Goal: Task Accomplishment & Management: Use online tool/utility

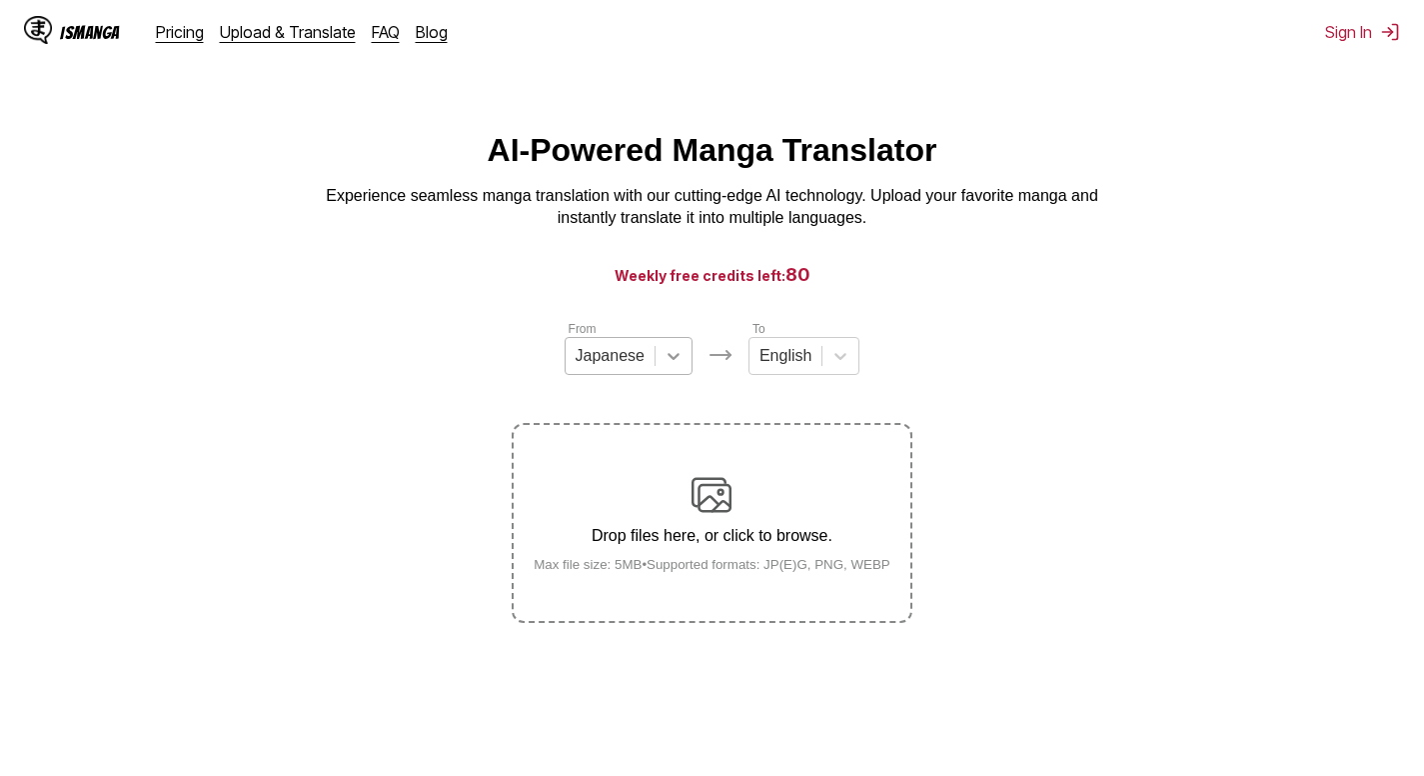
click at [682, 364] on icon at bounding box center [674, 356] width 20 height 20
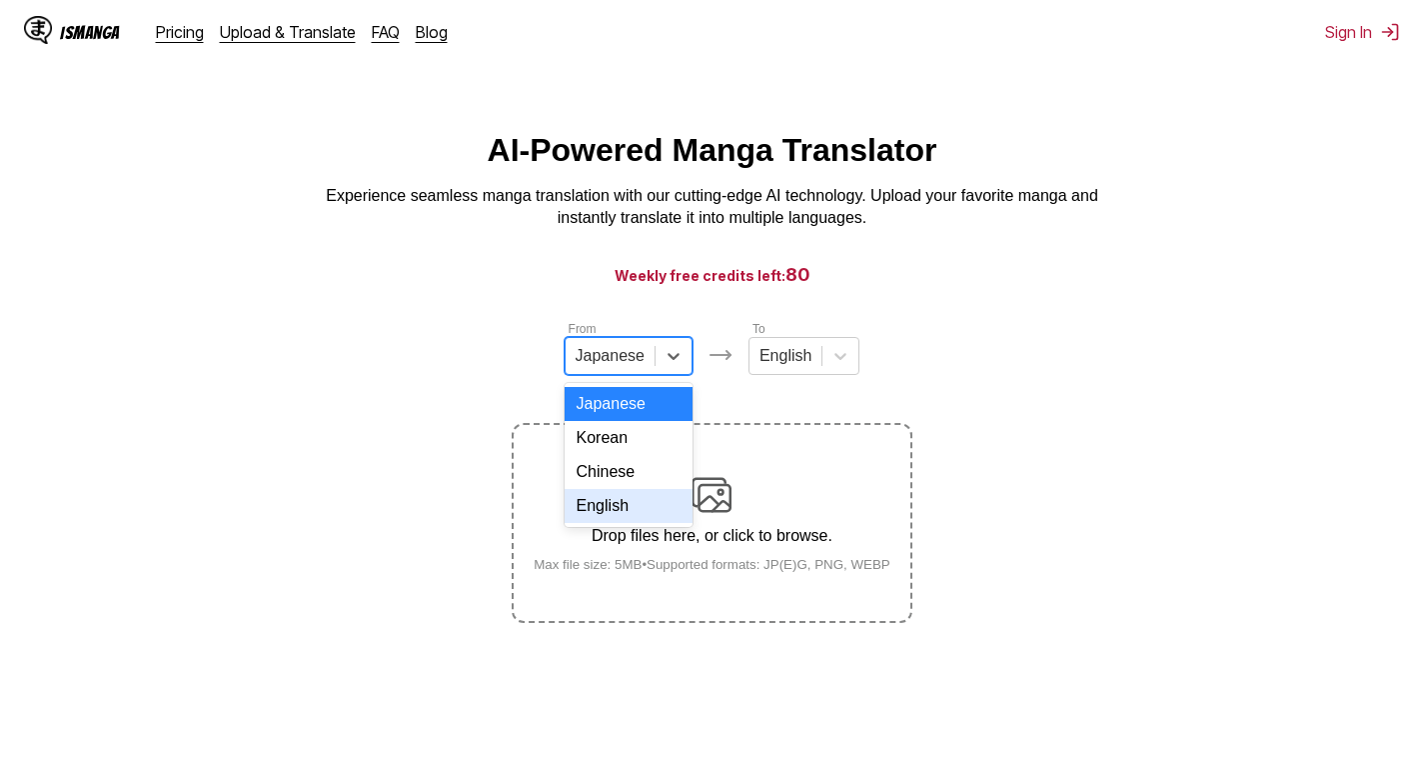
click at [619, 523] on div "English" at bounding box center [629, 506] width 128 height 34
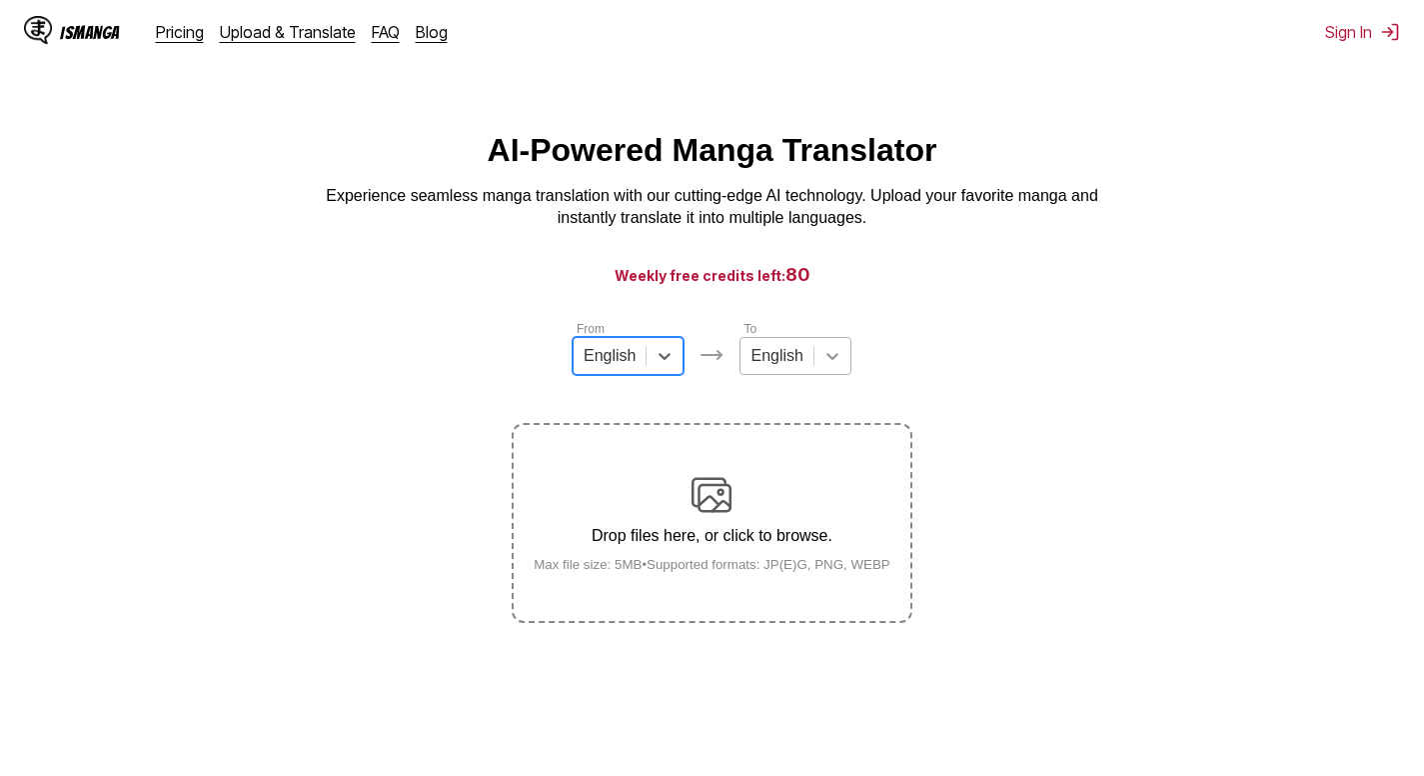
click at [833, 364] on icon at bounding box center [833, 356] width 20 height 20
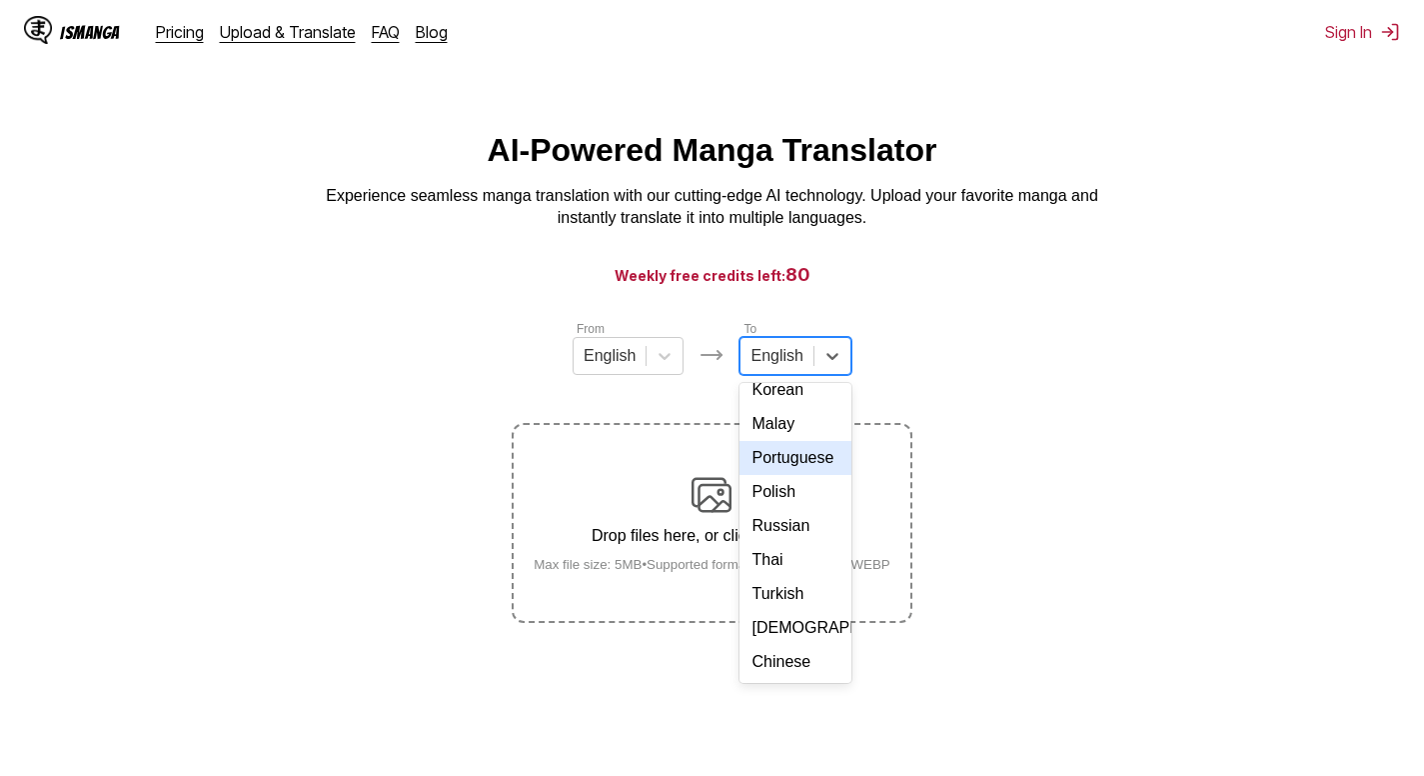
scroll to position [337, 0]
click at [796, 518] on div "Russian" at bounding box center [795, 526] width 111 height 34
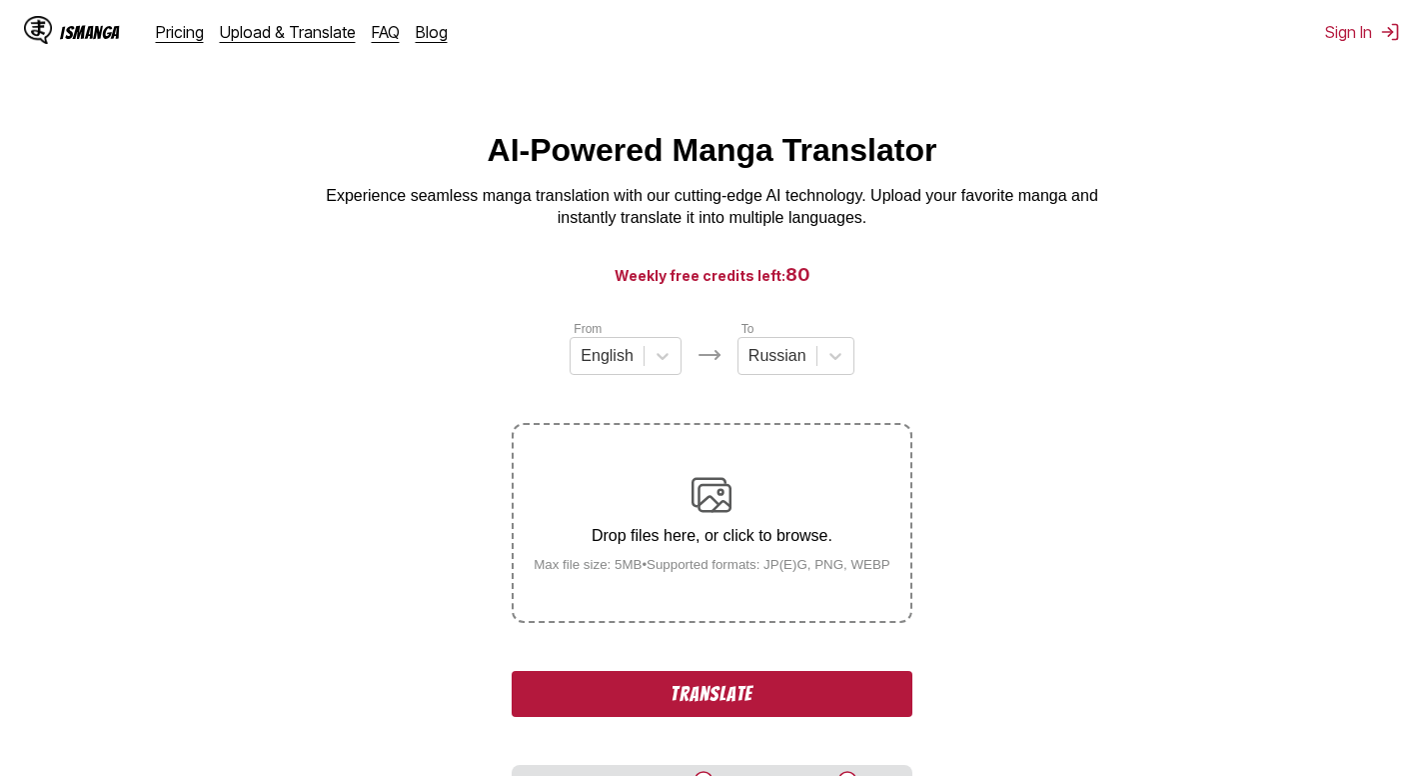
scroll to position [140, 0]
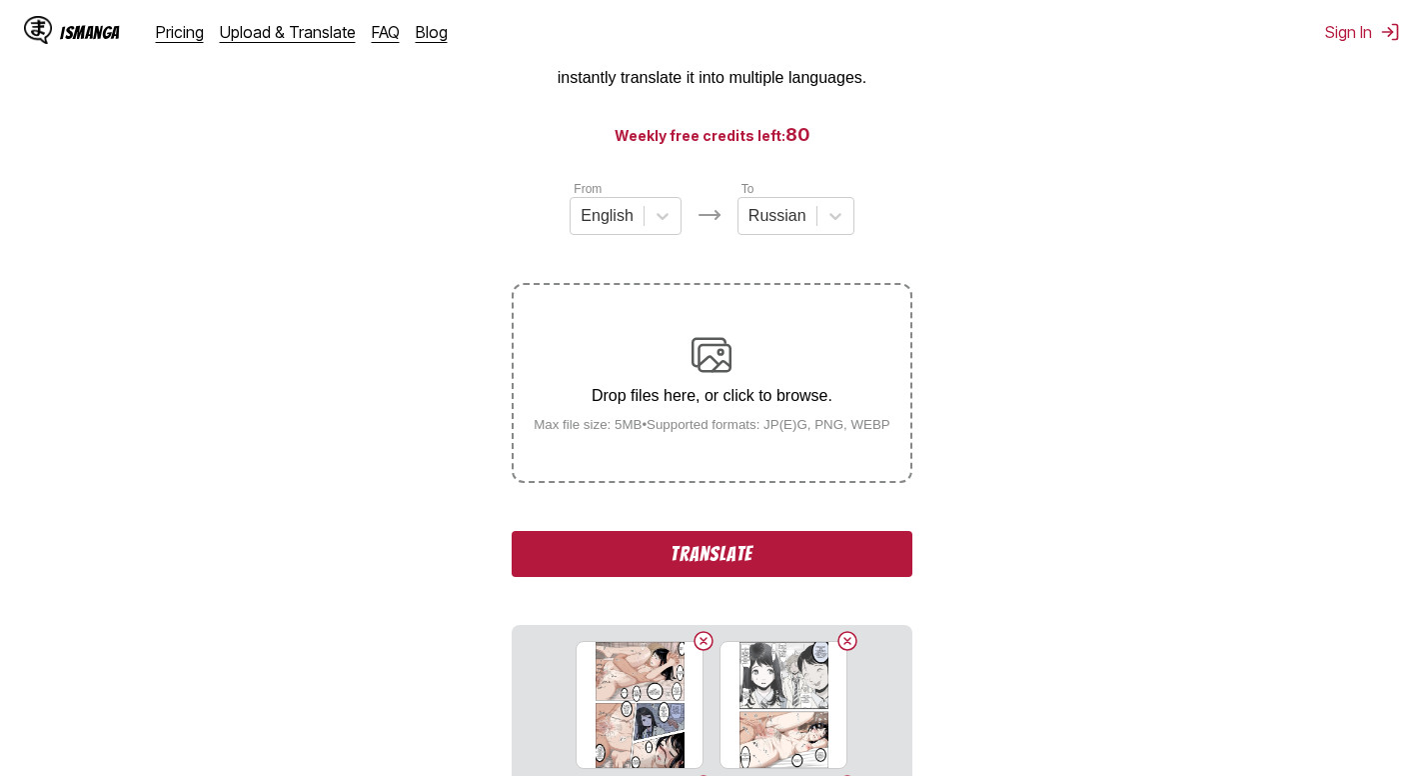
click at [1006, 270] on section "From English To Russian Drop files here, or click to browse. Max file size: 5MB…" at bounding box center [712, 602] width 1392 height 846
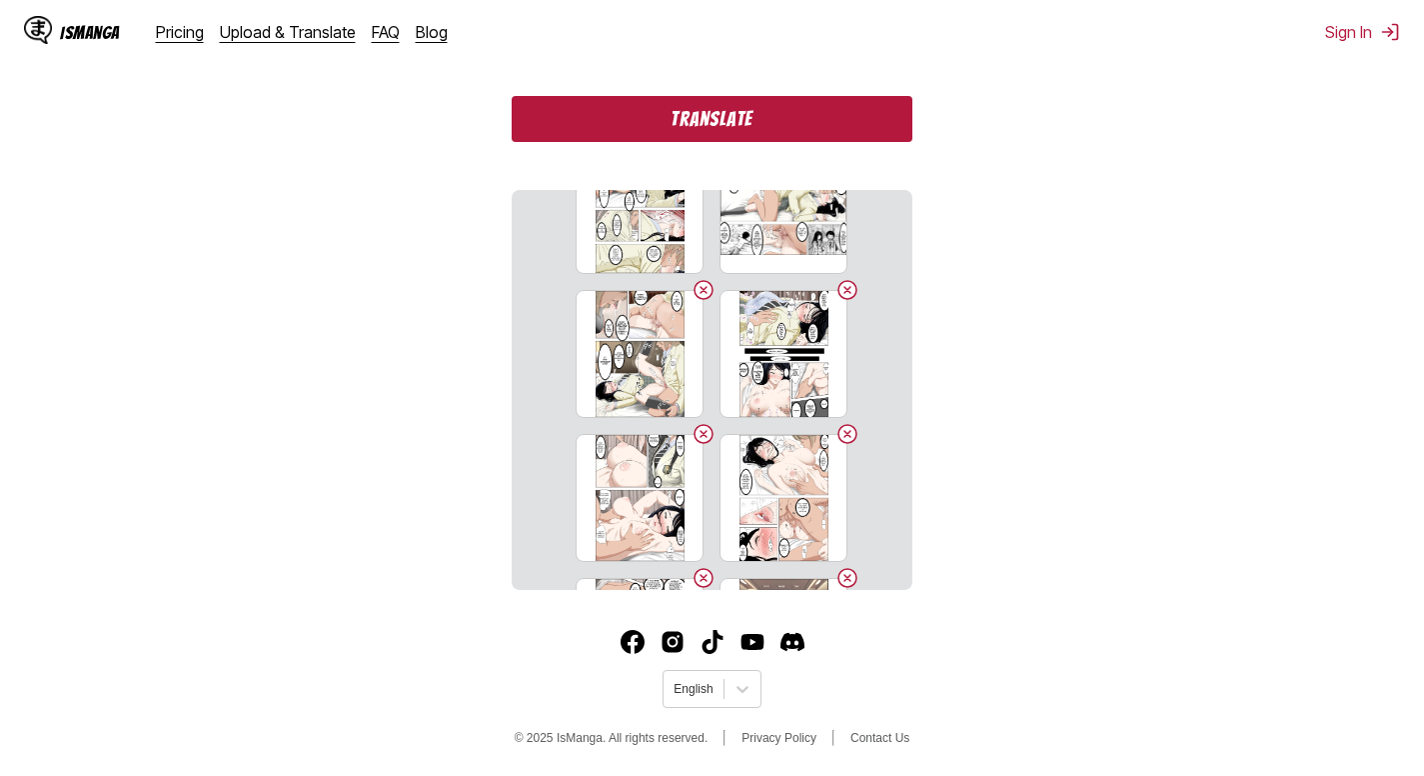
scroll to position [1899, 0]
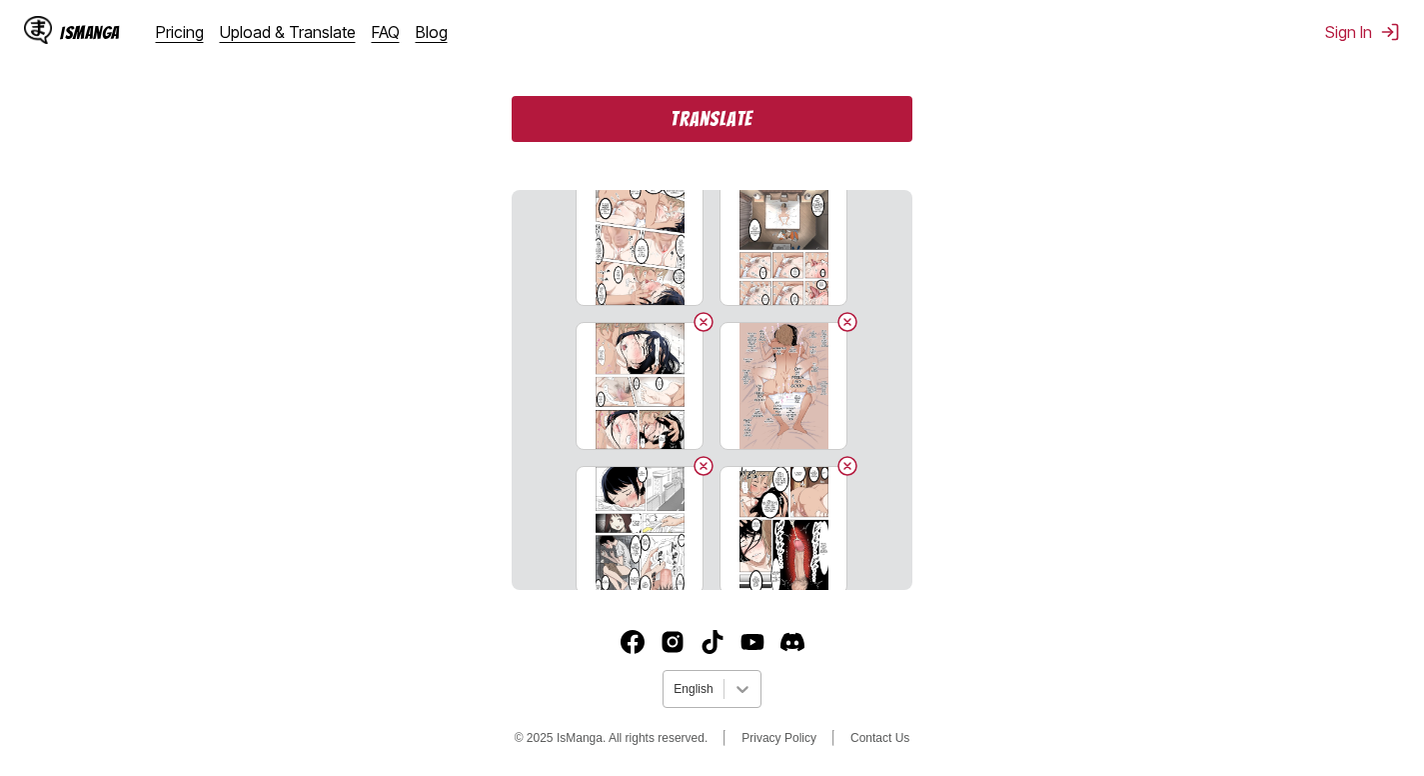
click at [738, 701] on div at bounding box center [743, 689] width 36 height 36
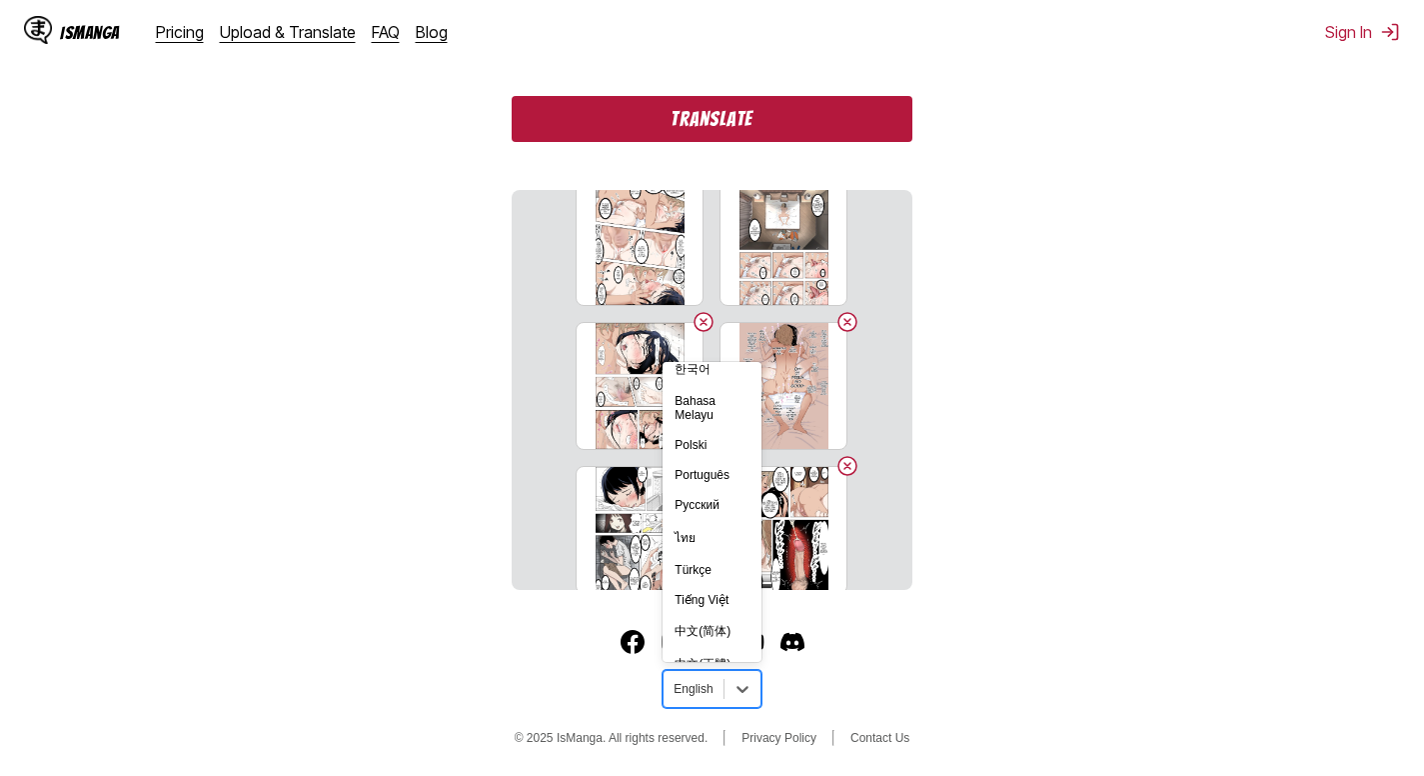
scroll to position [348, 0]
click at [712, 492] on div "Русский" at bounding box center [712, 482] width 98 height 30
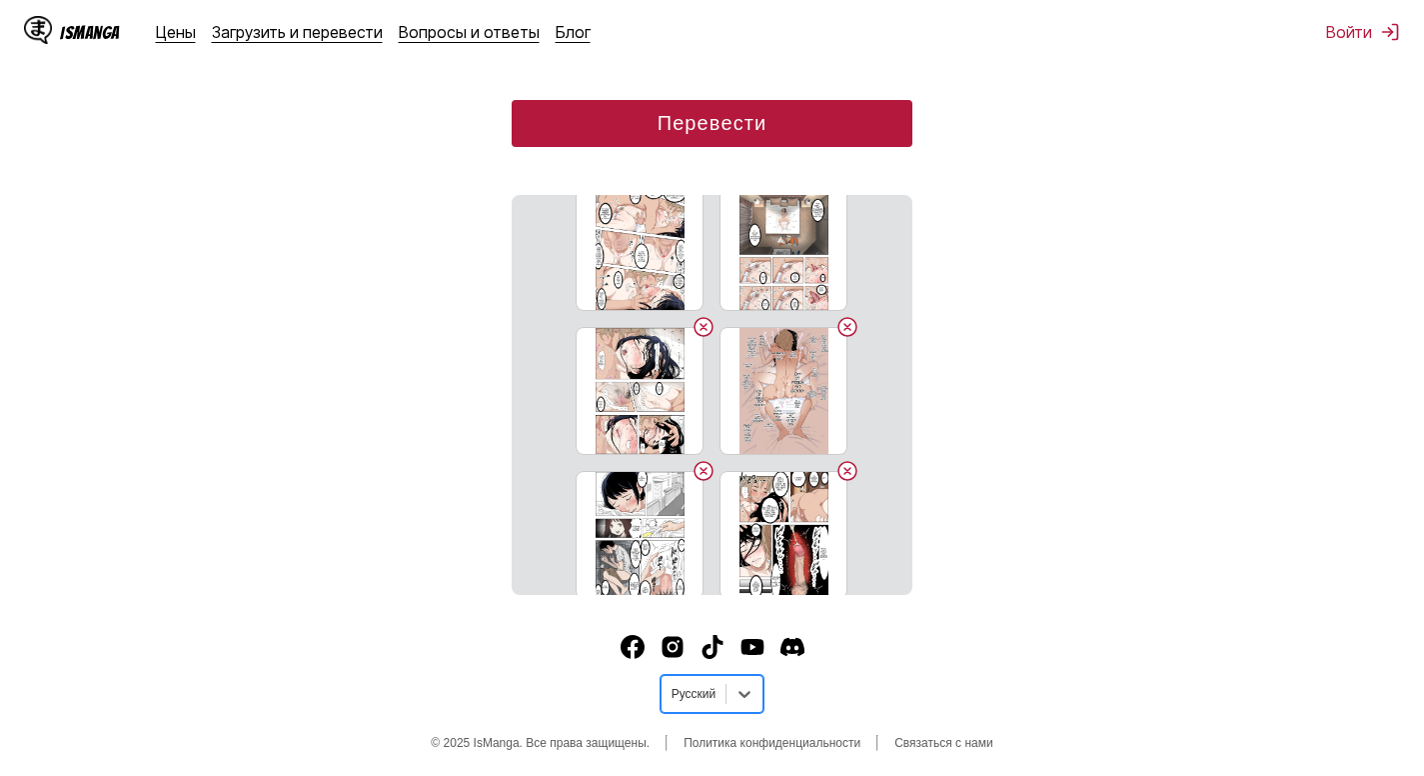
scroll to position [579, 0]
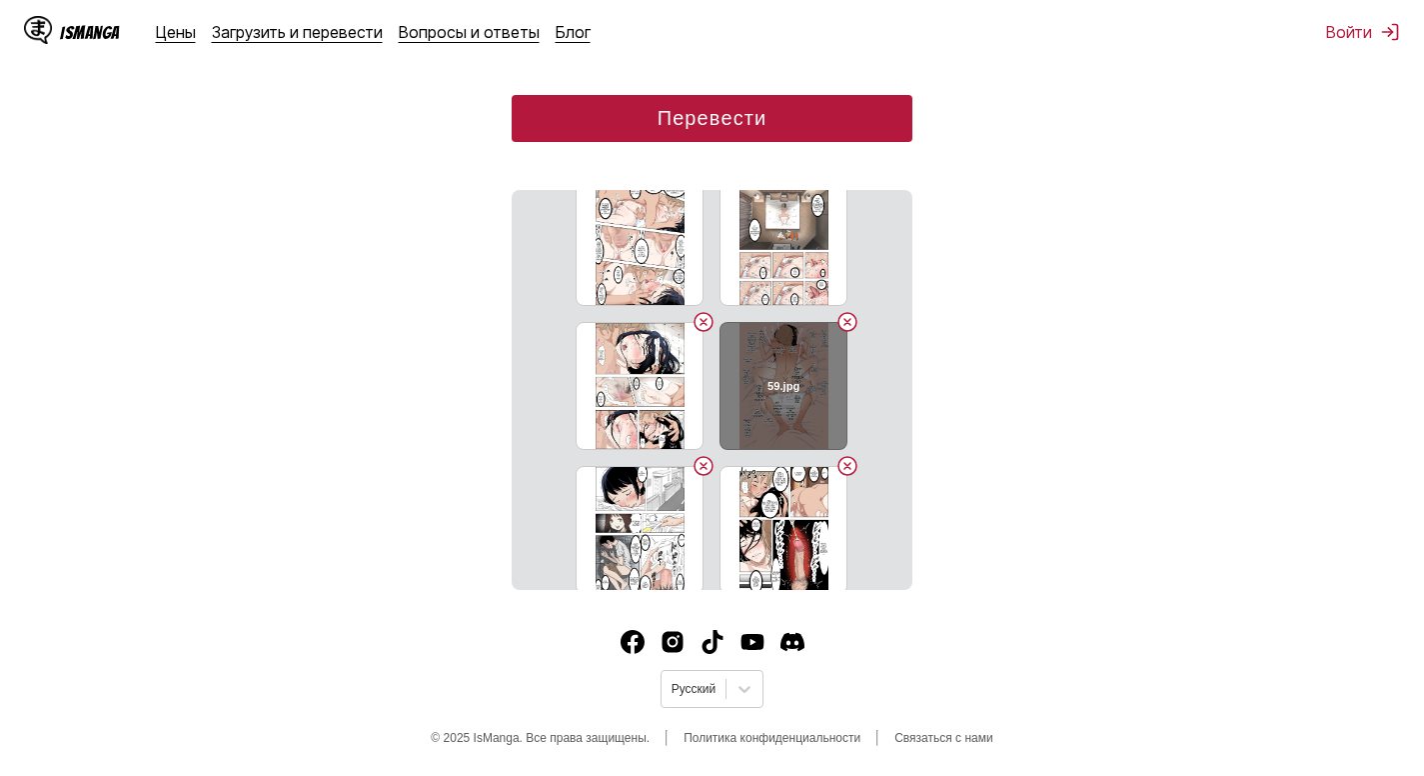
click at [779, 395] on div "59.jpg" at bounding box center [784, 386] width 128 height 128
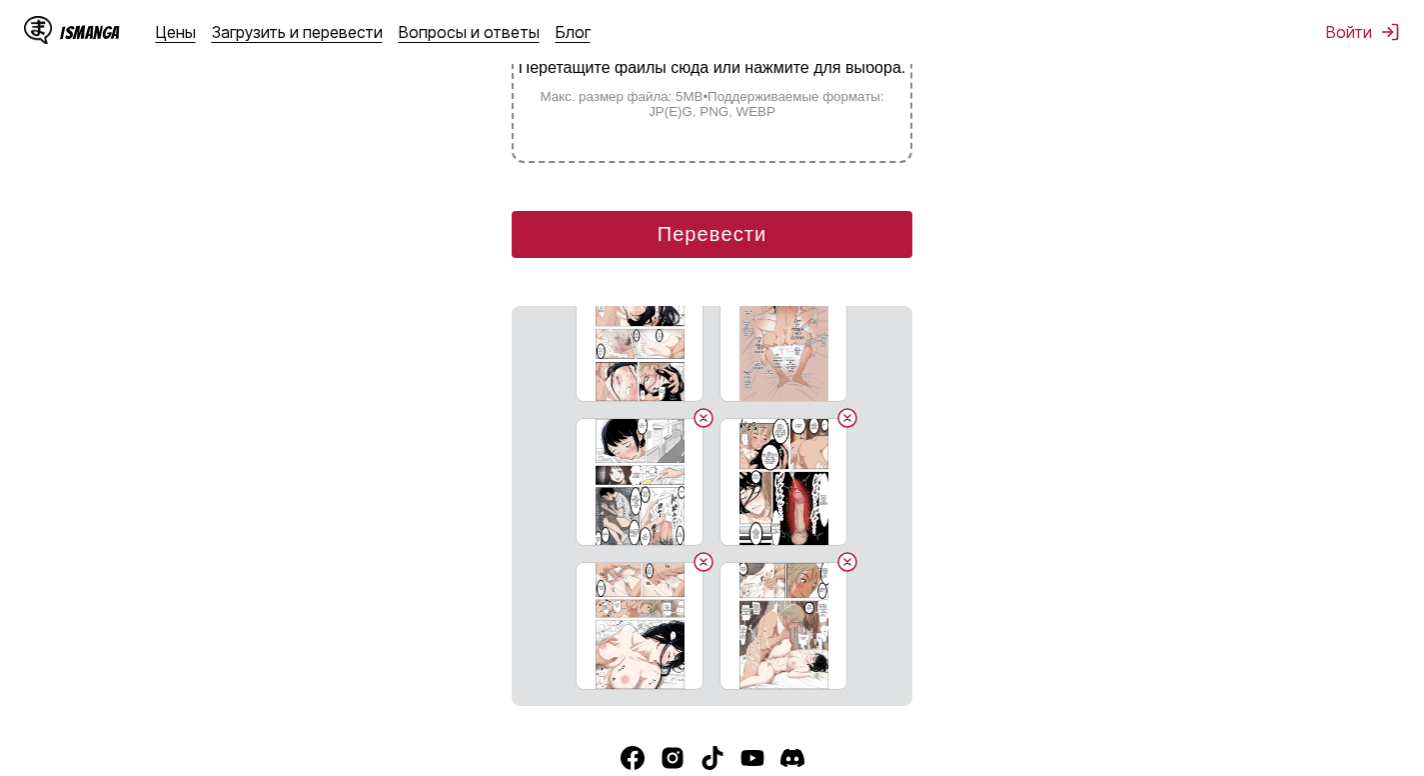
scroll to position [179, 0]
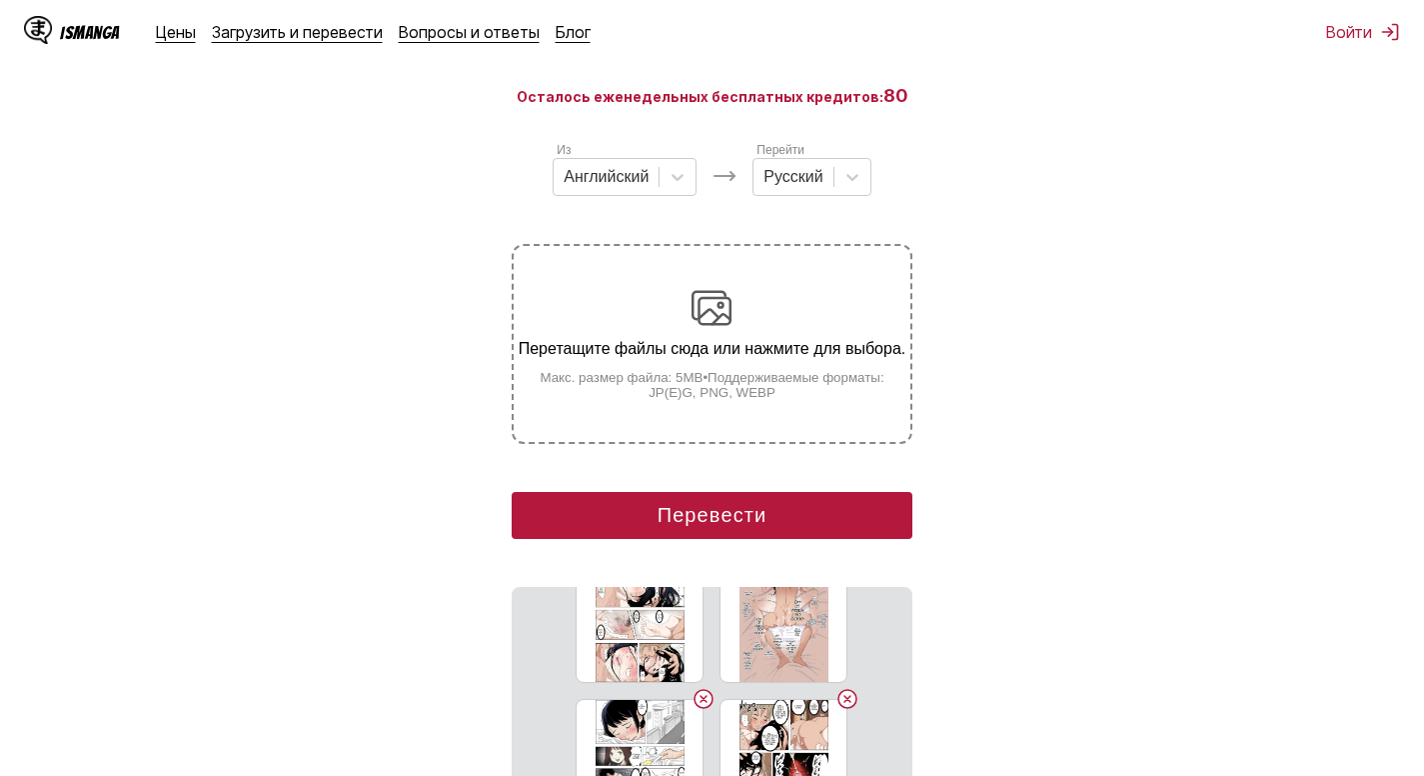
click at [751, 514] on button "Перевести" at bounding box center [712, 515] width 400 height 47
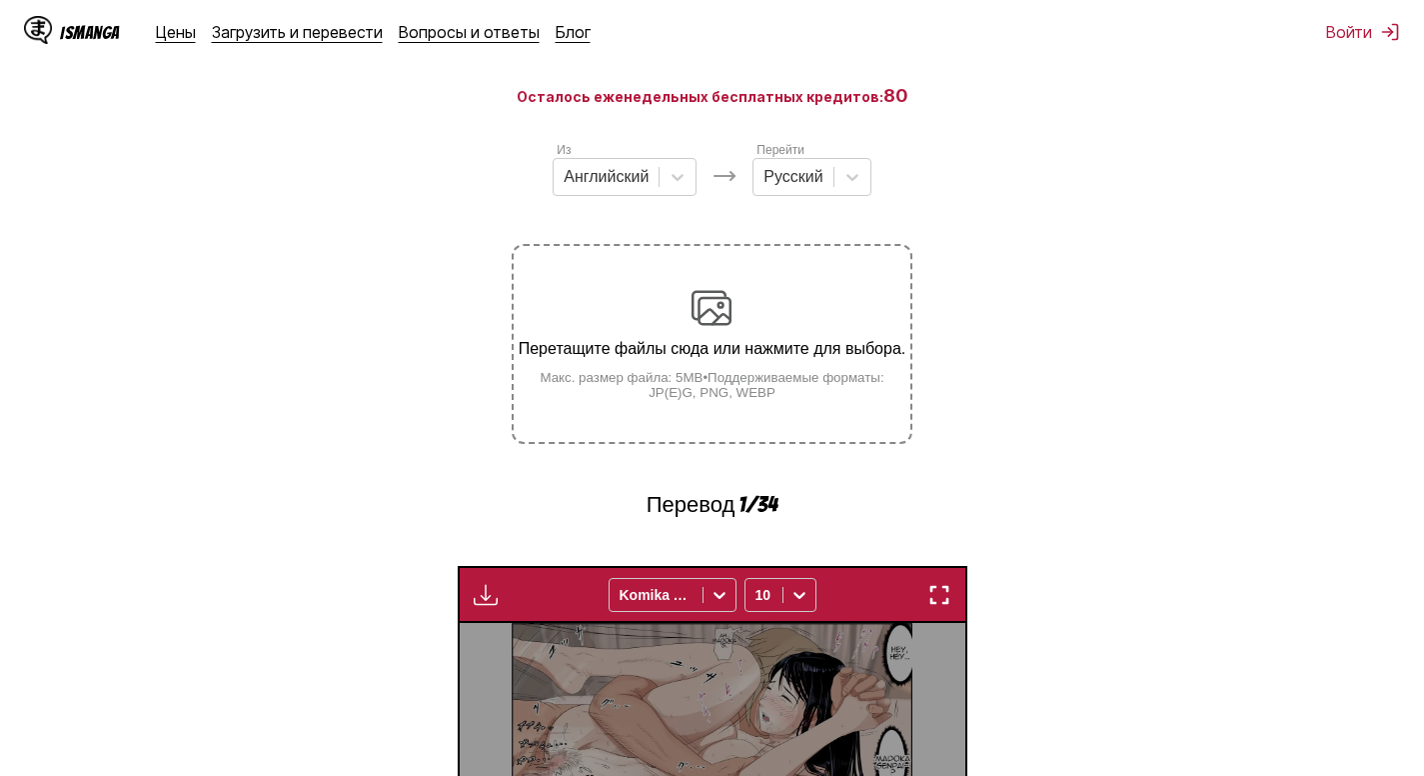
scroll to position [595, 0]
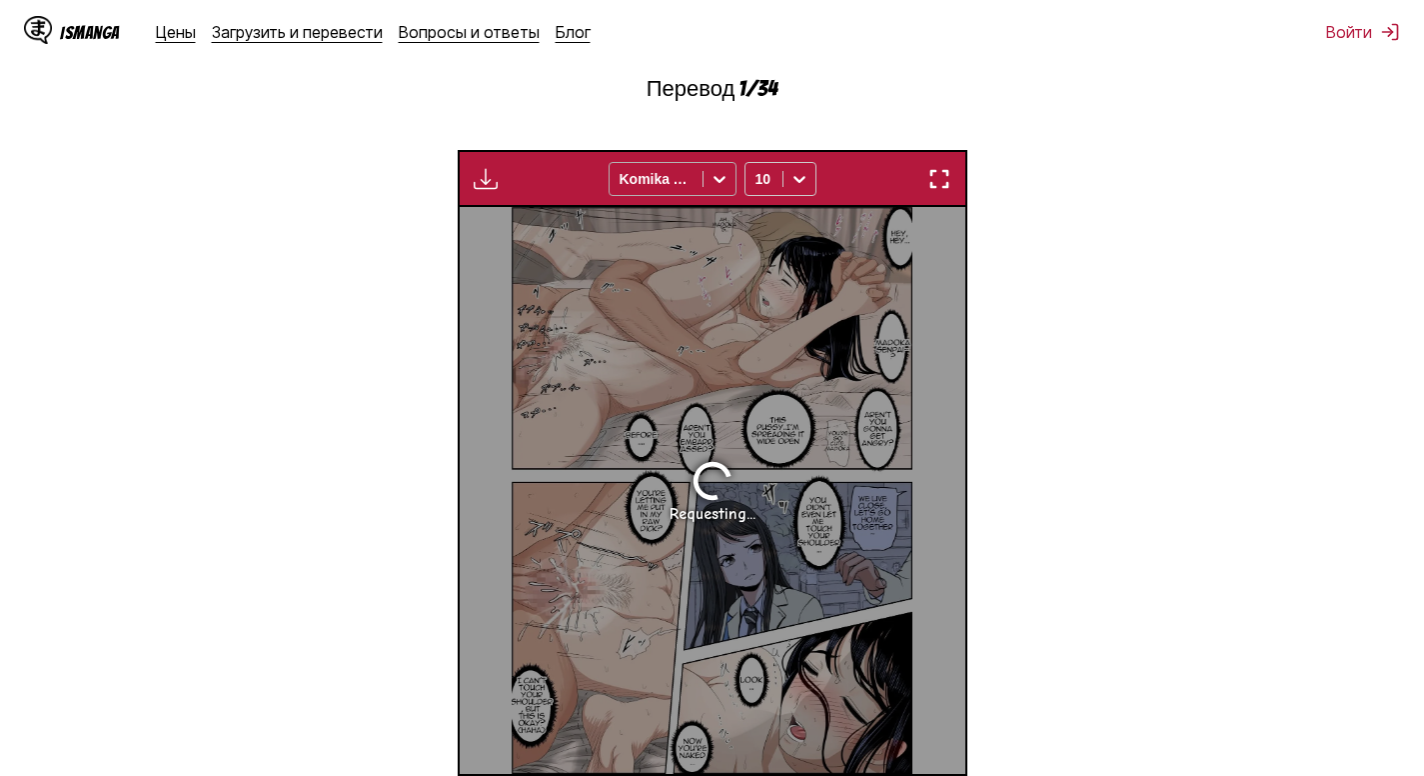
click at [712, 177] on icon at bounding box center [720, 179] width 20 height 20
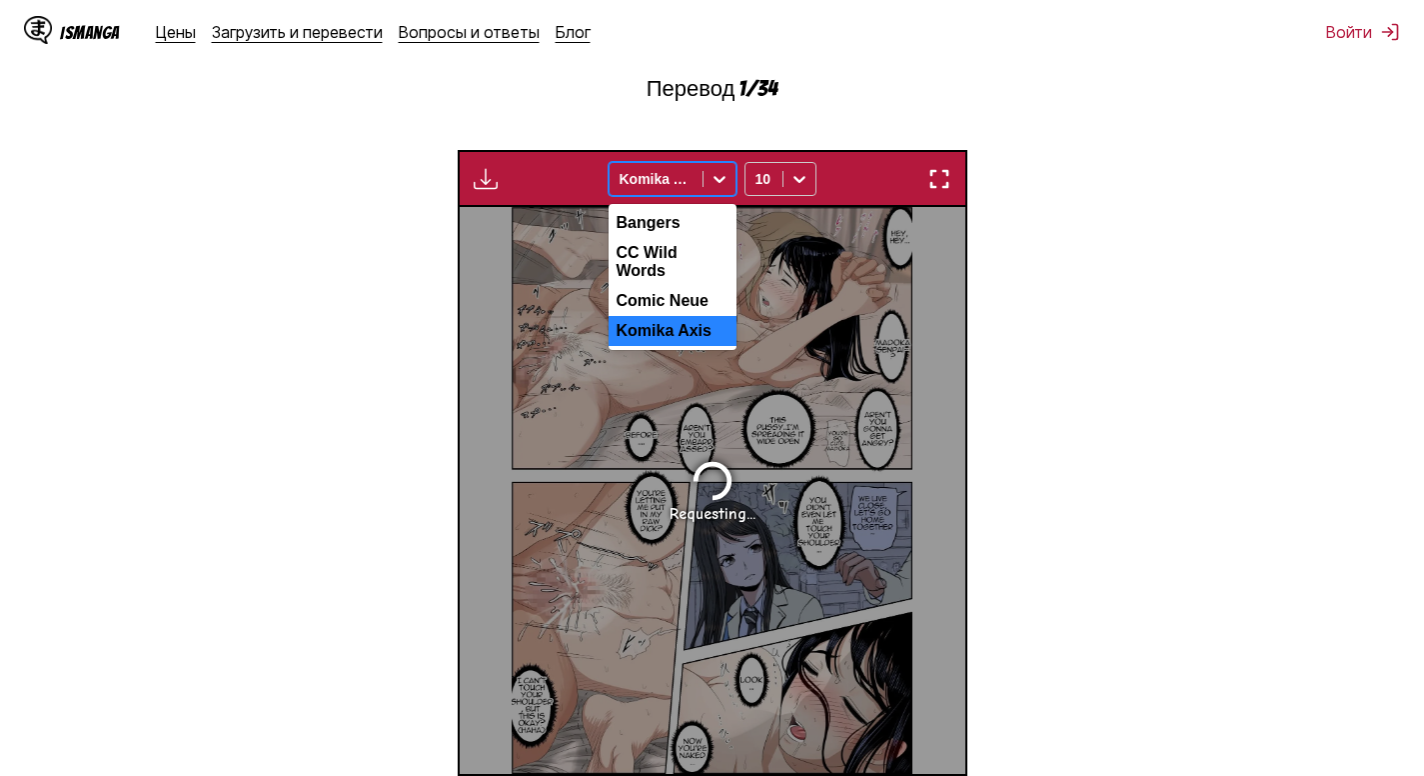
click at [713, 178] on icon at bounding box center [720, 179] width 20 height 20
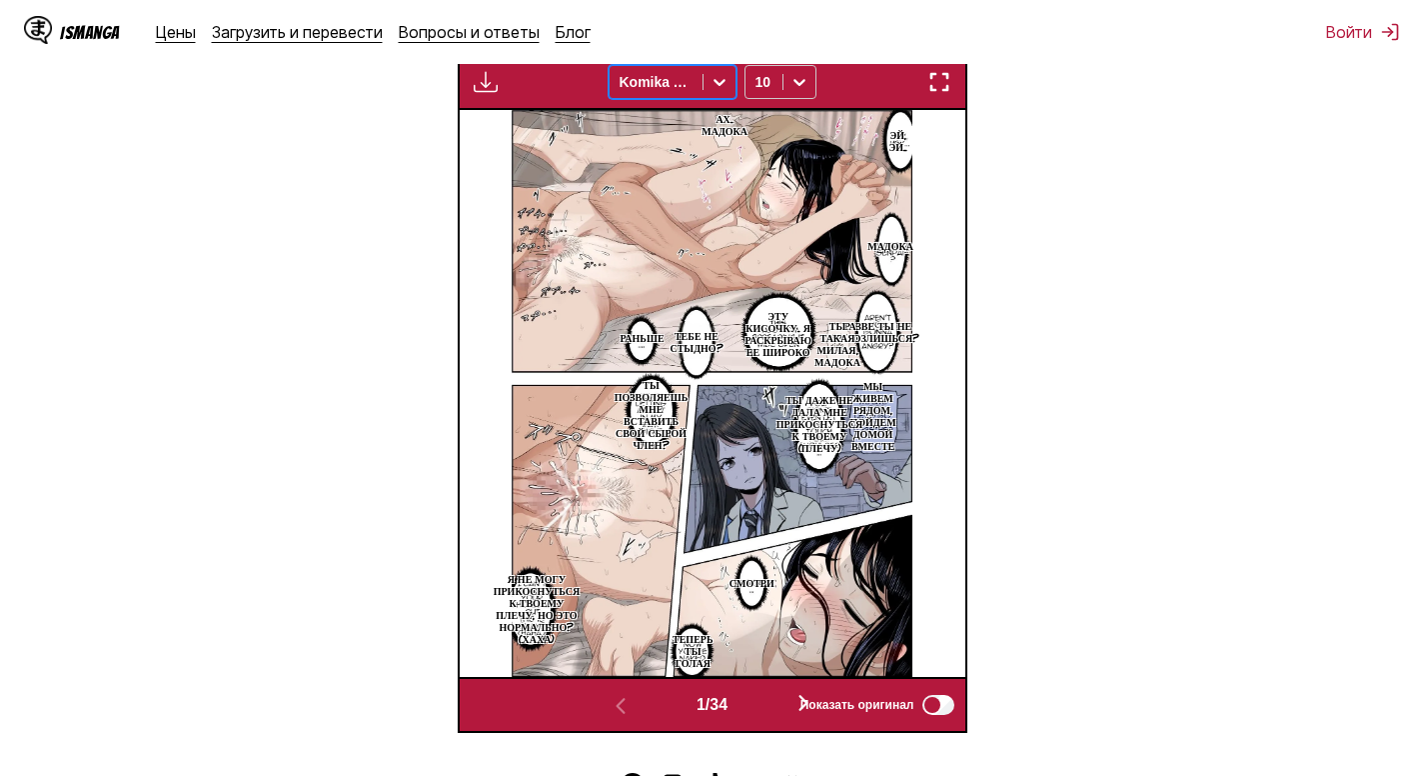
scroll to position [738, 0]
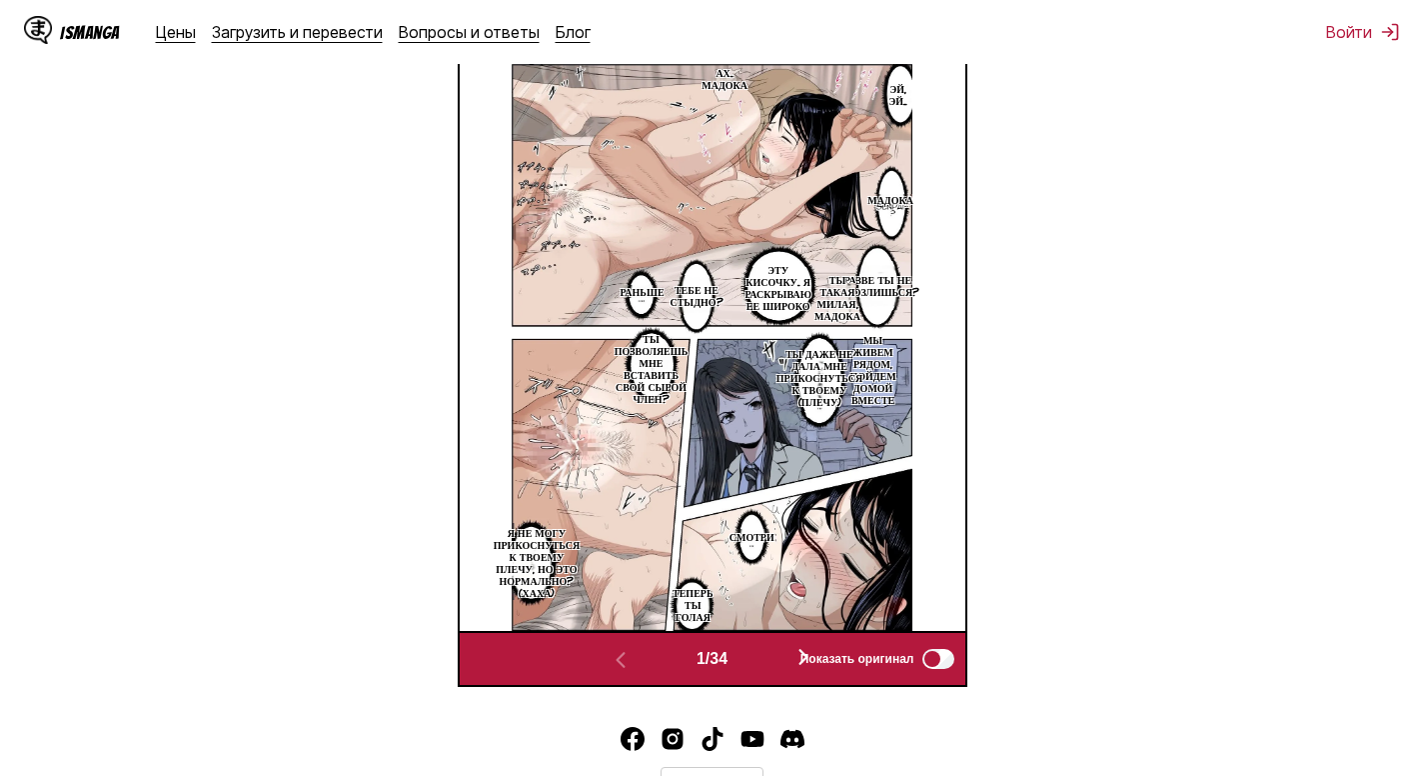
click at [809, 651] on label "Показать оригинал" at bounding box center [879, 659] width 157 height 26
click at [806, 662] on span "Показать оригинал" at bounding box center [858, 659] width 114 height 14
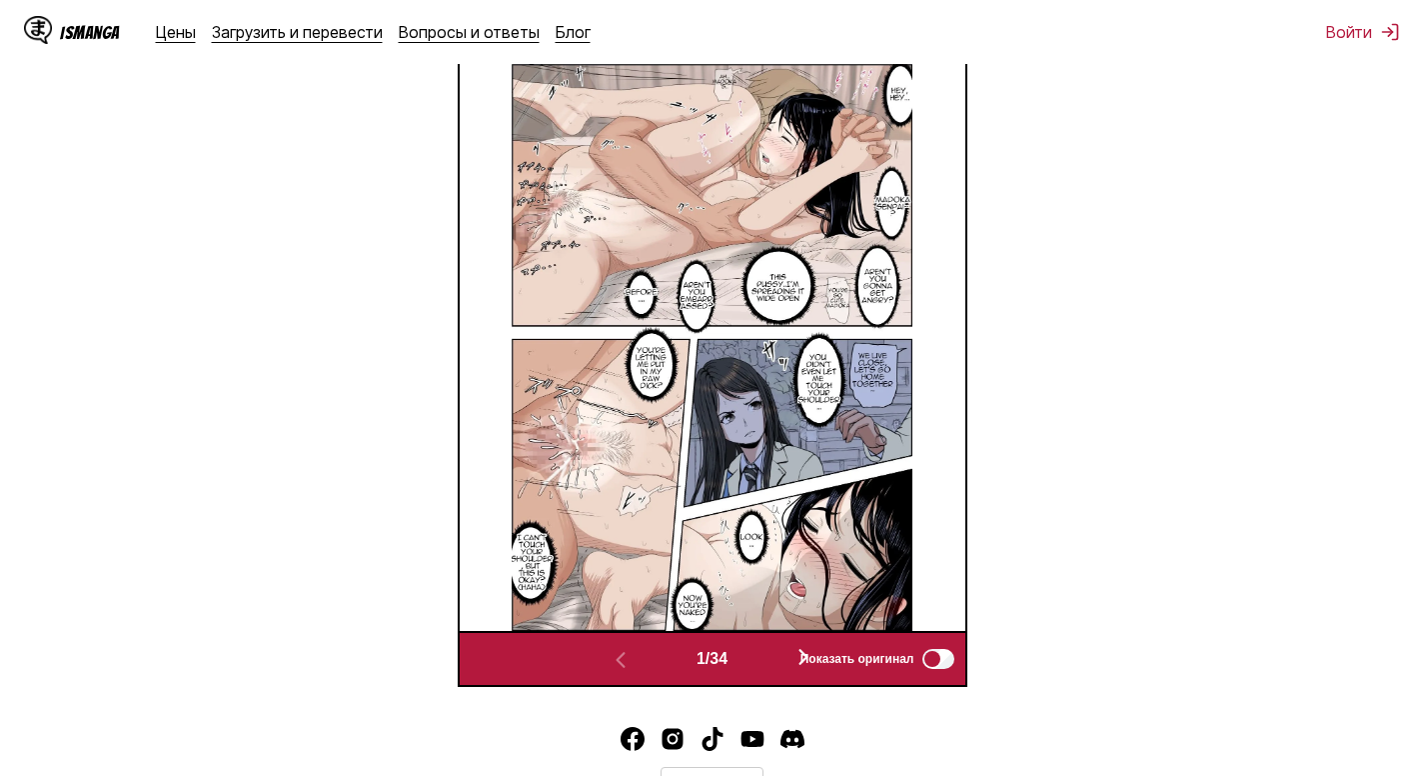
click at [811, 654] on span "Показать оригинал" at bounding box center [858, 659] width 114 height 14
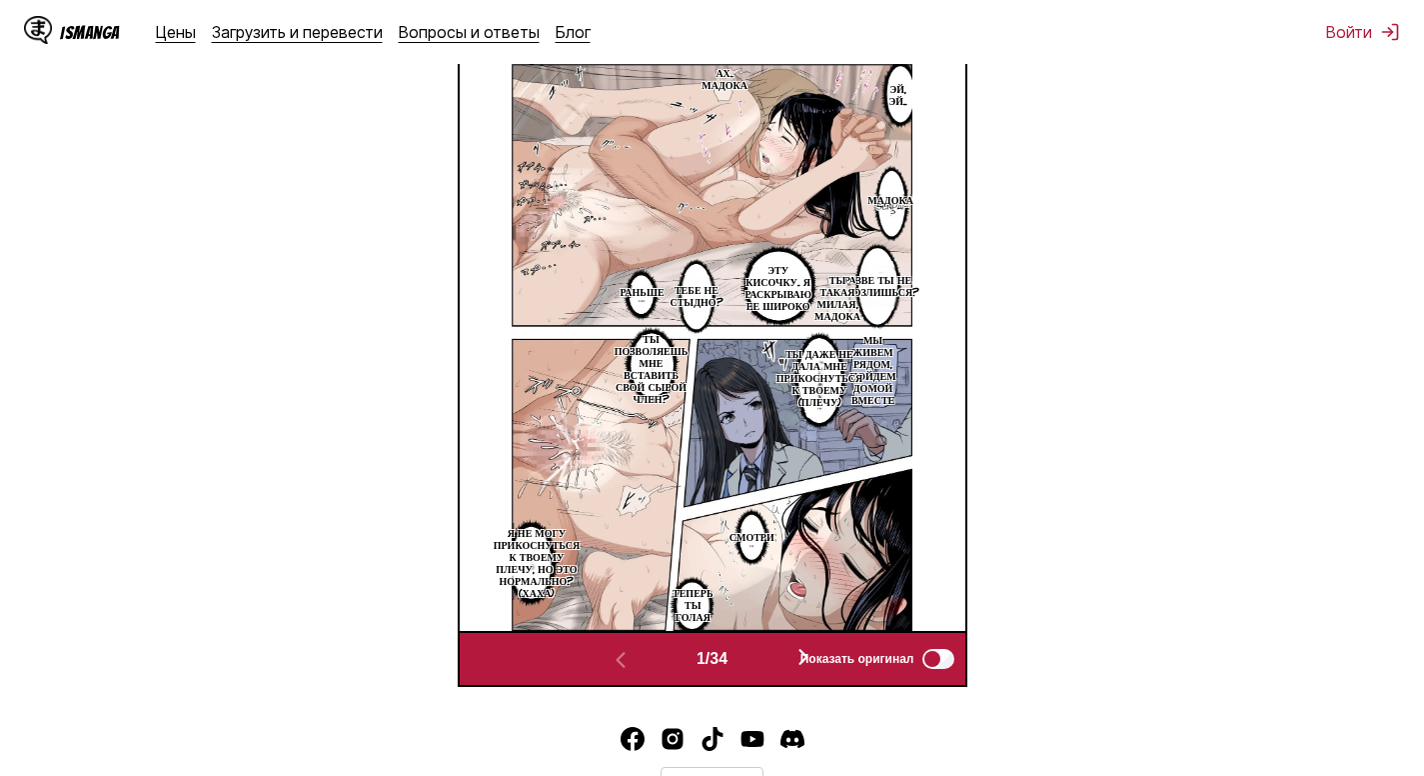
click at [809, 644] on div "1 / 34 Показать оригинал" at bounding box center [713, 659] width 510 height 57
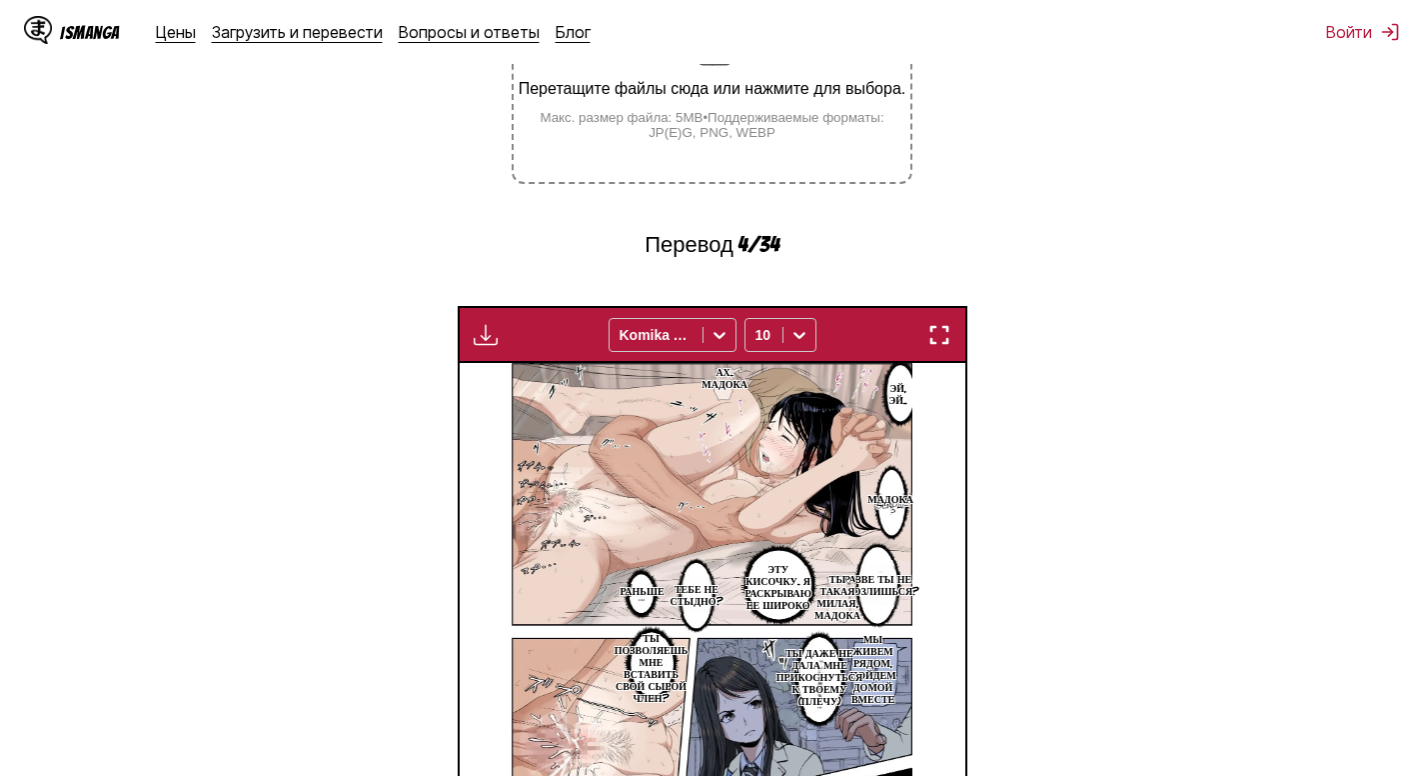
scroll to position [438, 0]
click at [485, 338] on img "button" at bounding box center [486, 336] width 24 height 24
click at [1086, 191] on section "Из Английский Перейти Русский Перетащите файлы сюда или нажмите для выбора. Мак…" at bounding box center [712, 434] width 1392 height 1106
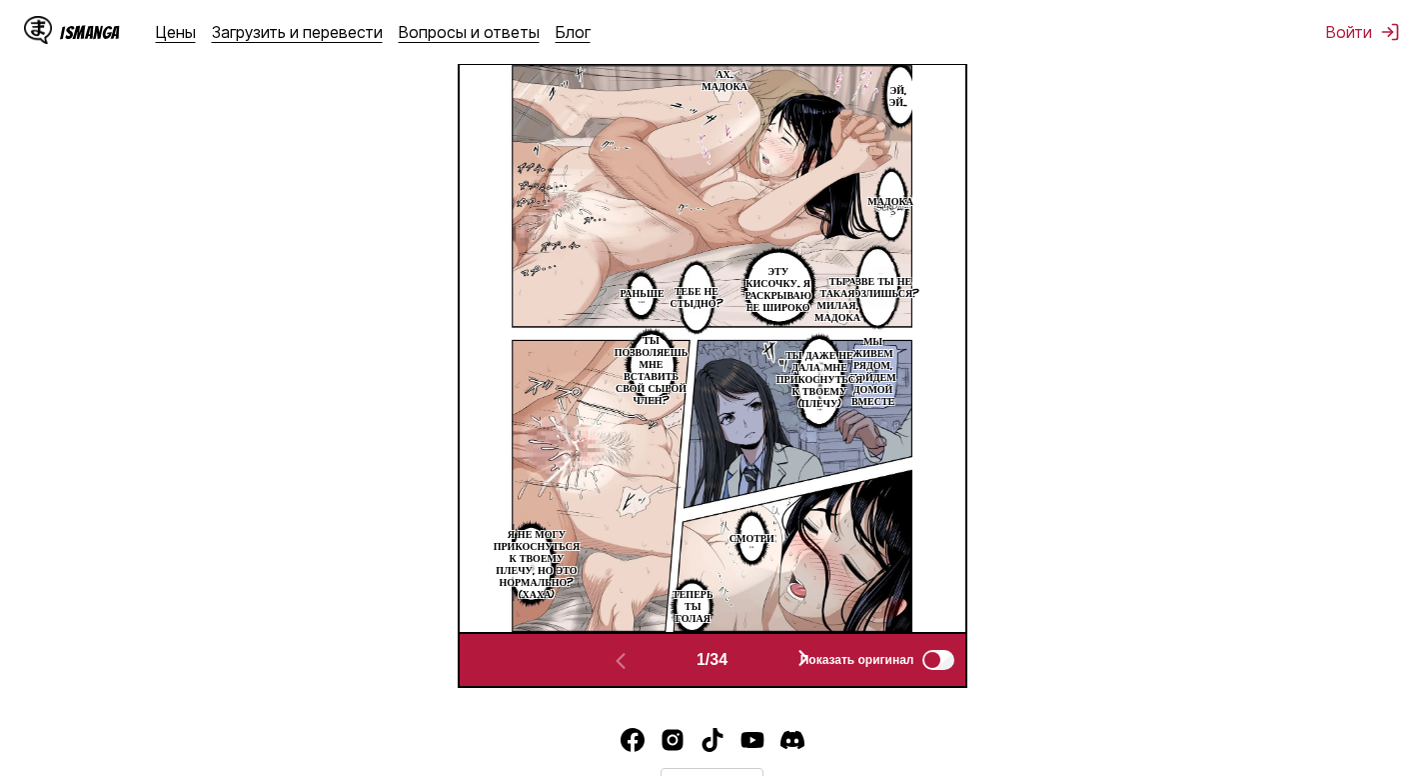
scroll to position [738, 0]
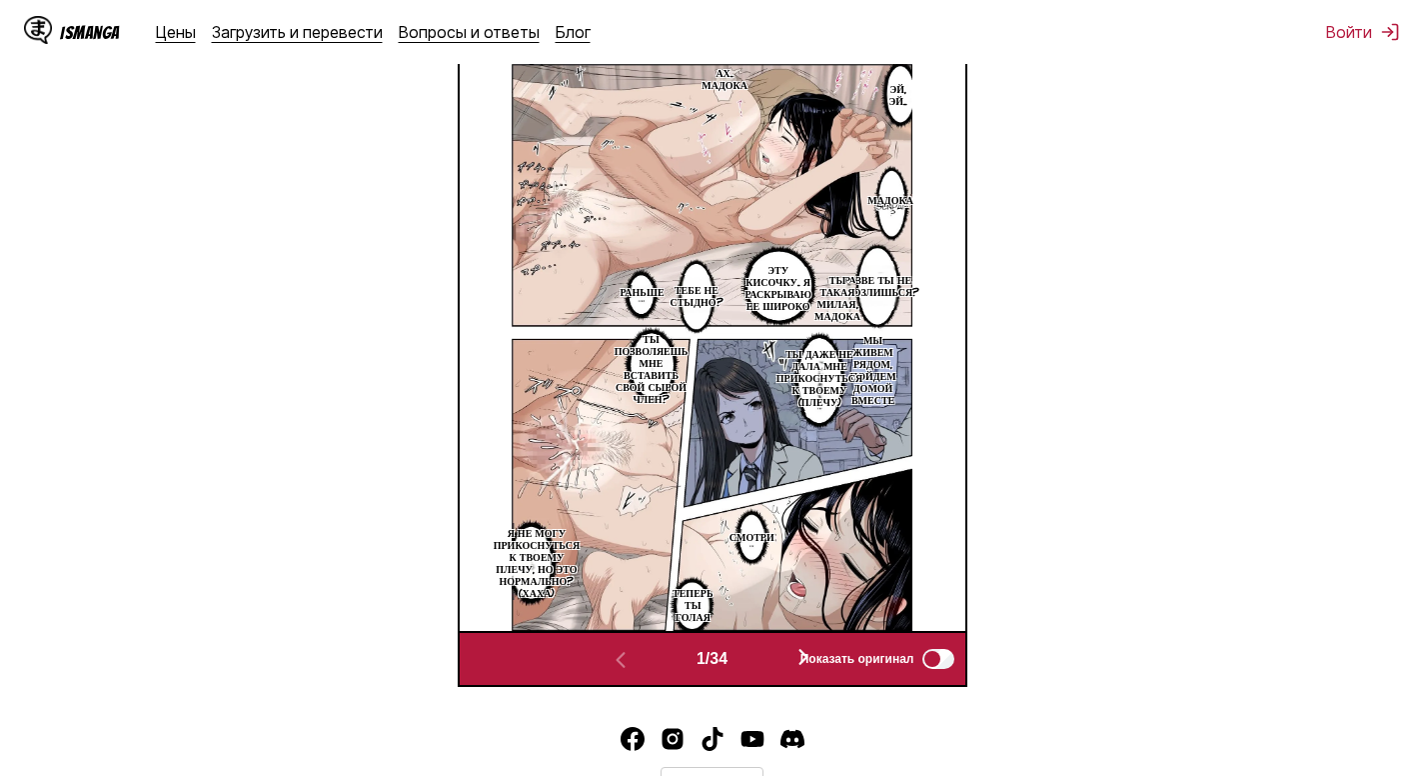
click at [905, 311] on img at bounding box center [712, 347] width 401 height 567
click at [884, 356] on p "МЫ ЖИВЕМ РЯДОМ, ПОЙДЕМ ДОМОЙ ВМЕСТЕ" at bounding box center [874, 369] width 56 height 80
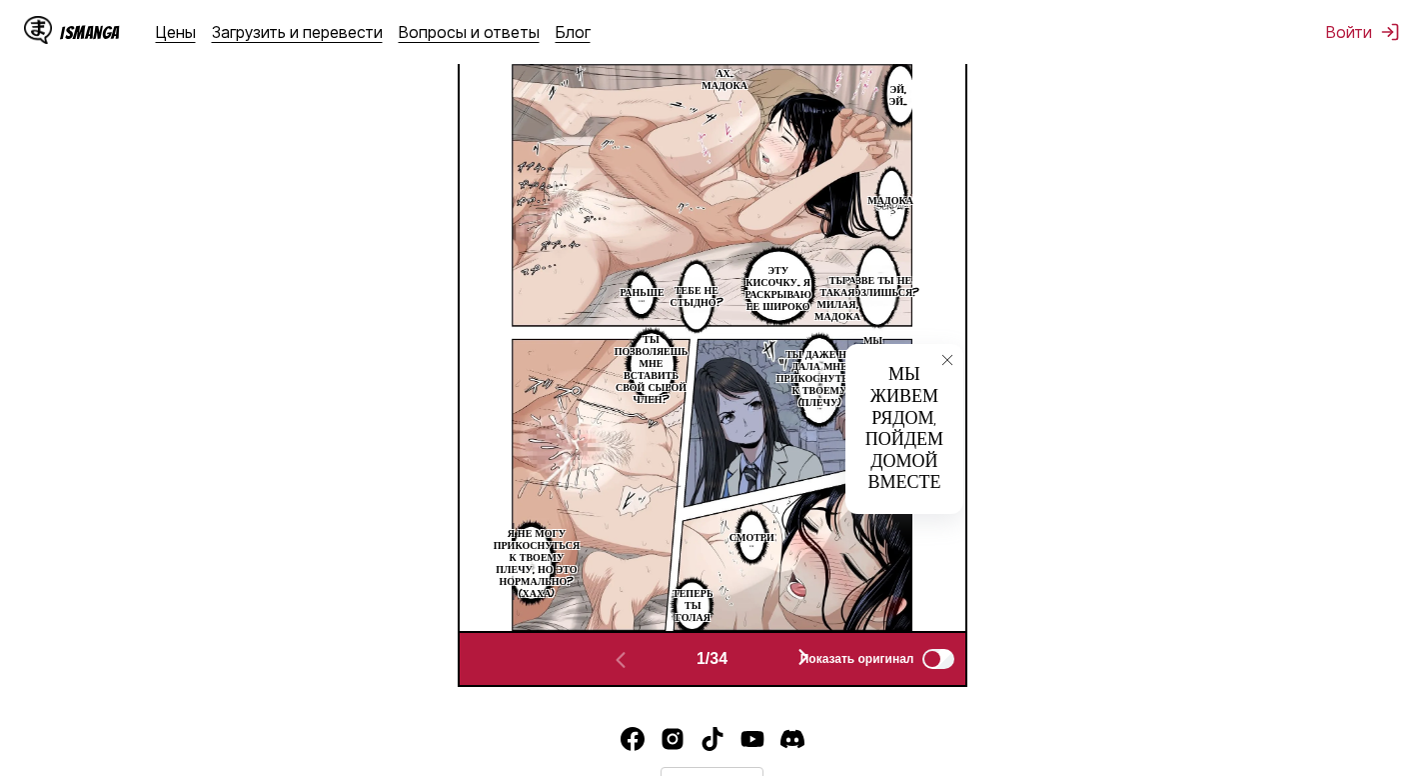
click at [935, 331] on div "Ах.. [PERSON_NAME], ЭЙ... [PERSON_NAME] РАЗВЕ ТЫ НЕ РАЗОЗЛИШЬСЯ? ТЫ ТАКАЯ МИЛАЯ…" at bounding box center [713, 347] width 506 height 567
drag, startPoint x: 953, startPoint y: 362, endPoint x: 890, endPoint y: 386, distance: 67.4
click at [949, 363] on icon "close-tooltip" at bounding box center [948, 360] width 14 height 14
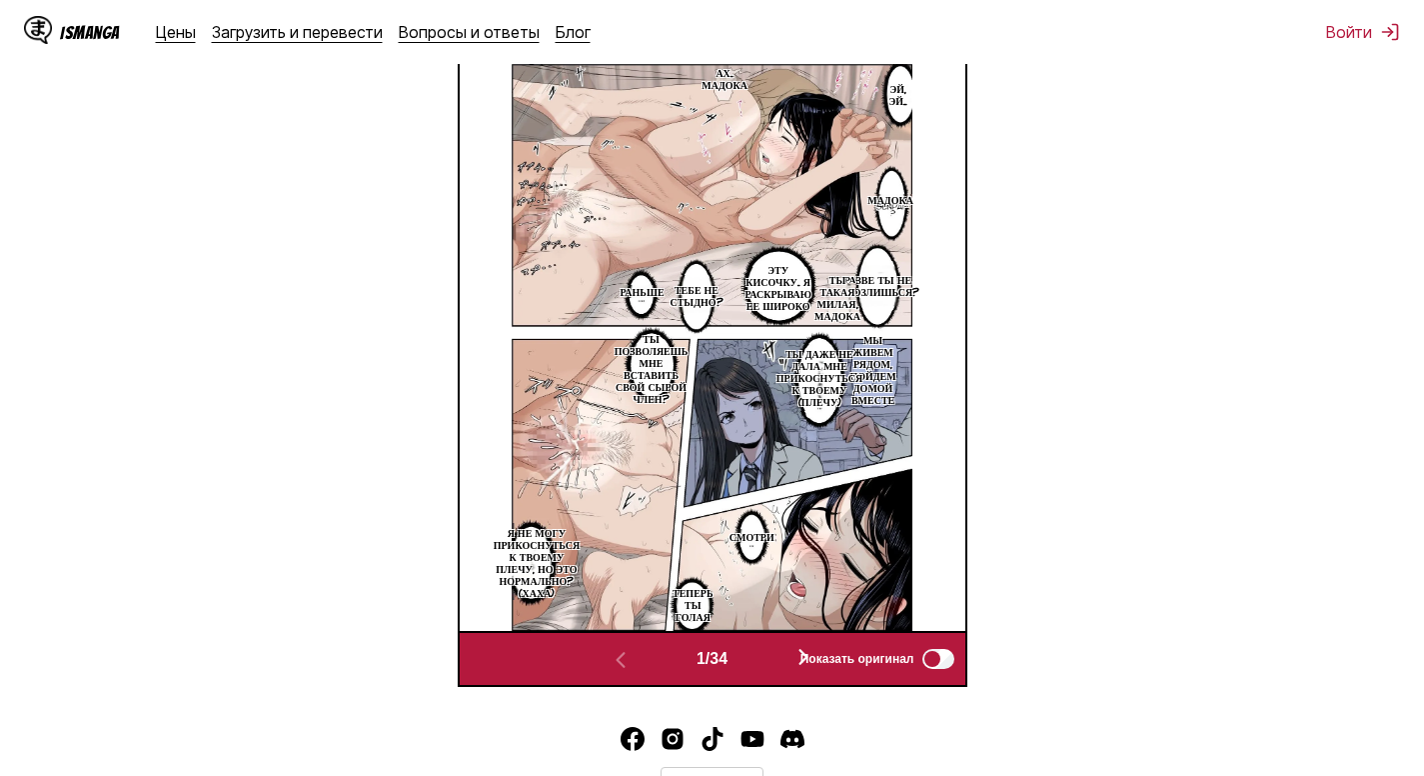
scroll to position [438, 0]
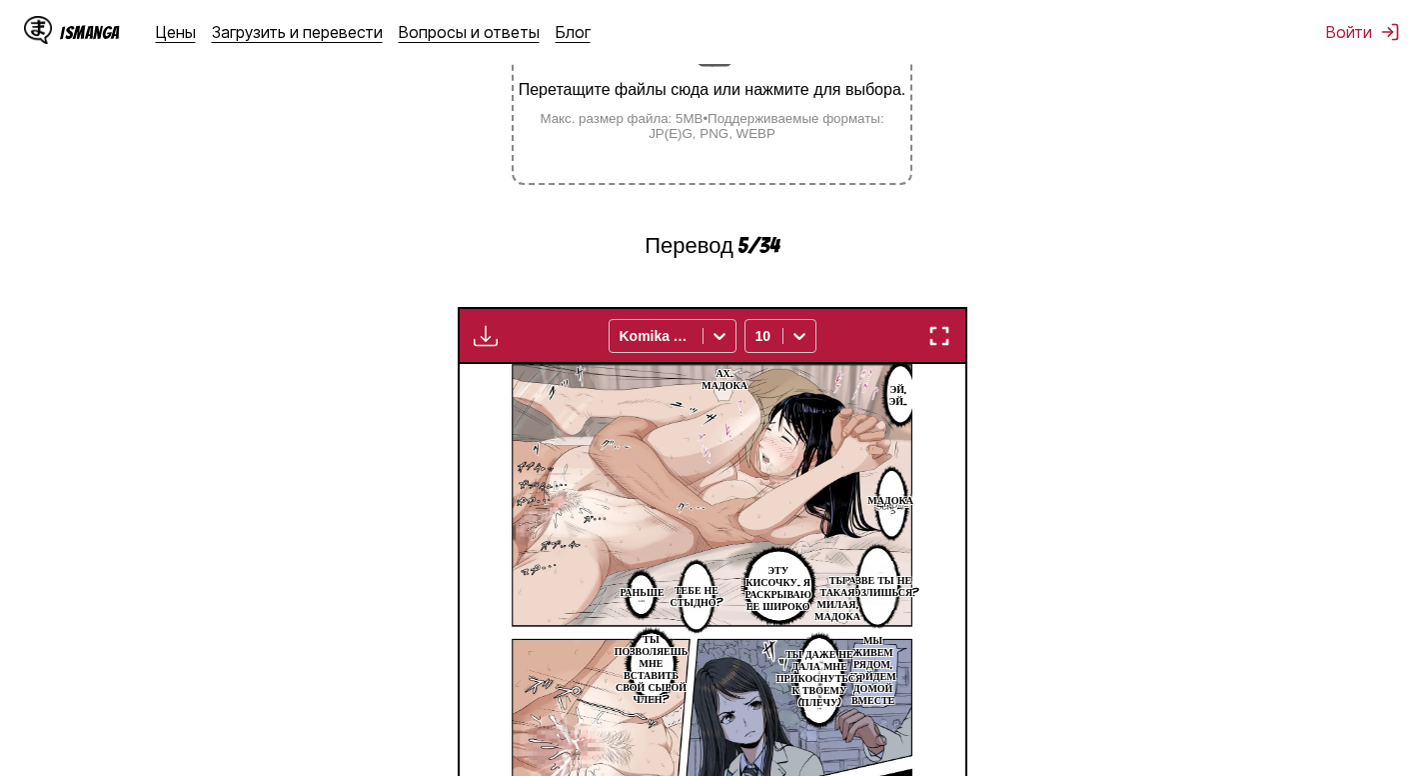
click at [942, 338] on img "button" at bounding box center [940, 336] width 24 height 24
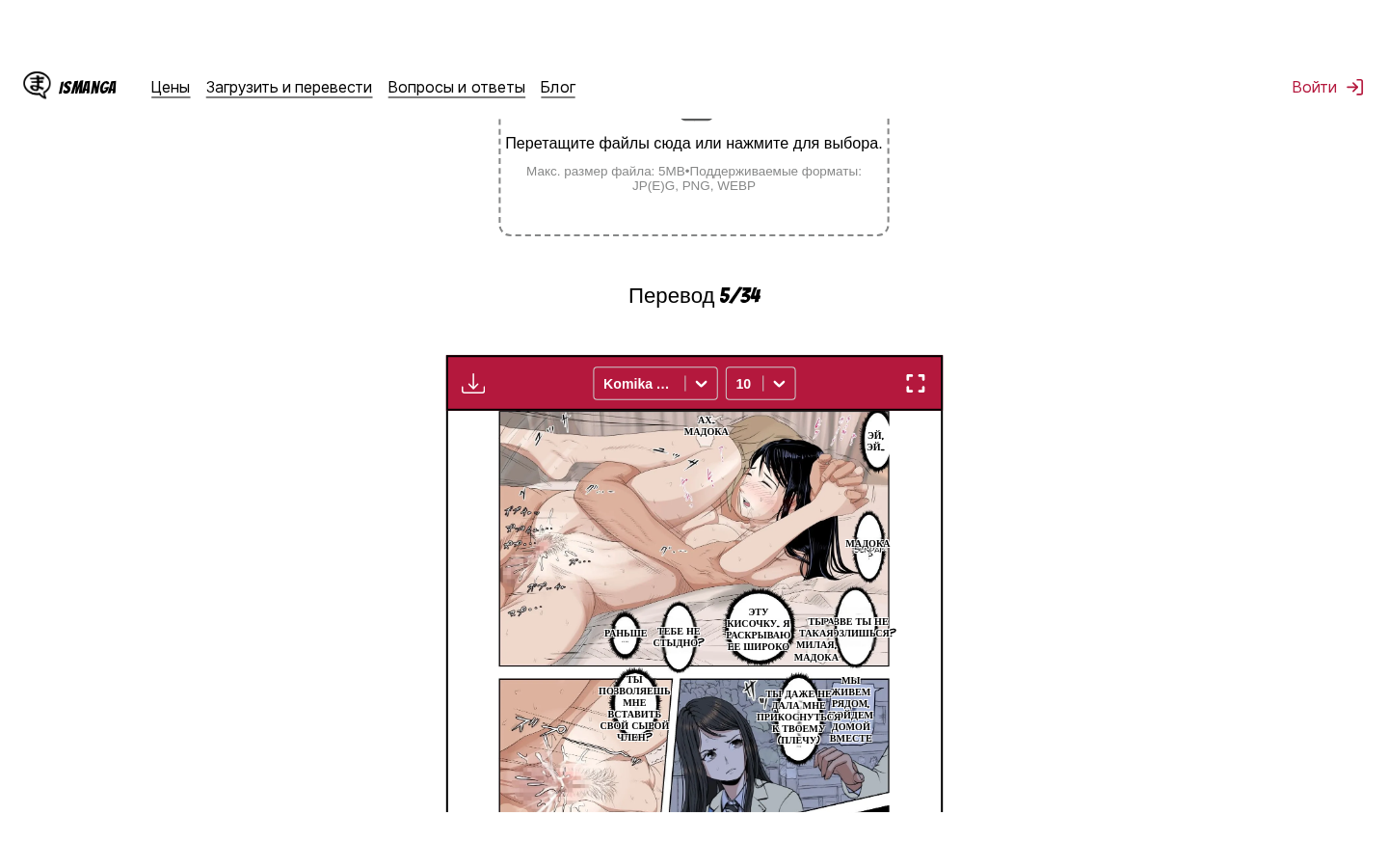
scroll to position [220, 0]
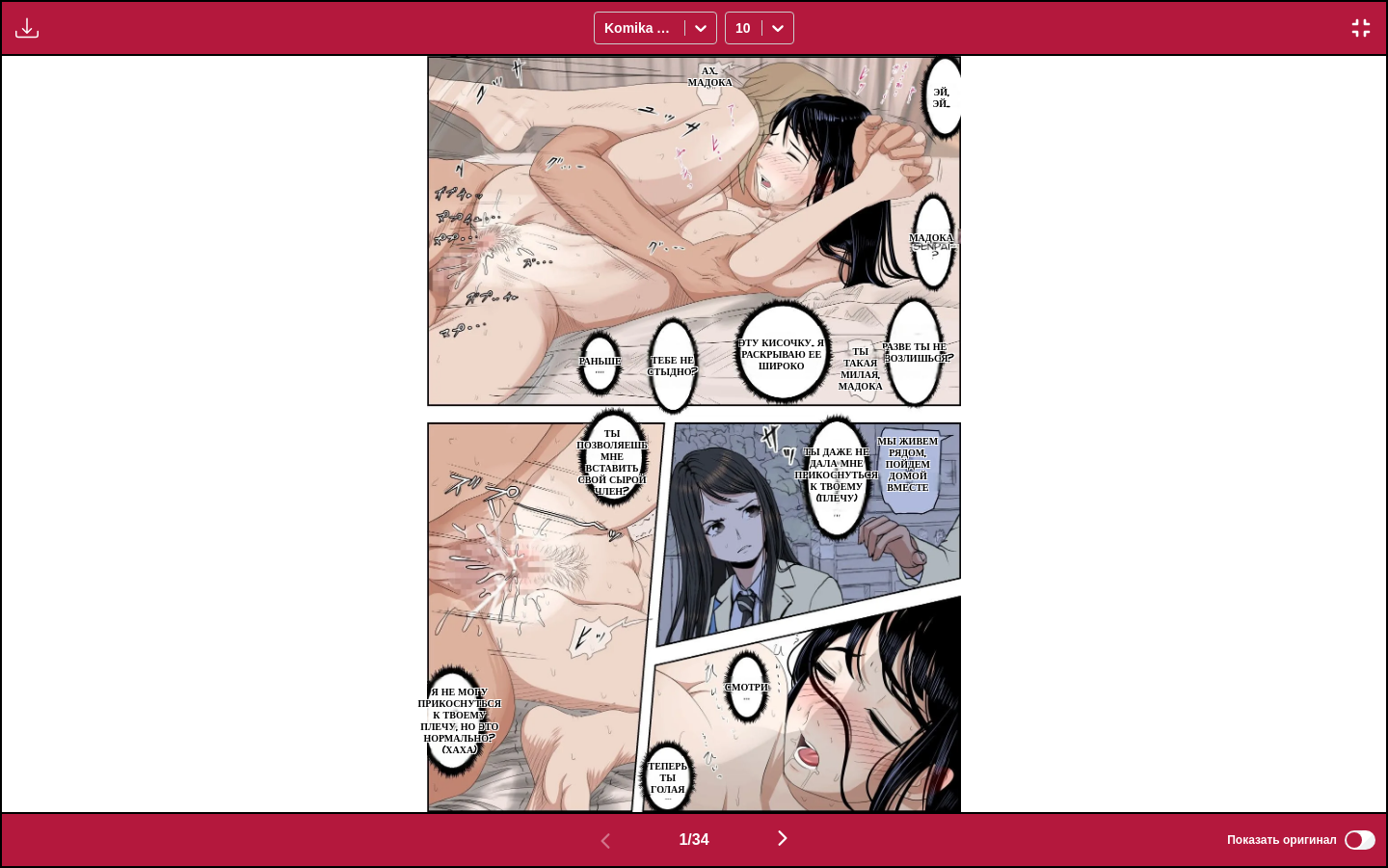
click at [783, 747] on img "button" at bounding box center [783, 838] width 23 height 23
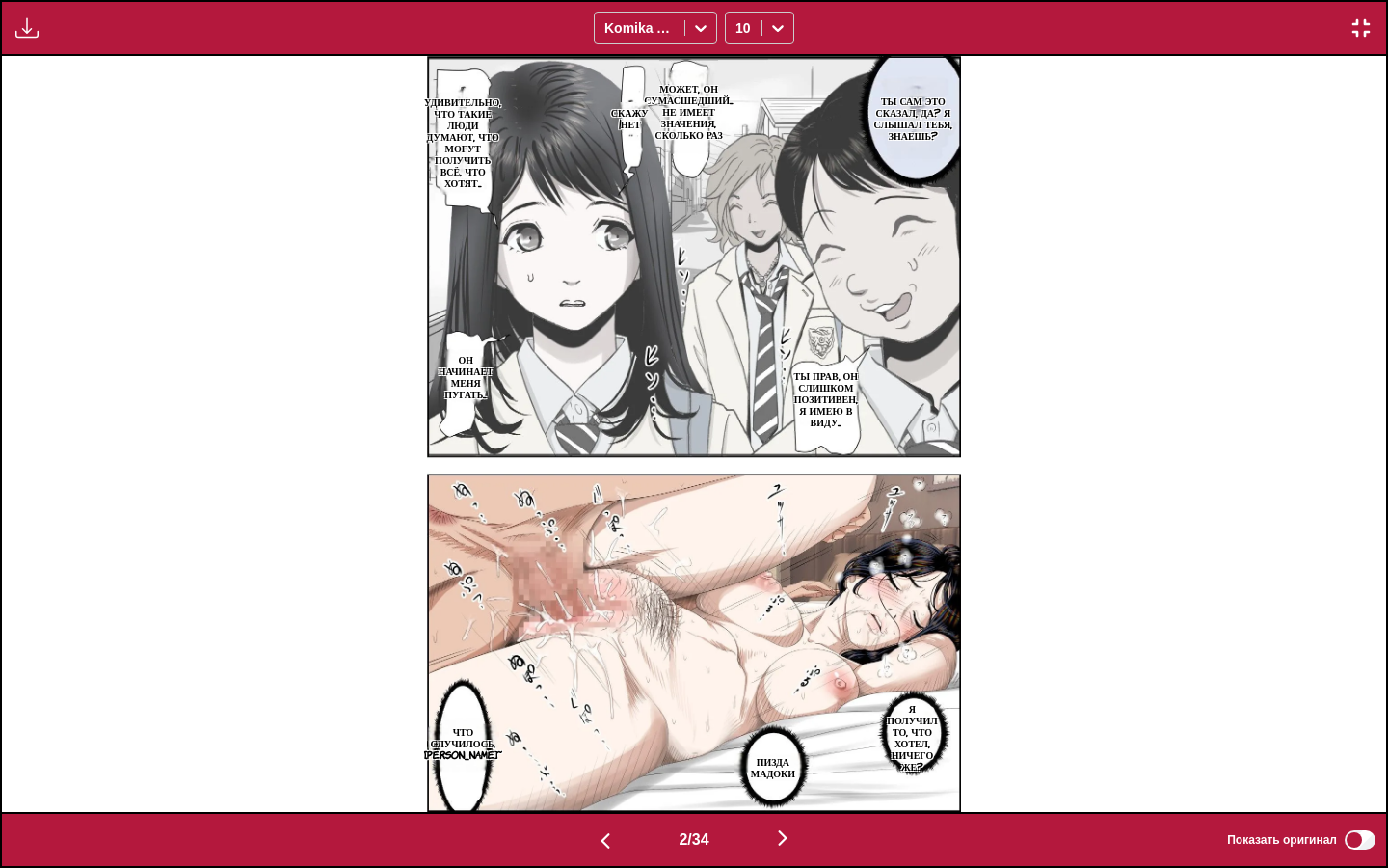
click at [1363, 31] on img "button" at bounding box center [1361, 28] width 23 height 23
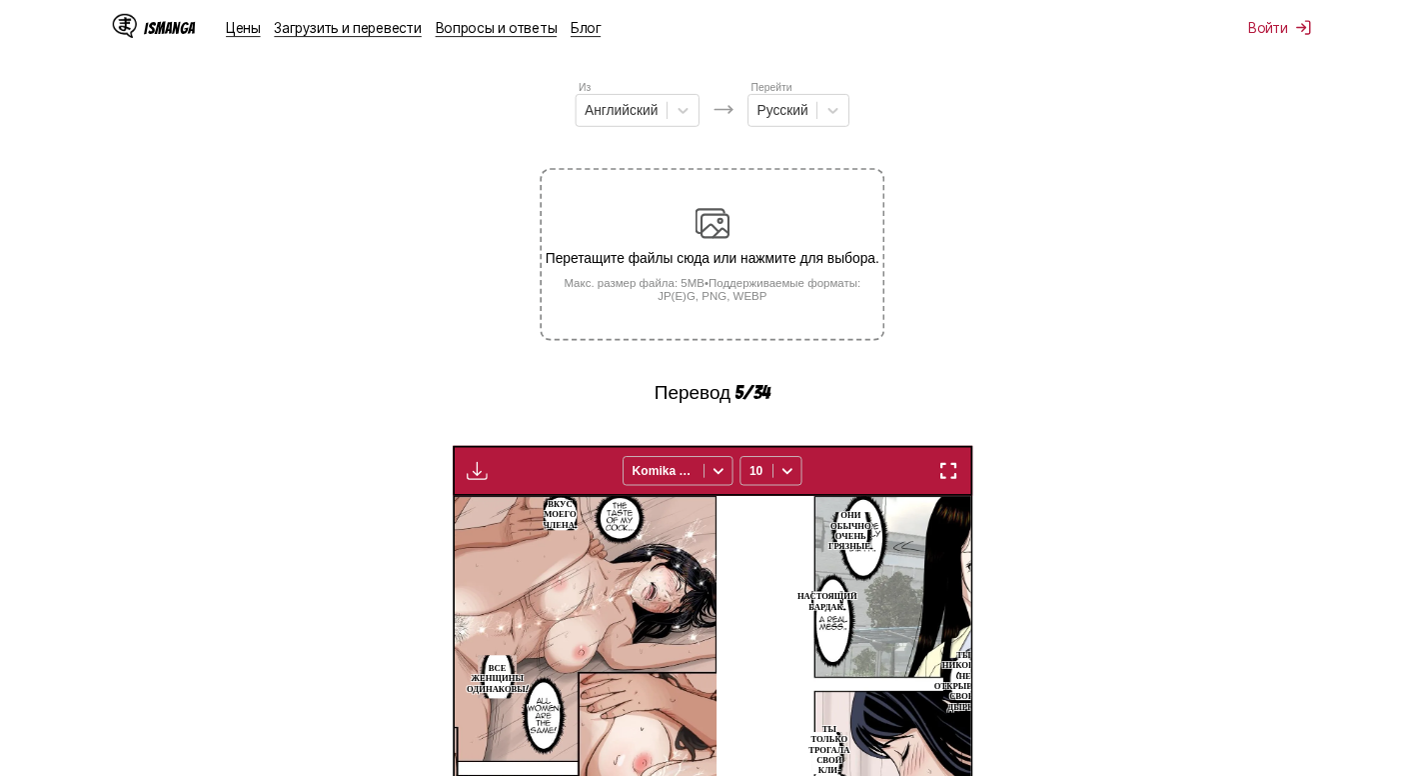
scroll to position [0, 506]
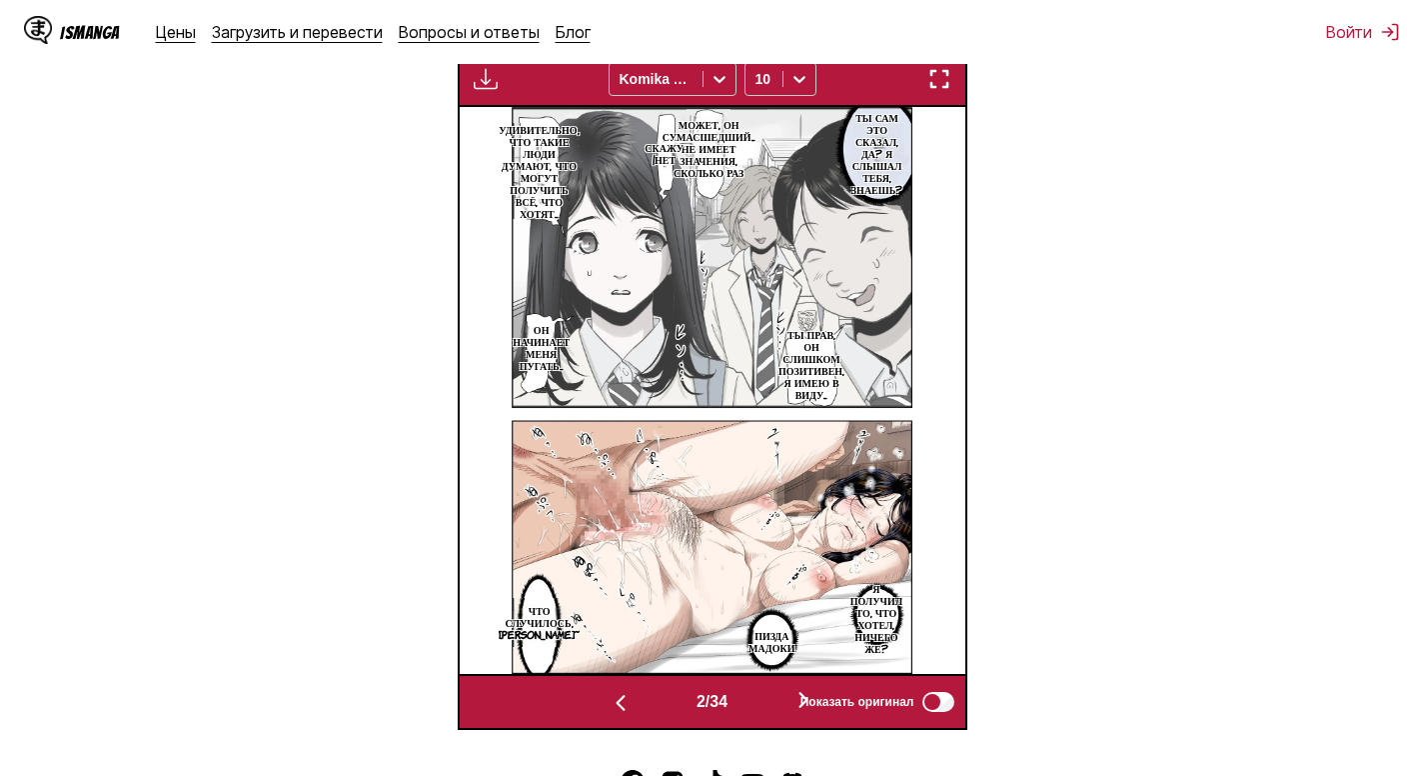
click at [936, 81] on img "button" at bounding box center [940, 79] width 24 height 24
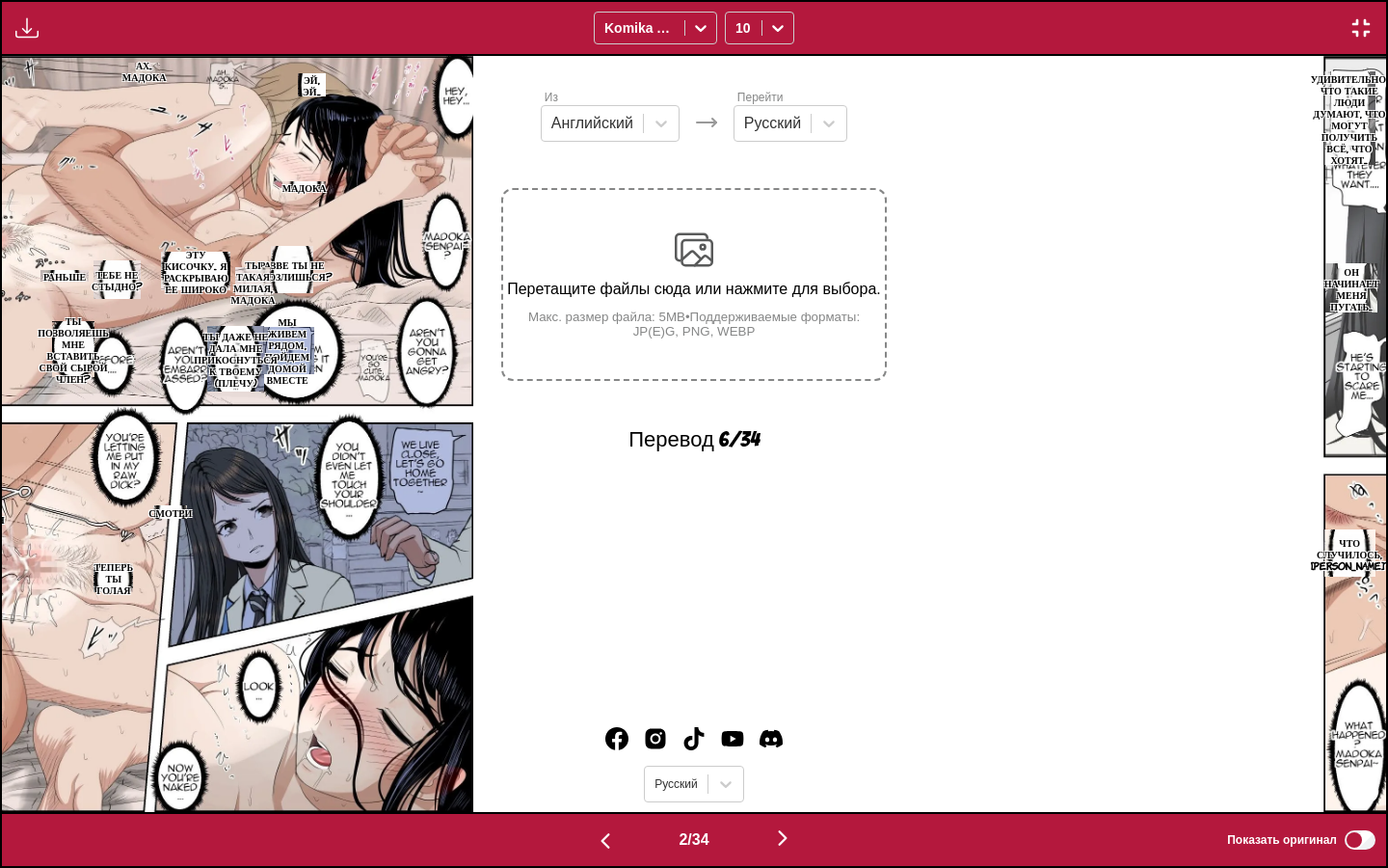
scroll to position [0, 1384]
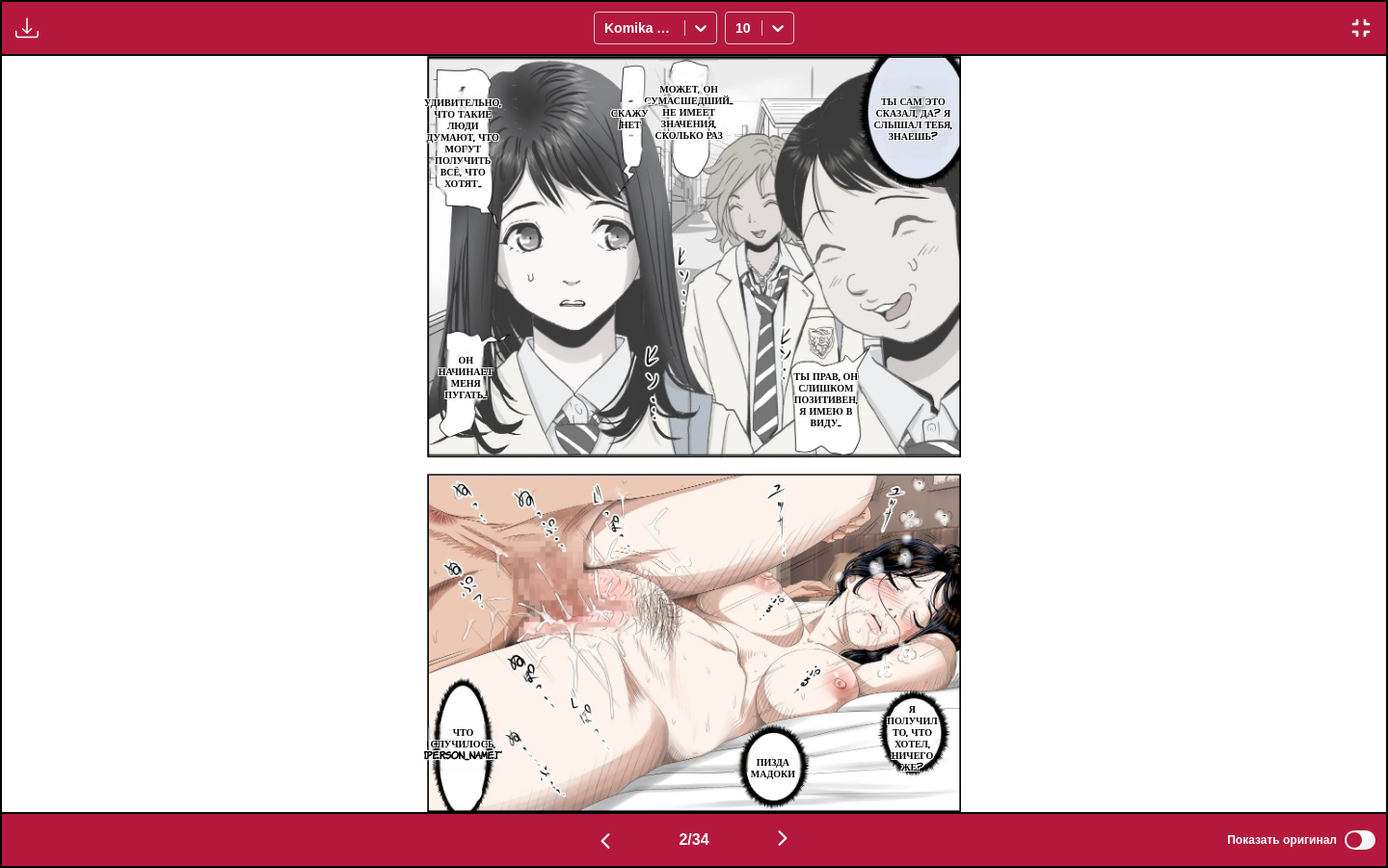
click at [594, 747] on img "button" at bounding box center [606, 841] width 23 height 23
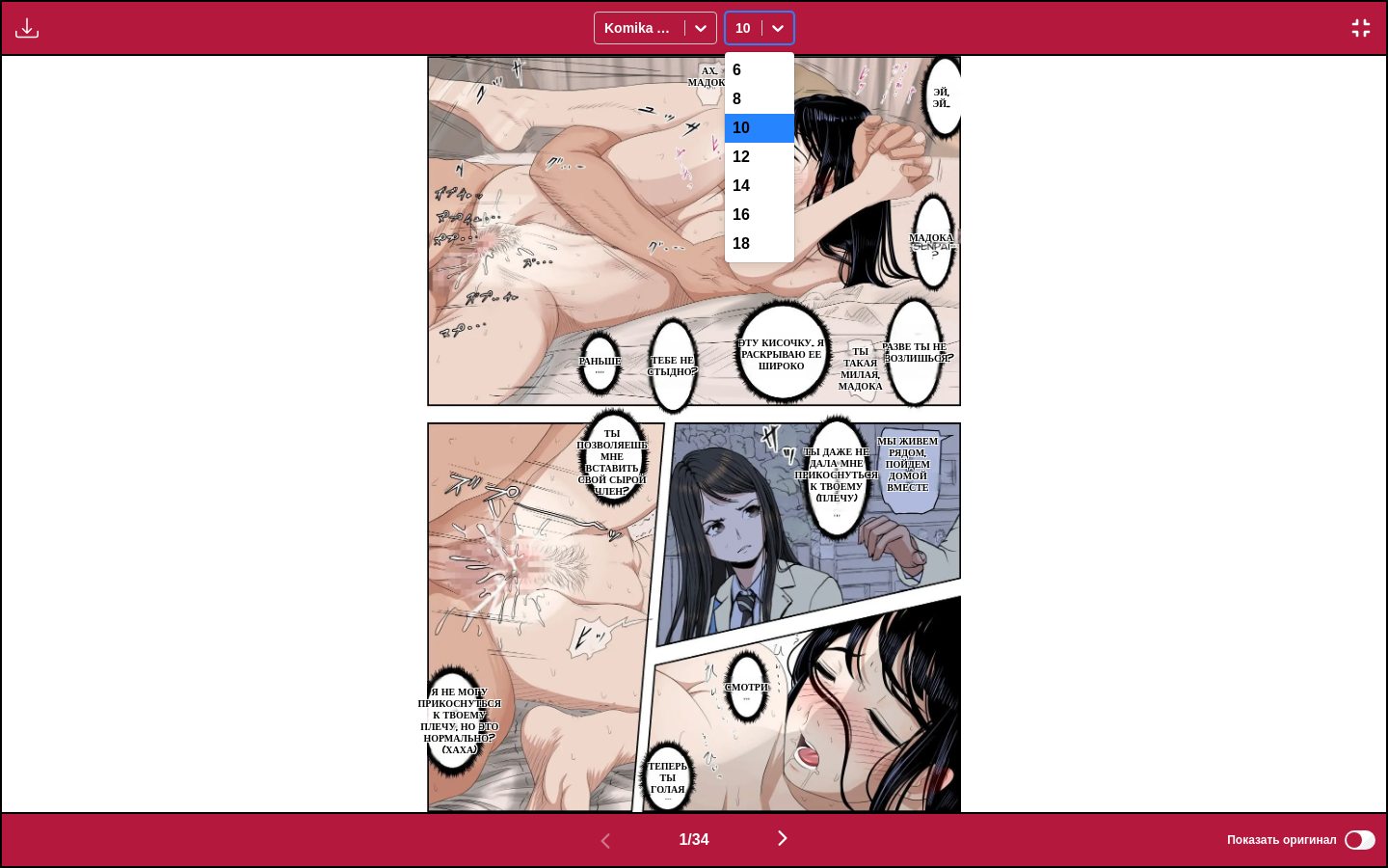
click at [785, 26] on icon at bounding box center [778, 28] width 19 height 19
click at [770, 66] on div "6" at bounding box center [760, 70] width 69 height 29
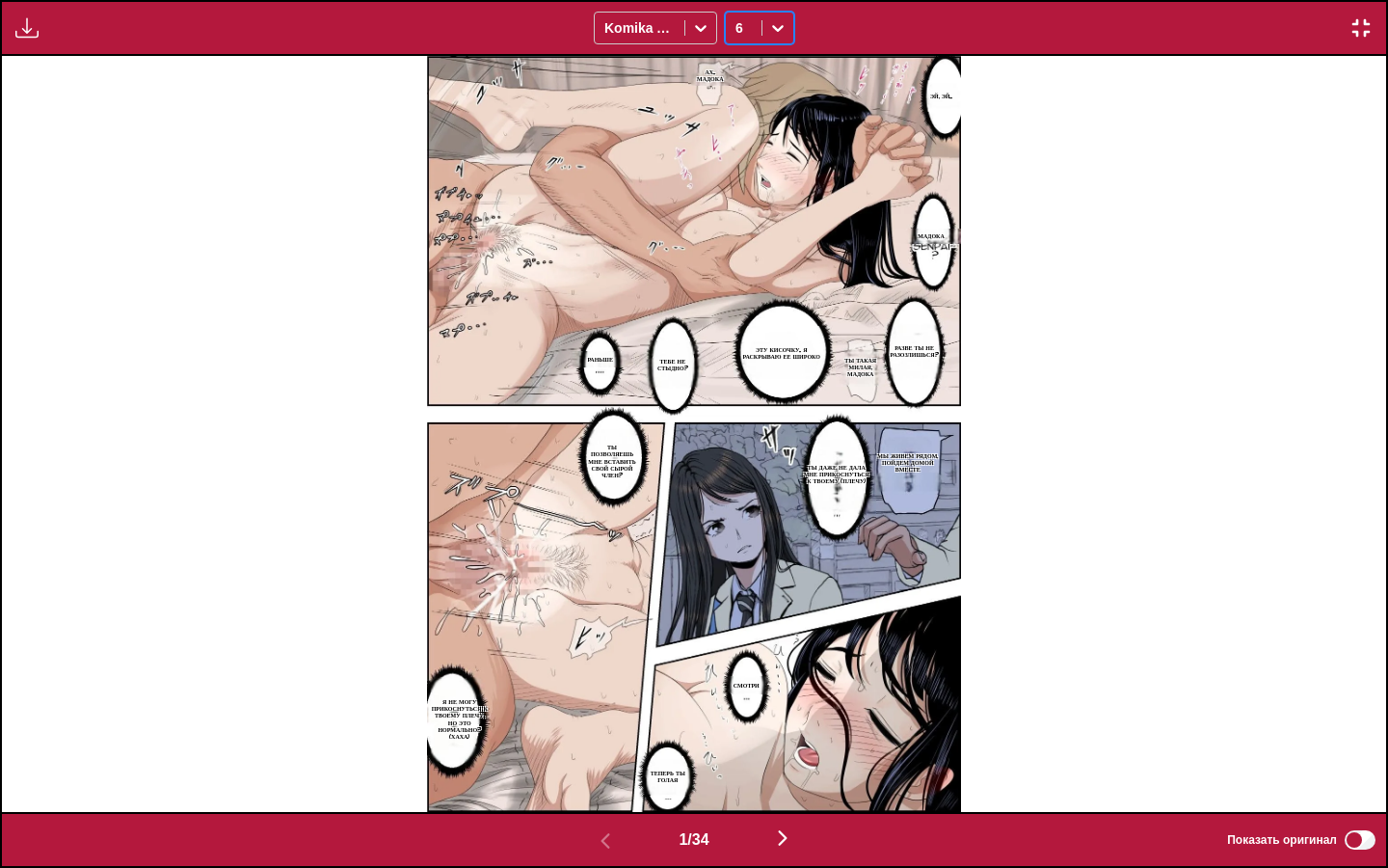
click at [774, 27] on icon at bounding box center [778, 28] width 12 height 7
click at [704, 23] on icon at bounding box center [701, 28] width 19 height 19
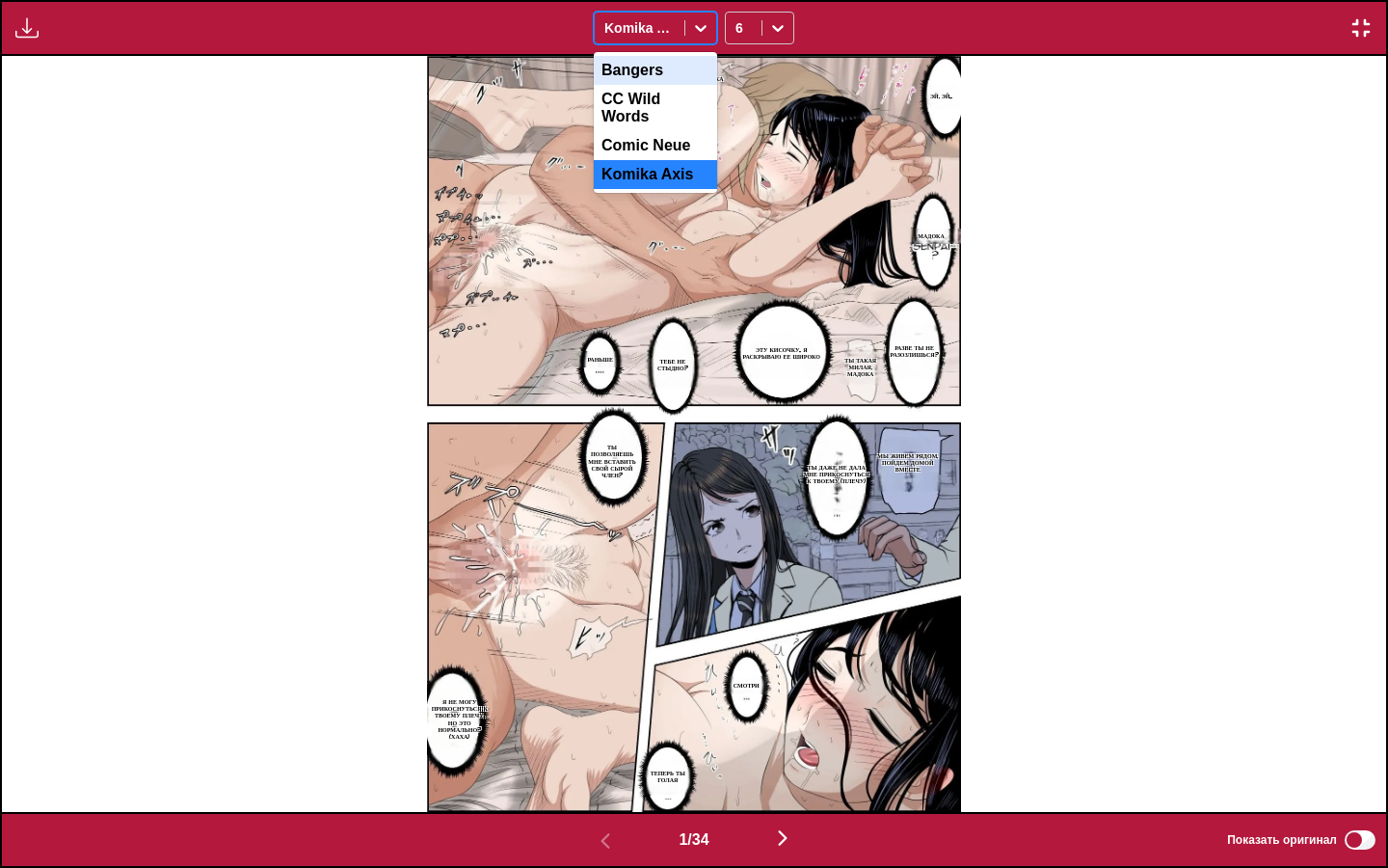
click at [658, 69] on div "Bangers" at bounding box center [656, 70] width 123 height 29
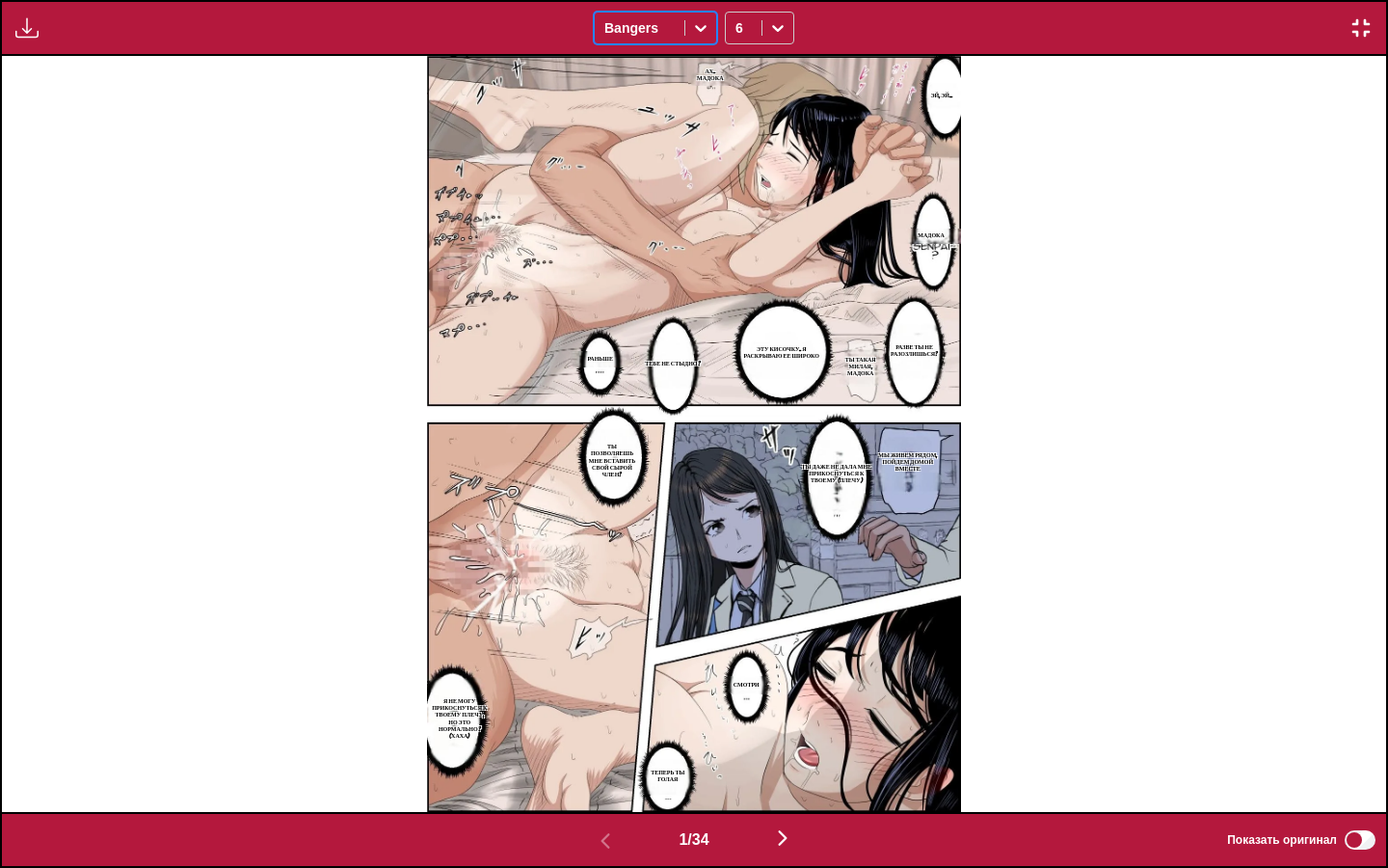
click at [675, 23] on div "Bangers" at bounding box center [640, 28] width 90 height 27
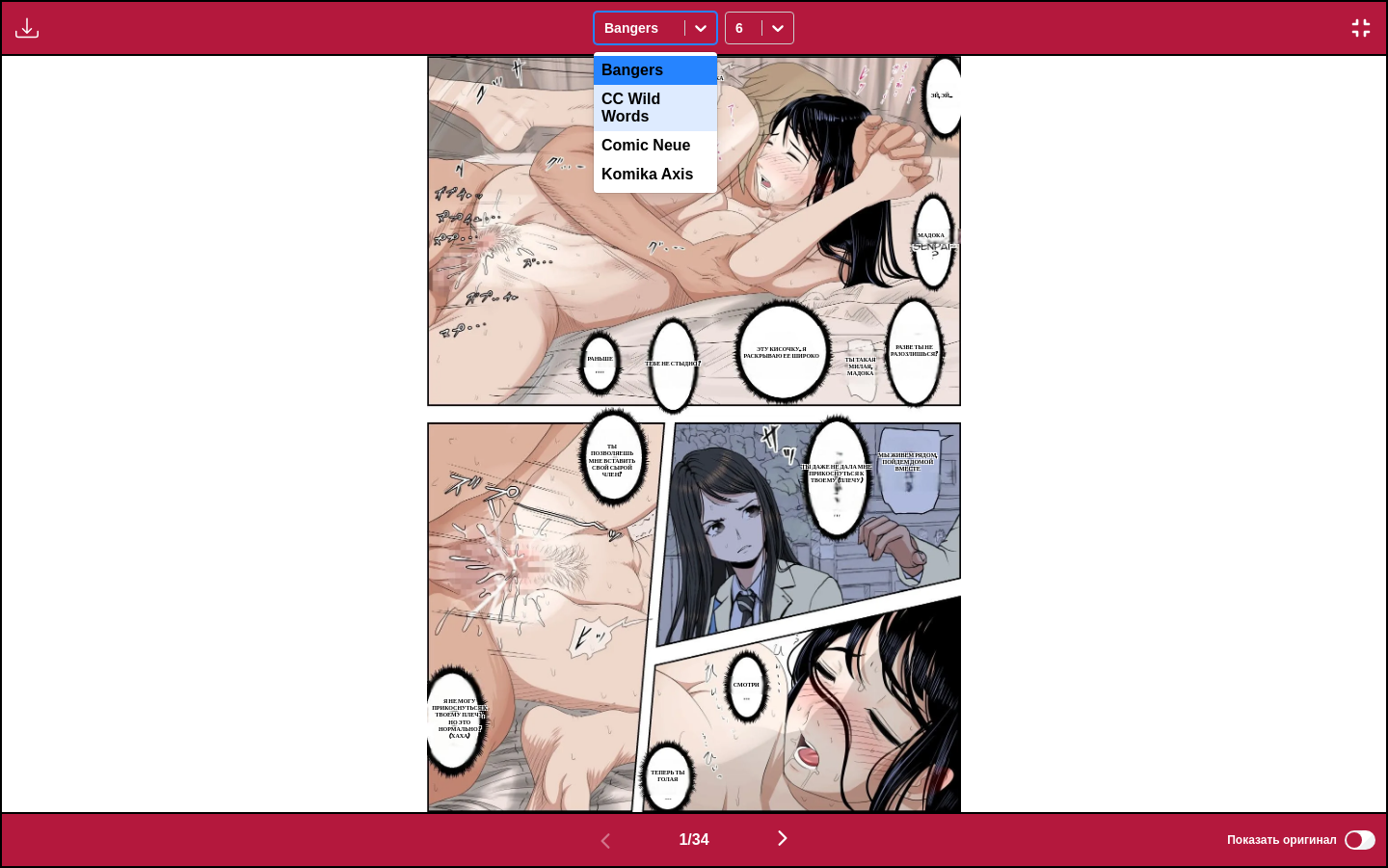
click at [657, 103] on div "CC Wild Words" at bounding box center [656, 108] width 123 height 46
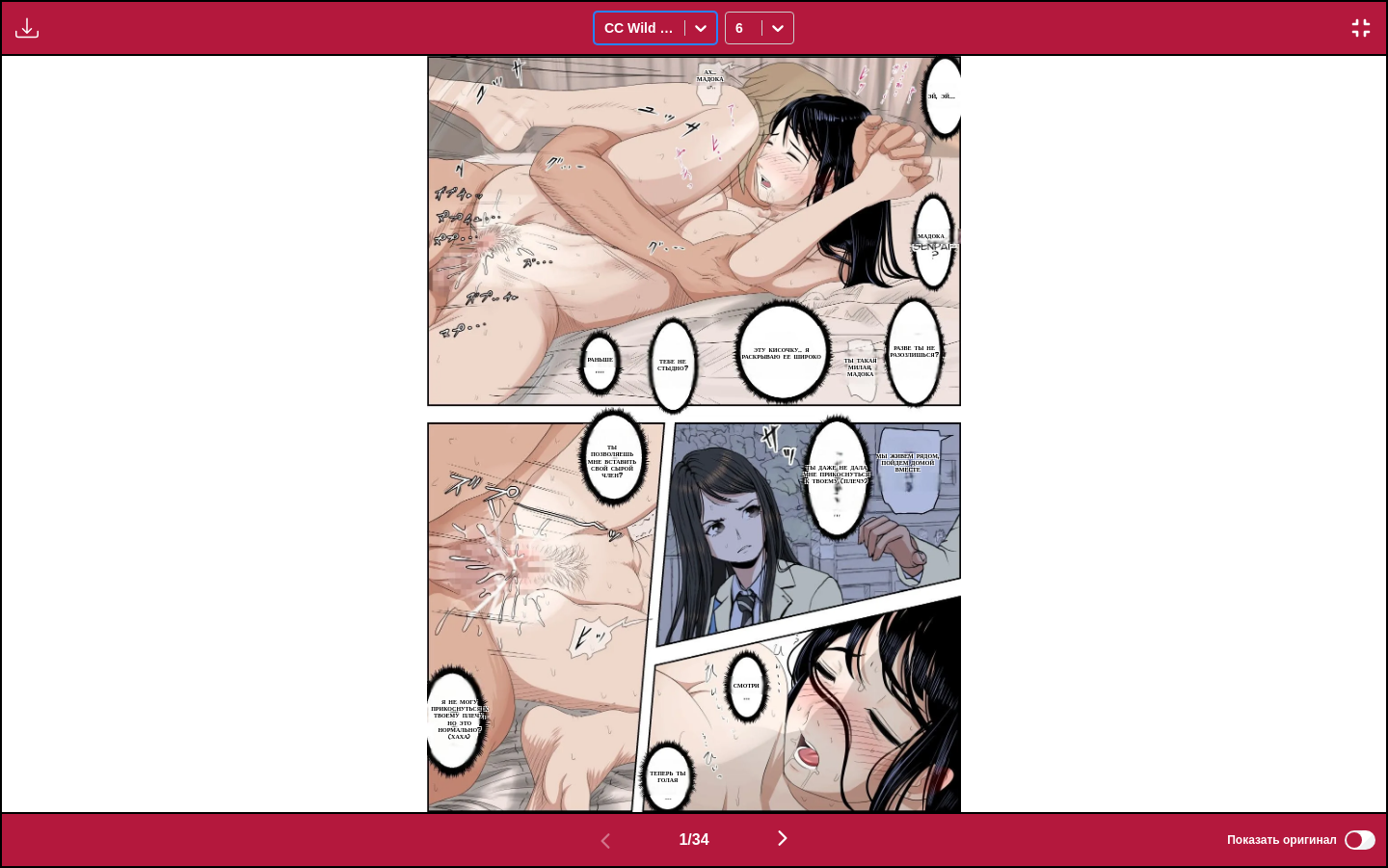
click at [681, 29] on div "CC Wild Words" at bounding box center [640, 28] width 90 height 27
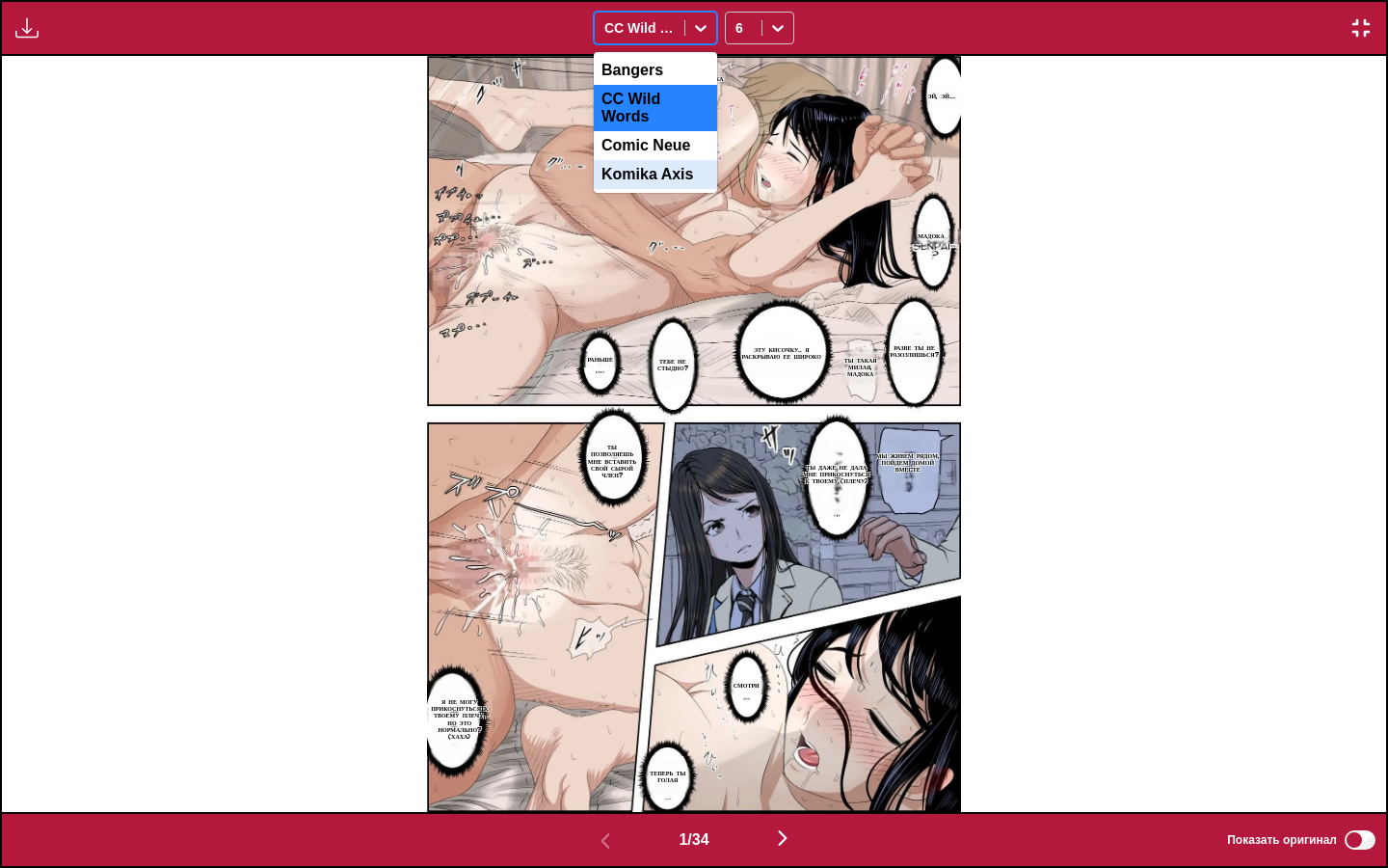
click at [671, 160] on div "Komika Axis" at bounding box center [656, 175] width 123 height 29
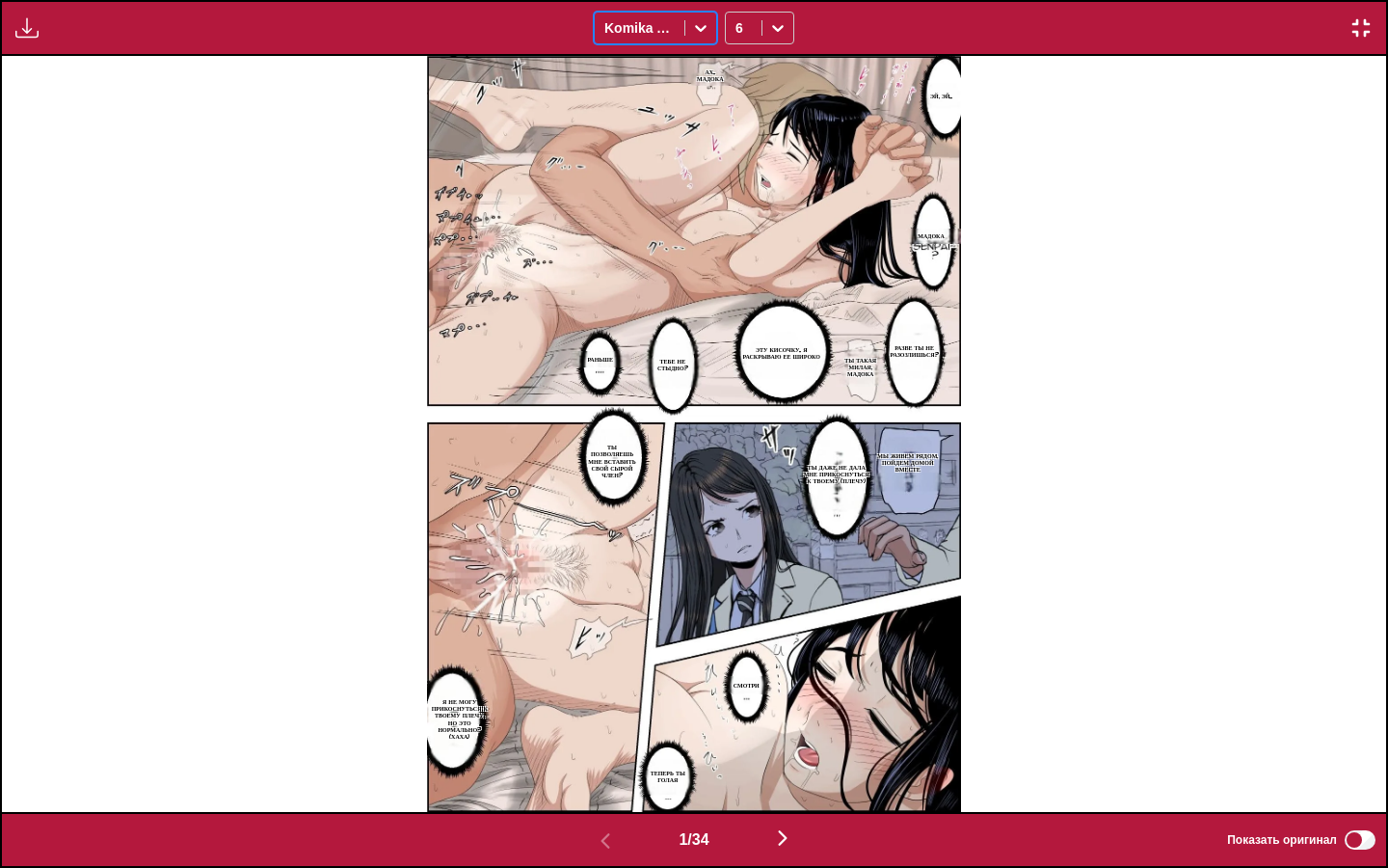
click at [791, 747] on img "button" at bounding box center [783, 838] width 23 height 23
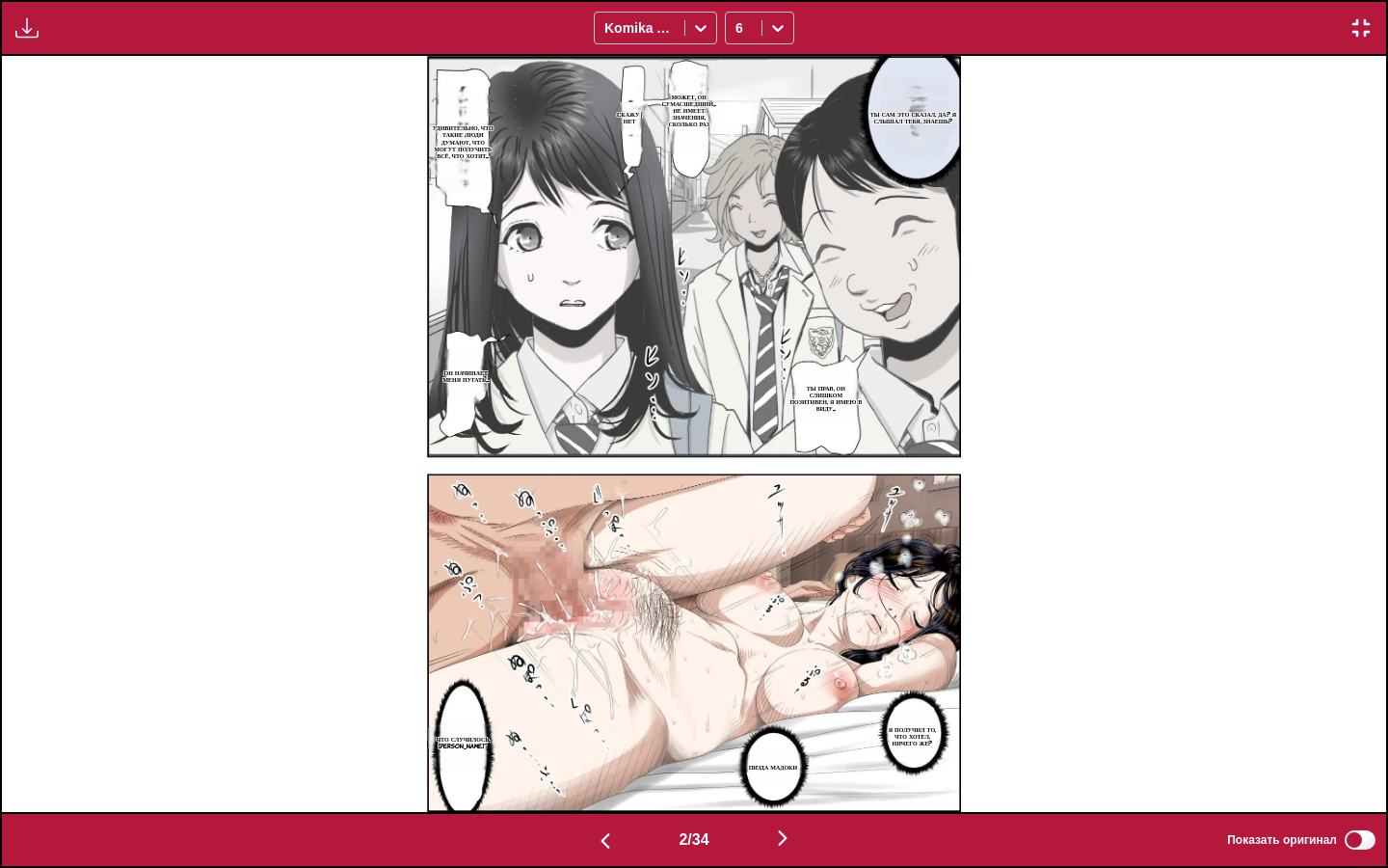
click at [791, 747] on img "button" at bounding box center [783, 838] width 23 height 23
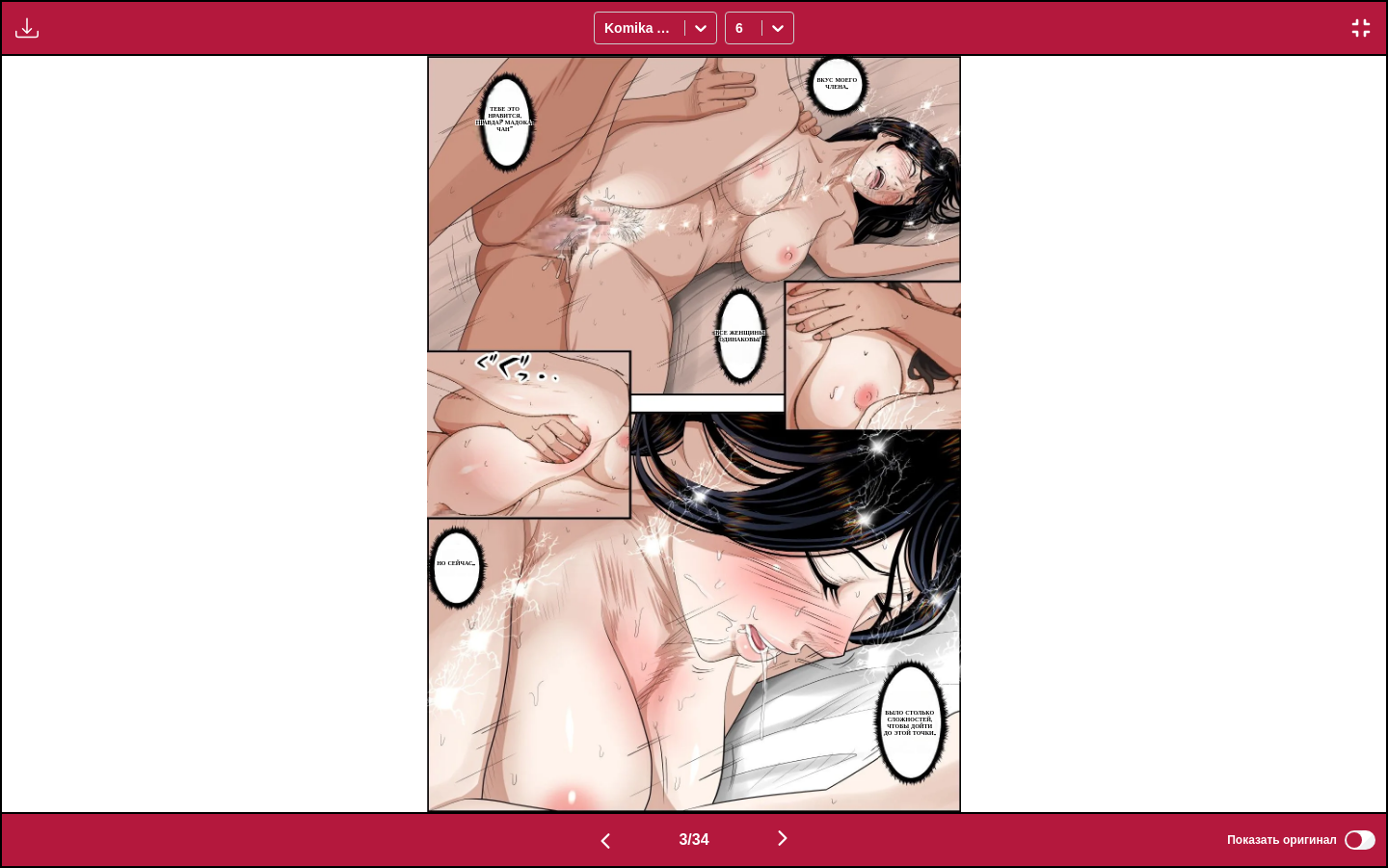
click at [791, 747] on img "button" at bounding box center [783, 838] width 23 height 23
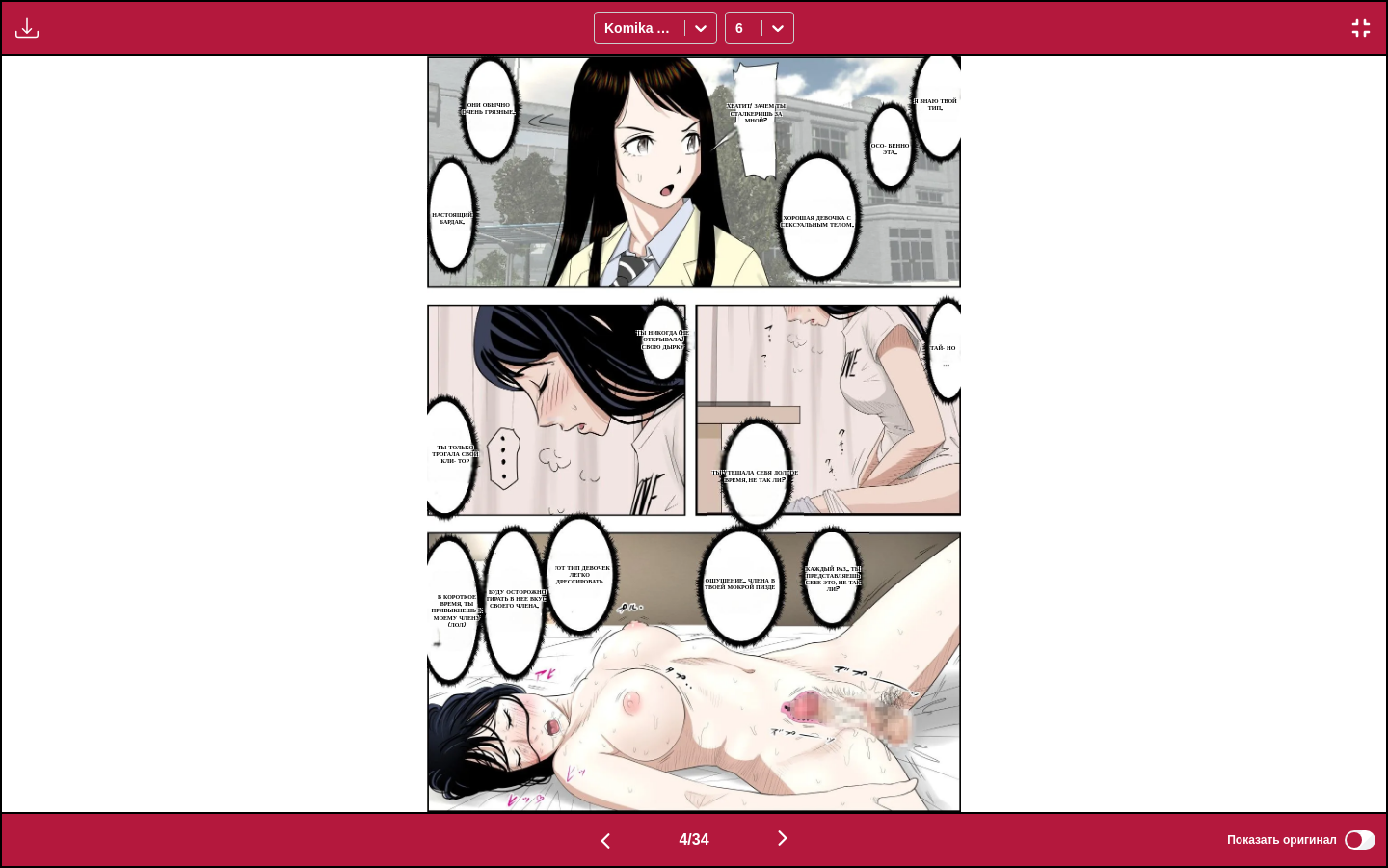
click at [791, 747] on img "button" at bounding box center [783, 838] width 23 height 23
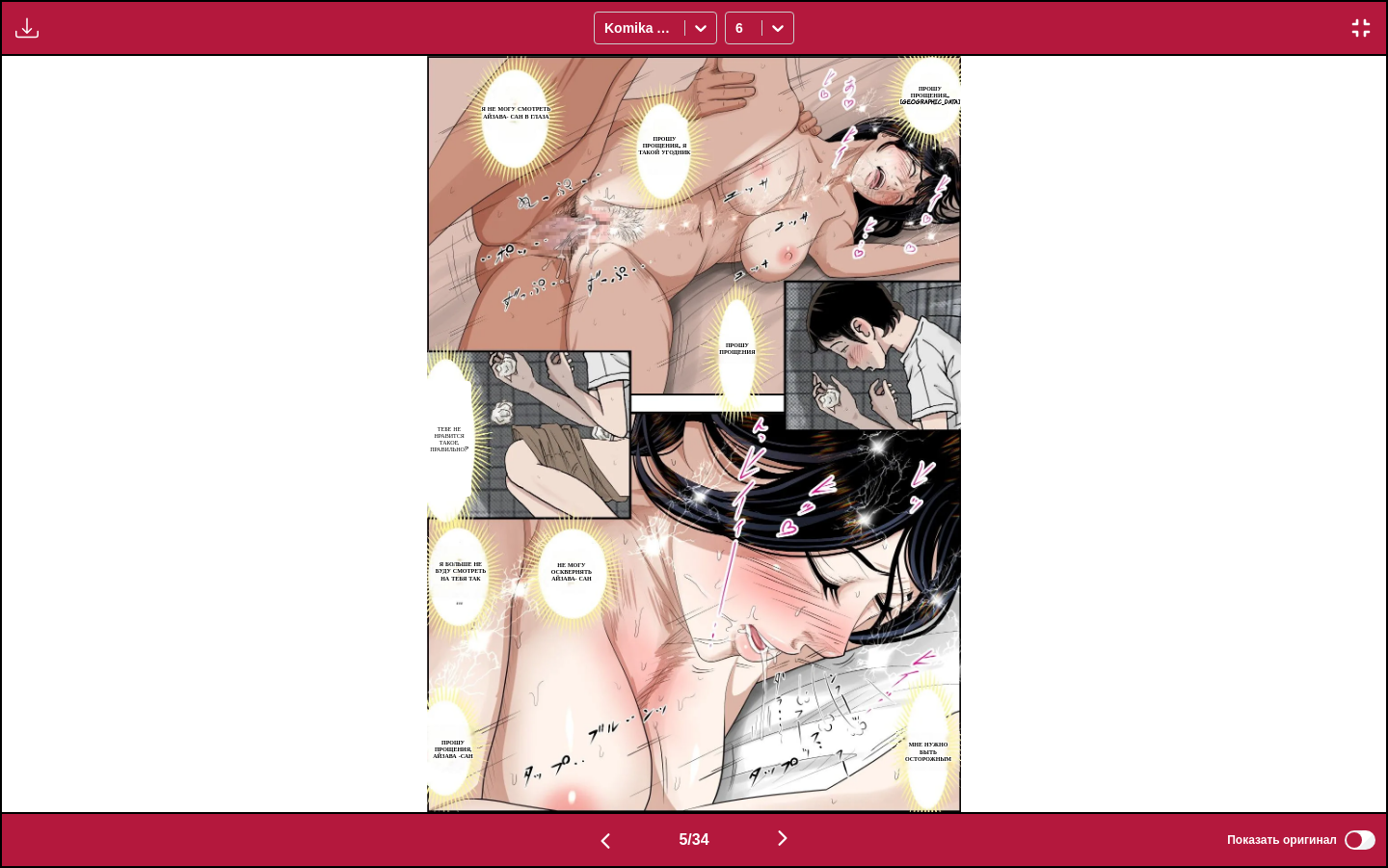
click at [791, 747] on img "button" at bounding box center [783, 838] width 23 height 23
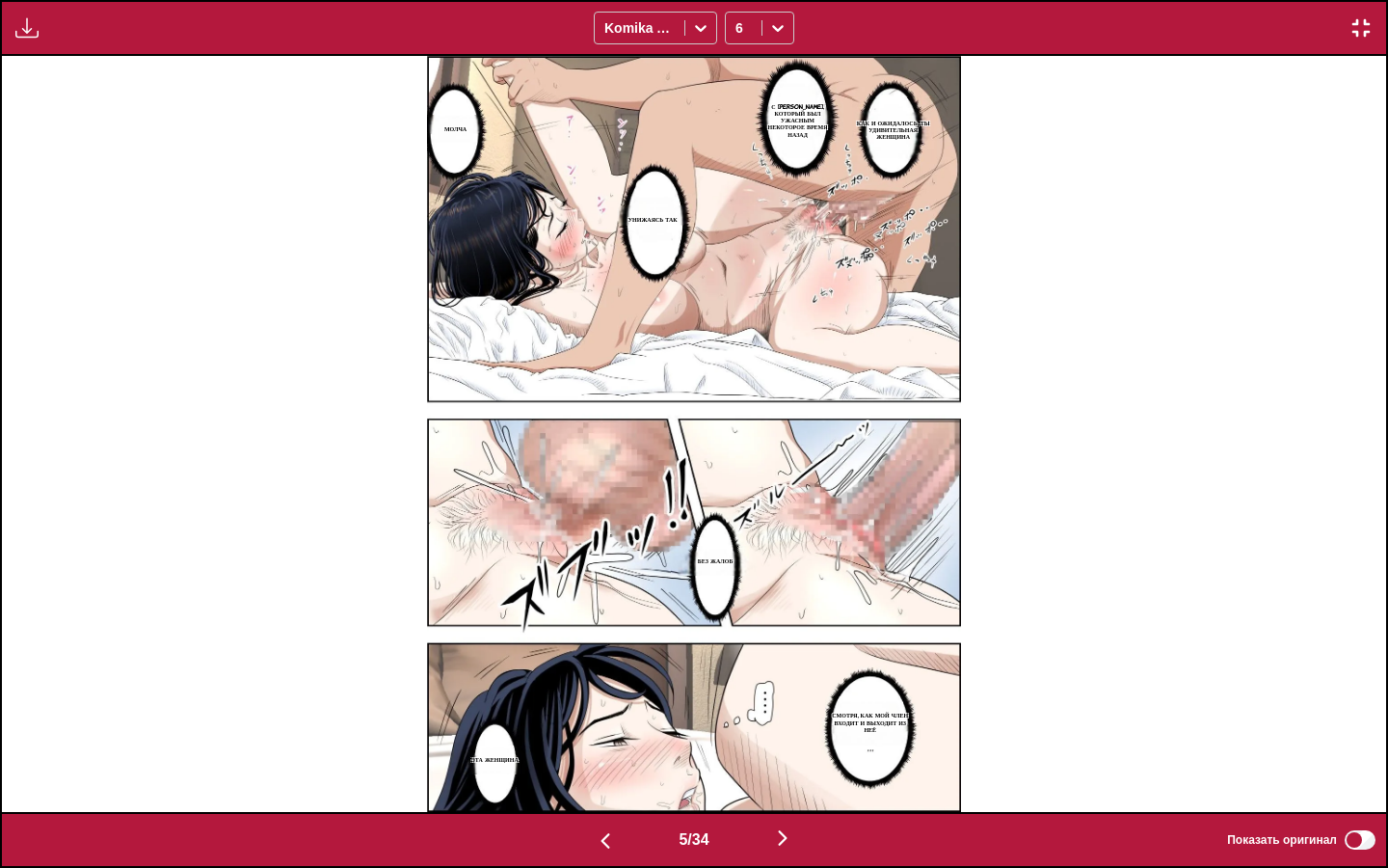
click at [791, 747] on img "button" at bounding box center [783, 838] width 23 height 23
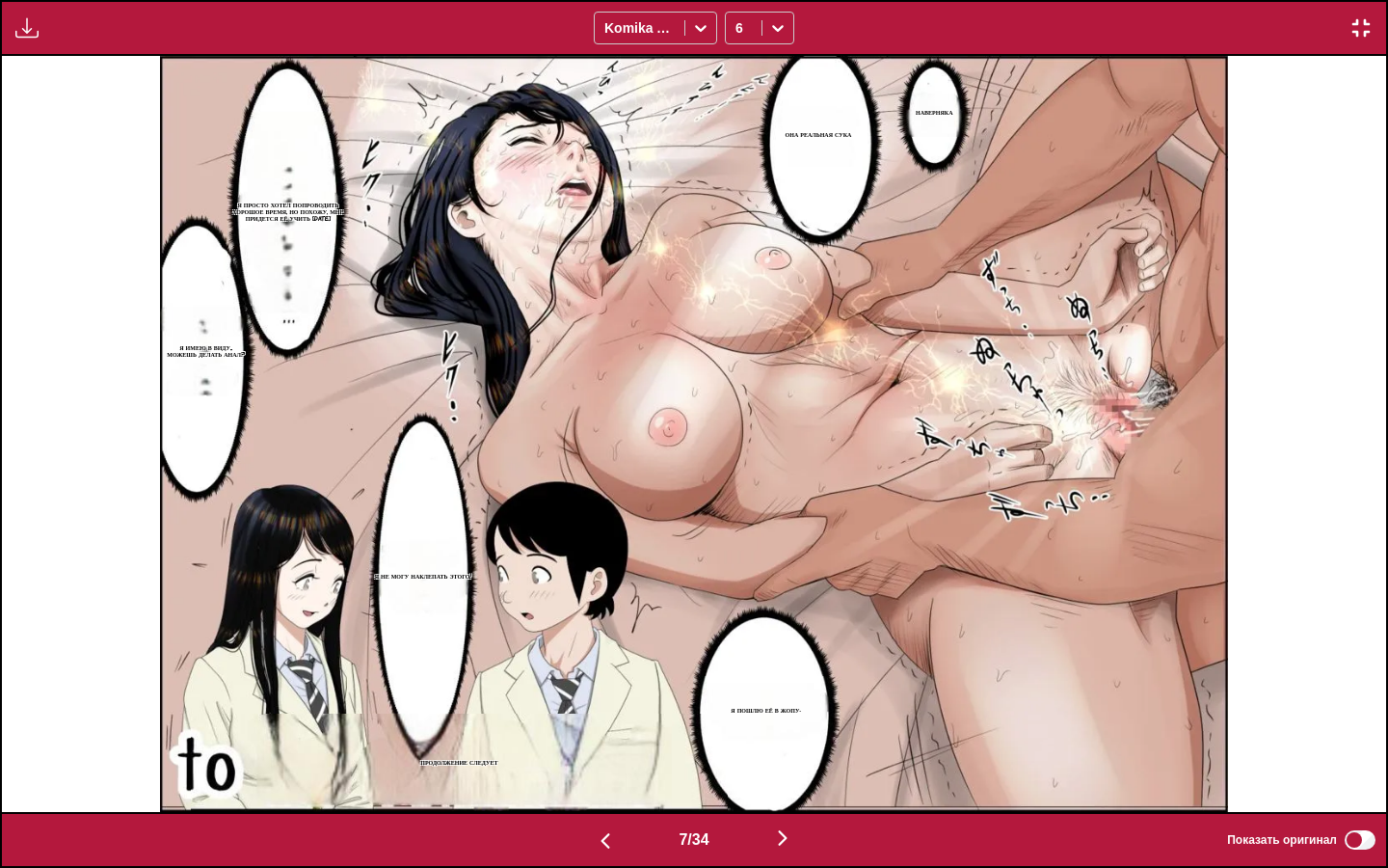
click at [791, 747] on img "button" at bounding box center [783, 838] width 23 height 23
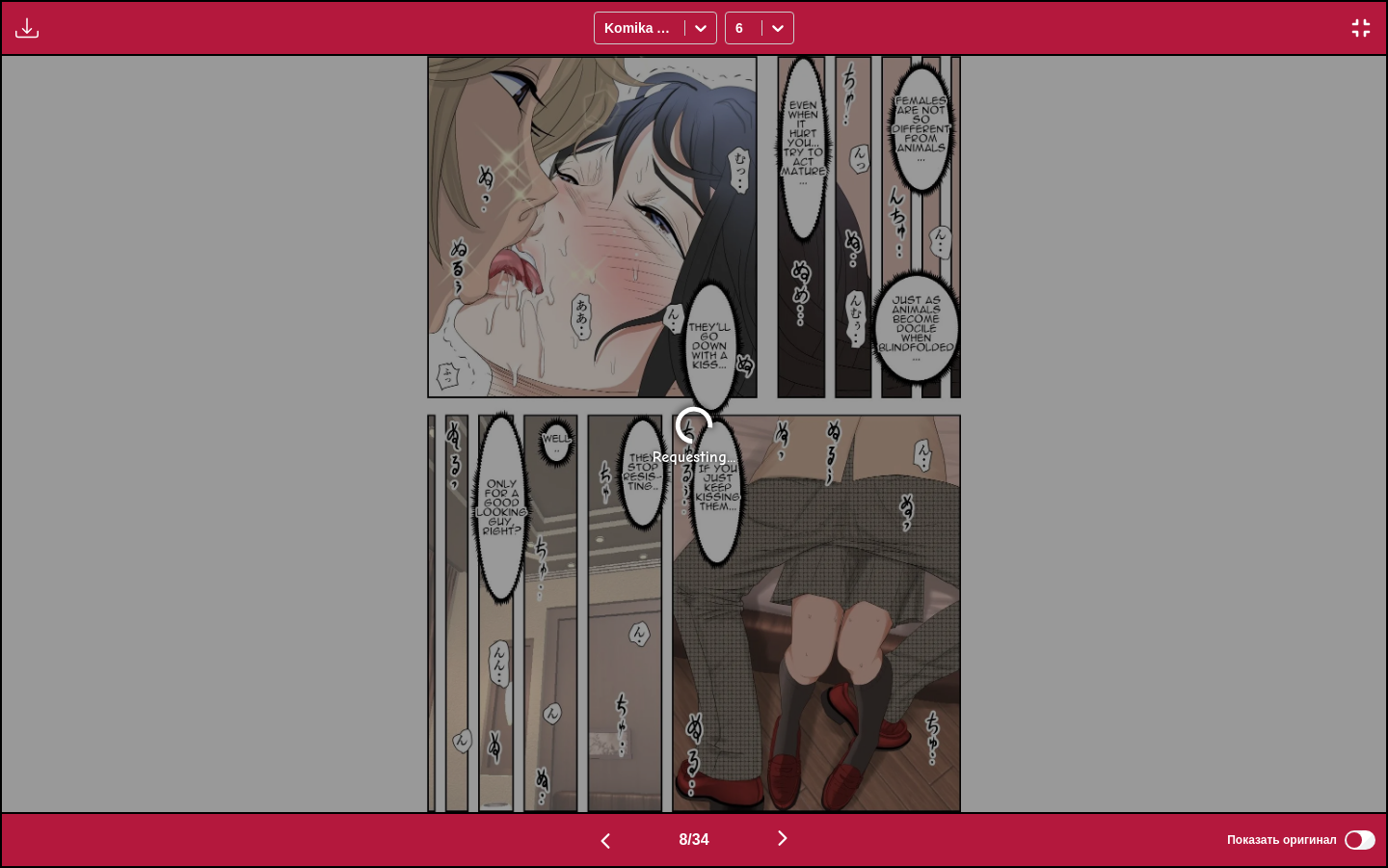
click at [791, 747] on img "button" at bounding box center [783, 838] width 23 height 23
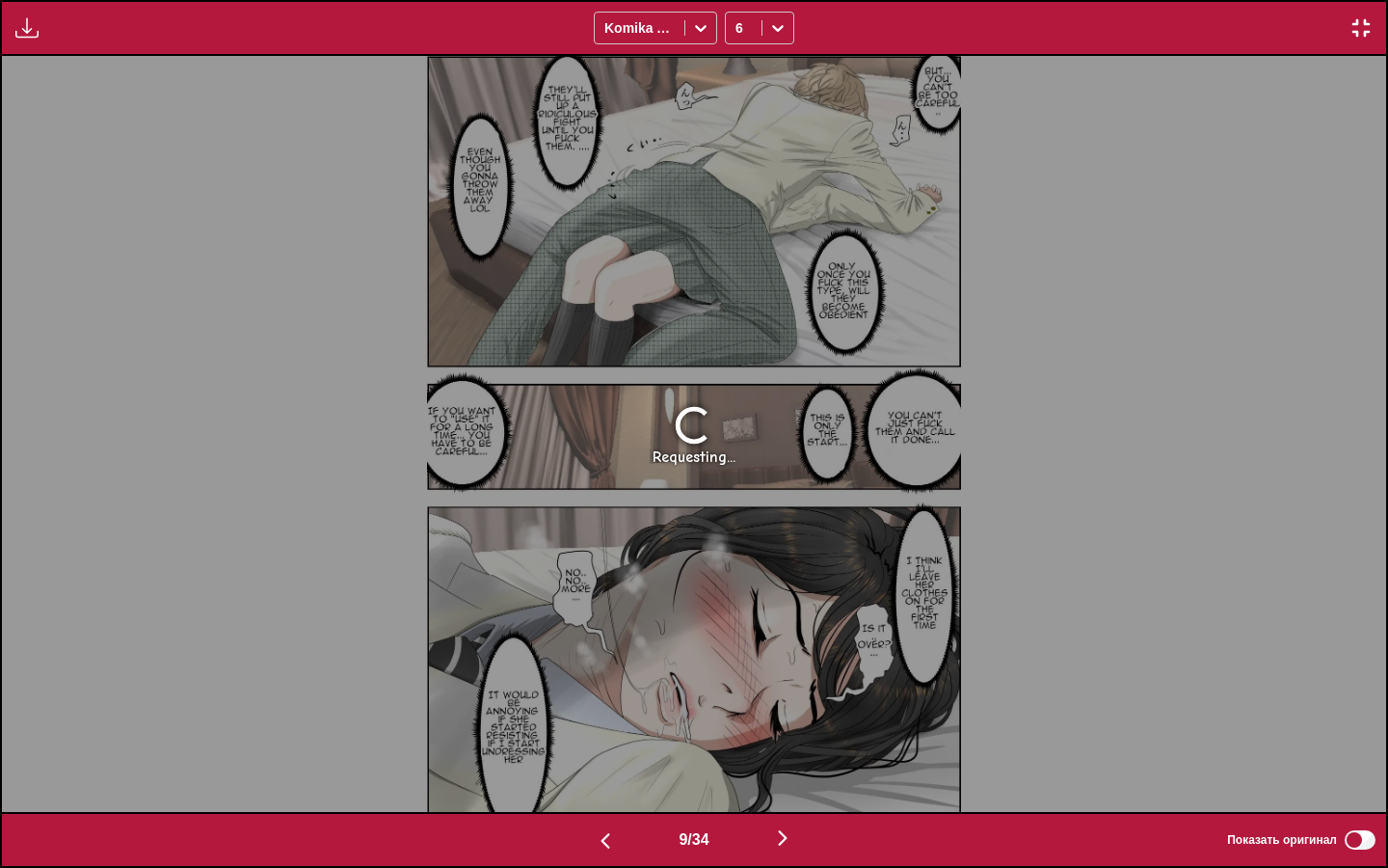
click at [603, 747] on img "button" at bounding box center [606, 841] width 23 height 23
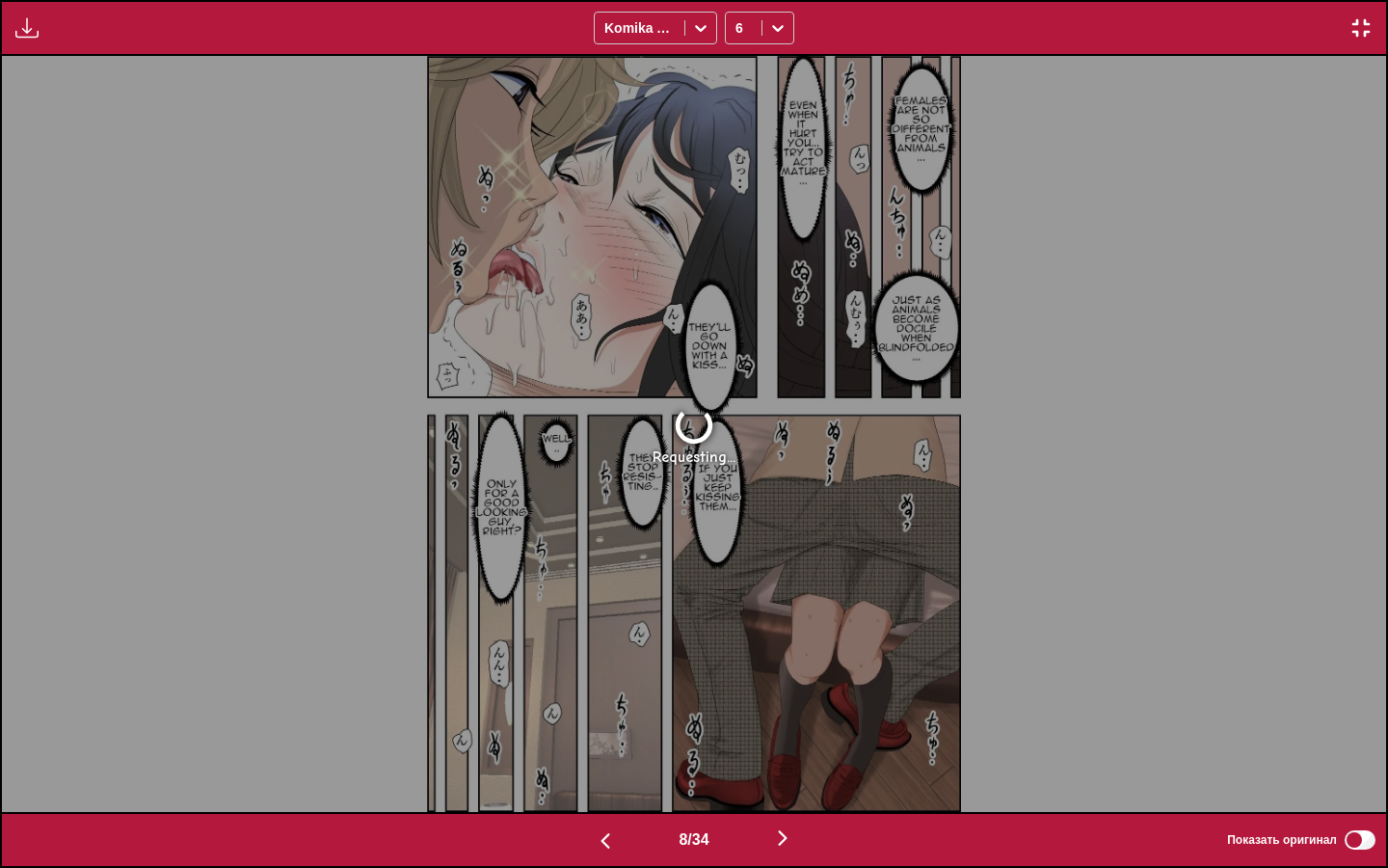
click at [603, 747] on img "button" at bounding box center [606, 841] width 23 height 23
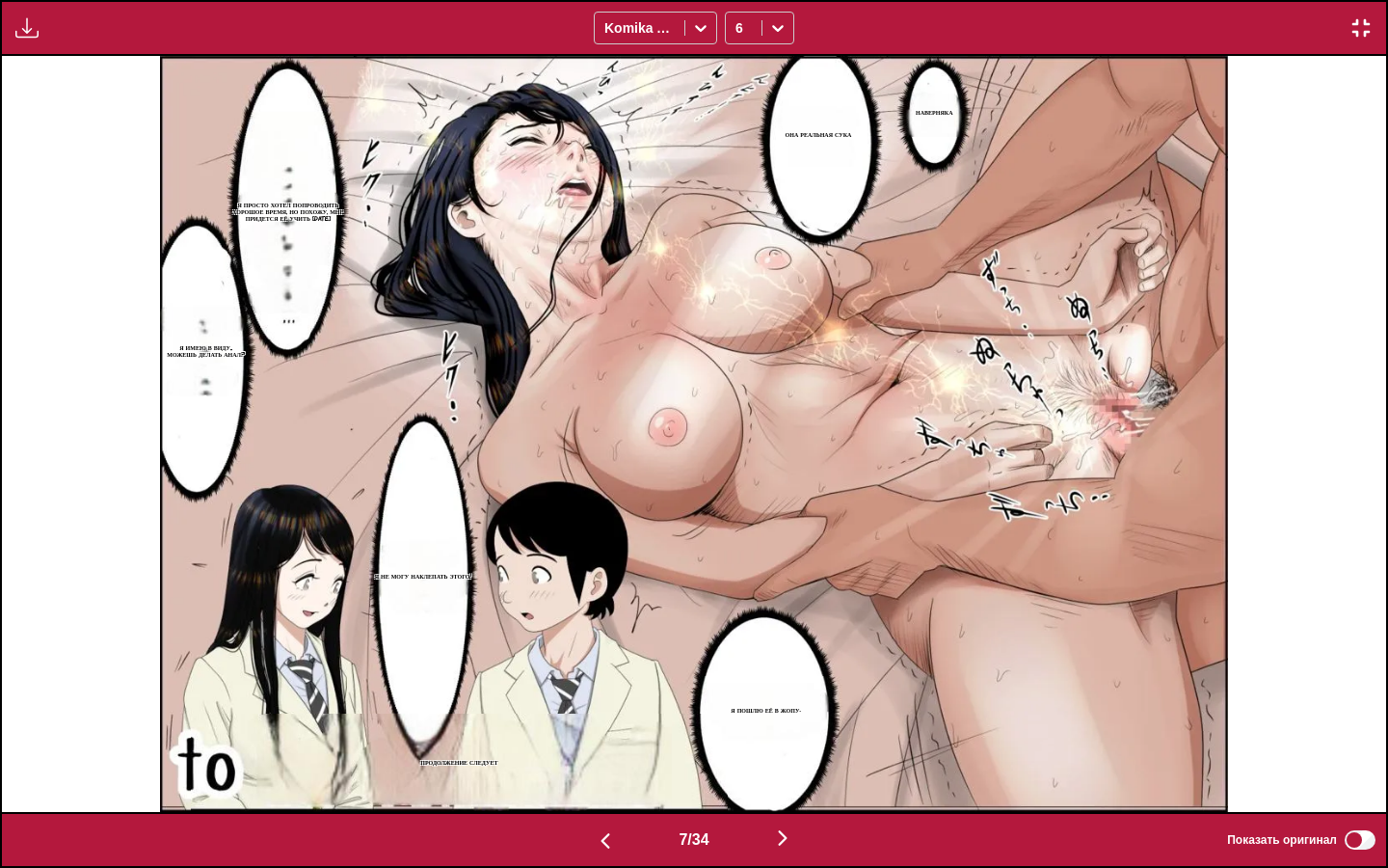
click at [605, 747] on img "button" at bounding box center [606, 841] width 23 height 23
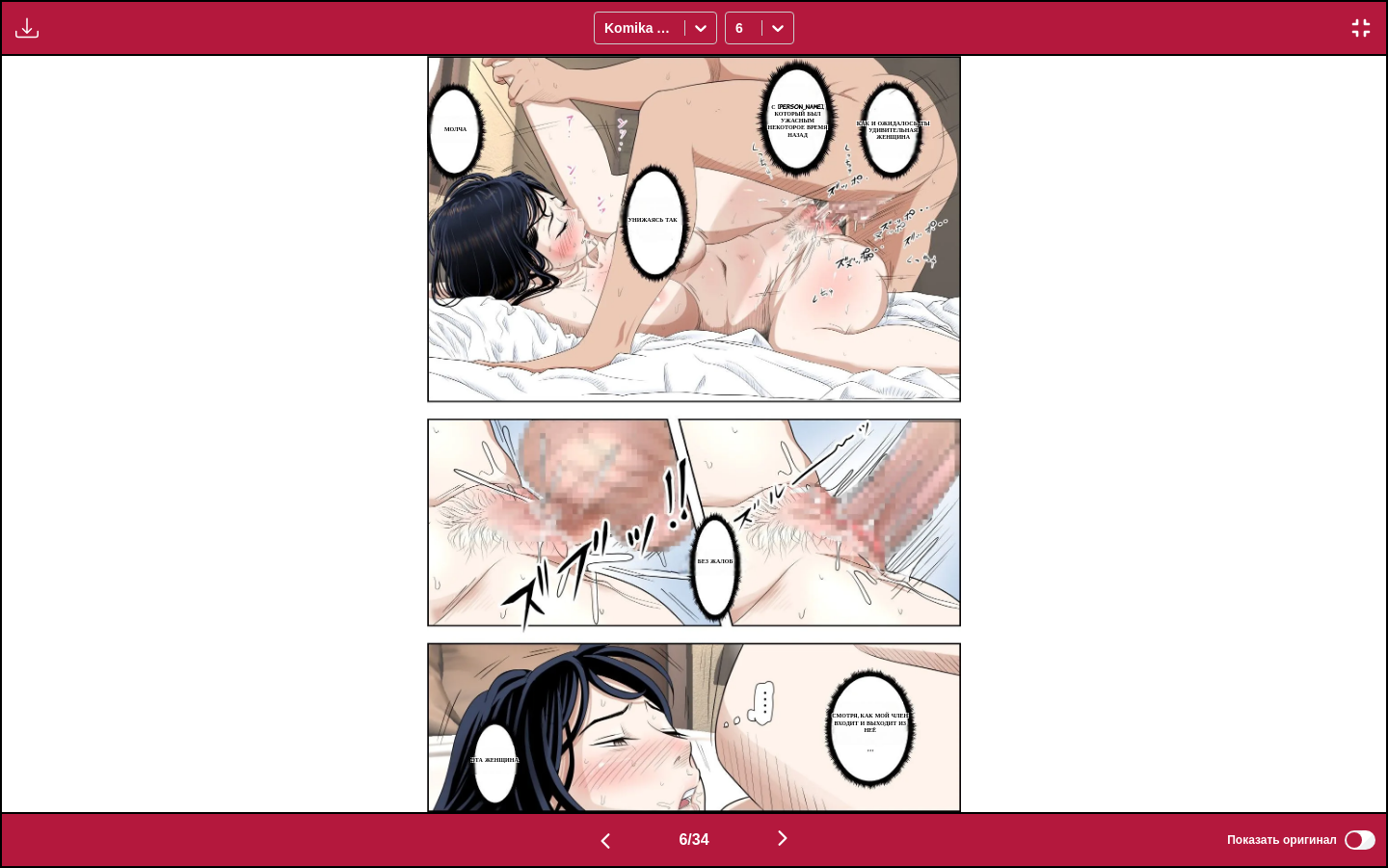
click at [596, 747] on img "button" at bounding box center [606, 841] width 23 height 23
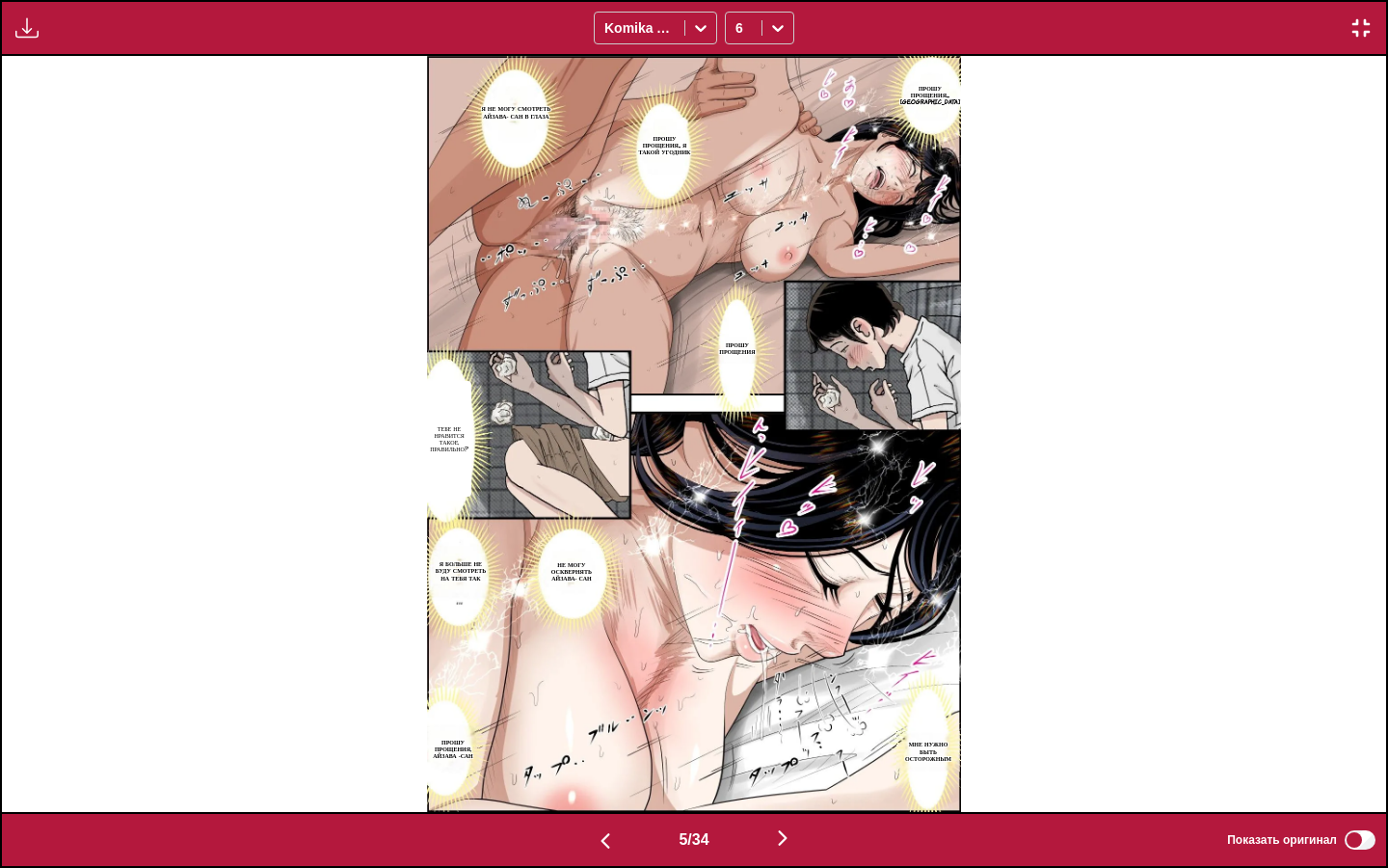
click at [928, 379] on img at bounding box center [694, 433] width 534 height 755
click at [599, 747] on img "button" at bounding box center [606, 841] width 23 height 23
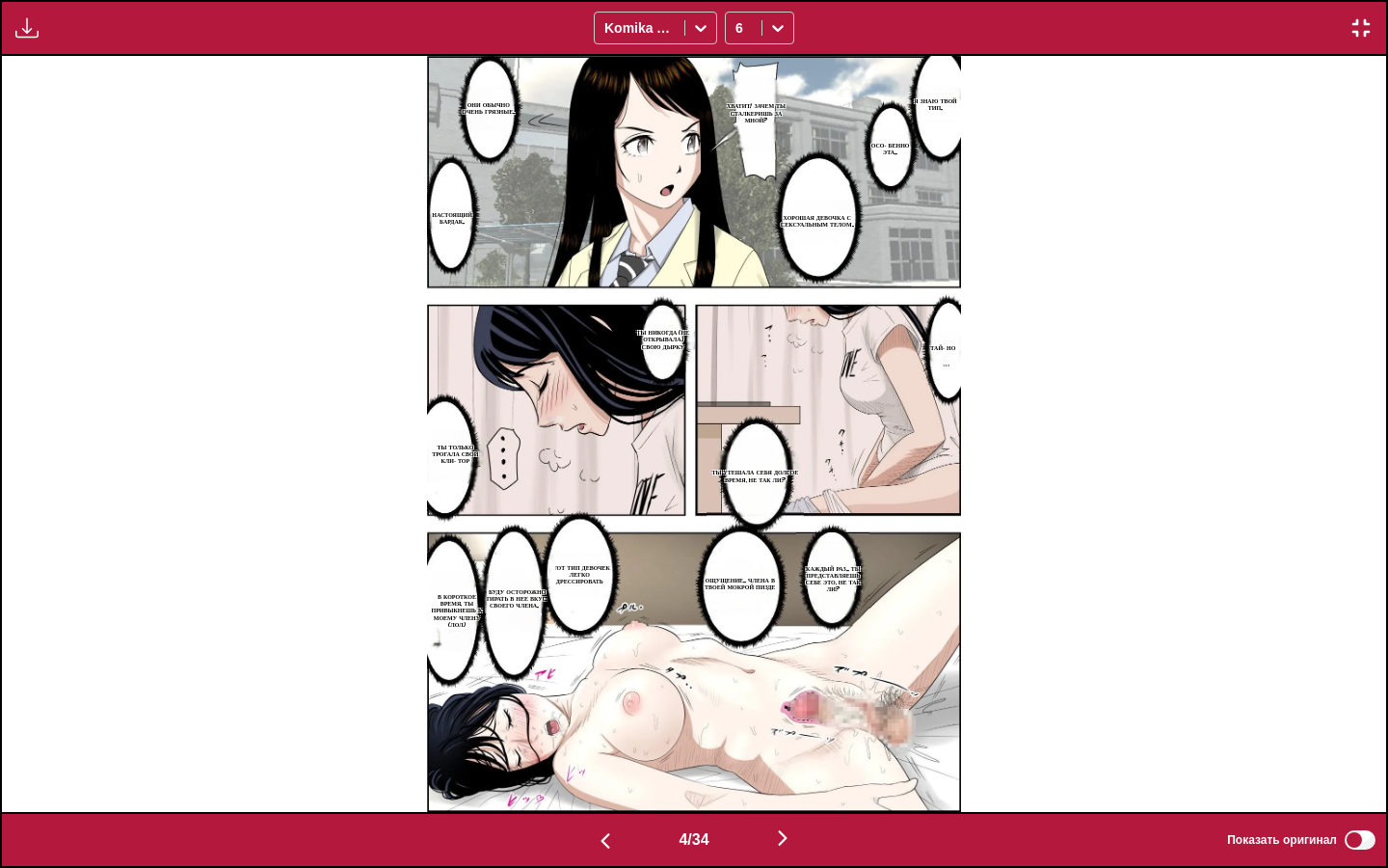
click at [620, 747] on button "button" at bounding box center [606, 839] width 116 height 28
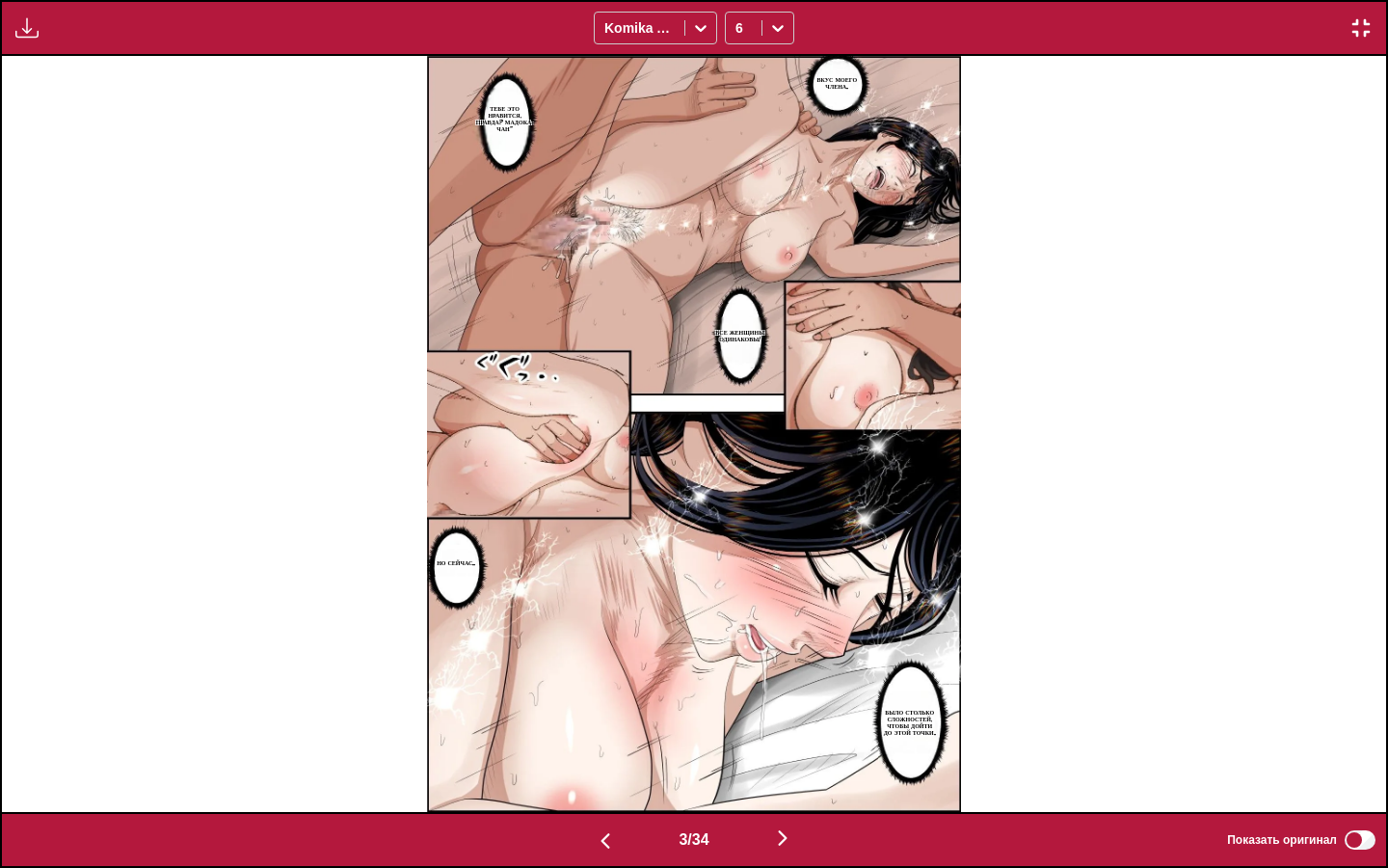
click at [599, 747] on img "button" at bounding box center [606, 841] width 23 height 23
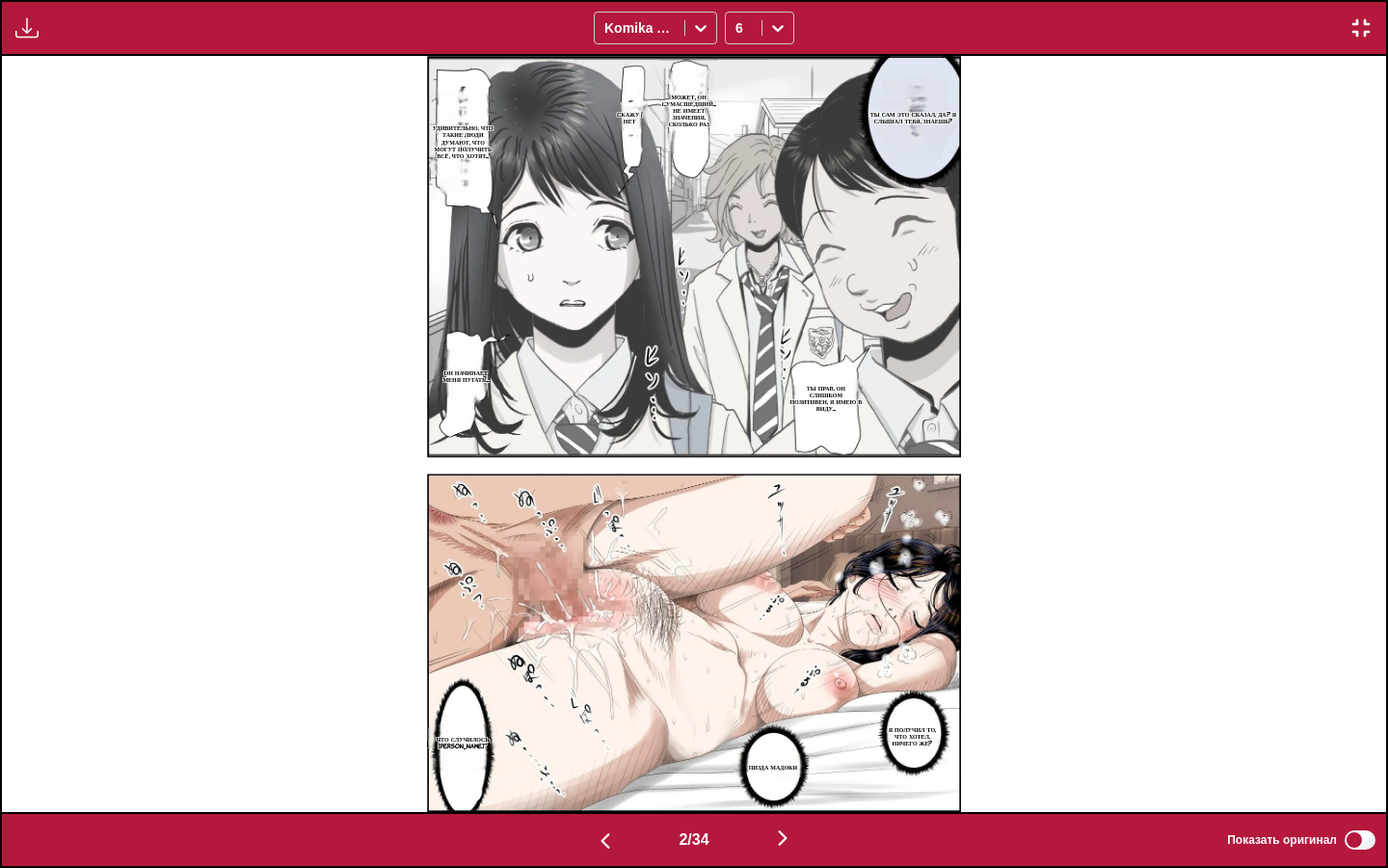
click at [598, 747] on img "button" at bounding box center [606, 841] width 23 height 23
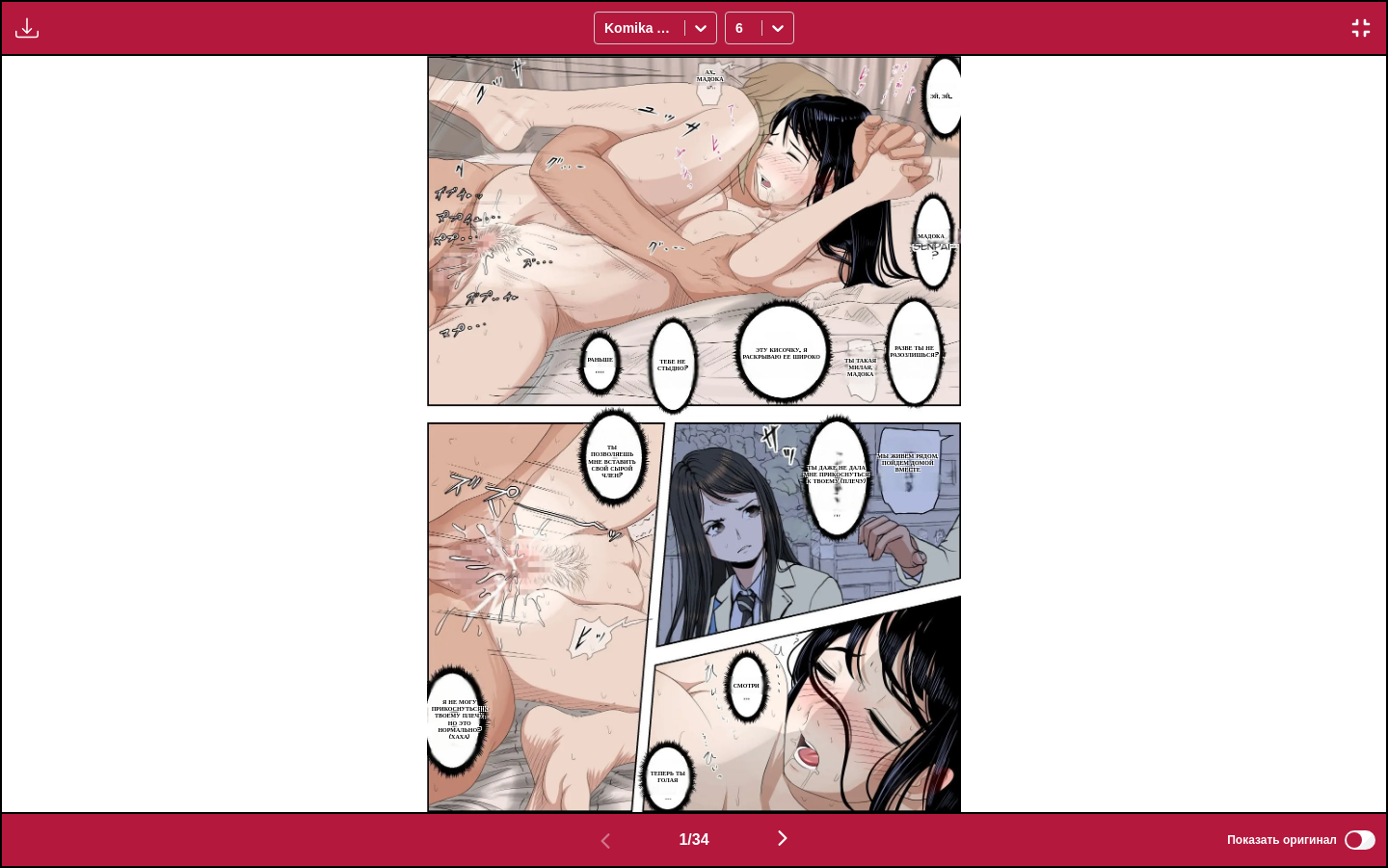
click at [795, 747] on img "button" at bounding box center [783, 838] width 23 height 23
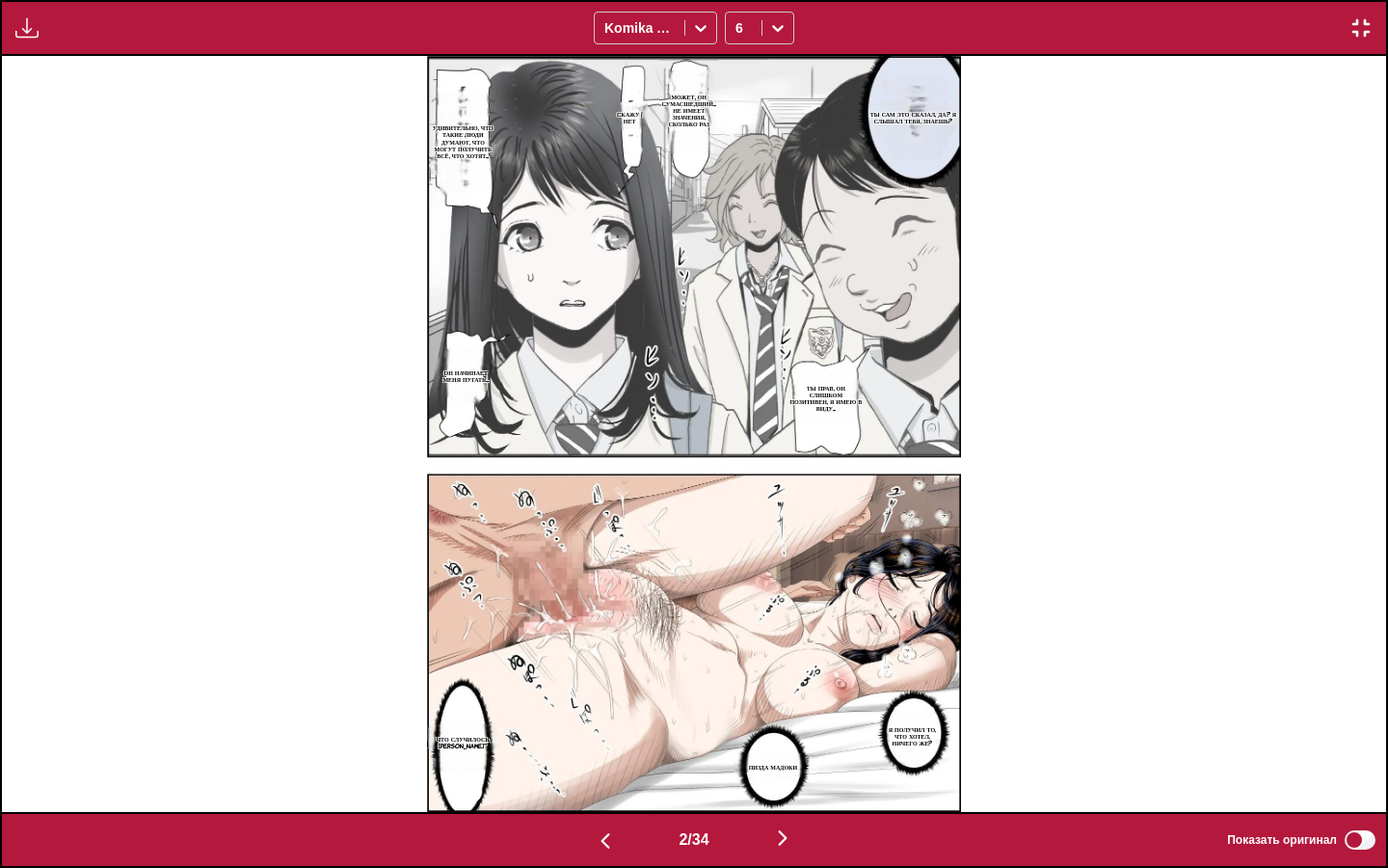
click at [795, 747] on img "button" at bounding box center [783, 838] width 23 height 23
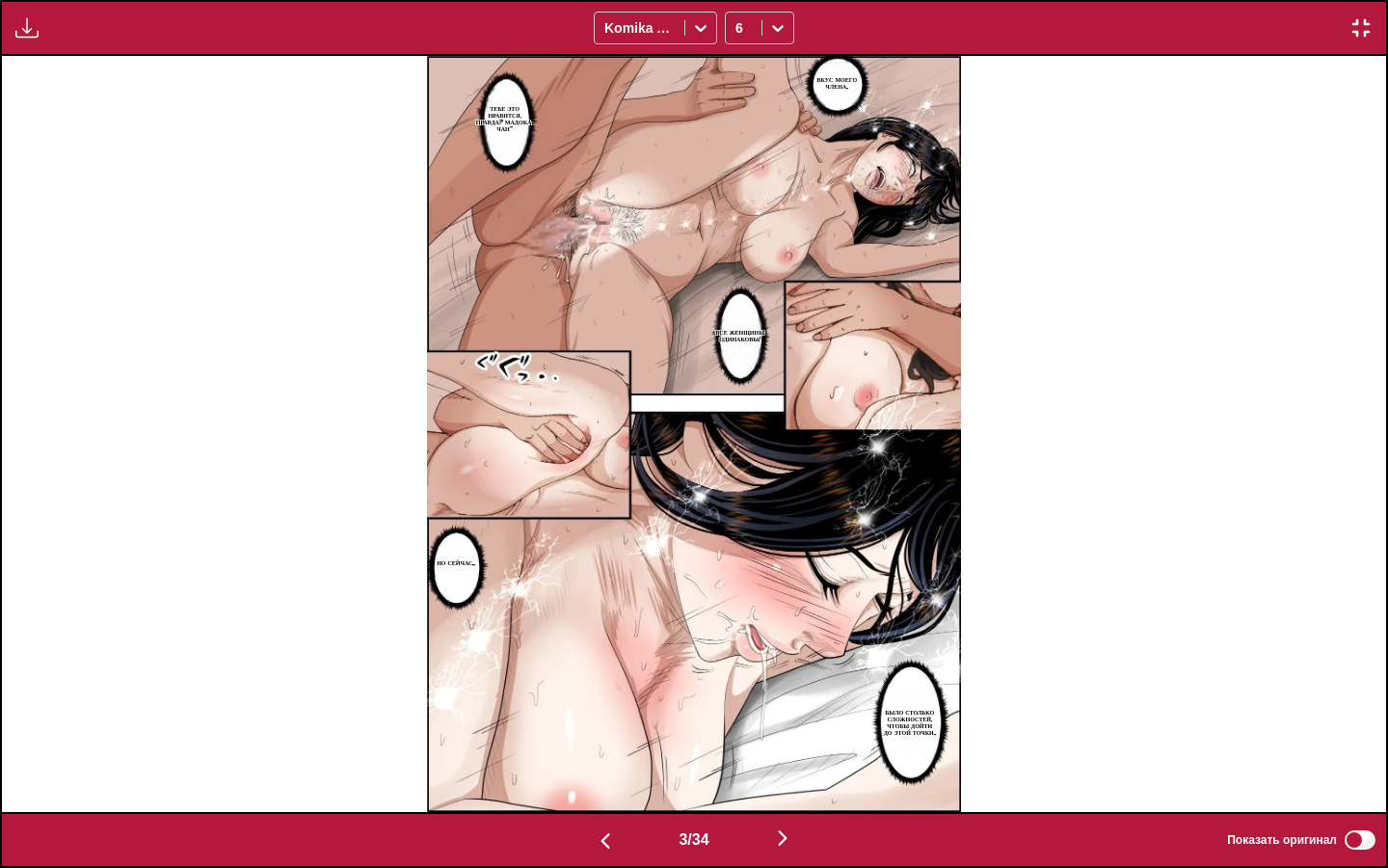
click at [795, 747] on img "button" at bounding box center [783, 838] width 23 height 23
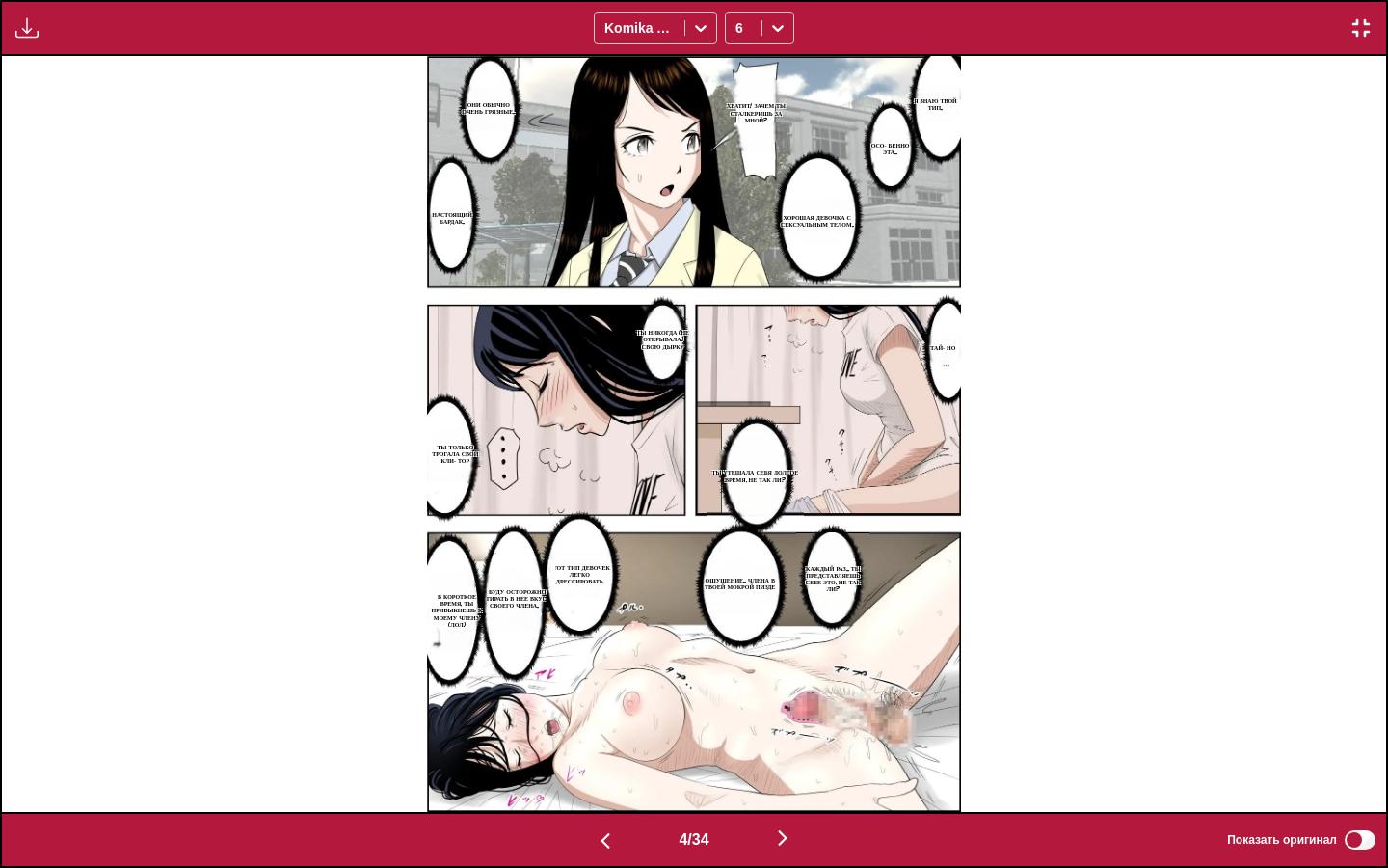
click at [795, 747] on img "button" at bounding box center [783, 838] width 23 height 23
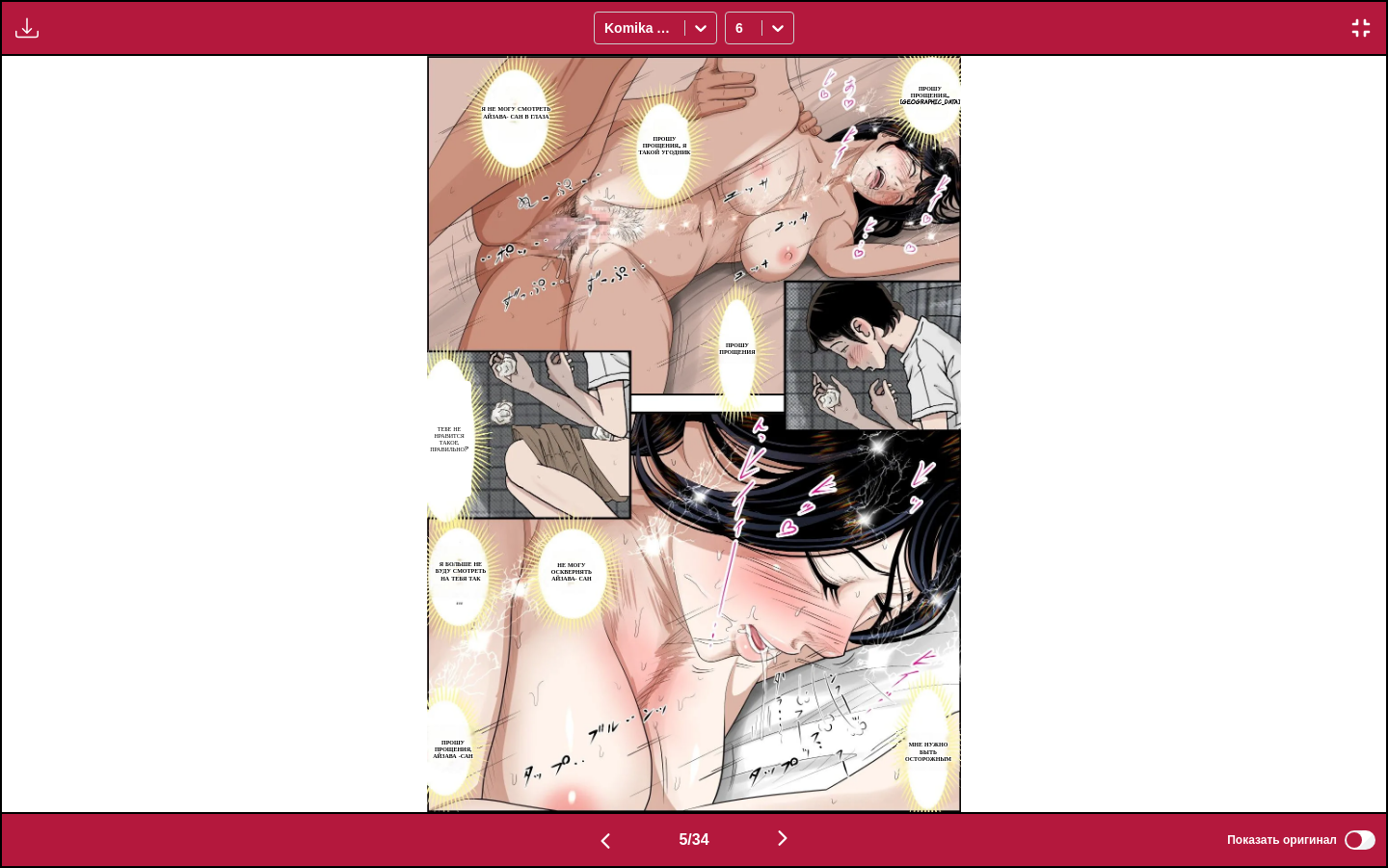
click at [795, 747] on img "button" at bounding box center [783, 838] width 23 height 23
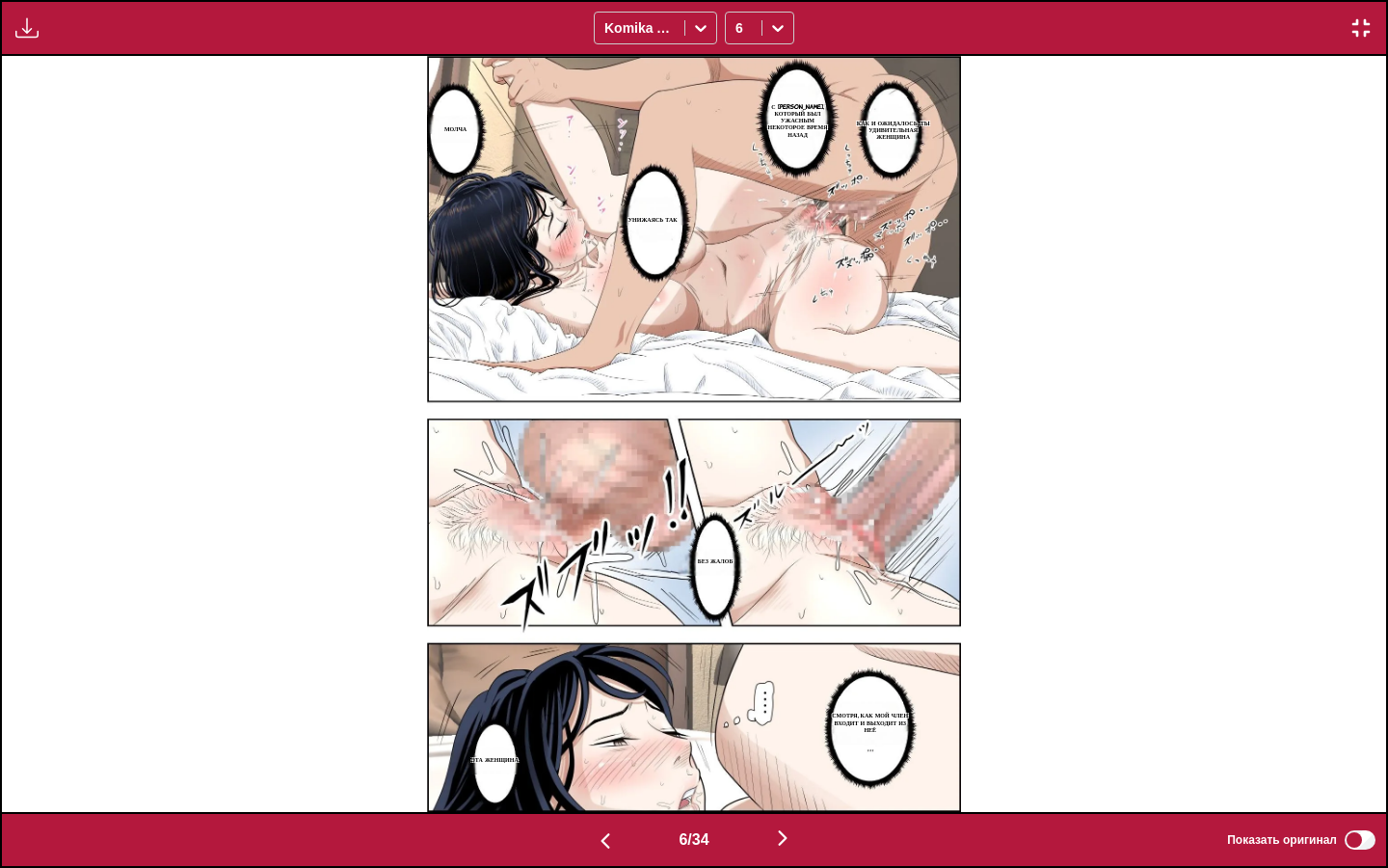
click at [795, 747] on img "button" at bounding box center [783, 838] width 23 height 23
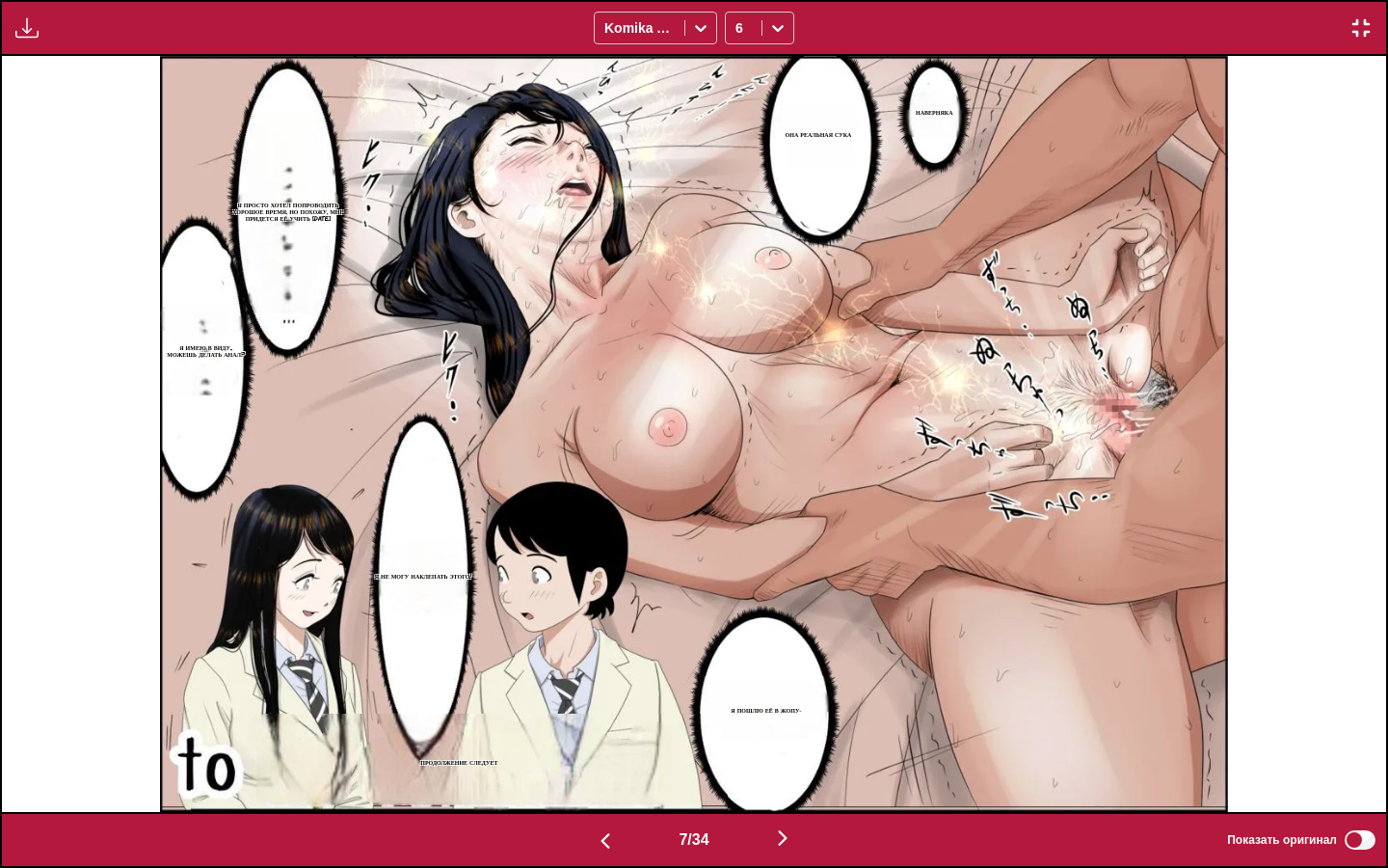
click at [795, 747] on img "button" at bounding box center [783, 838] width 23 height 23
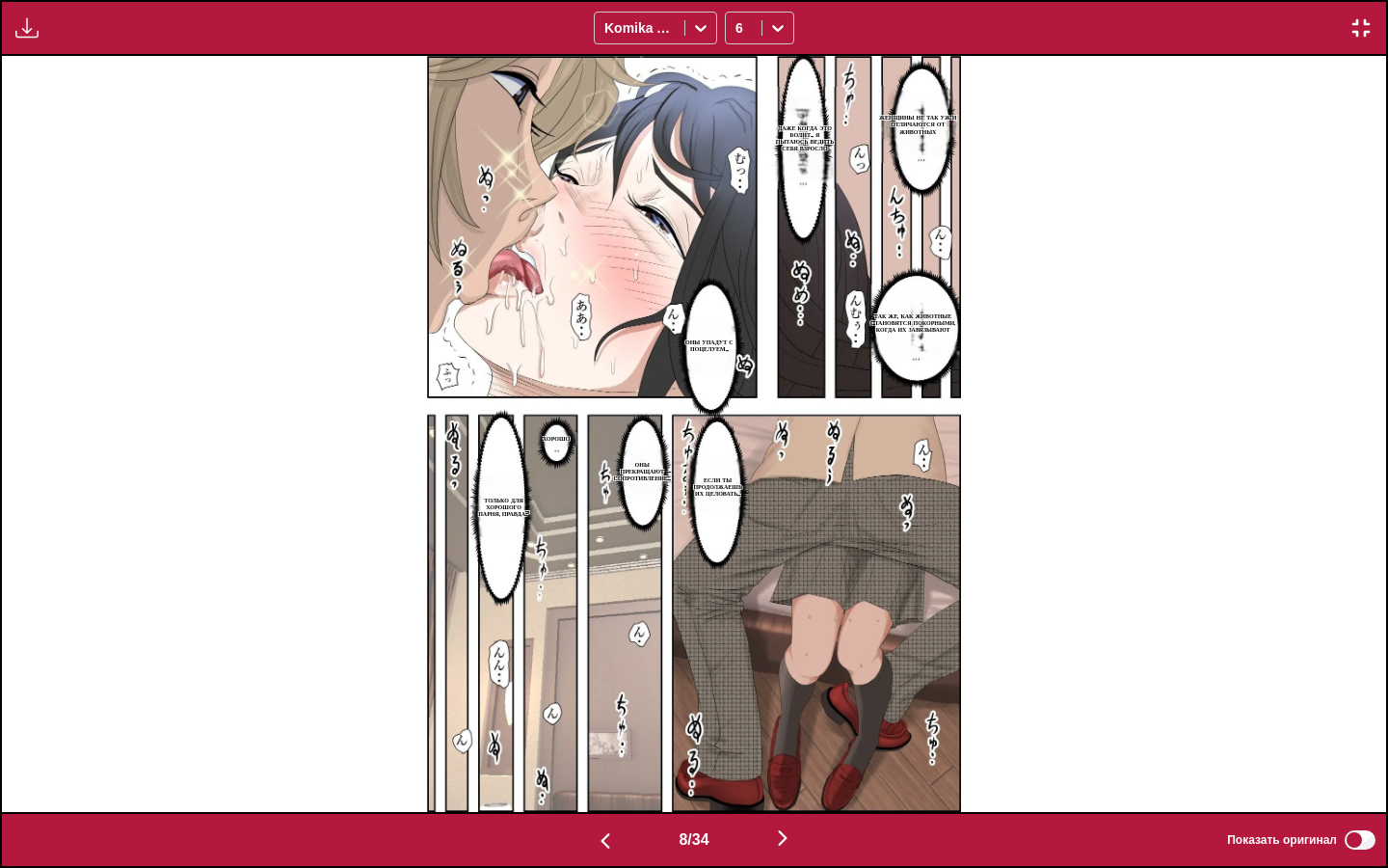
click at [784, 747] on img "button" at bounding box center [783, 838] width 23 height 23
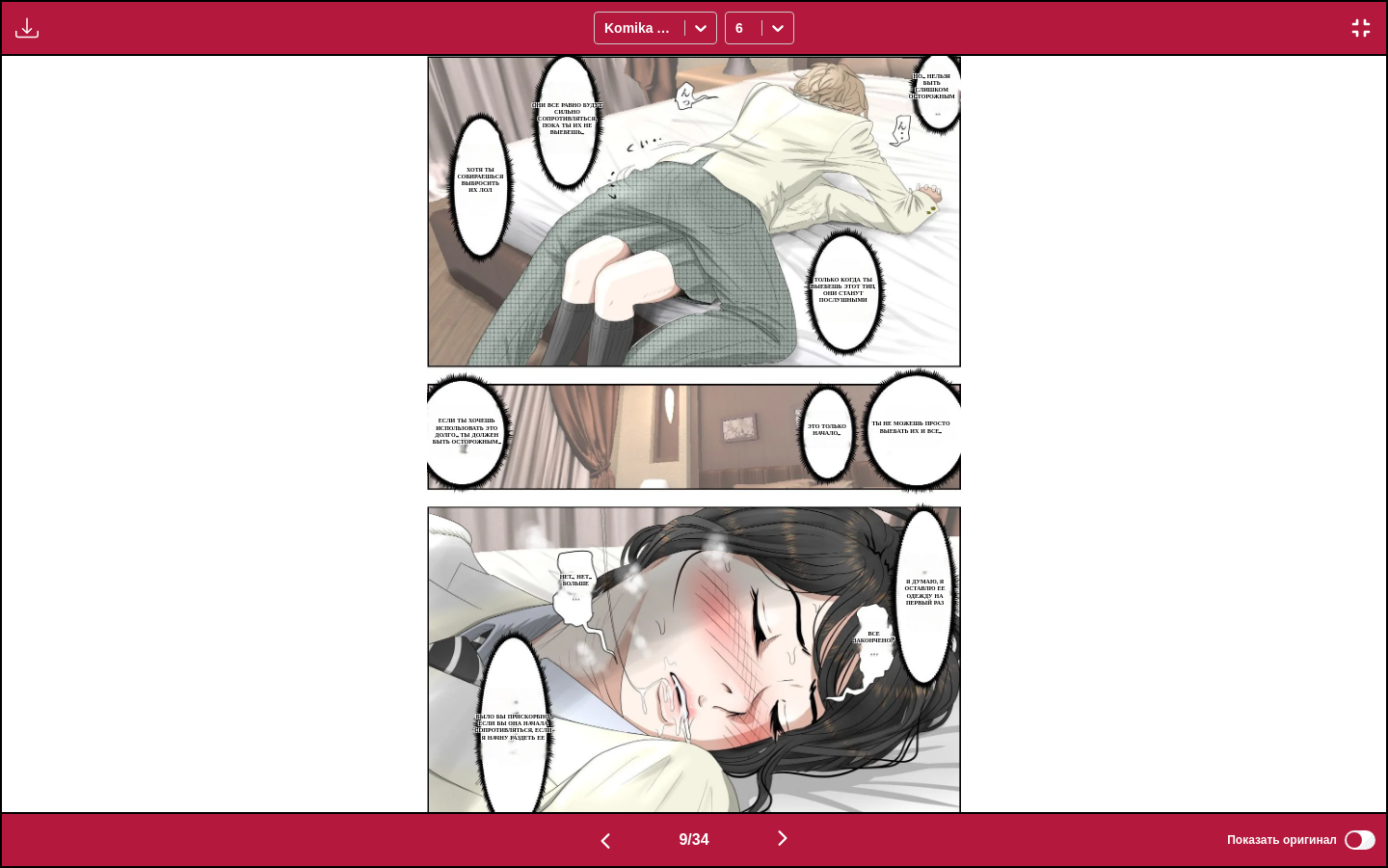
click at [792, 747] on div "9 / 34 Показать оригинал" at bounding box center [694, 840] width 1388 height 56
click at [787, 747] on img "button" at bounding box center [783, 838] width 23 height 23
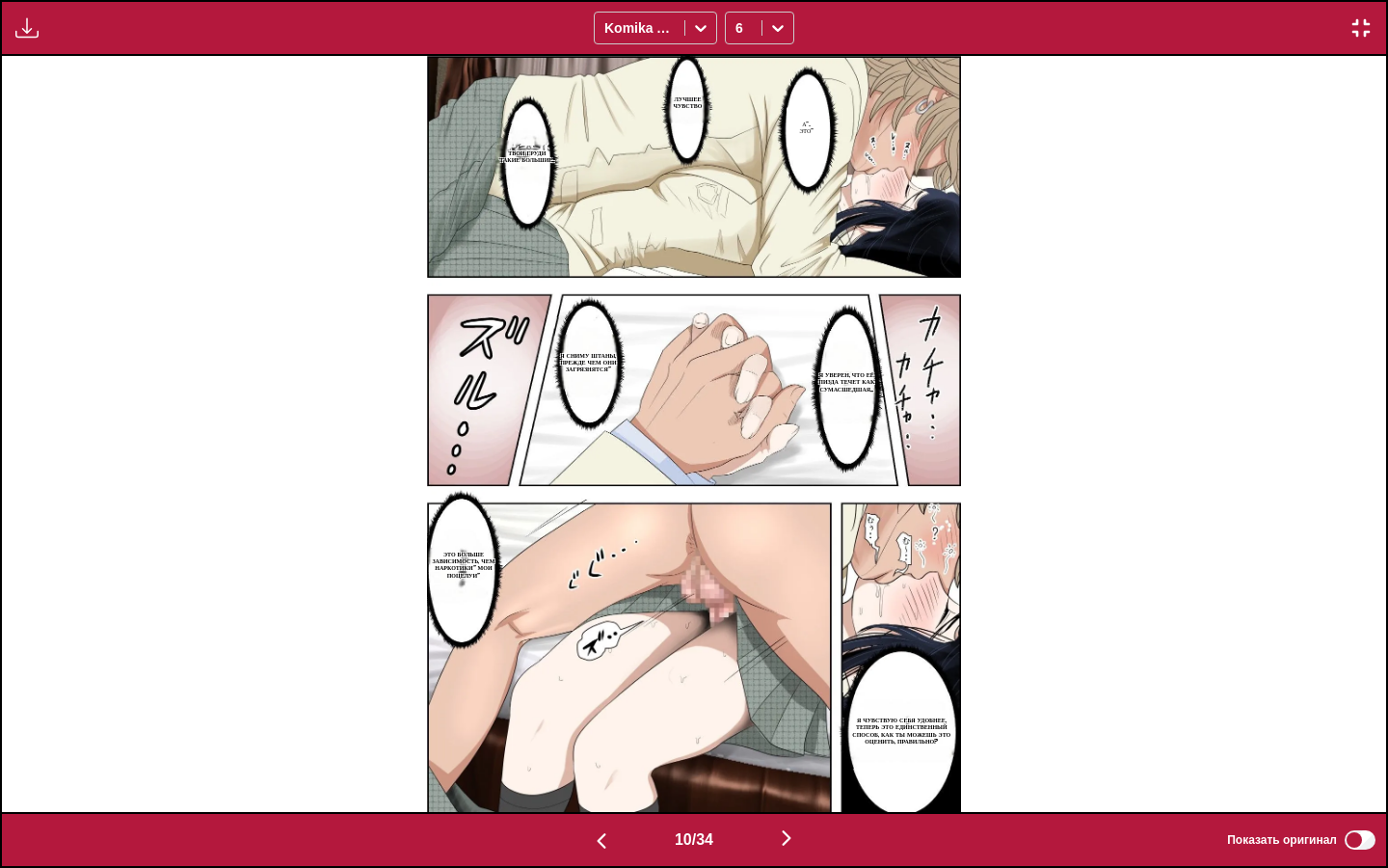
click at [814, 747] on button "button" at bounding box center [787, 839] width 116 height 28
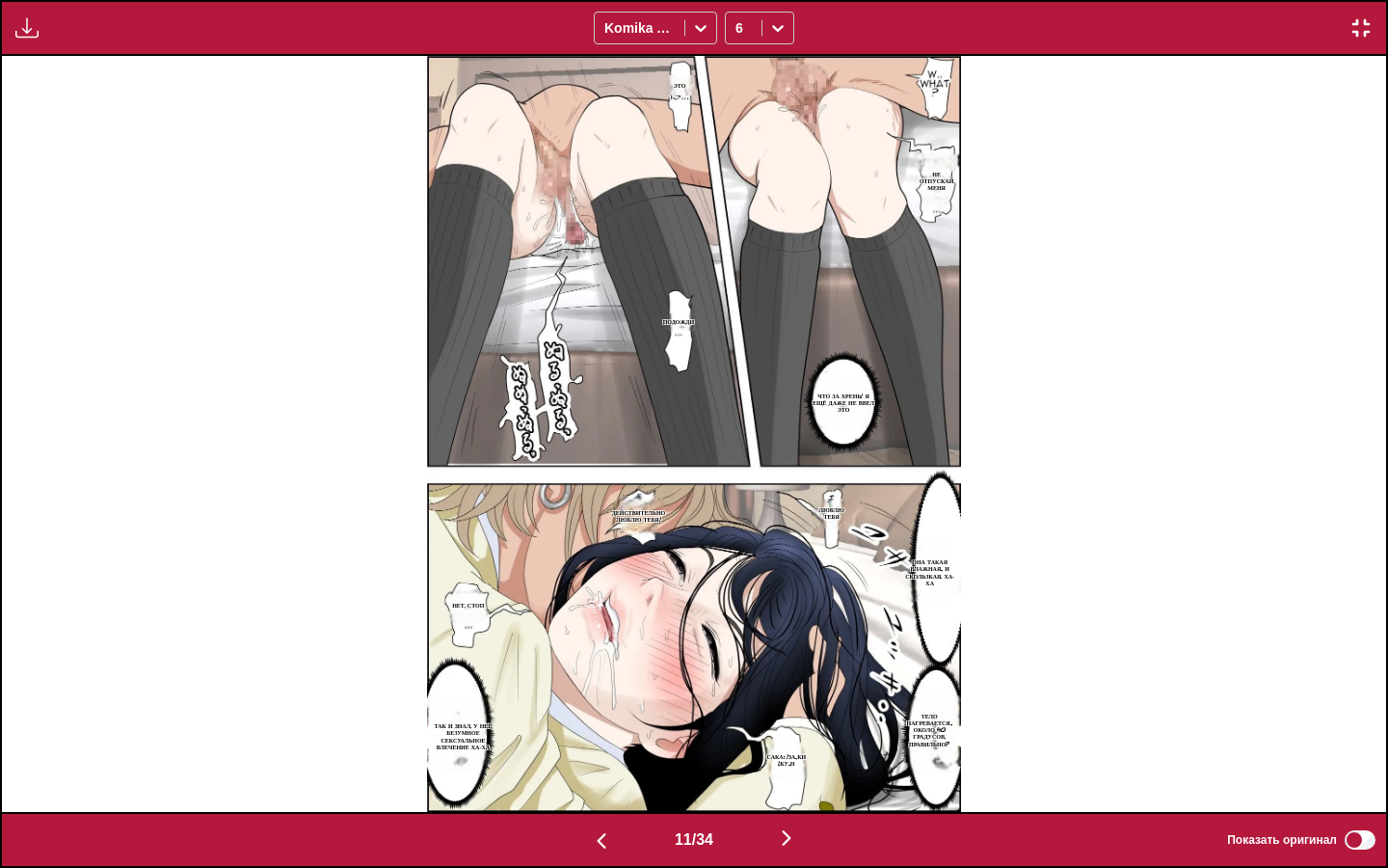
click at [791, 747] on img "button" at bounding box center [787, 838] width 23 height 23
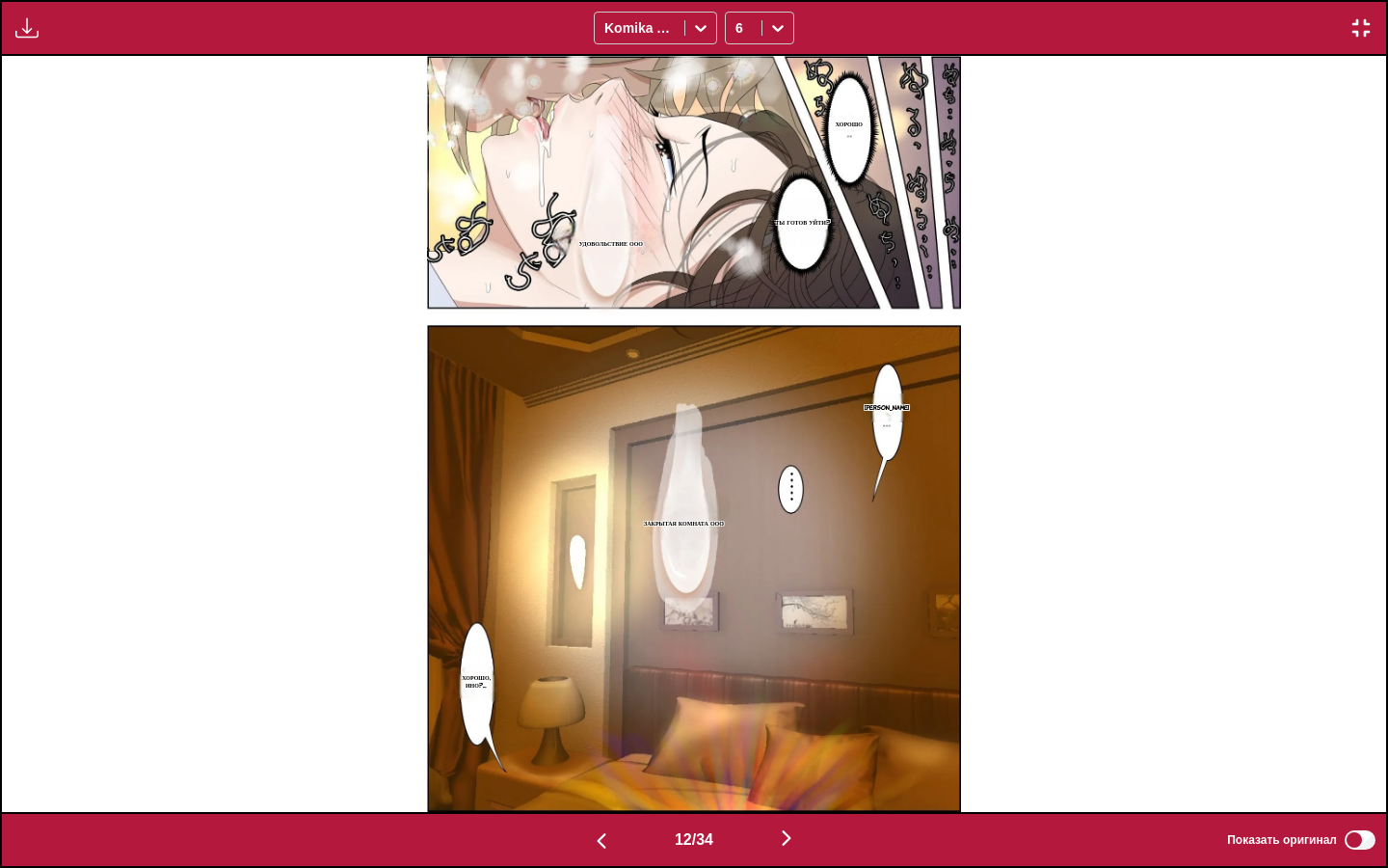
click at [790, 747] on img "button" at bounding box center [787, 838] width 23 height 23
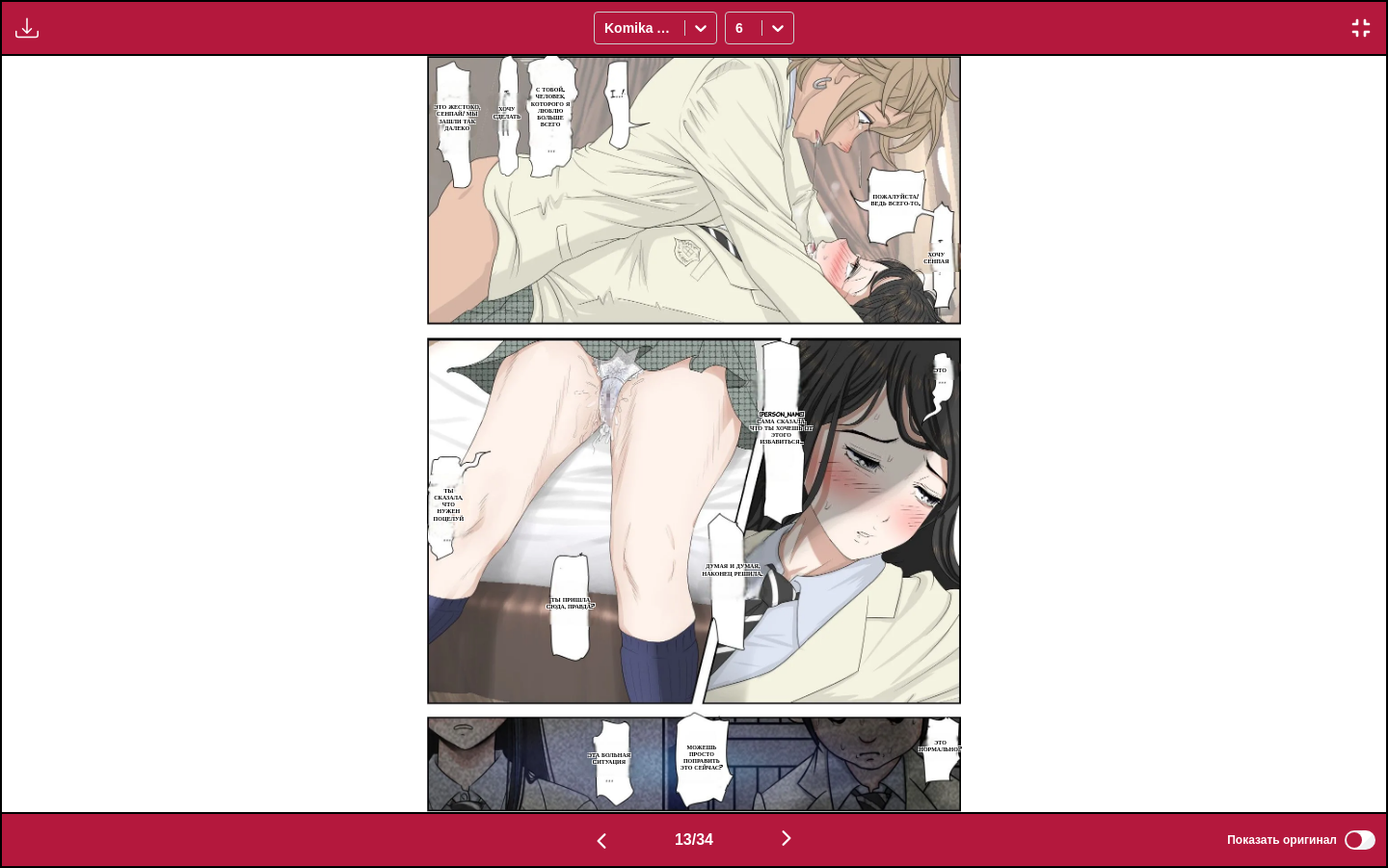
click at [788, 747] on img "button" at bounding box center [787, 838] width 23 height 23
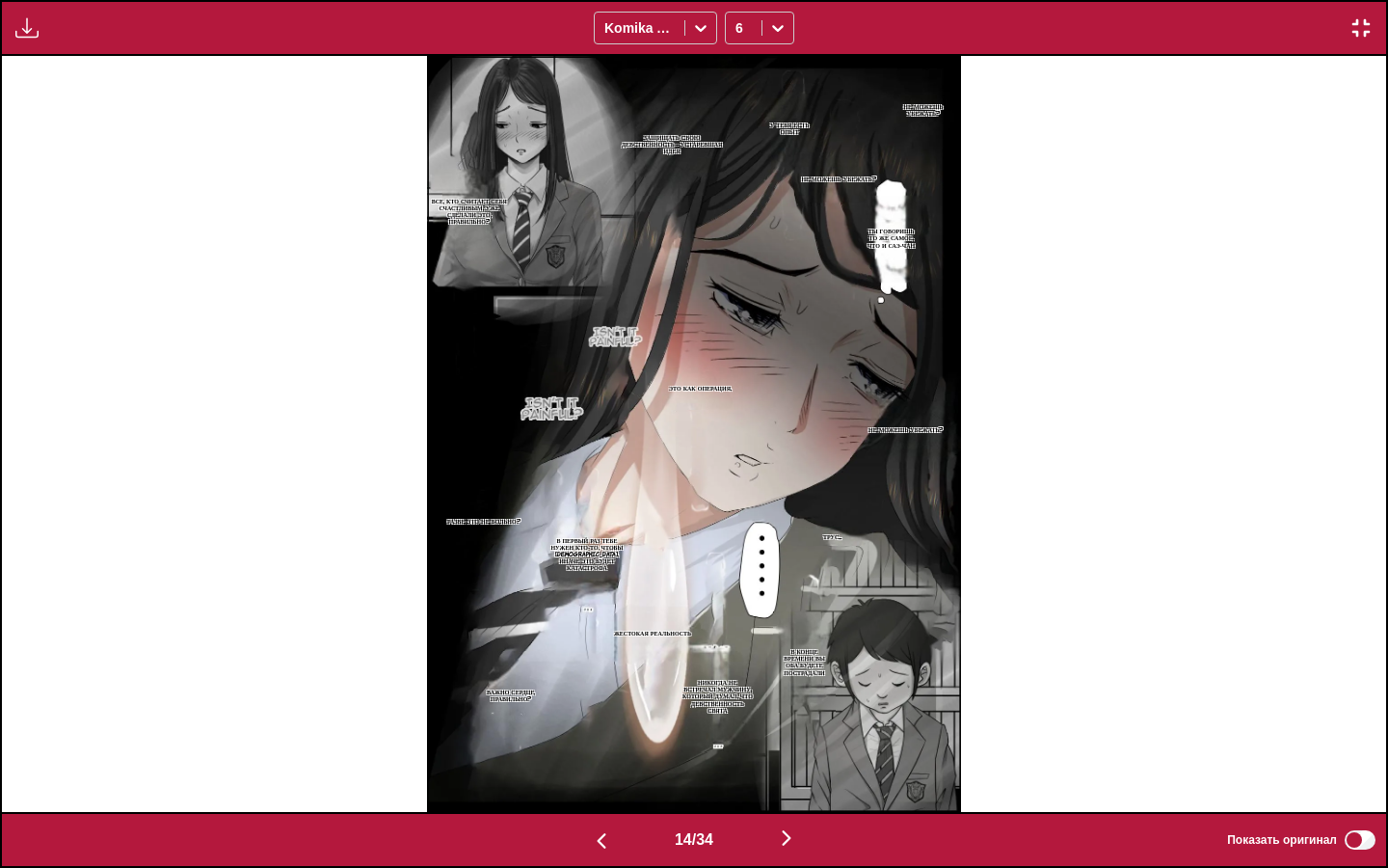
click at [833, 175] on p "НЕ МОЖЕШЬ УБЕЖАТЬ?" at bounding box center [838, 178] width 82 height 14
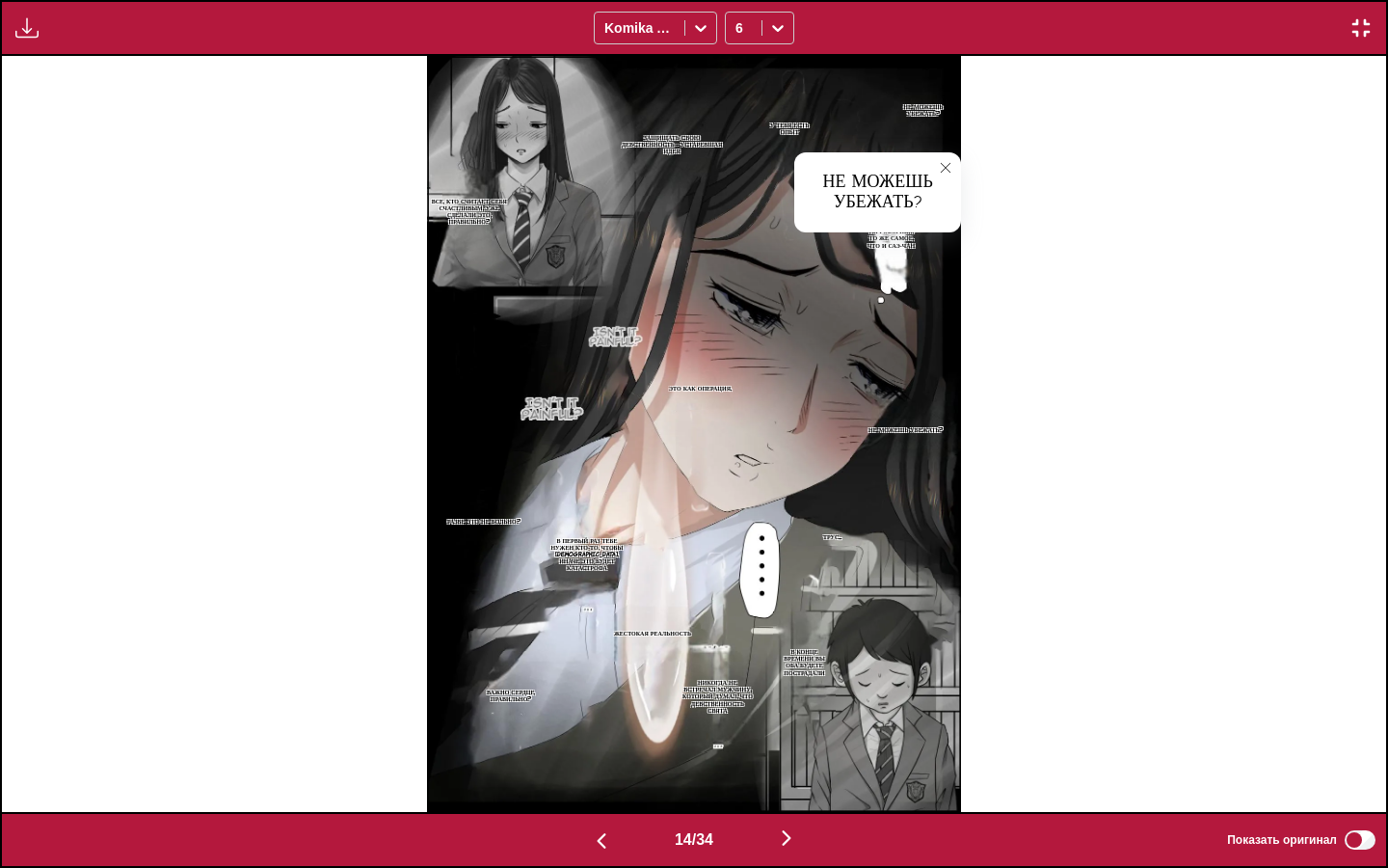
click at [1034, 144] on div "НЕ МОЖЕШЬ УБЕЖАТЬ? У ТЕБЯ ЕСТЬ ОПЫТ НЕ МОЖЕШЬ УБЕЖАТЬ? НЕ МОЖЕШЬ УБЕЖАТЬ? ЗАЩИЩ…" at bounding box center [694, 433] width 1384 height 755
click at [915, 113] on p "НЕ МОЖЕШЬ УБЕЖАТЬ?" at bounding box center [924, 110] width 73 height 21
click at [1124, 205] on div "НЕ МОЖЕШЬ УБЕЖАТЬ? НЕ МОЖЕШЬ УБЕЖАТЬ? У ТЕБЯ ЕСТЬ ОПЫТ НЕ МОЖЕШЬ УБЕЖАТЬ? НЕ МО…" at bounding box center [694, 433] width 1384 height 755
click at [952, 164] on icon "close-tooltip" at bounding box center [946, 168] width 14 height 14
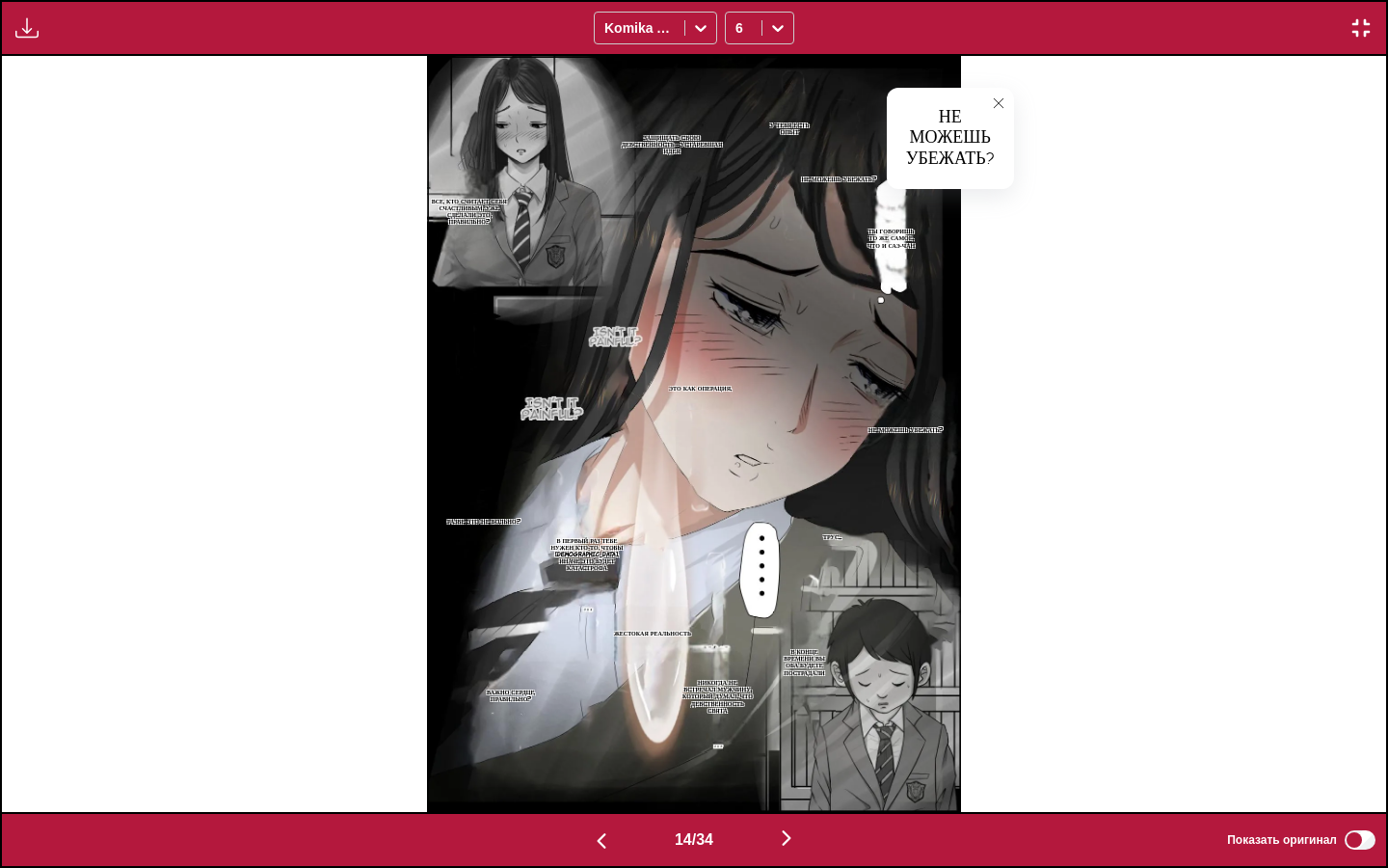
click at [903, 237] on p "ТЫ ГОВОРИШЬ ТО ЖЕ САМОЕ, ЧТО И САЭ-ЧАН" at bounding box center [892, 238] width 64 height 29
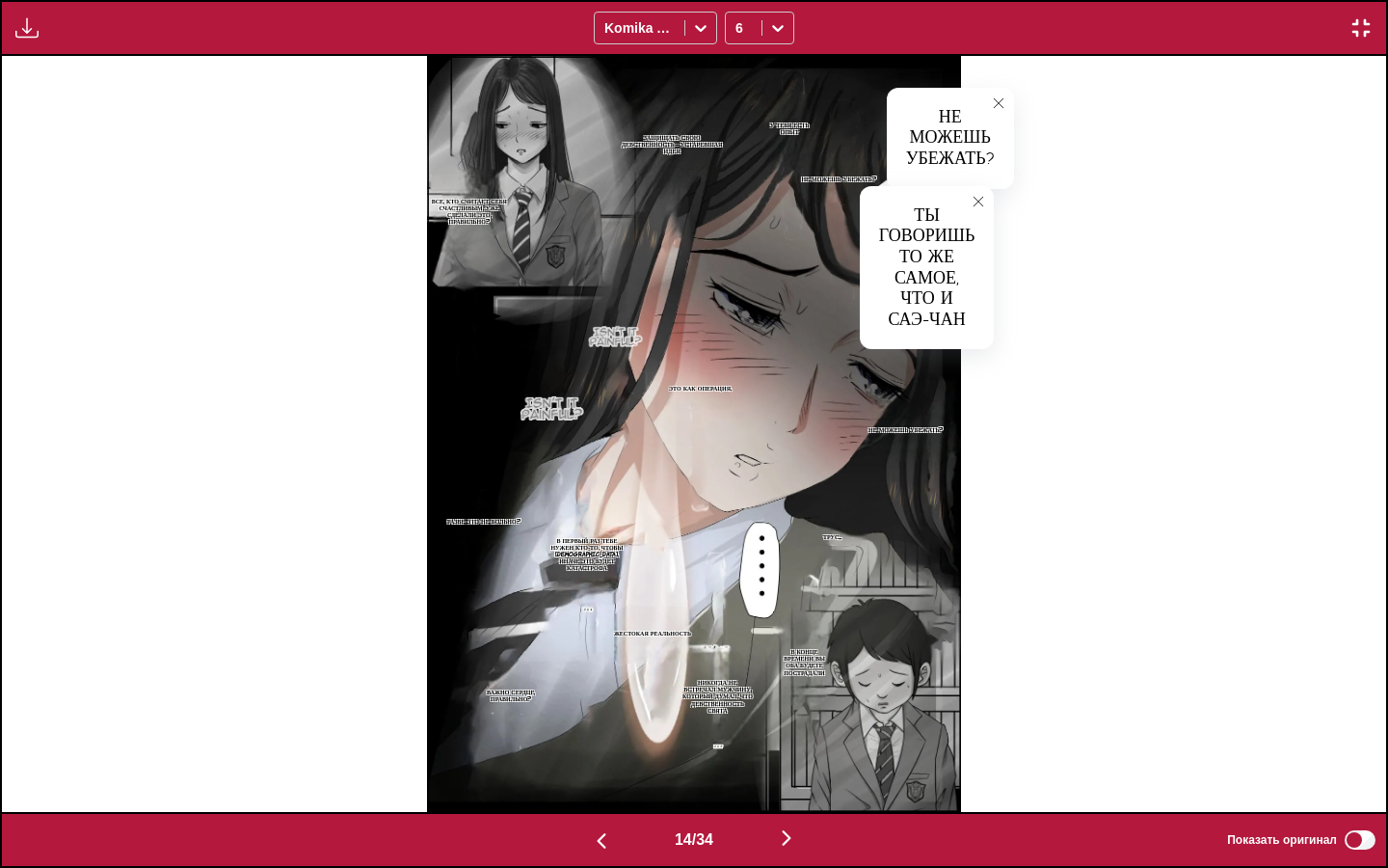
click at [781, 126] on p "У ТЕБЯ ЕСТЬ ОПЫТ" at bounding box center [790, 128] width 67 height 21
click at [665, 143] on p "ЗАЩИЩАТЬ СВОЮ ДЕВСТВЕННОСТЬ - УСТАРЕВШАЯ ИДЕЯ" at bounding box center [672, 145] width 109 height 29
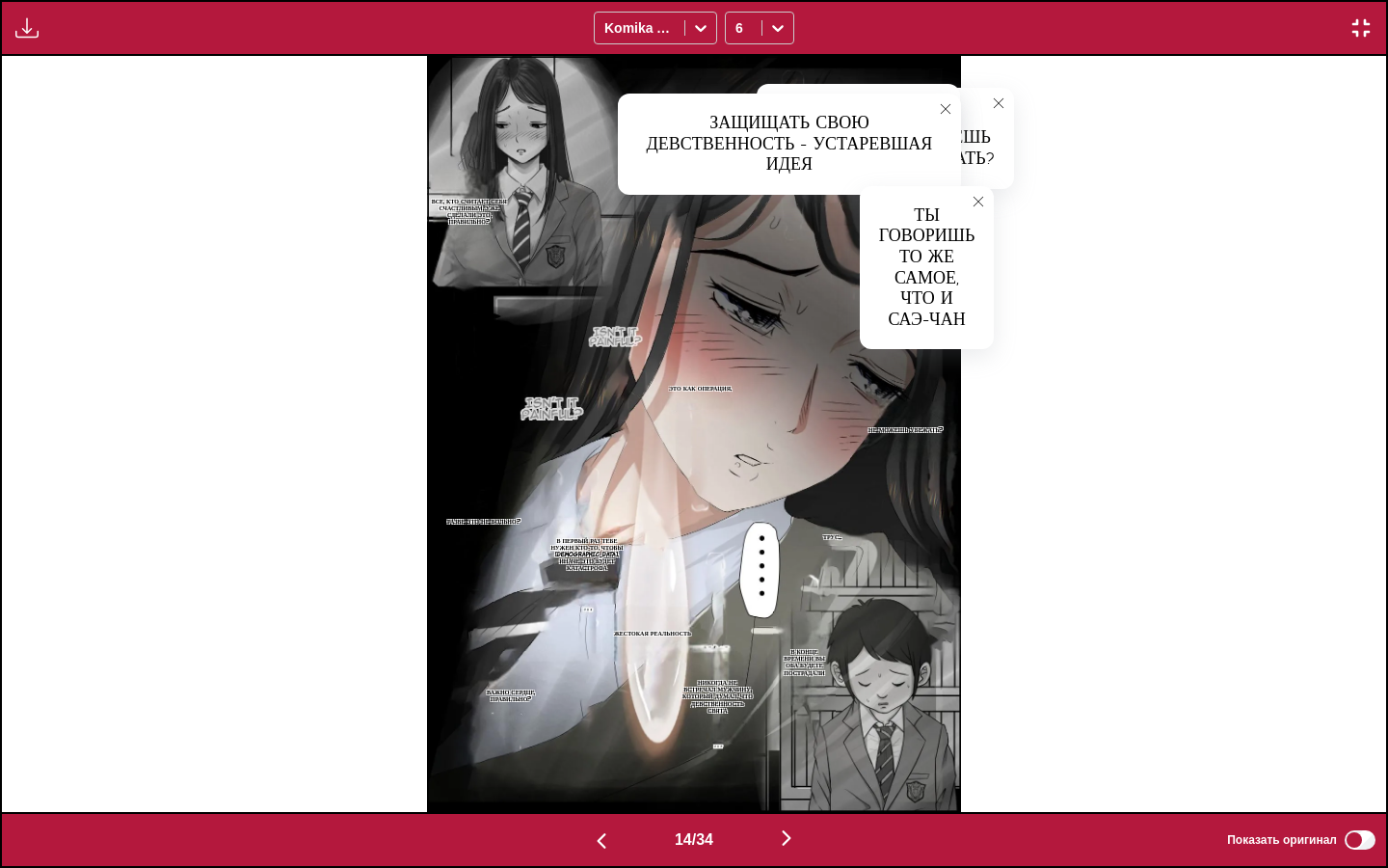
click at [476, 201] on p "ВСЕ, КТО СЧИТАЕТ СЕБЯ СЧАСТЛИВЫМ, УЖЕ СДЕЛАЛИ ЭТО, ПРАВИЛЬНО?" at bounding box center [470, 211] width 85 height 36
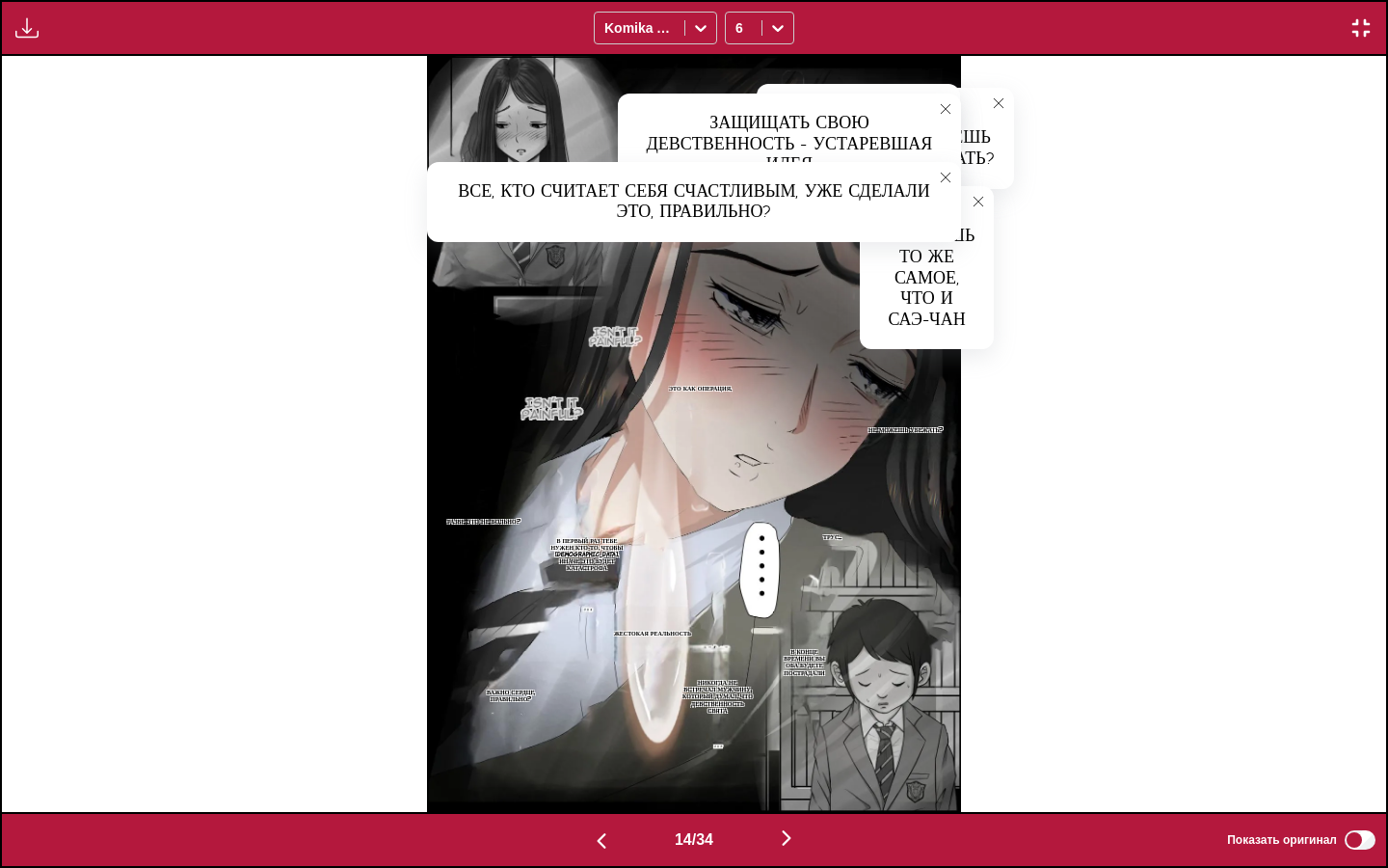
click at [613, 342] on img at bounding box center [694, 433] width 534 height 755
click at [710, 390] on p "ЭТО КАК ОПЕРАЦИЯ." at bounding box center [700, 388] width 70 height 14
click at [868, 376] on icon "close-tooltip" at bounding box center [862, 383] width 14 height 14
click at [901, 424] on p "НЕ МОЖЕШЬ УБЕЖАТЬ?" at bounding box center [906, 429] width 82 height 14
click at [762, 456] on img at bounding box center [694, 433] width 534 height 755
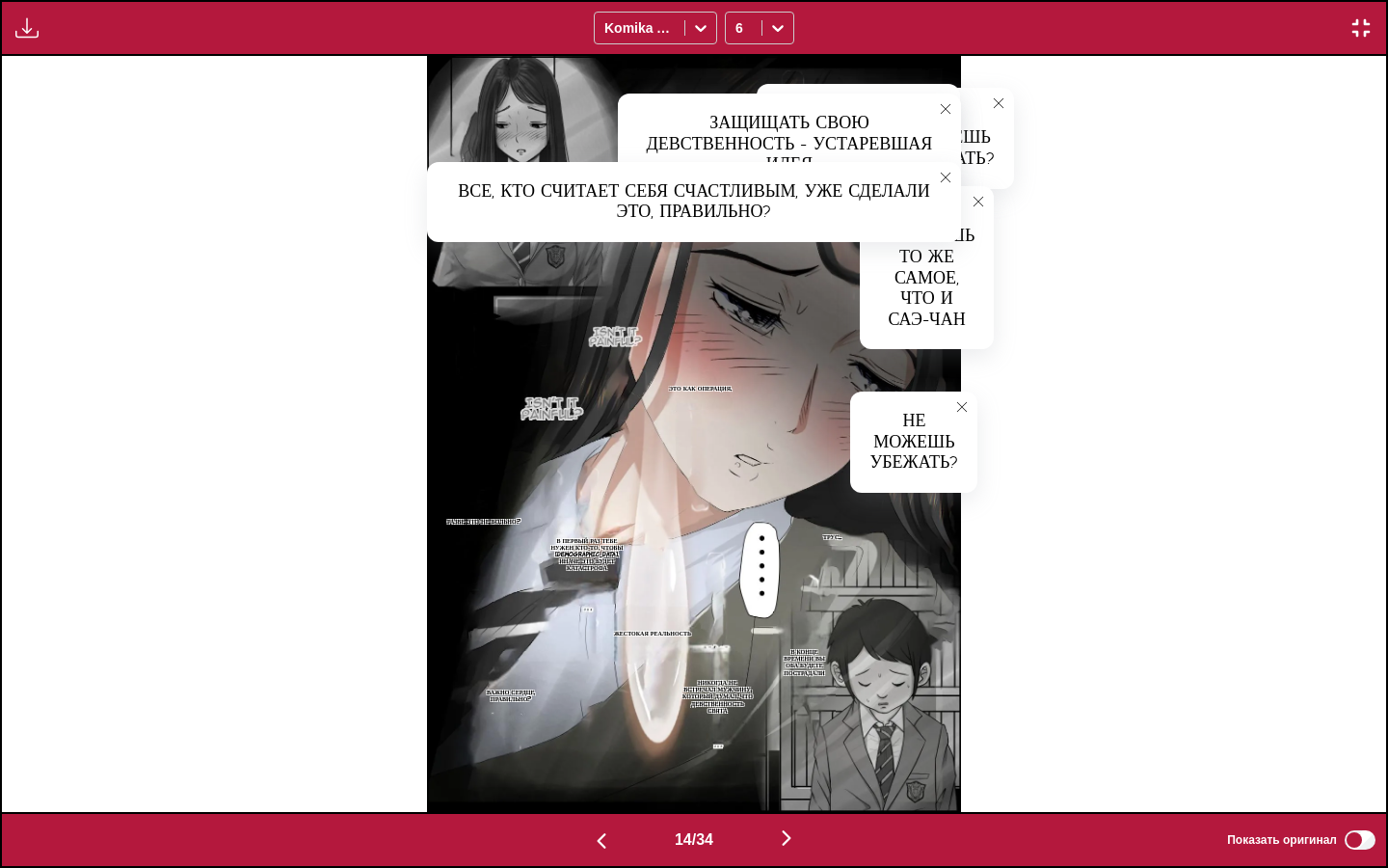
click at [792, 662] on p "В КОНЦЕ ВРЕМЕНИ ВЫ ОБА БУДЕТЕ ПОСТРАДАЛИ" at bounding box center [804, 662] width 62 height 36
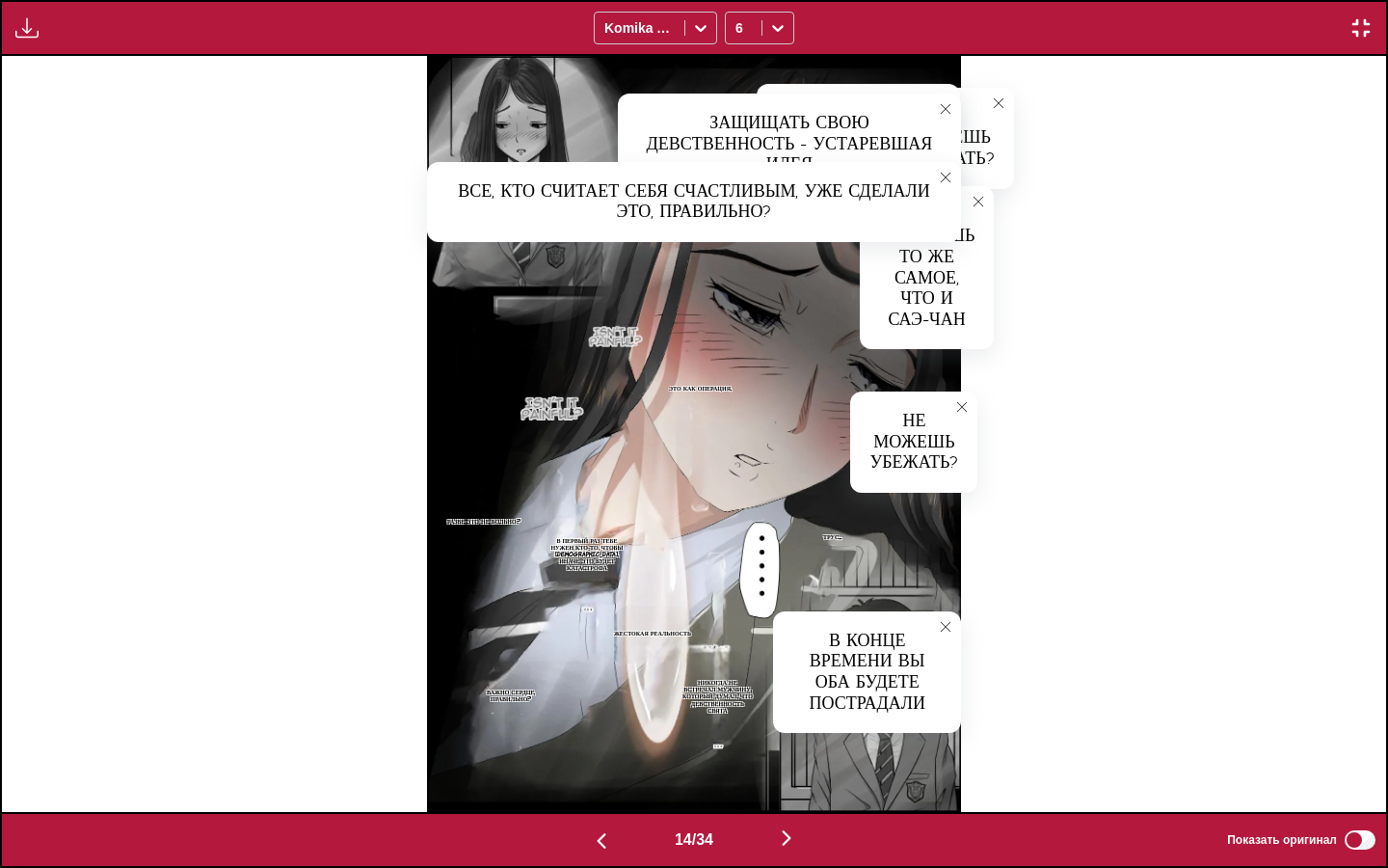
click at [719, 692] on p "НИКОГДА НЕ ВСТРЕЧАЛ МУЖЧИНУ, КОТОРЫЙ ДУМАЛ, ЧТО ДЕВСТВЕННОСТЬ СВЯТА" at bounding box center [718, 696] width 80 height 42
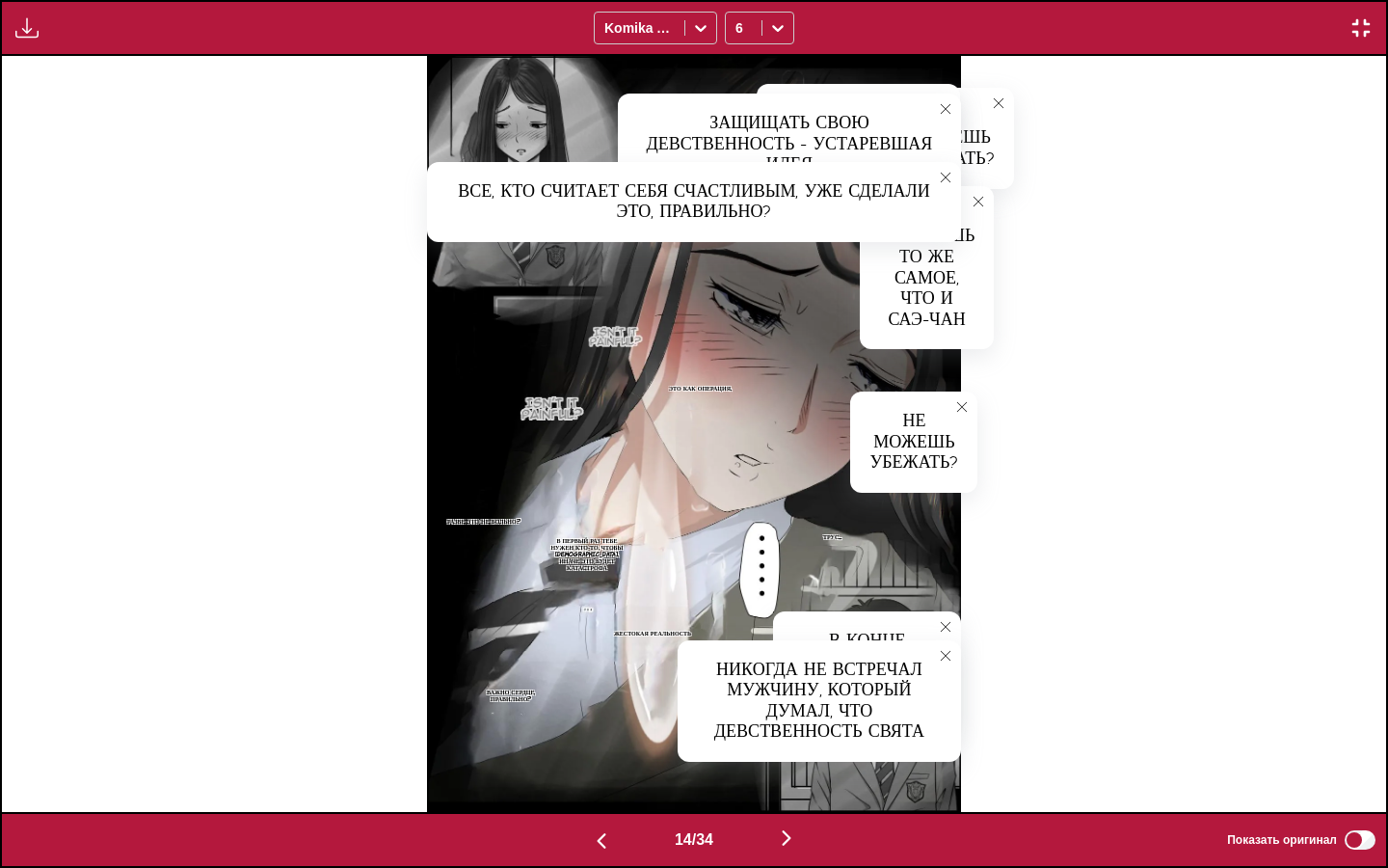
click at [650, 630] on p "ЖЕСТОКАЯ РЕАЛЬНОСТЬ" at bounding box center [653, 633] width 85 height 14
click at [596, 558] on p "В ПЕРВЫЙ РАЗ ТЕБЕ НУЖЕН КТО-ТО, ЧТОБЫ [DEMOGRAPHIC_DATA], ИНАЧЕ ЭТО БУДЕТ КАТАС…" at bounding box center [587, 555] width 89 height 42
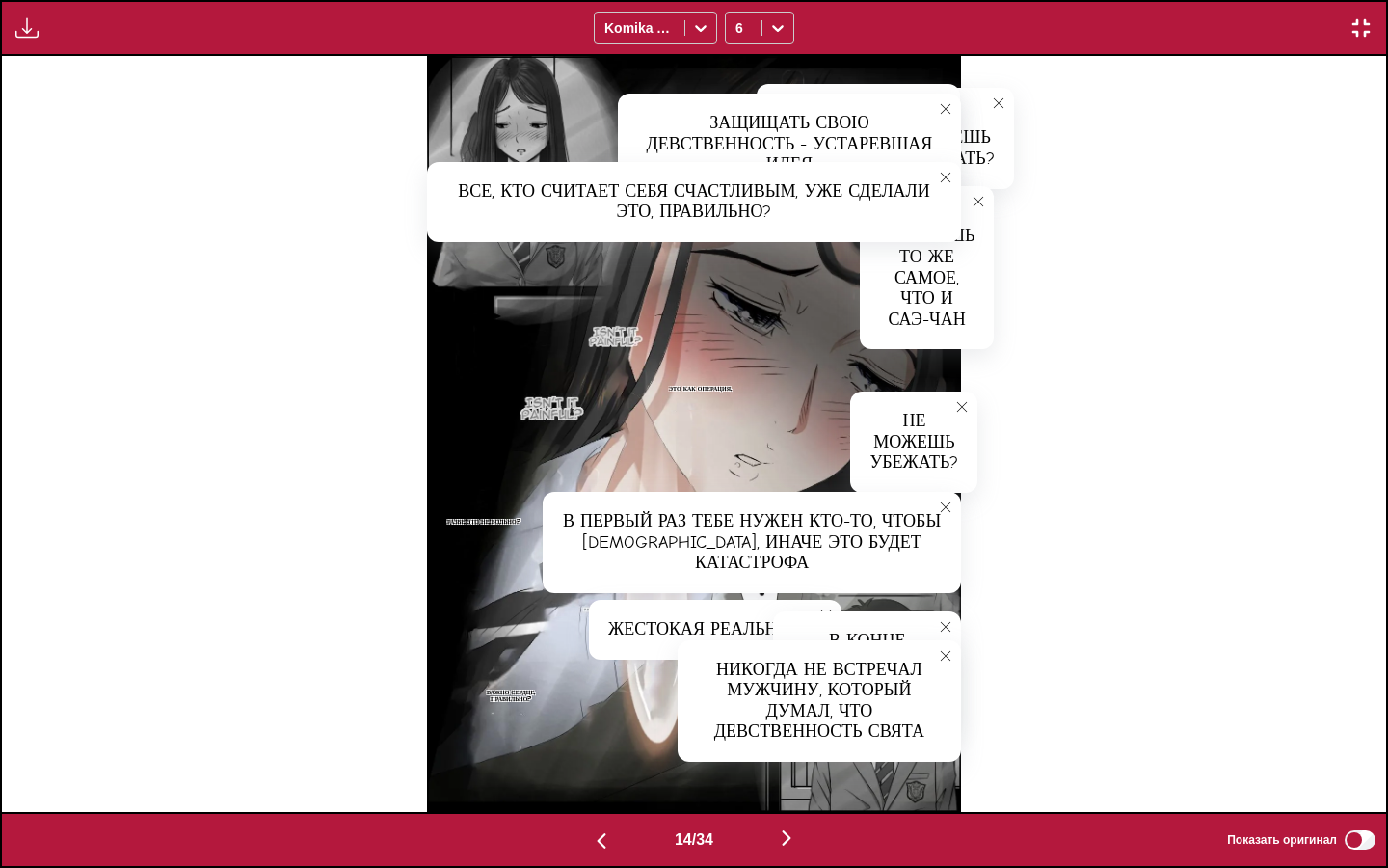
click at [484, 523] on p "РАЗВЕ ЭТО НЕ БОЛЬНО?" at bounding box center [484, 521] width 81 height 14
click at [525, 685] on p "ВАЖНО СЕРДЦЕ, ПРАВИЛЬНО?" at bounding box center [511, 695] width 77 height 21
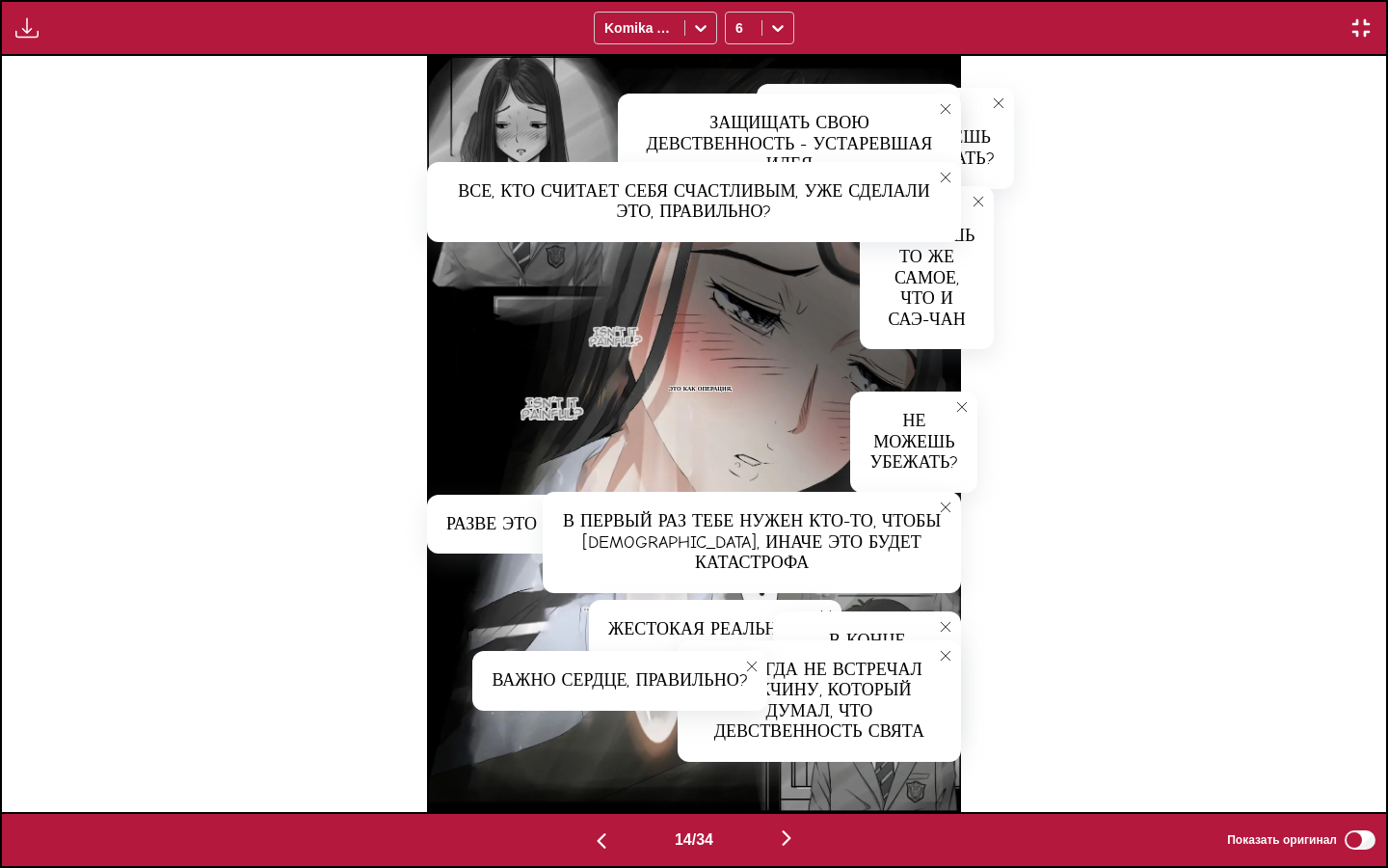
click at [791, 747] on img "button" at bounding box center [787, 838] width 23 height 23
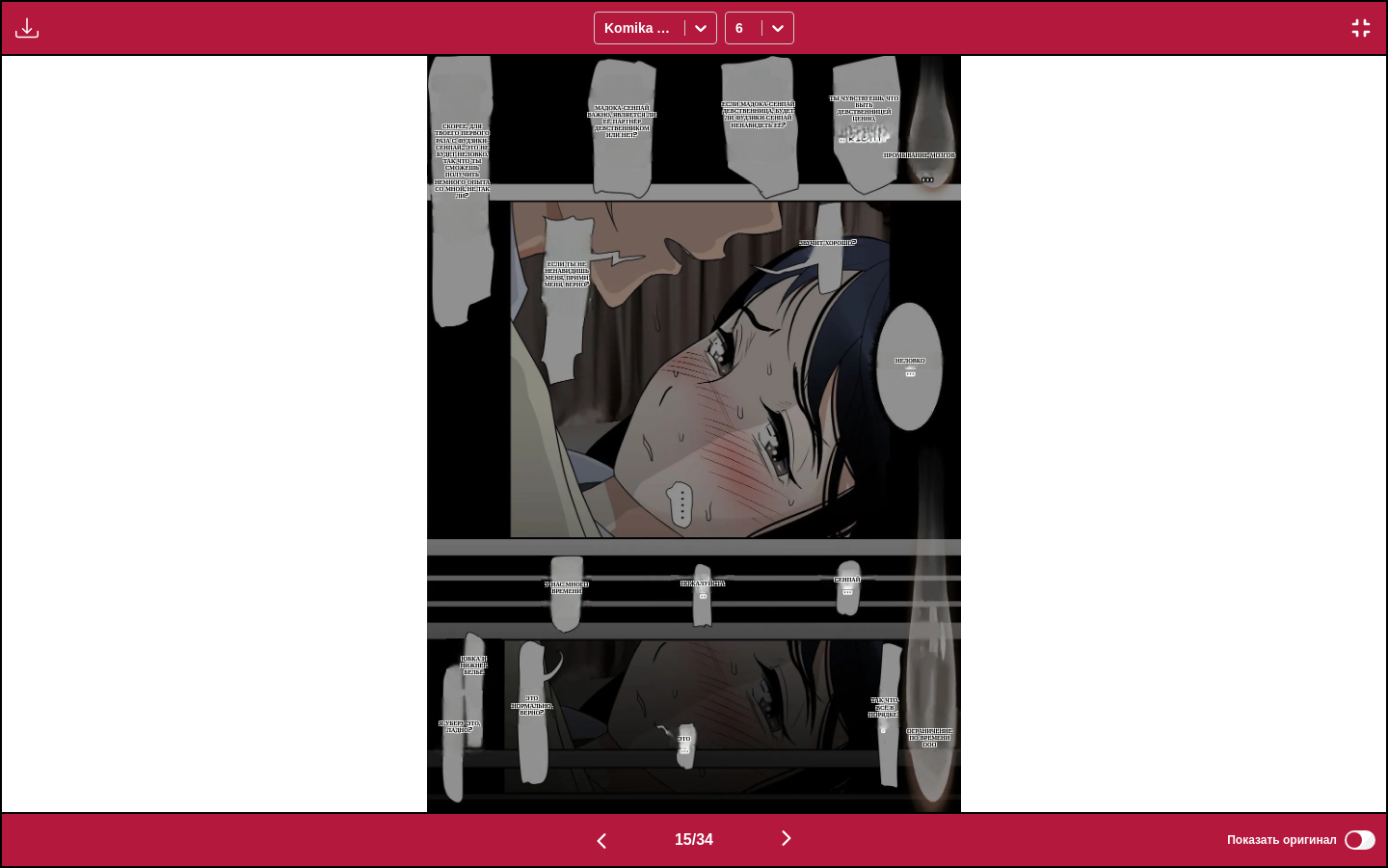
click at [929, 145] on section "Промывание мозгов" at bounding box center [920, 154] width 83 height 41
click at [927, 155] on p "Промывание мозгов" at bounding box center [920, 154] width 79 height 14
click at [1024, 149] on icon "close-tooltip" at bounding box center [1026, 149] width 14 height 14
click at [867, 103] on p "Ты чувствуешь, что быть девственницей ценно." at bounding box center [864, 108] width 78 height 36
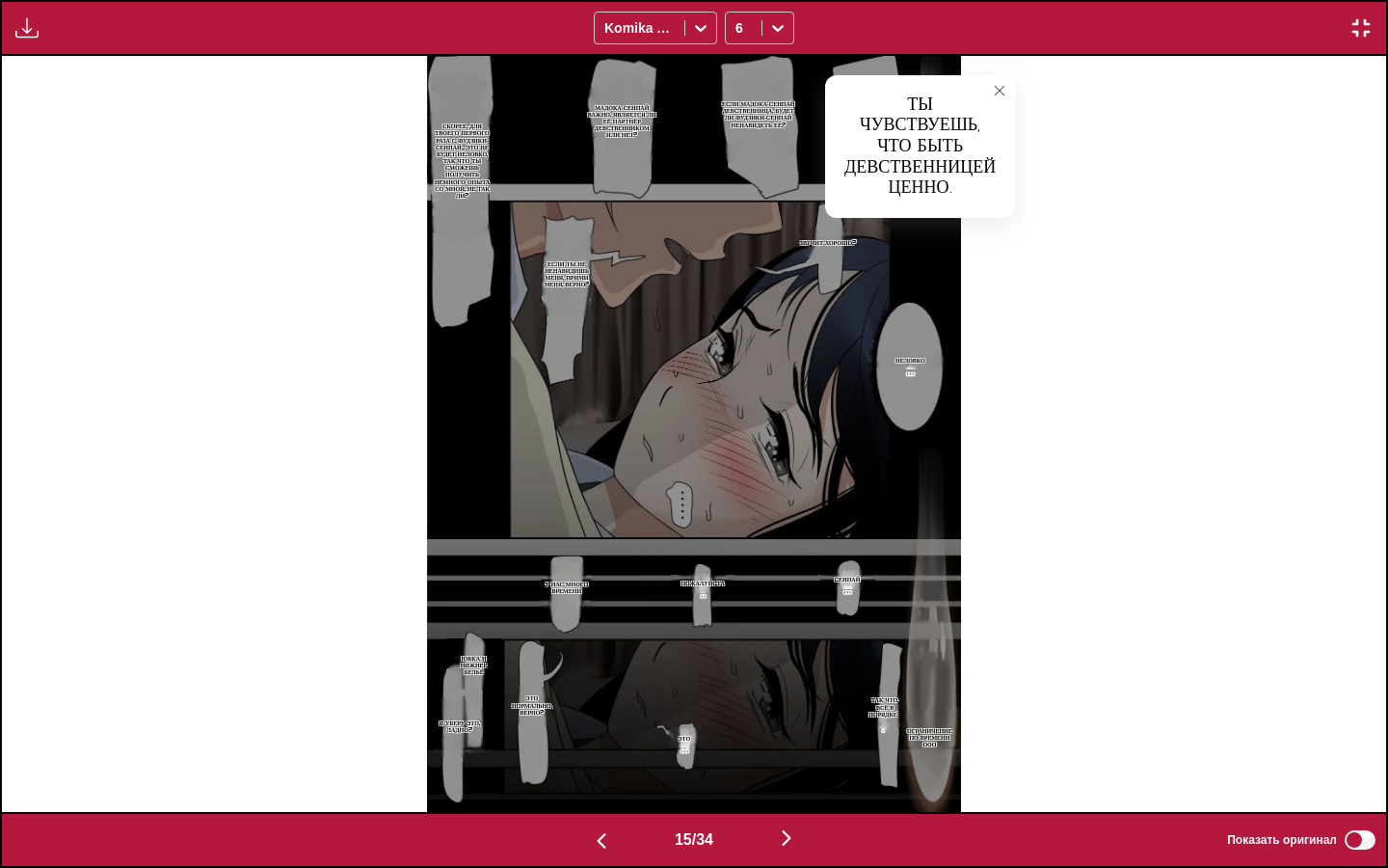
click at [1000, 90] on icon "close-tooltip" at bounding box center [1000, 91] width 14 height 14
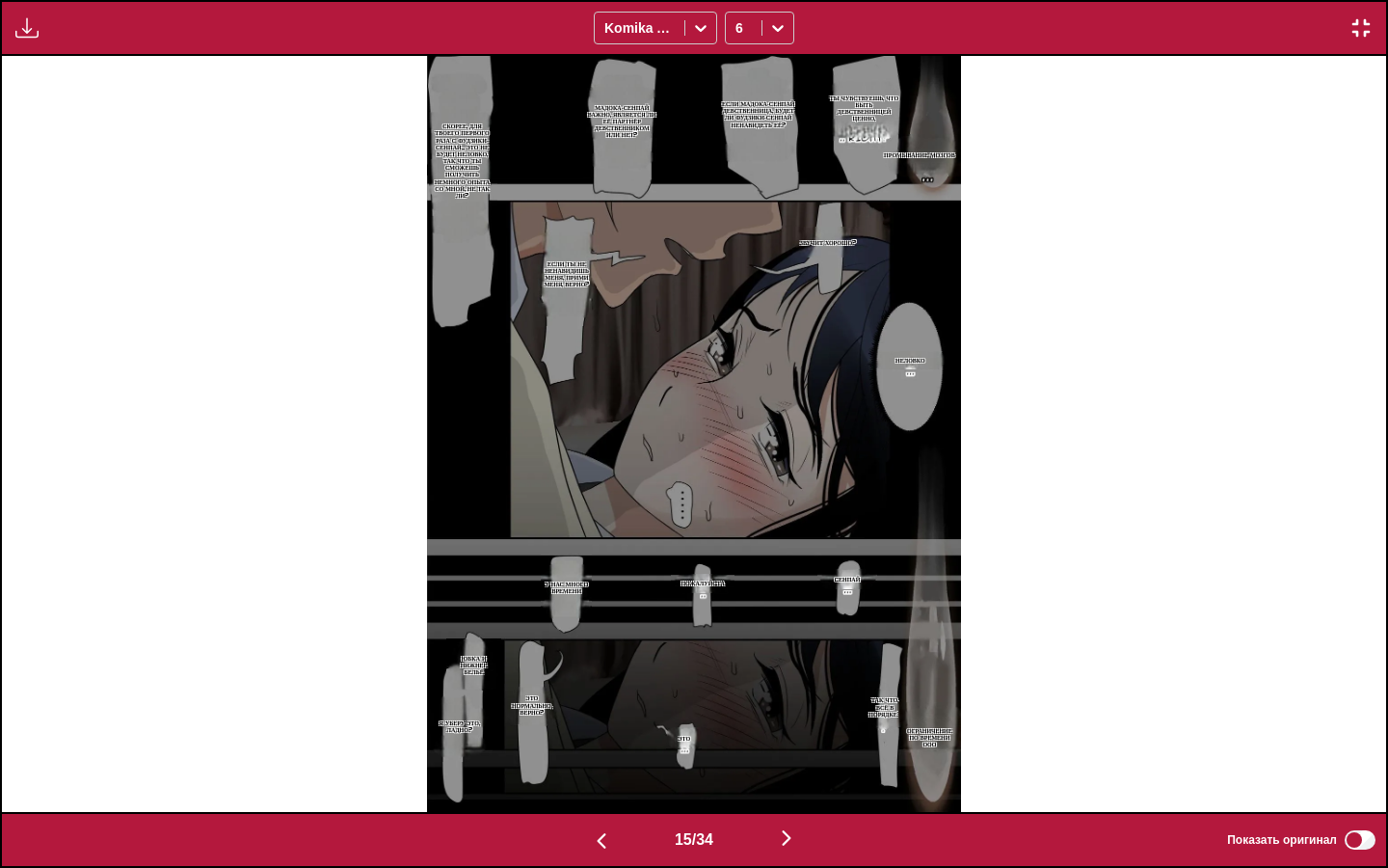
click at [753, 100] on p "Если мадока-сенпай девственница, будет ли фудзики-сенпай ненавидеть её?" at bounding box center [758, 114] width 82 height 36
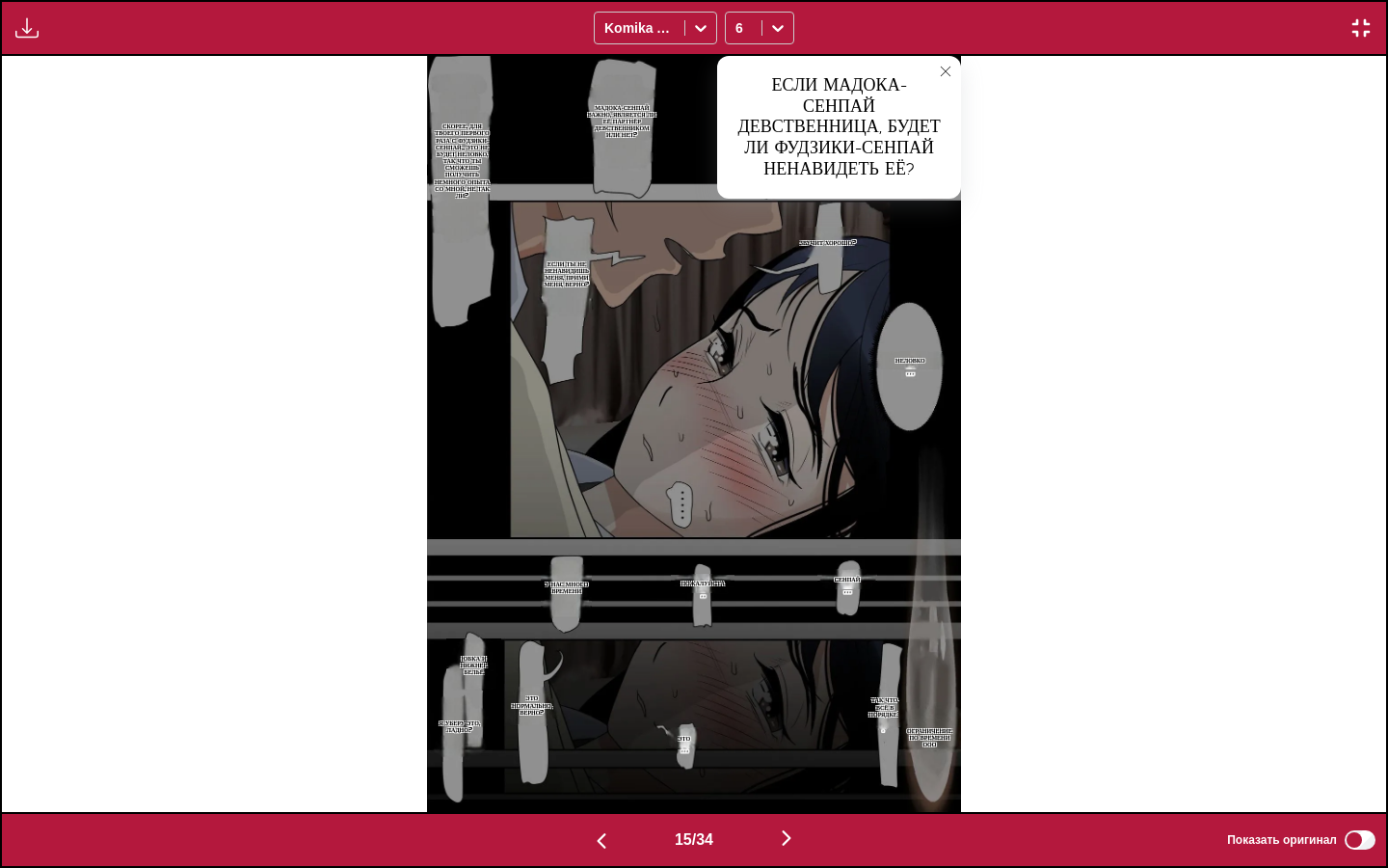
click at [946, 68] on icon "close-tooltip" at bounding box center [946, 71] width 14 height 14
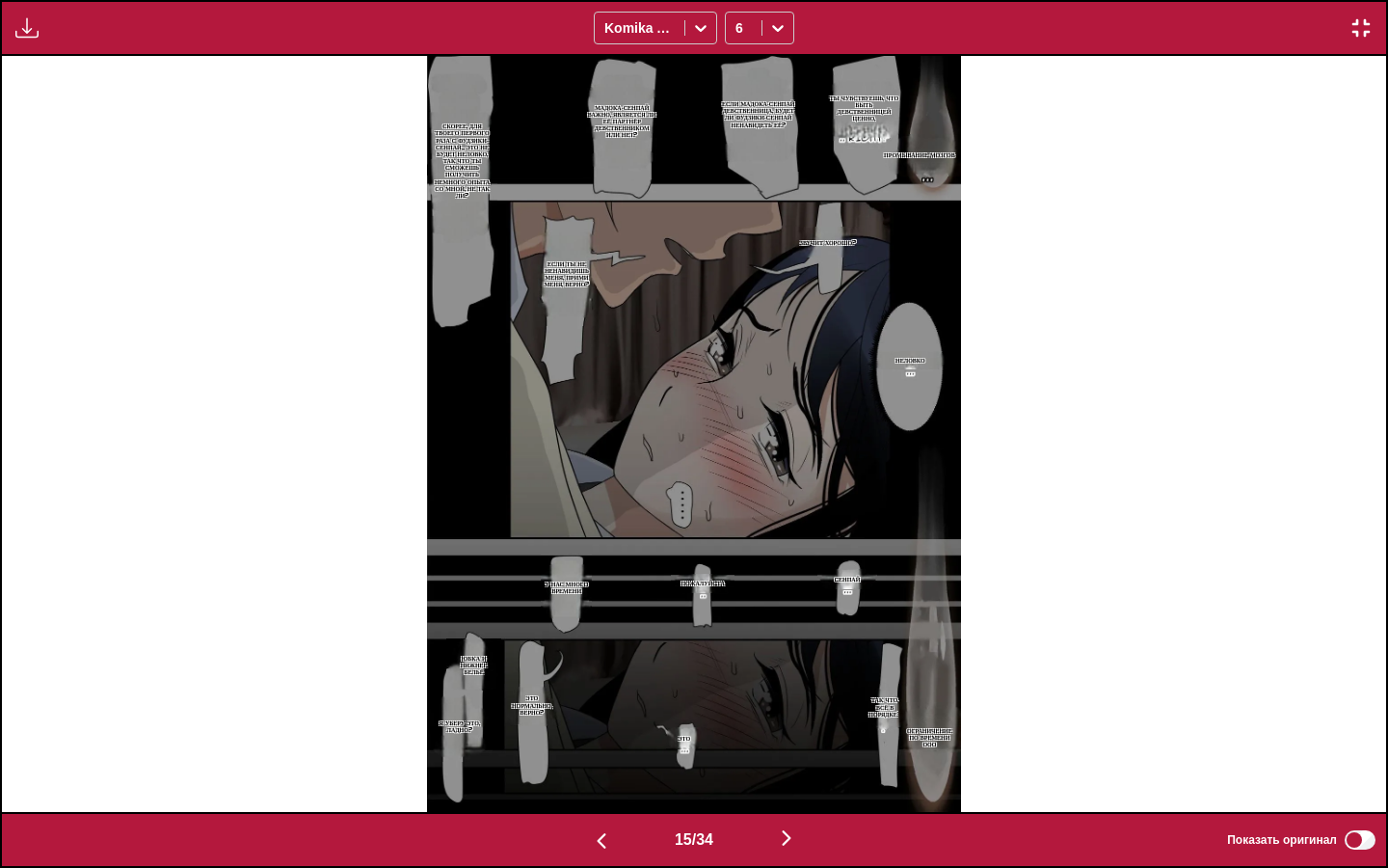
drag, startPoint x: 613, startPoint y: 146, endPoint x: 613, endPoint y: 133, distance: 13.0
click at [612, 145] on section "Мадока-сенпай важно, является ли её партнёр девственником или нет?" at bounding box center [622, 121] width 78 height 117
click at [613, 133] on p "Мадока-сенпай важно, является ли её партнёр девственником или нет?" at bounding box center [622, 122] width 78 height 42
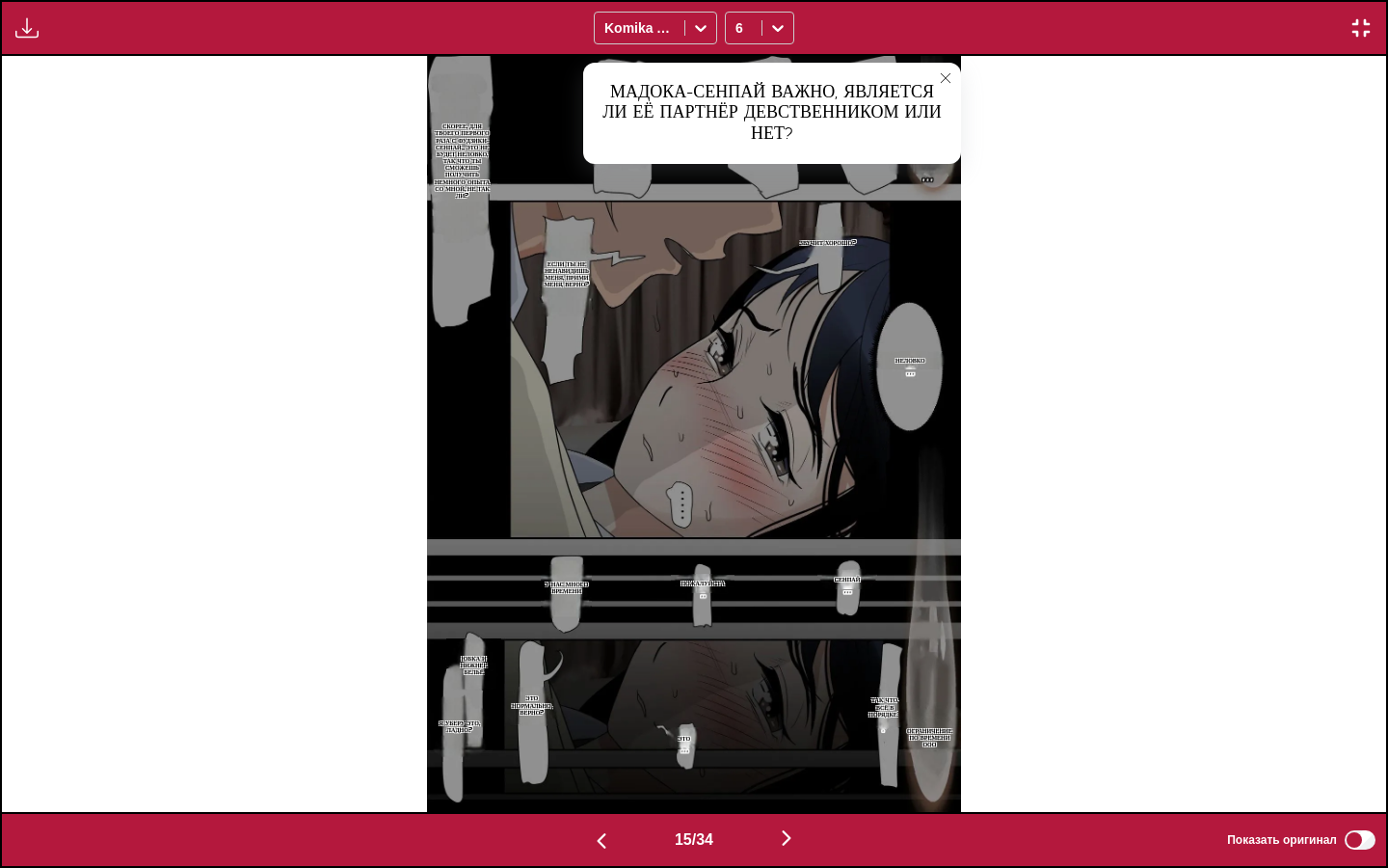
click at [946, 79] on icon "close-tooltip" at bounding box center [946, 78] width 14 height 14
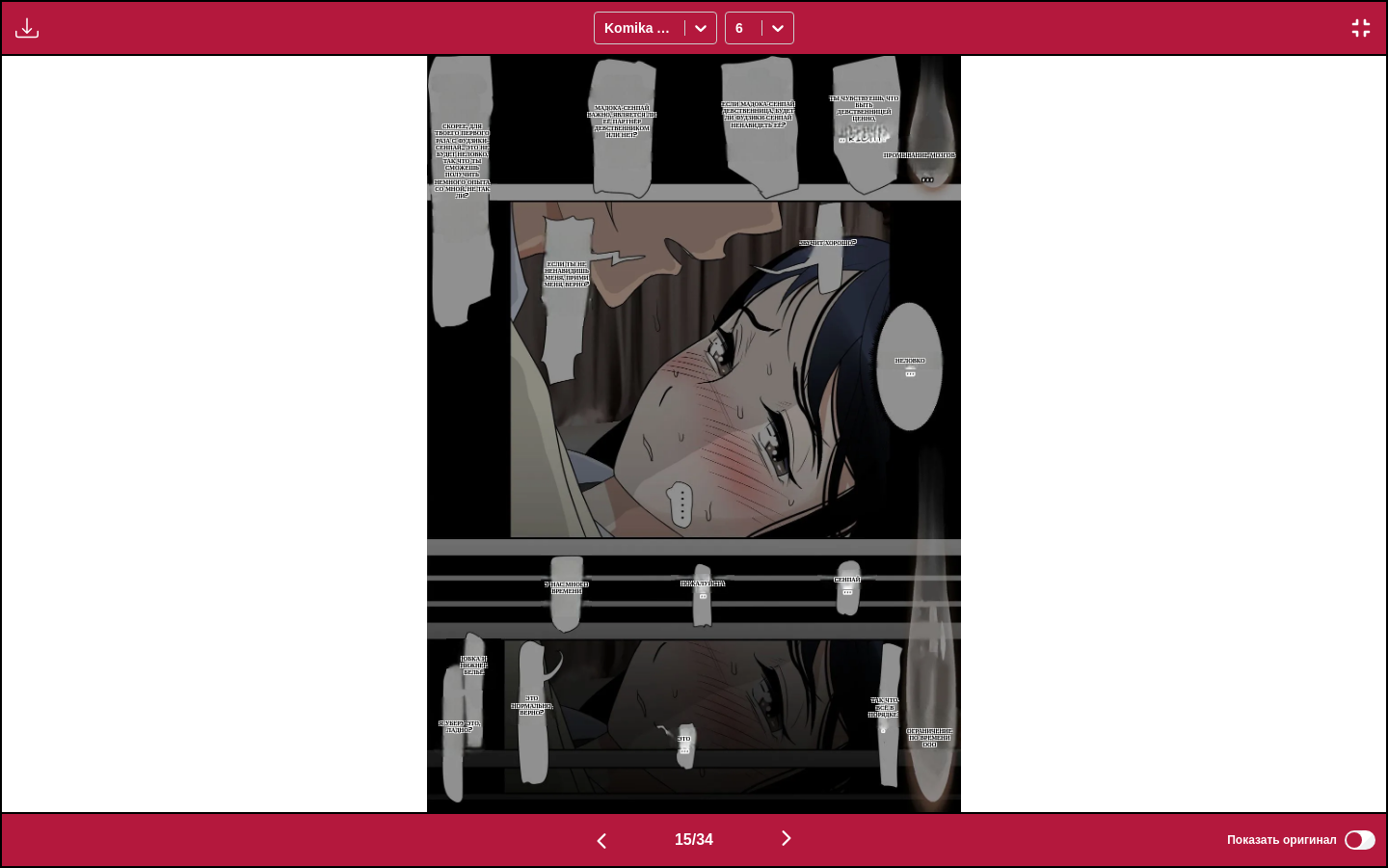
click at [475, 160] on p "Скорее, для твоего первого раза с фудзики-сенпай... это не будет неловко, так ч…" at bounding box center [462, 160] width 70 height 84
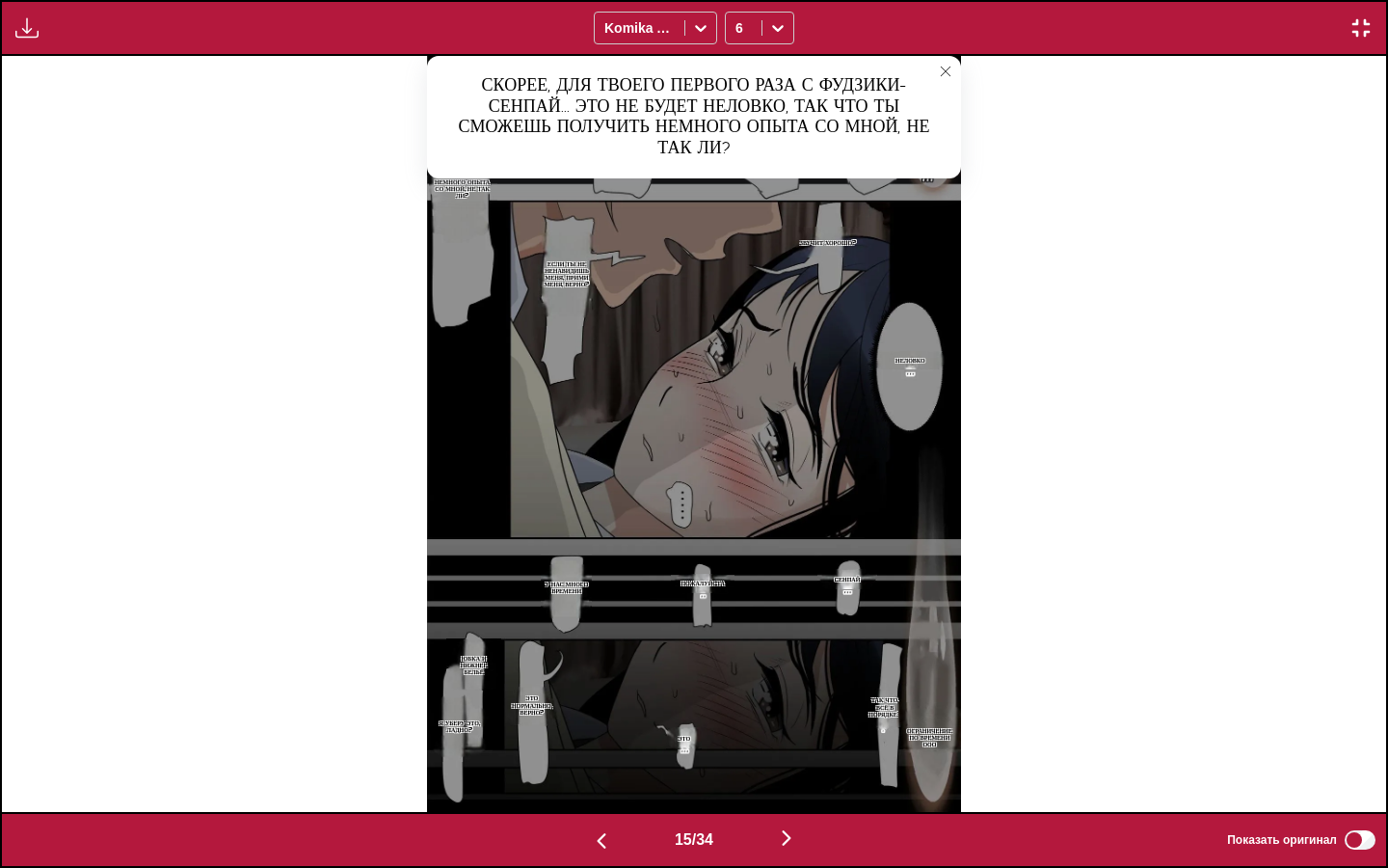
click at [946, 67] on icon "close-tooltip" at bounding box center [946, 71] width 14 height 14
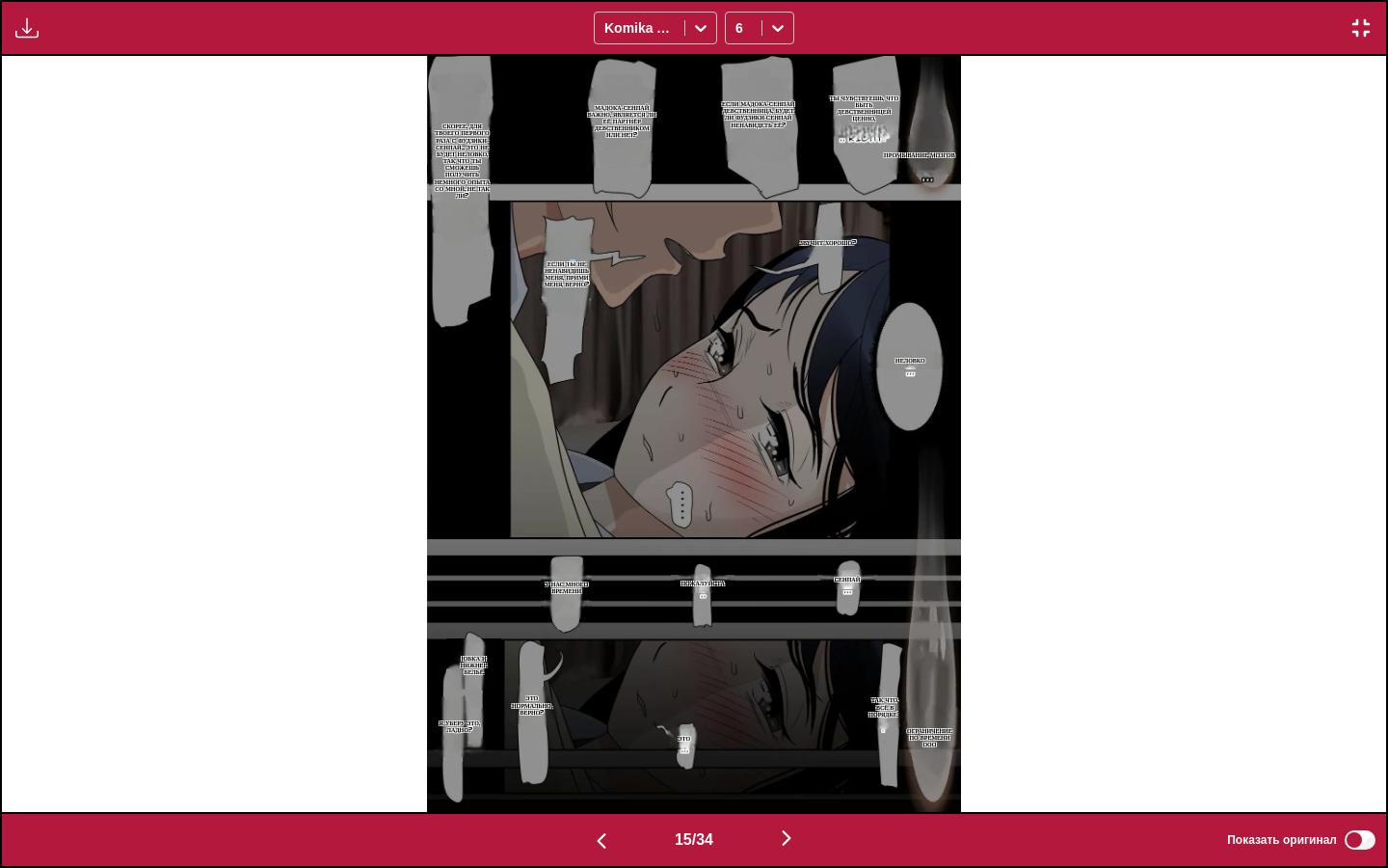
click at [575, 266] on p "Если ты не ненавидишь меня, прими меня, верно?" at bounding box center [567, 274] width 59 height 36
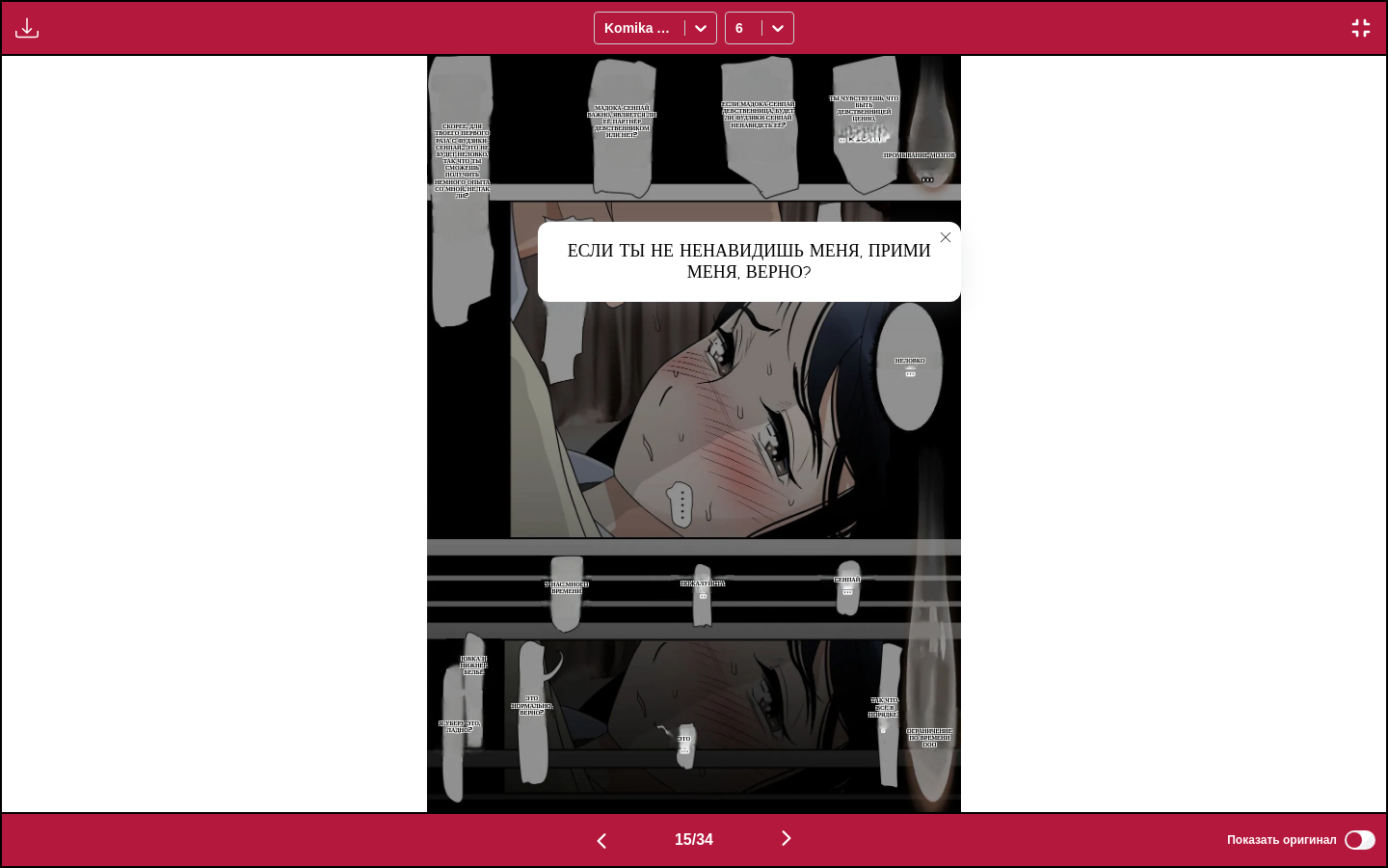
click at [956, 230] on button "close-tooltip" at bounding box center [946, 237] width 31 height 31
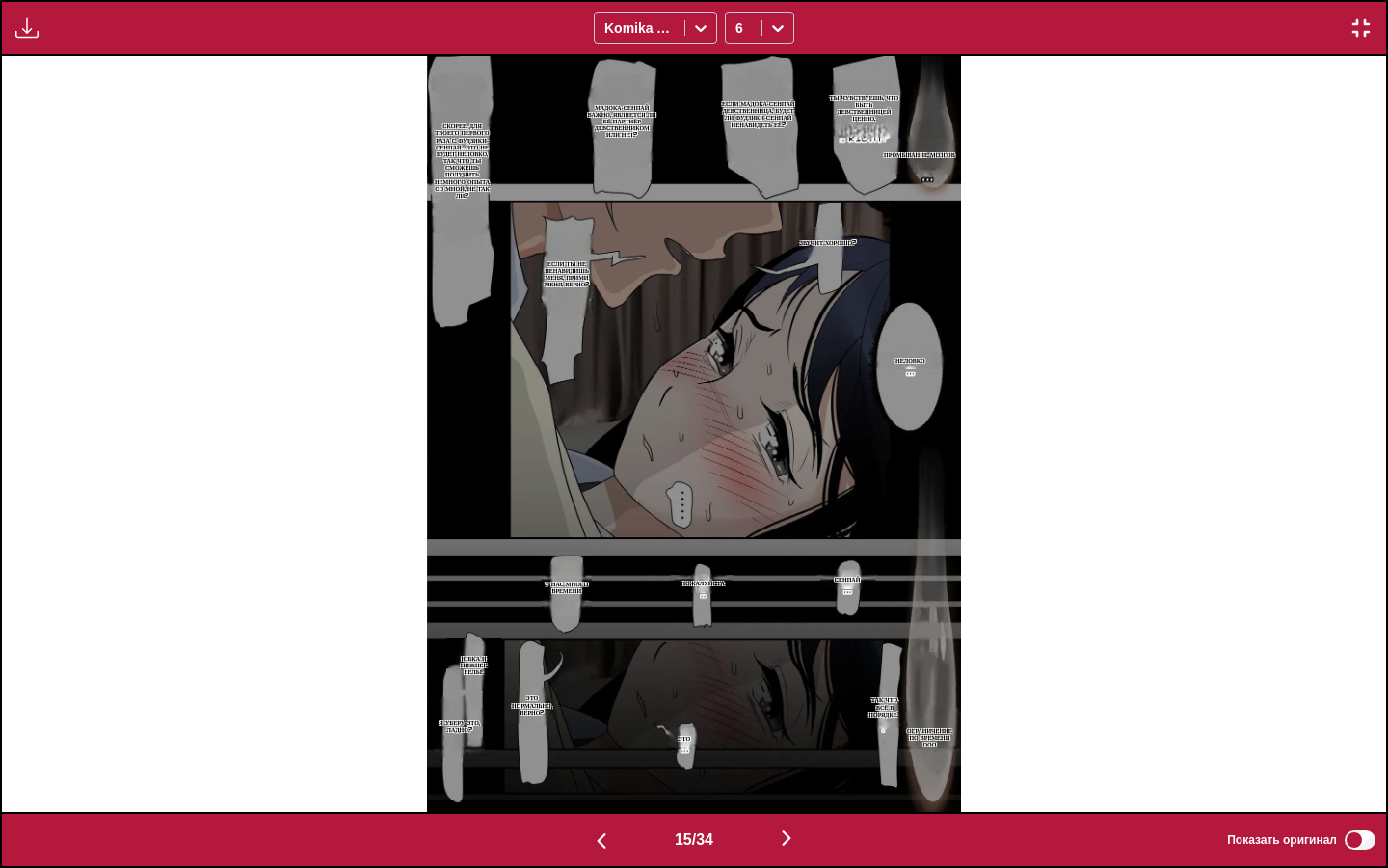
click at [920, 737] on p "Ограничение по времени ооо" at bounding box center [930, 738] width 63 height 29
click at [1044, 715] on icon "close-tooltip" at bounding box center [1047, 718] width 10 height 10
click at [878, 704] on p "Так что, всё в порядке?" at bounding box center [885, 707] width 48 height 29
click at [972, 694] on icon "close-tooltip" at bounding box center [972, 699] width 14 height 14
click at [689, 739] on p "Это" at bounding box center [684, 738] width 20 height 14
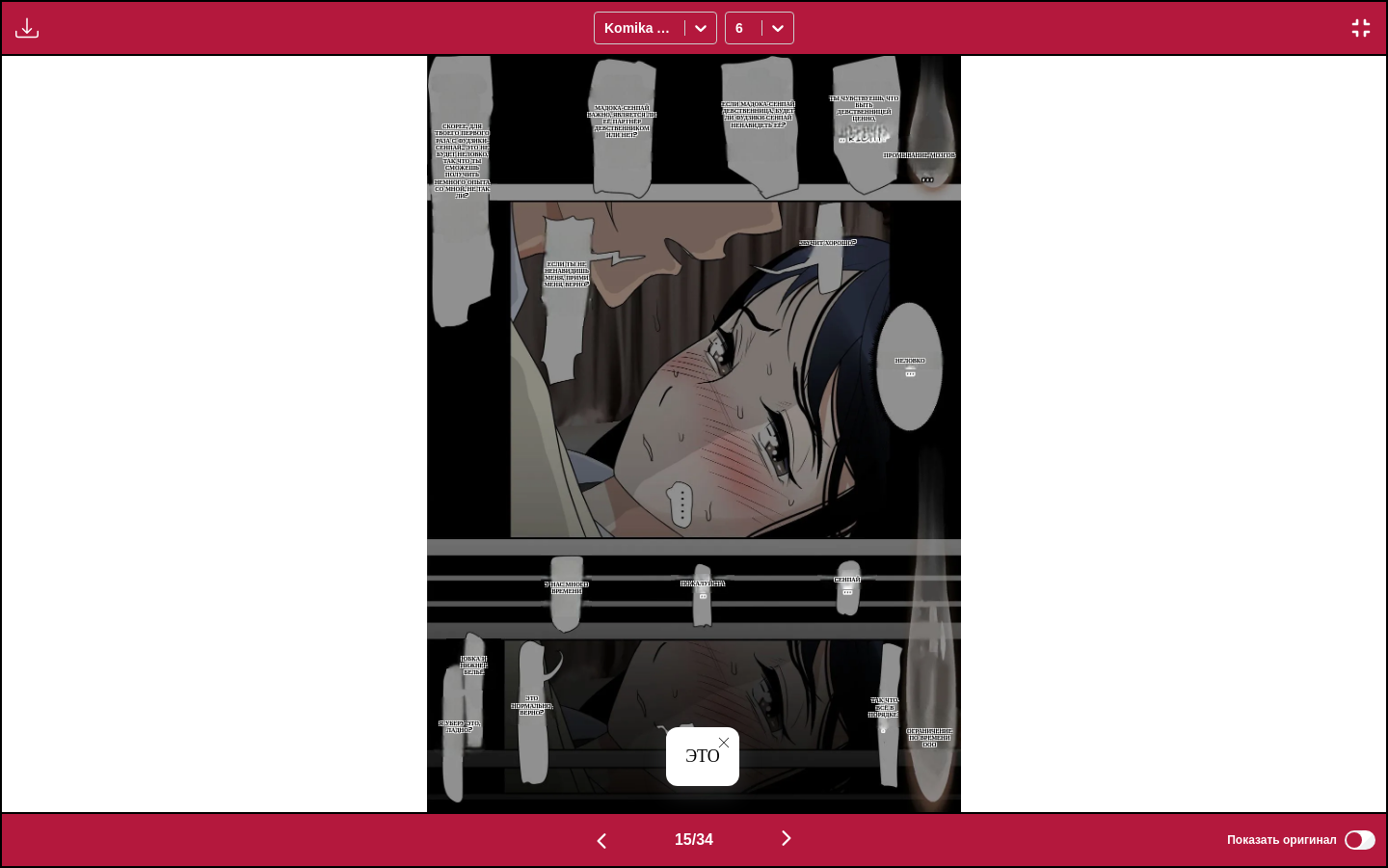
click at [722, 740] on icon "close-tooltip" at bounding box center [724, 743] width 14 height 14
click at [540, 710] on p "Это нормально, верно?" at bounding box center [532, 705] width 58 height 29
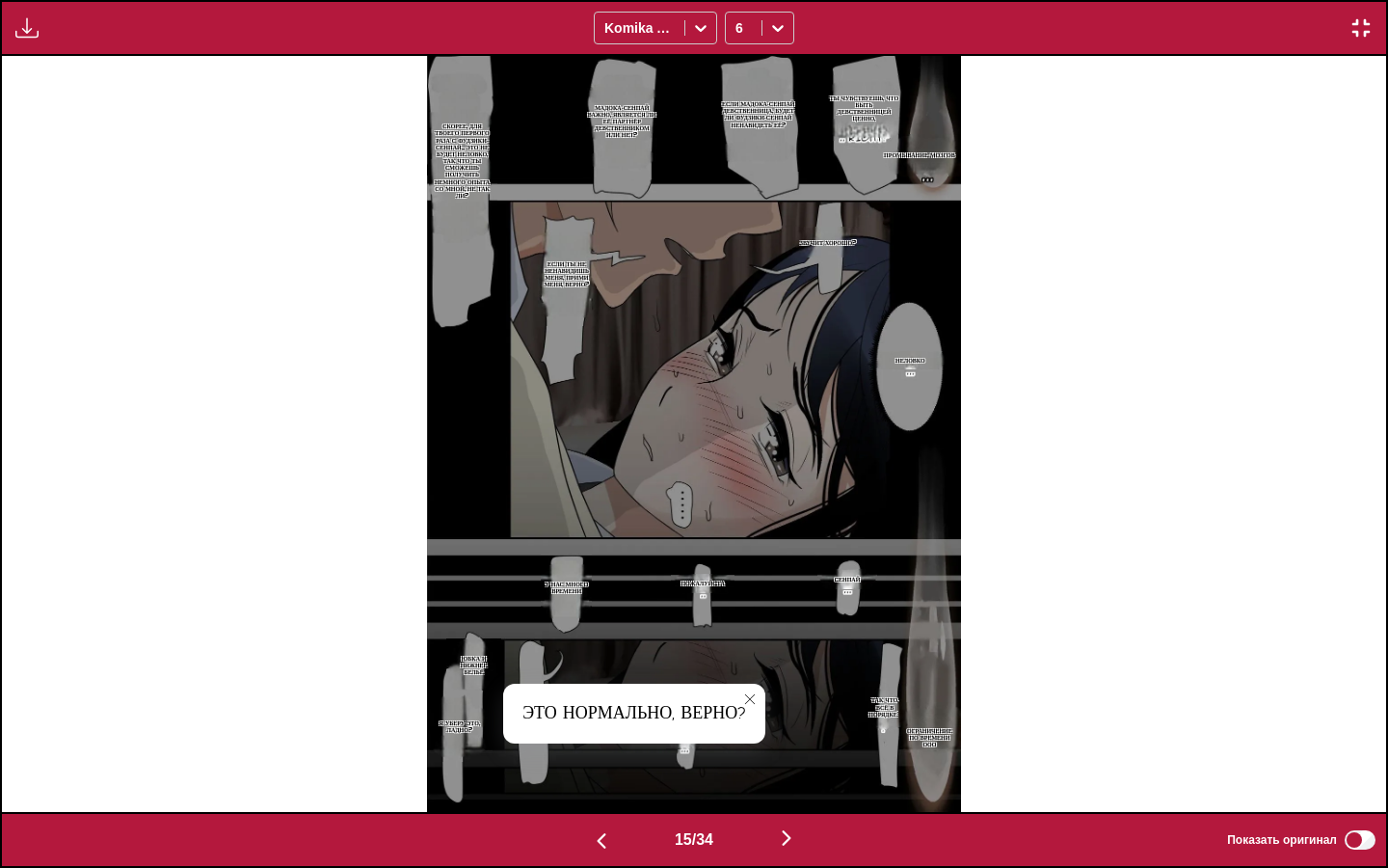
click at [763, 700] on button "close-tooltip" at bounding box center [750, 699] width 31 height 31
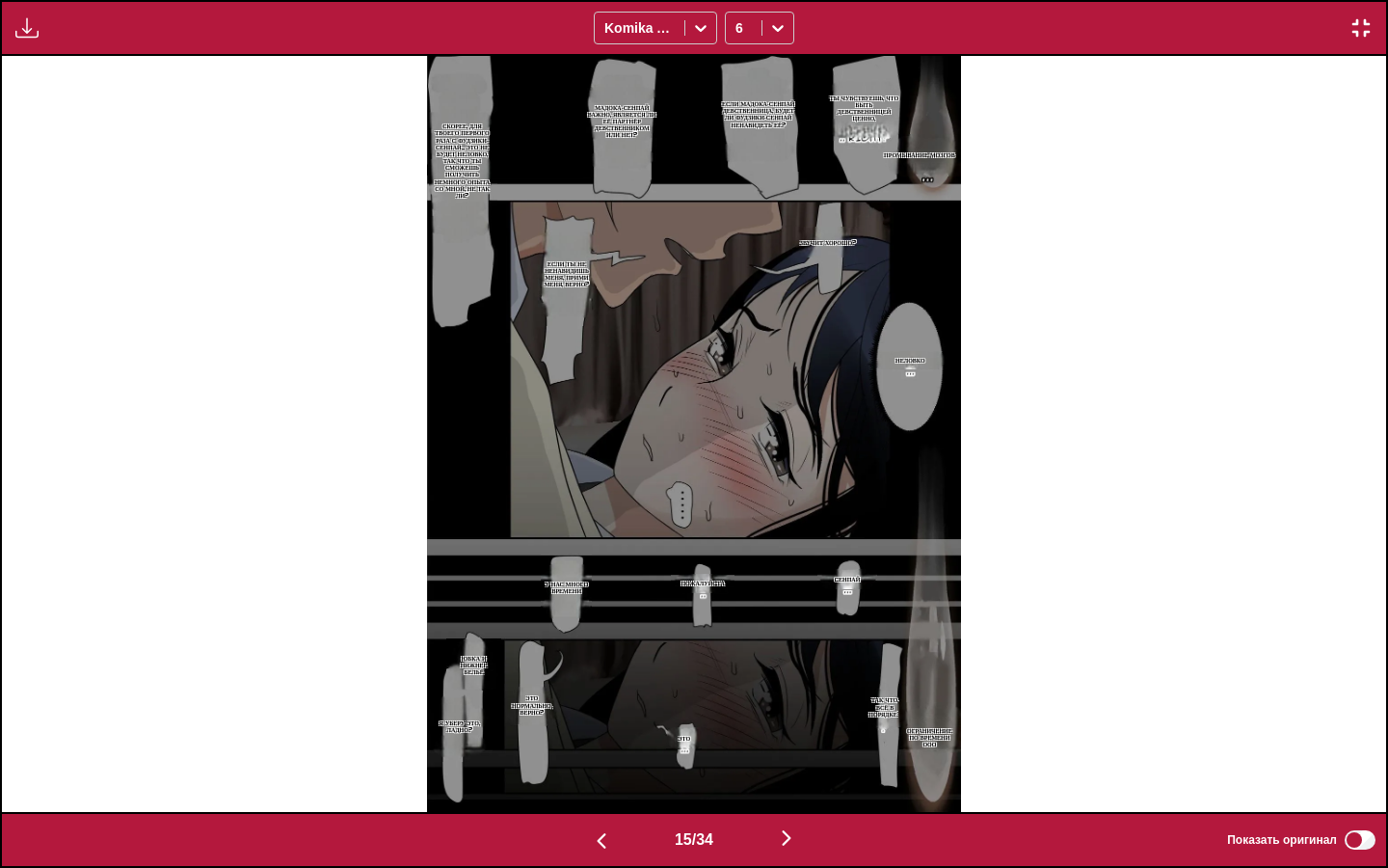
click at [471, 662] on p "Юбка и нижнее бельё" at bounding box center [474, 665] width 54 height 29
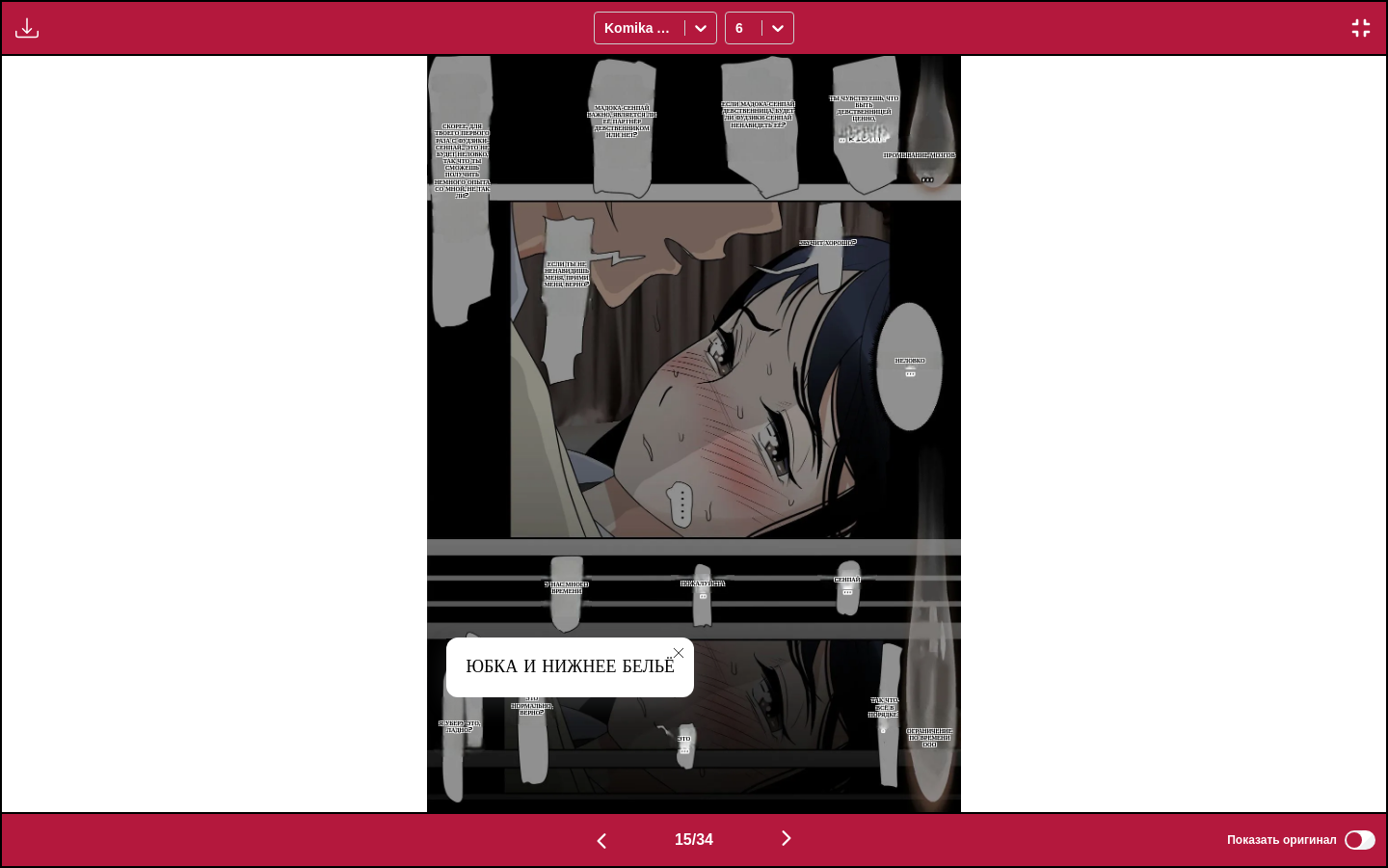
click at [449, 727] on p "Я уберу это, ладно?" at bounding box center [460, 726] width 66 height 21
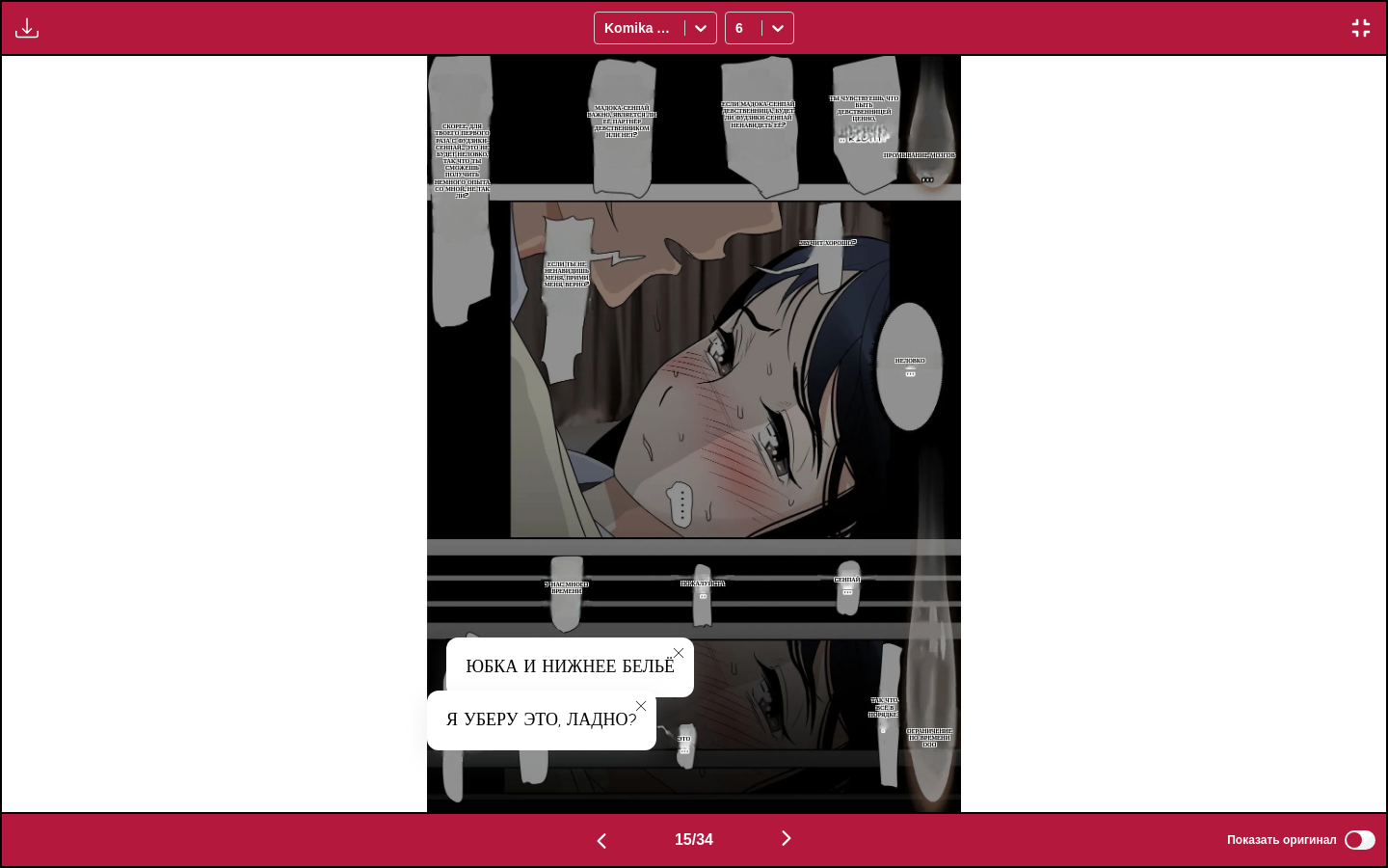
click at [577, 589] on p "У нас много времени" at bounding box center [566, 587] width 51 height 21
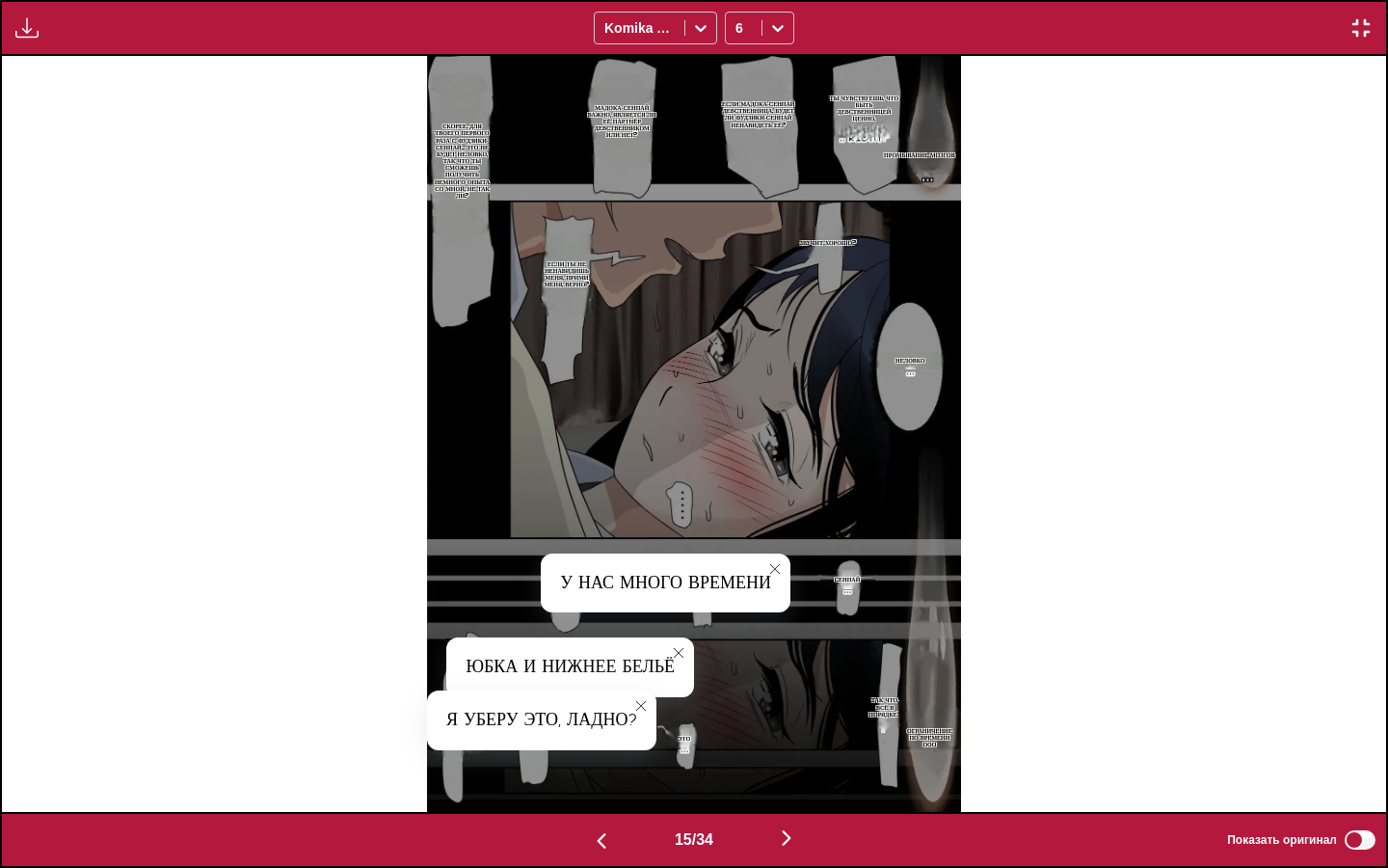
click at [772, 567] on icon "close-tooltip" at bounding box center [776, 569] width 14 height 14
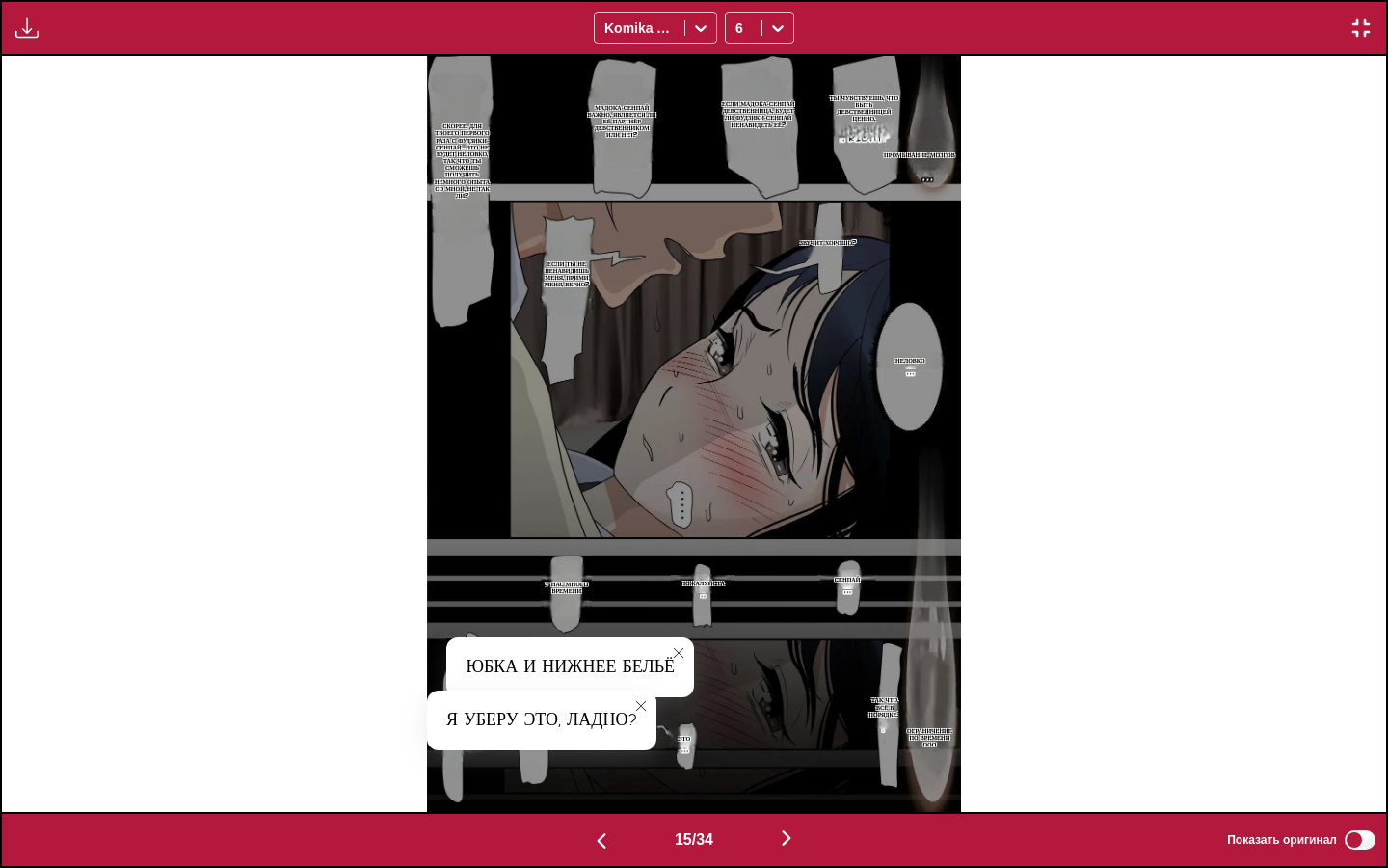
click at [722, 583] on p "Пожалуйста" at bounding box center [702, 583] width 51 height 14
click at [807, 586] on button "close-tooltip" at bounding box center [818, 589] width 31 height 31
click at [799, 747] on img "button" at bounding box center [787, 838] width 23 height 23
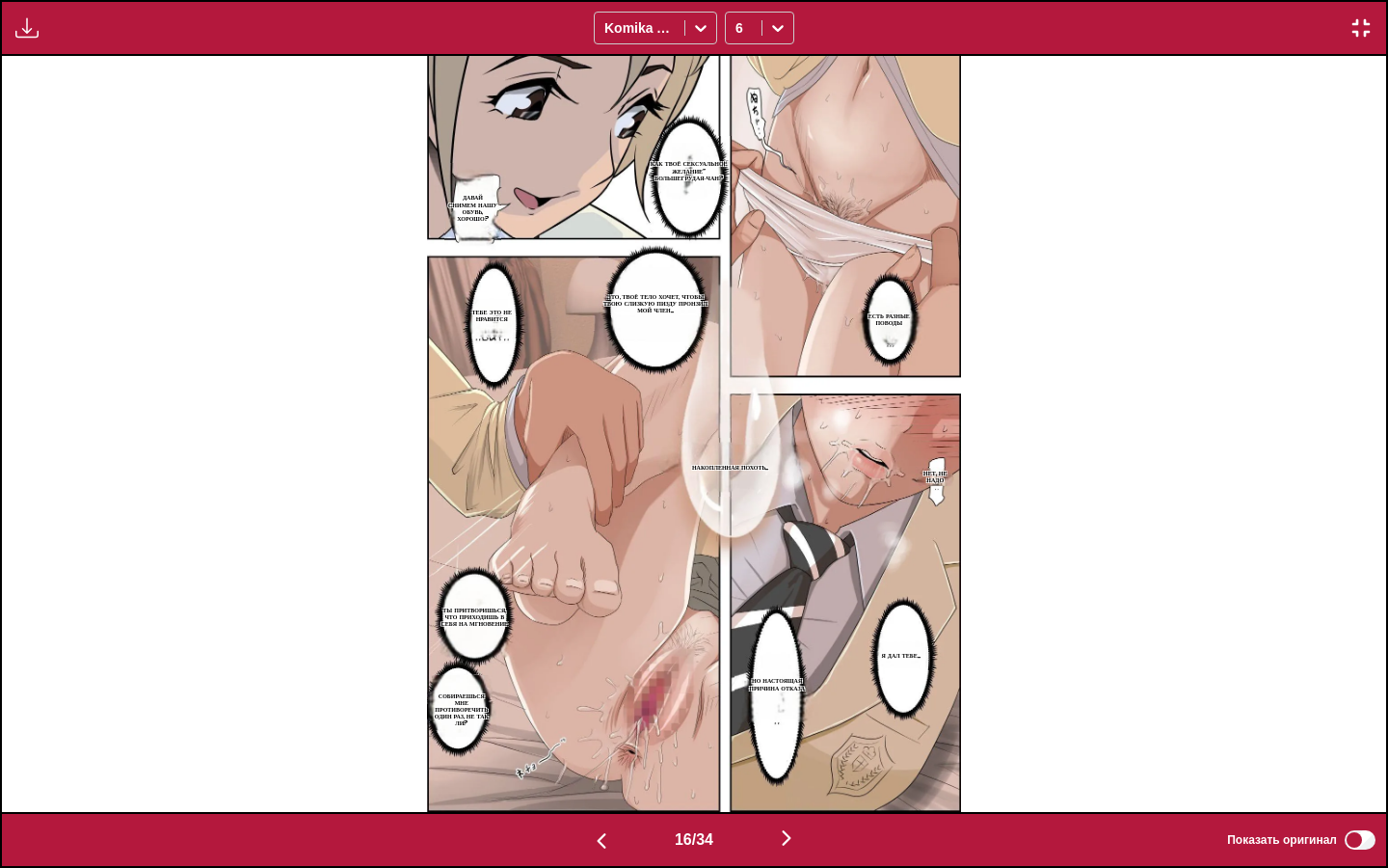
click at [700, 177] on p "КАК ТВОЁ СЕКСУАЛЬНОЕ ЖЕЛАНИЕ~ БОЛЬШЕГРУДАЯ-ЧАН?" at bounding box center [690, 171] width 85 height 29
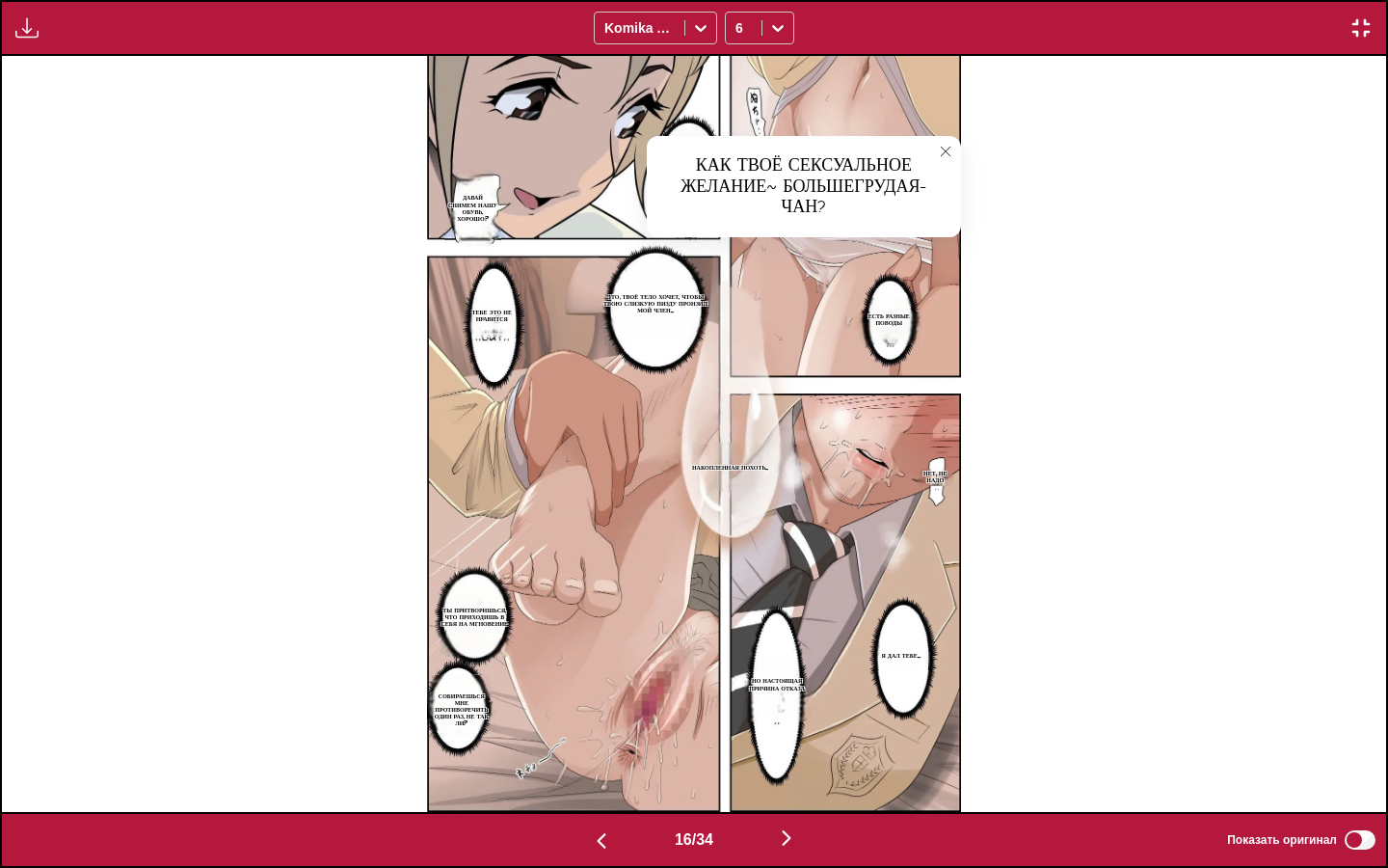
click at [791, 747] on img "button" at bounding box center [787, 838] width 23 height 23
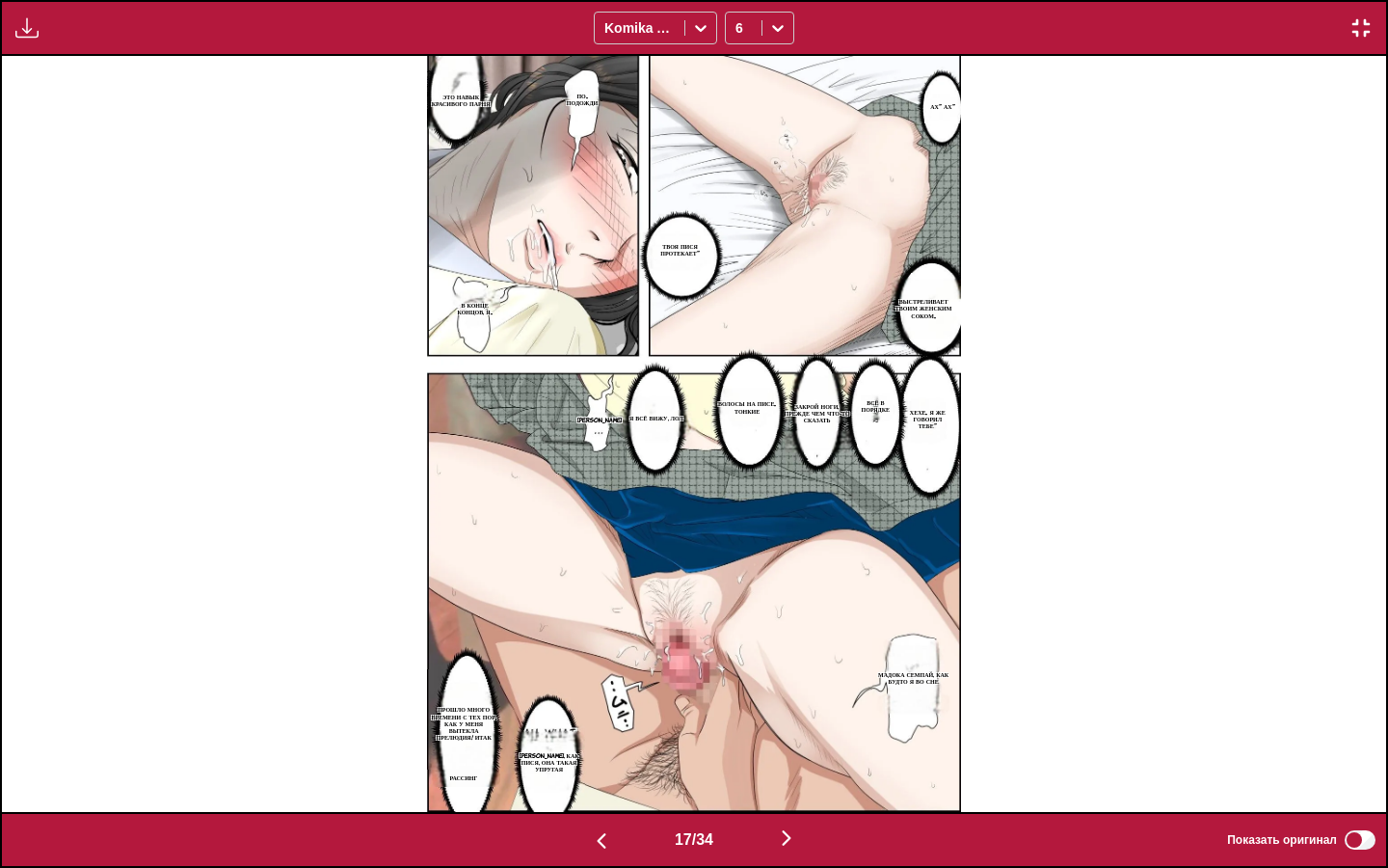
click at [734, 409] on p "Волосы на писе.. тонкие" at bounding box center [748, 407] width 74 height 21
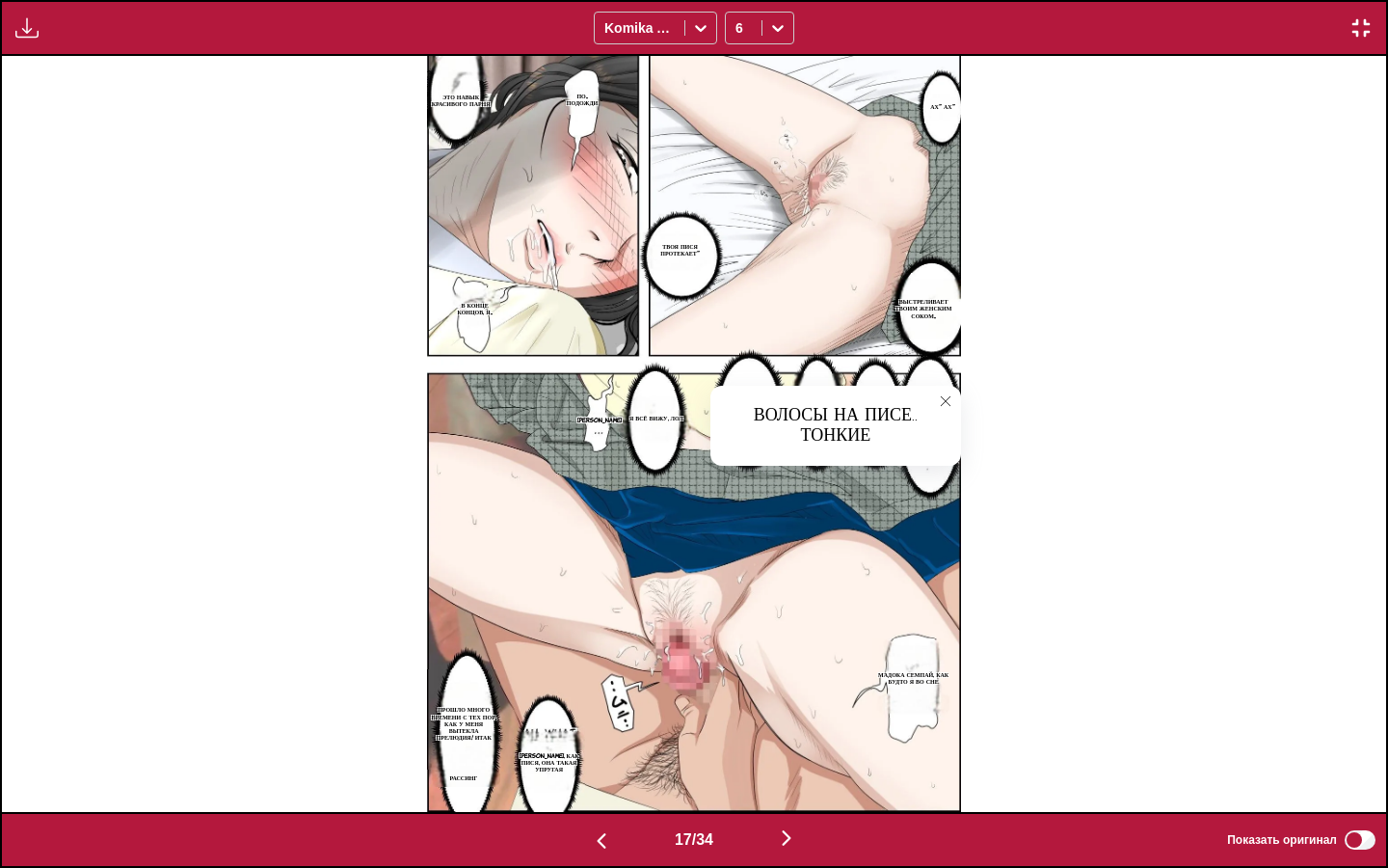
click at [940, 398] on icon "close-tooltip" at bounding box center [946, 401] width 14 height 14
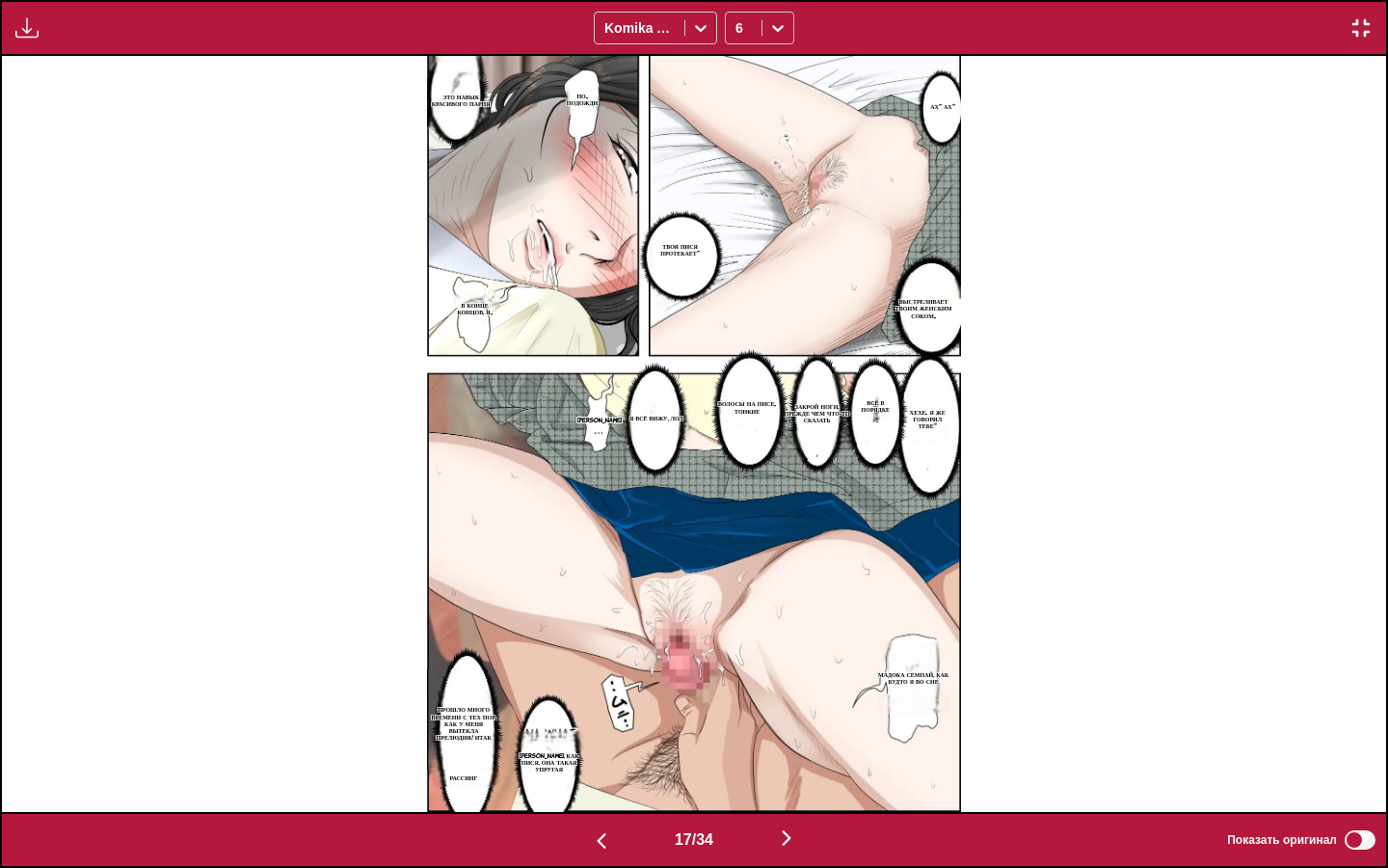
click at [783, 747] on img "button" at bounding box center [787, 838] width 23 height 23
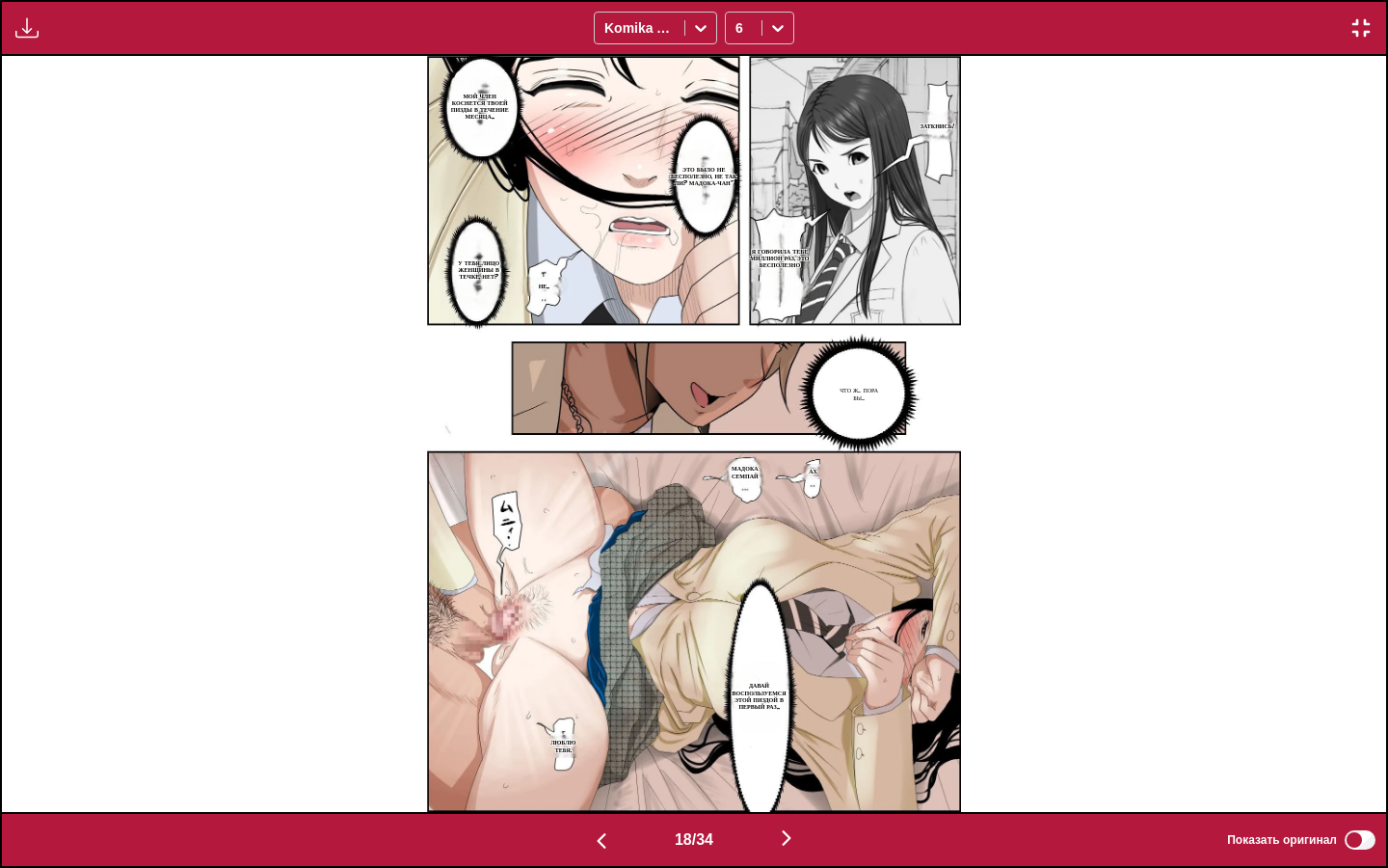
click at [484, 260] on p "У ТЕБЯ ЛИЦО ЖЕНЩИНЫ В ТЕЧКЕ, НЕТ?" at bounding box center [479, 270] width 71 height 29
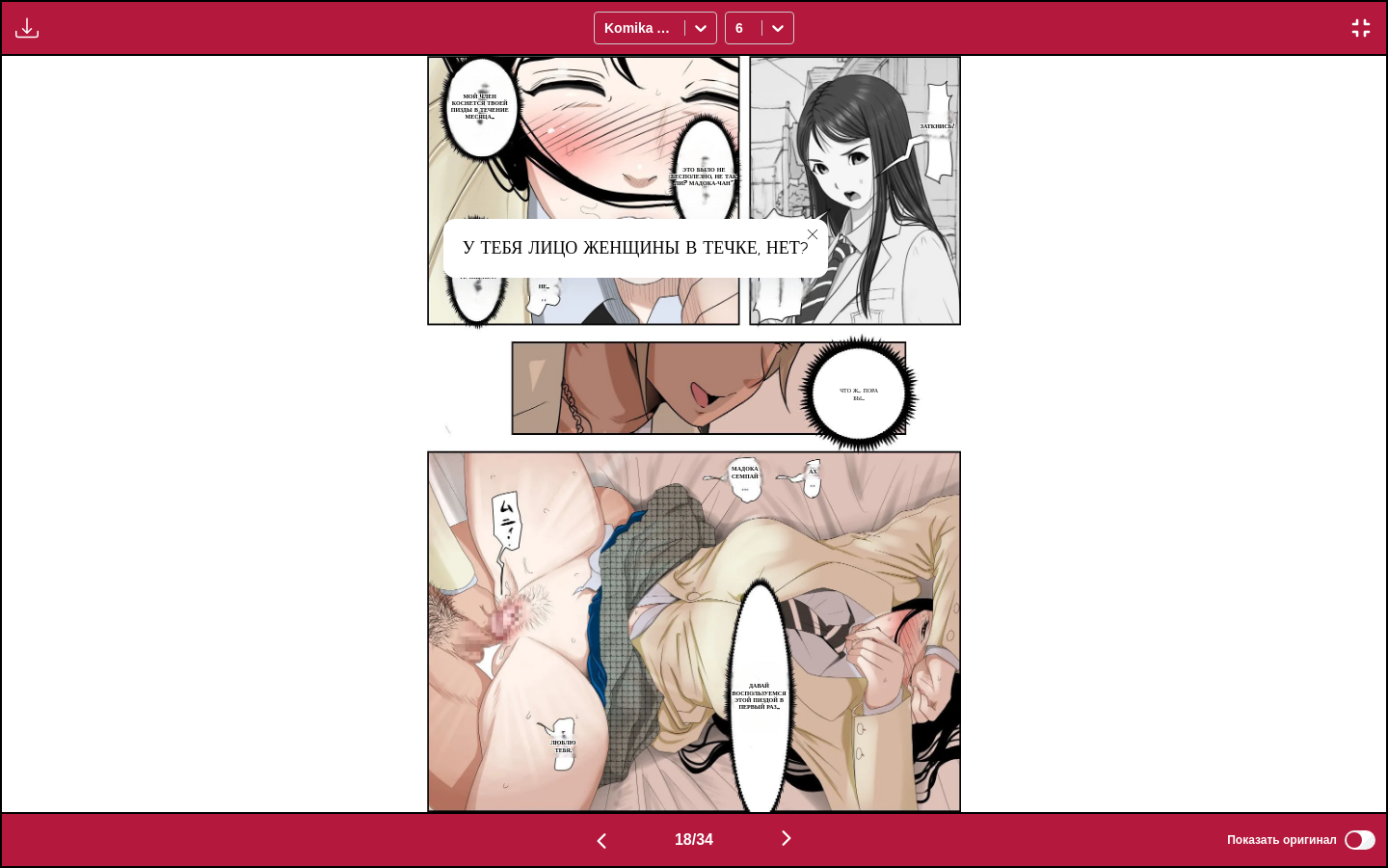
click at [812, 234] on icon "close-tooltip" at bounding box center [813, 234] width 14 height 14
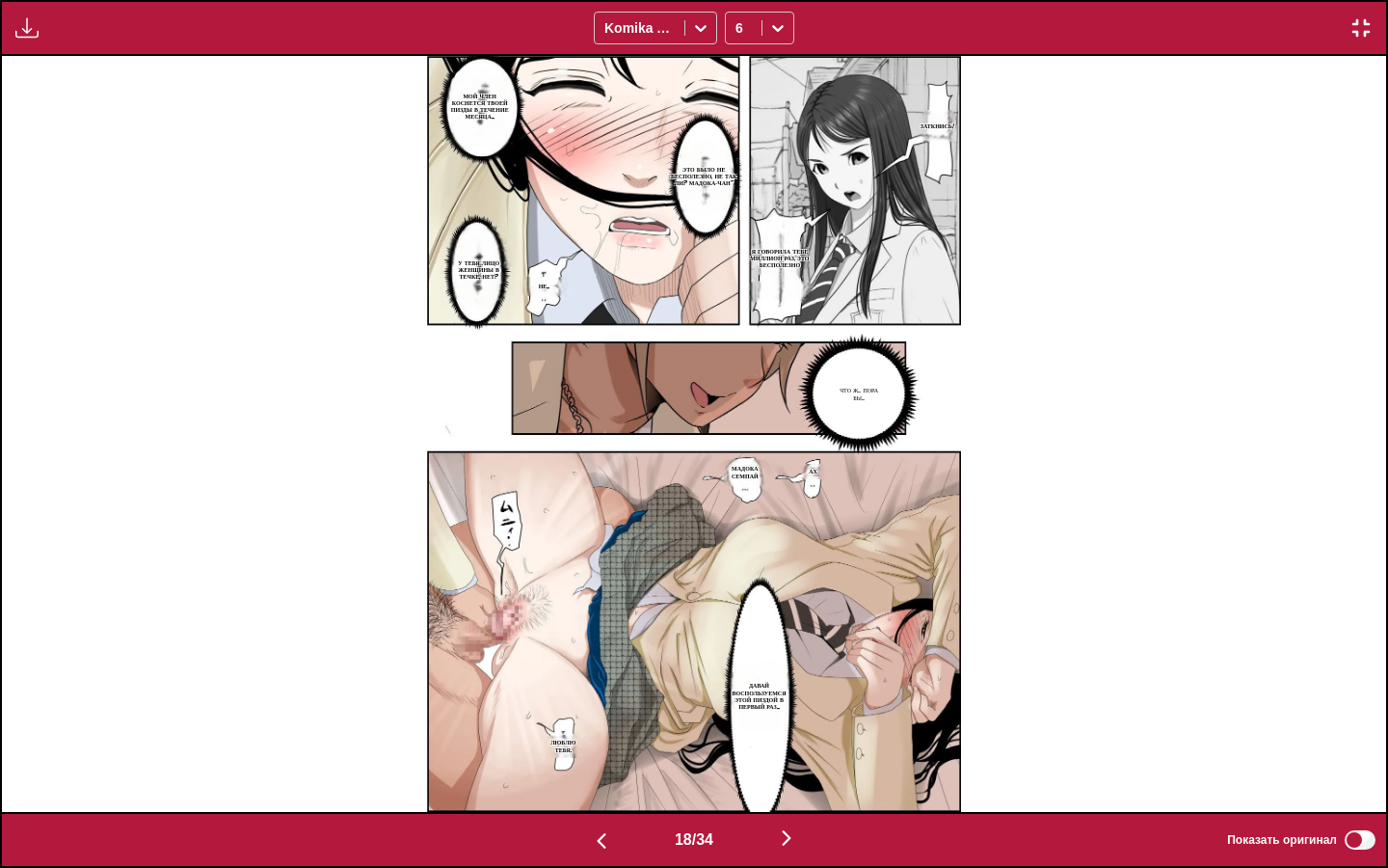
click at [794, 747] on img "button" at bounding box center [787, 838] width 23 height 23
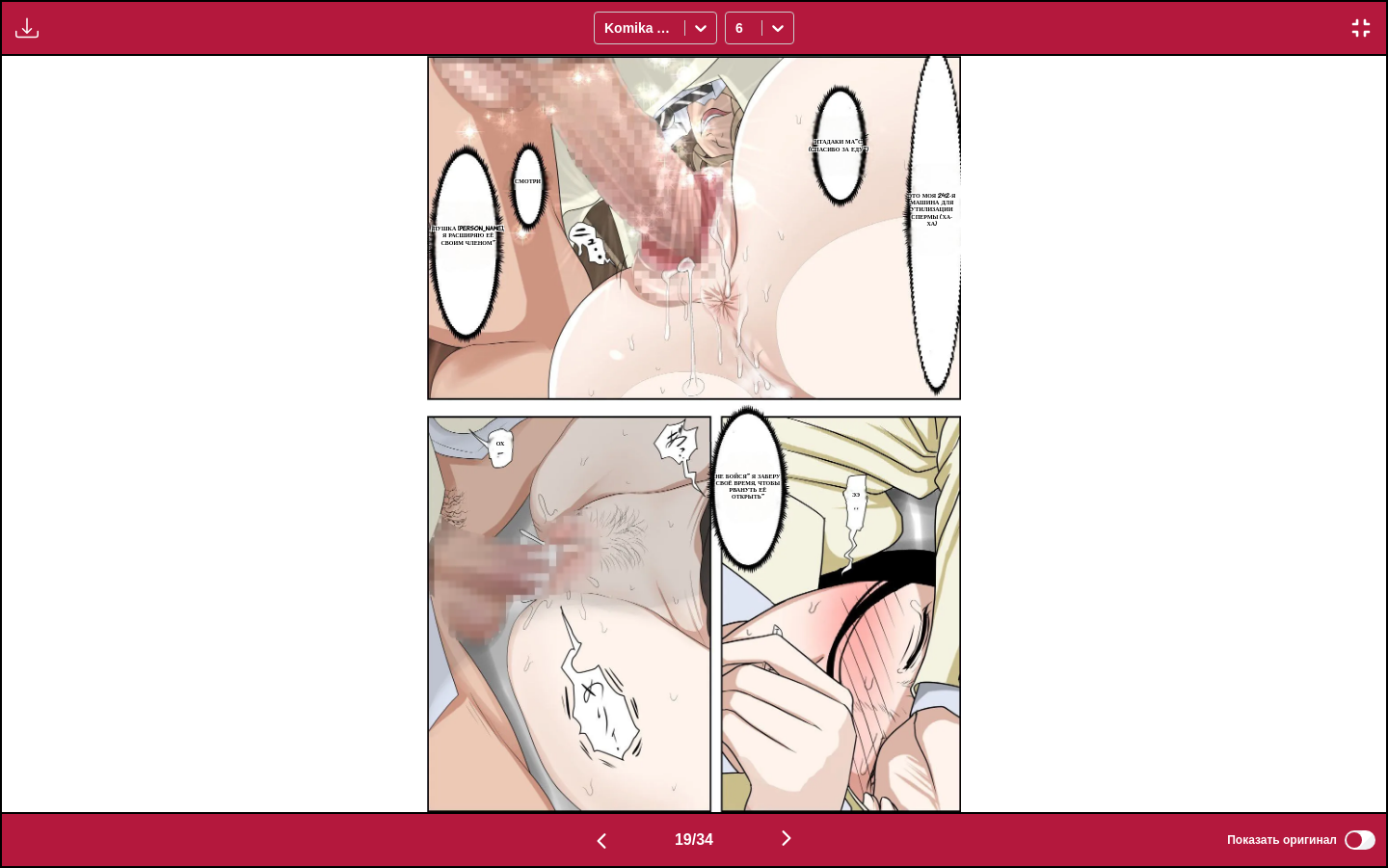
click at [790, 747] on img "button" at bounding box center [787, 838] width 23 height 23
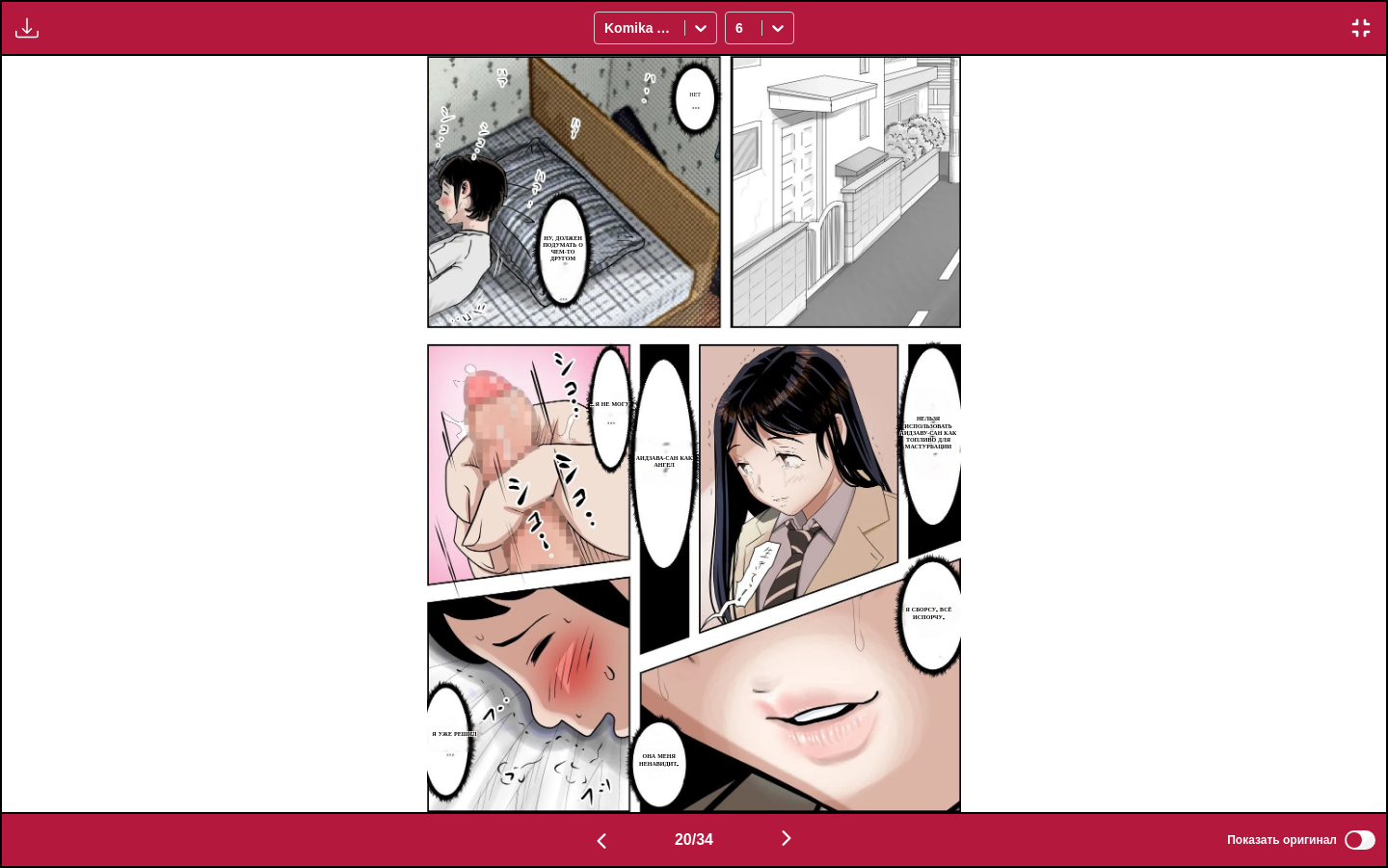
click at [790, 747] on img "button" at bounding box center [787, 838] width 23 height 23
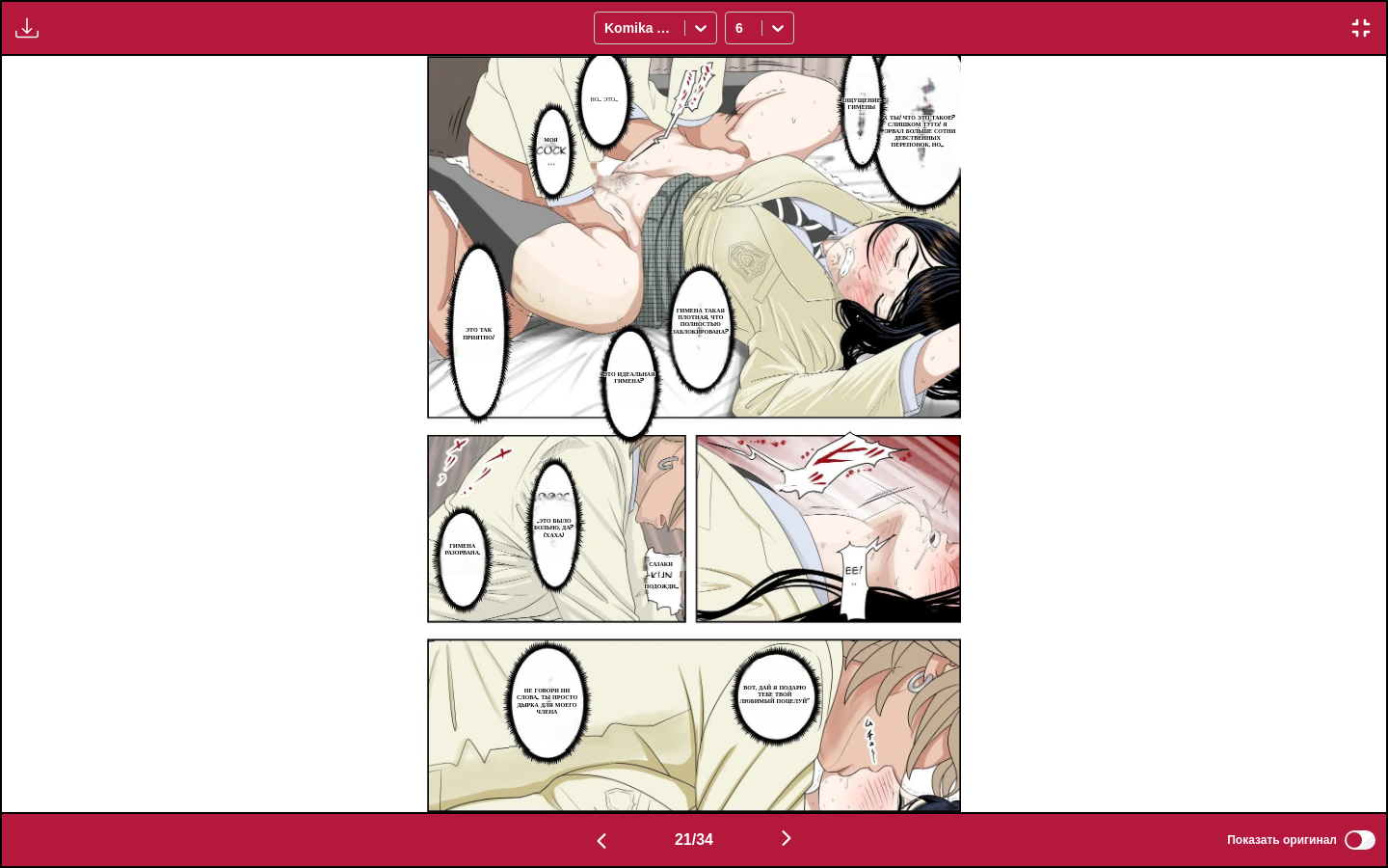
click at [782, 747] on img "button" at bounding box center [787, 838] width 23 height 23
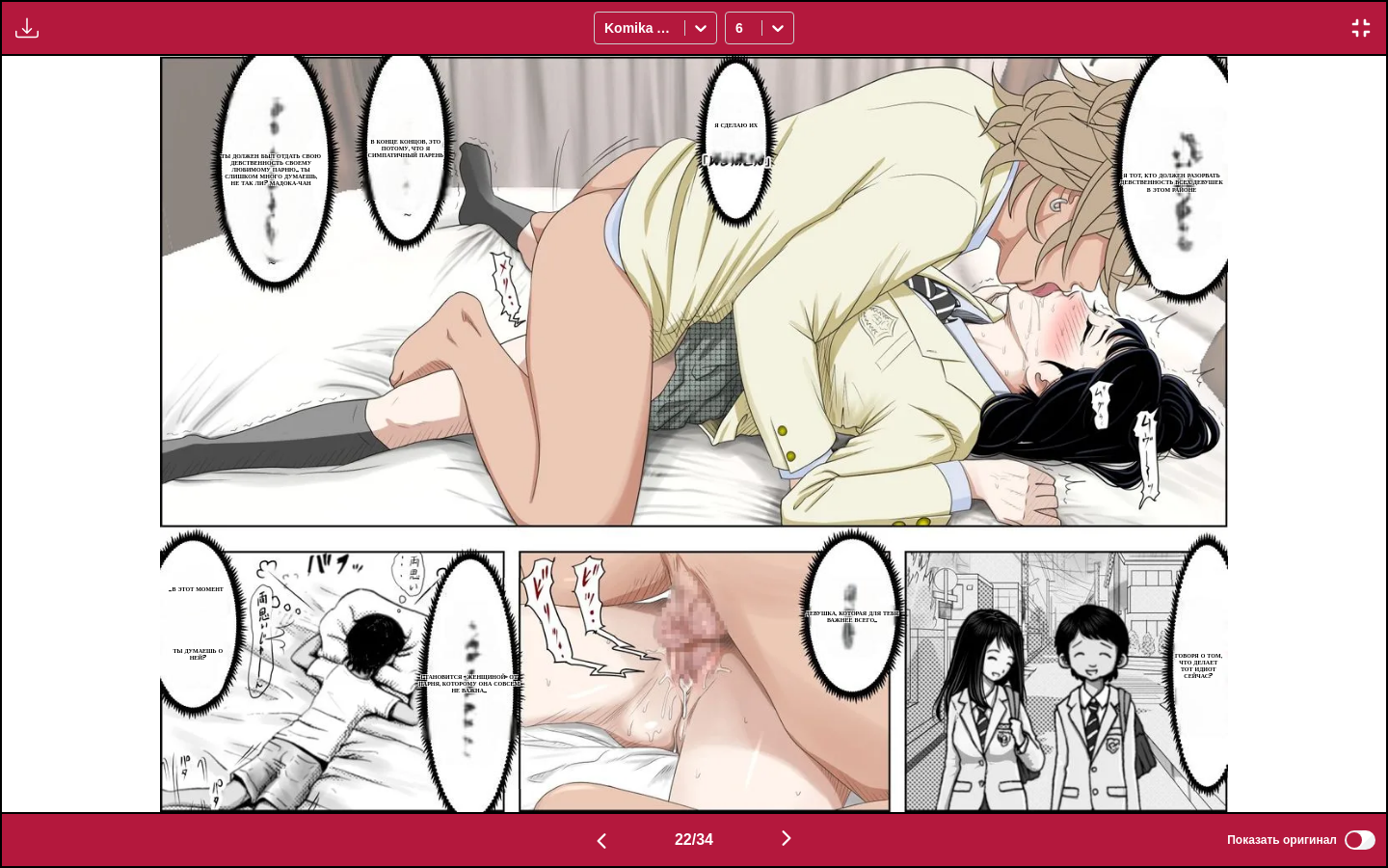
click at [779, 747] on button "button" at bounding box center [787, 839] width 116 height 28
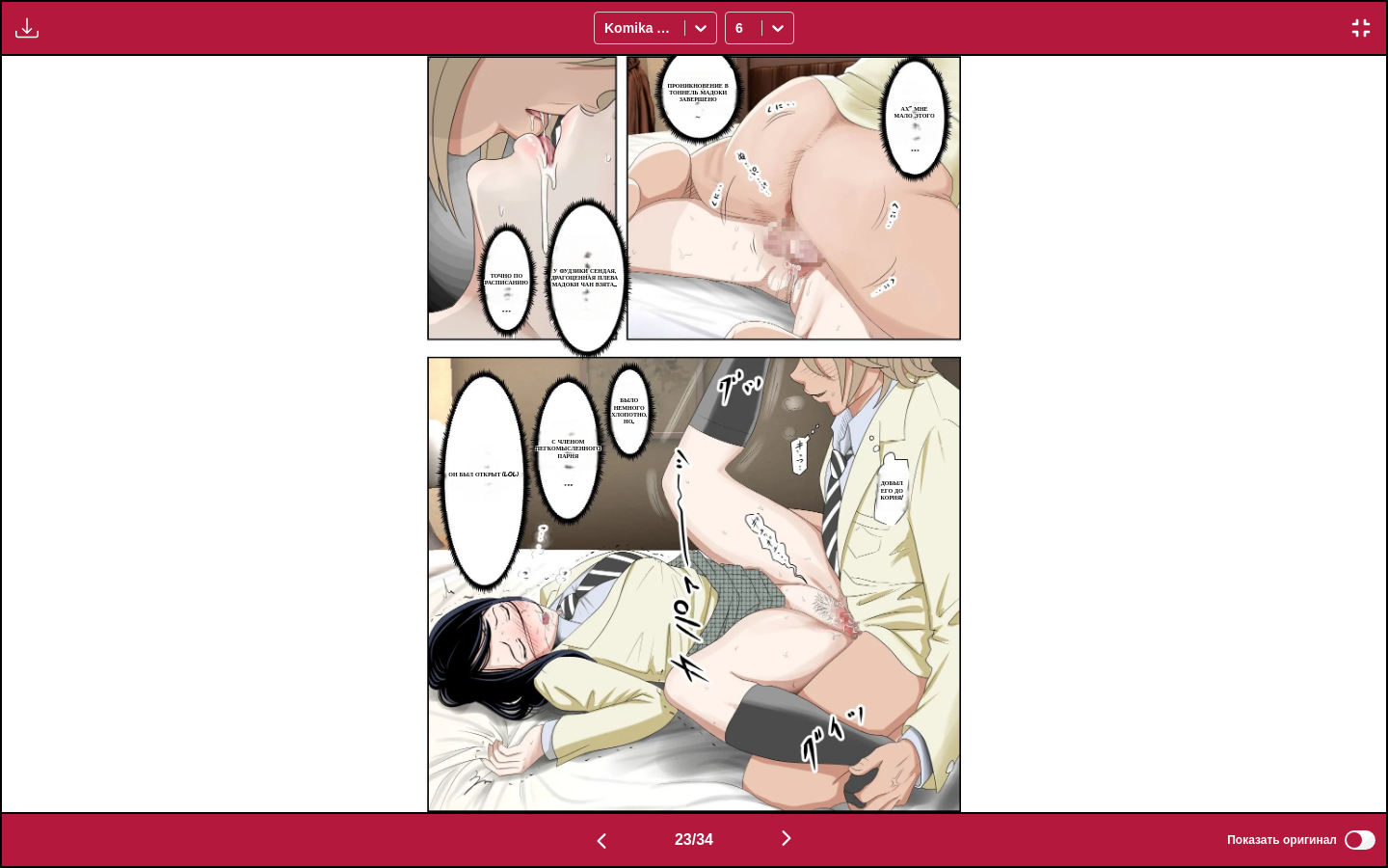
click at [731, 222] on img at bounding box center [694, 433] width 534 height 755
click at [787, 747] on img "button" at bounding box center [787, 838] width 23 height 23
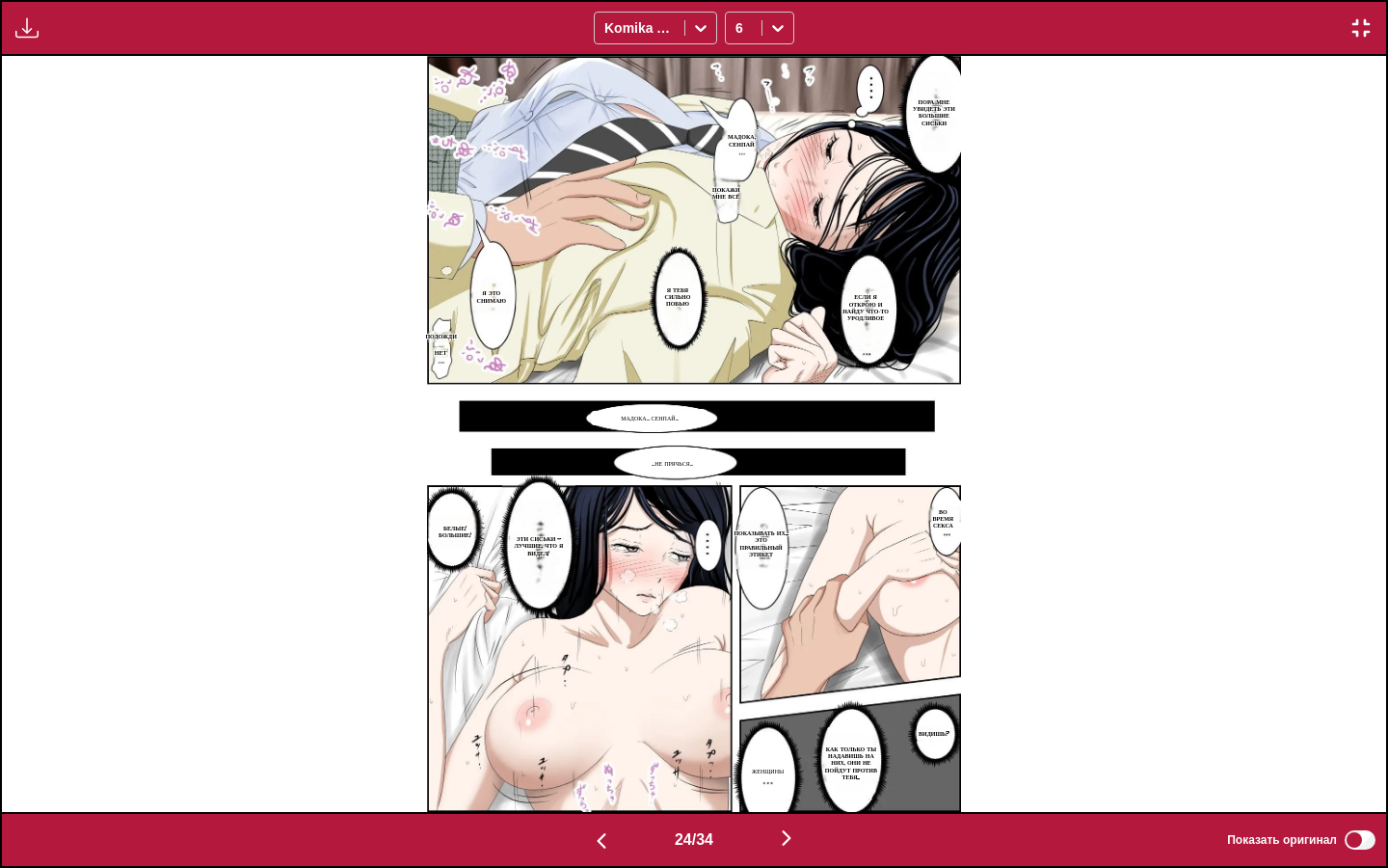
click at [791, 747] on img "button" at bounding box center [787, 838] width 23 height 23
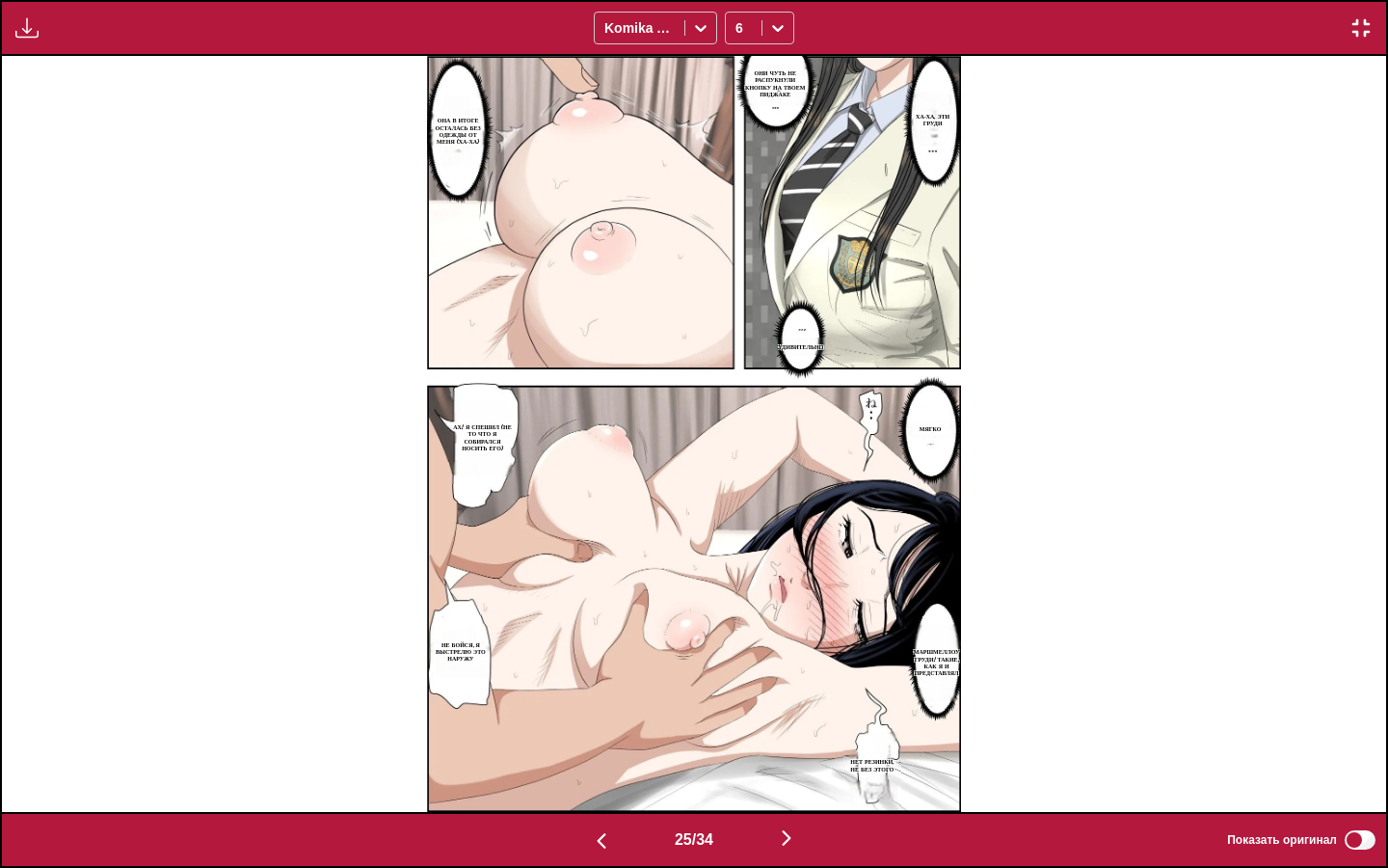
click at [795, 747] on img "button" at bounding box center [787, 838] width 23 height 23
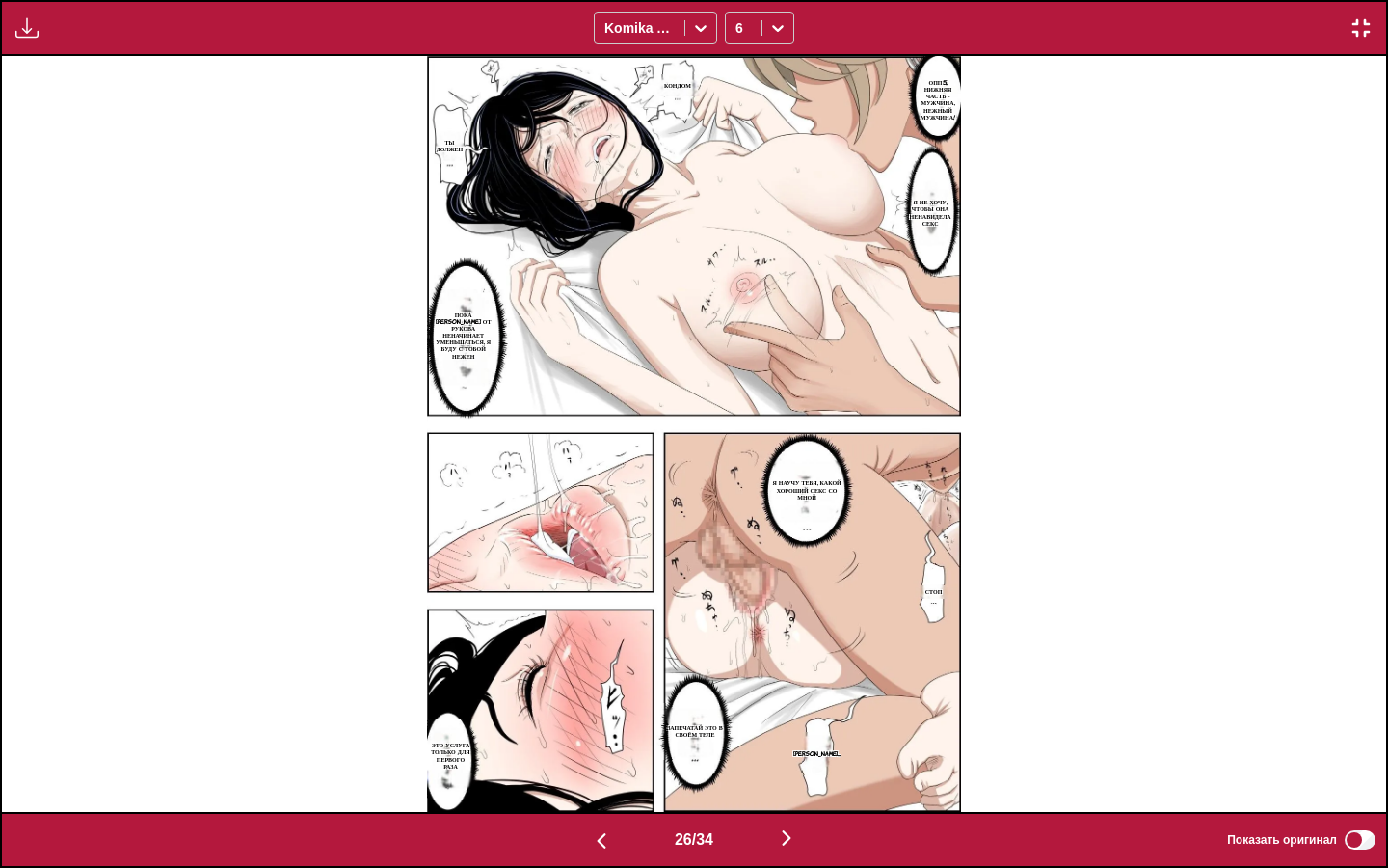
click at [799, 747] on img "button" at bounding box center [787, 838] width 23 height 23
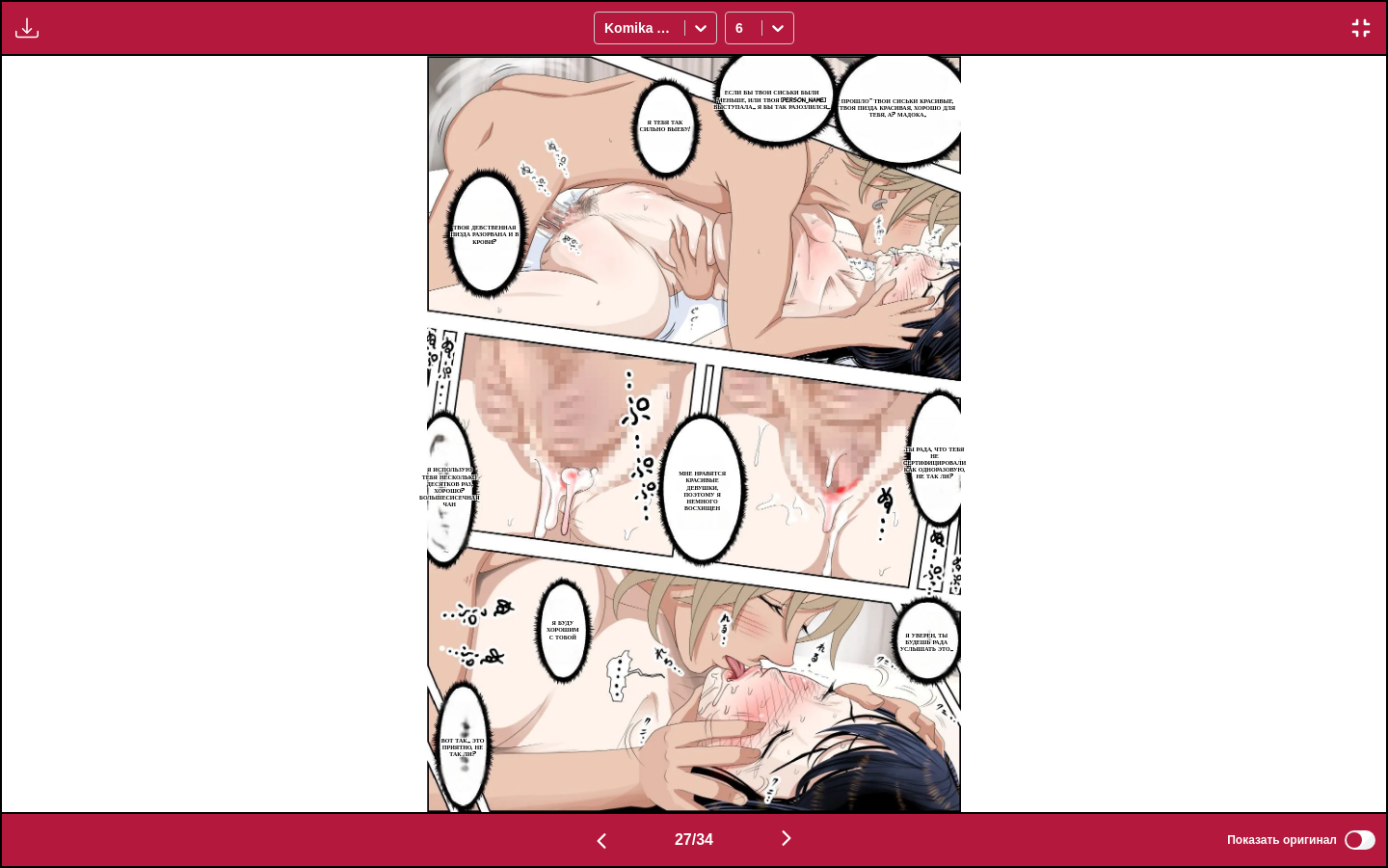
click at [923, 90] on section "ПРОШЛО~ ТВОИ СИСЬКИ КРАСИВЫЕ, ТВОЯ ПИЗДА КРАСИВАЯ, ХОРОШО ДЛЯ ТЕБЯ, А? МАДОКА.." at bounding box center [898, 107] width 127 height 103
click at [923, 107] on p "ПРОШЛО~ ТВОИ СИСЬКИ КРАСИВЫЕ, ТВОЯ ПИЗДА КРАСИВАЯ, ХОРОШО ДЛЯ ТЕБЯ, А? МАДОКА.." at bounding box center [898, 108] width 127 height 29
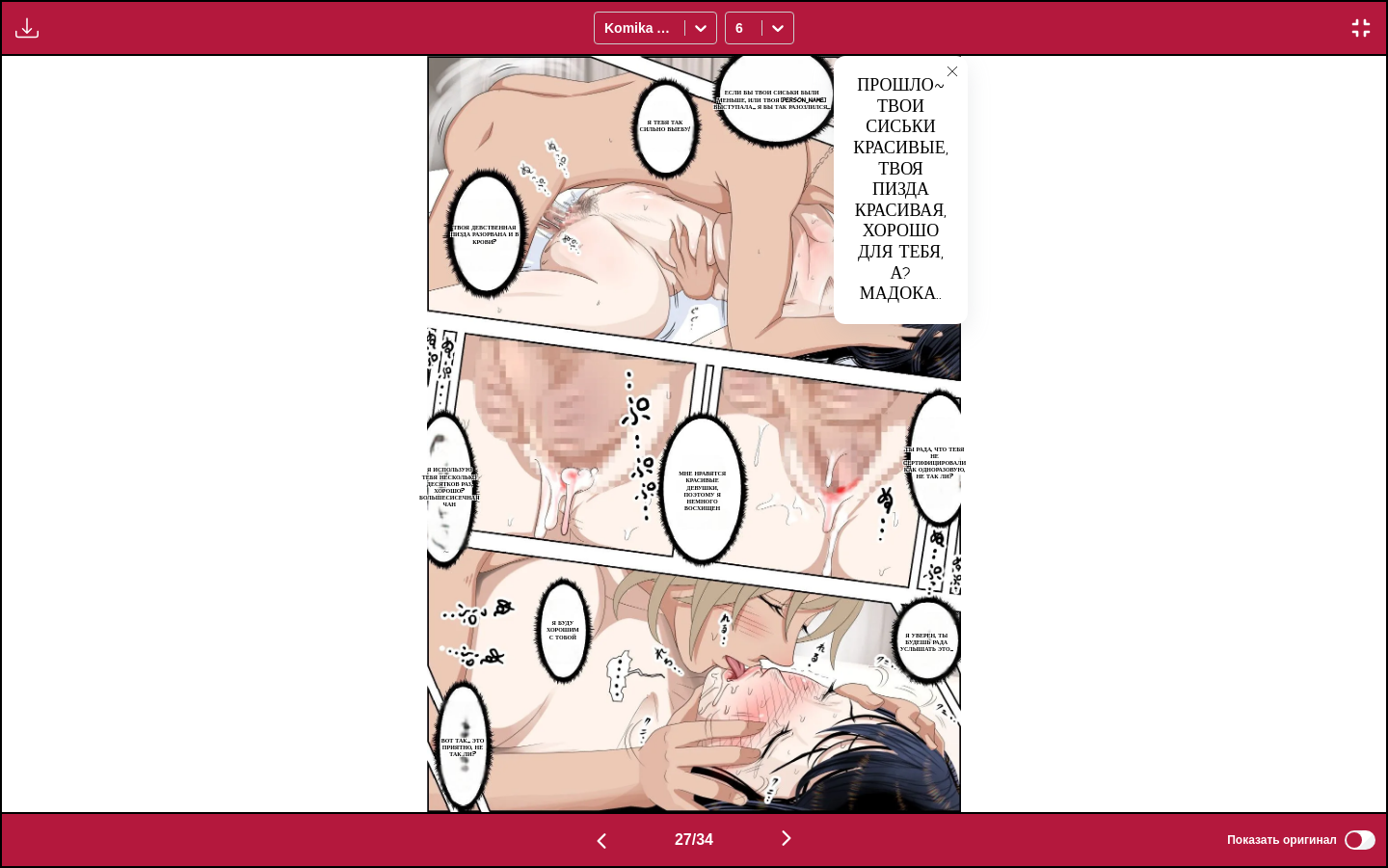
click at [780, 99] on p "ЕСЛИ БЫ ТВОИ СИСЬКИ БЫЛИ МЕНЬШЕ, ИЛИ ТВОЯ [PERSON_NAME] ВЫСТУПАЛА... Я БЫ ТАК Р…" at bounding box center [773, 99] width 125 height 29
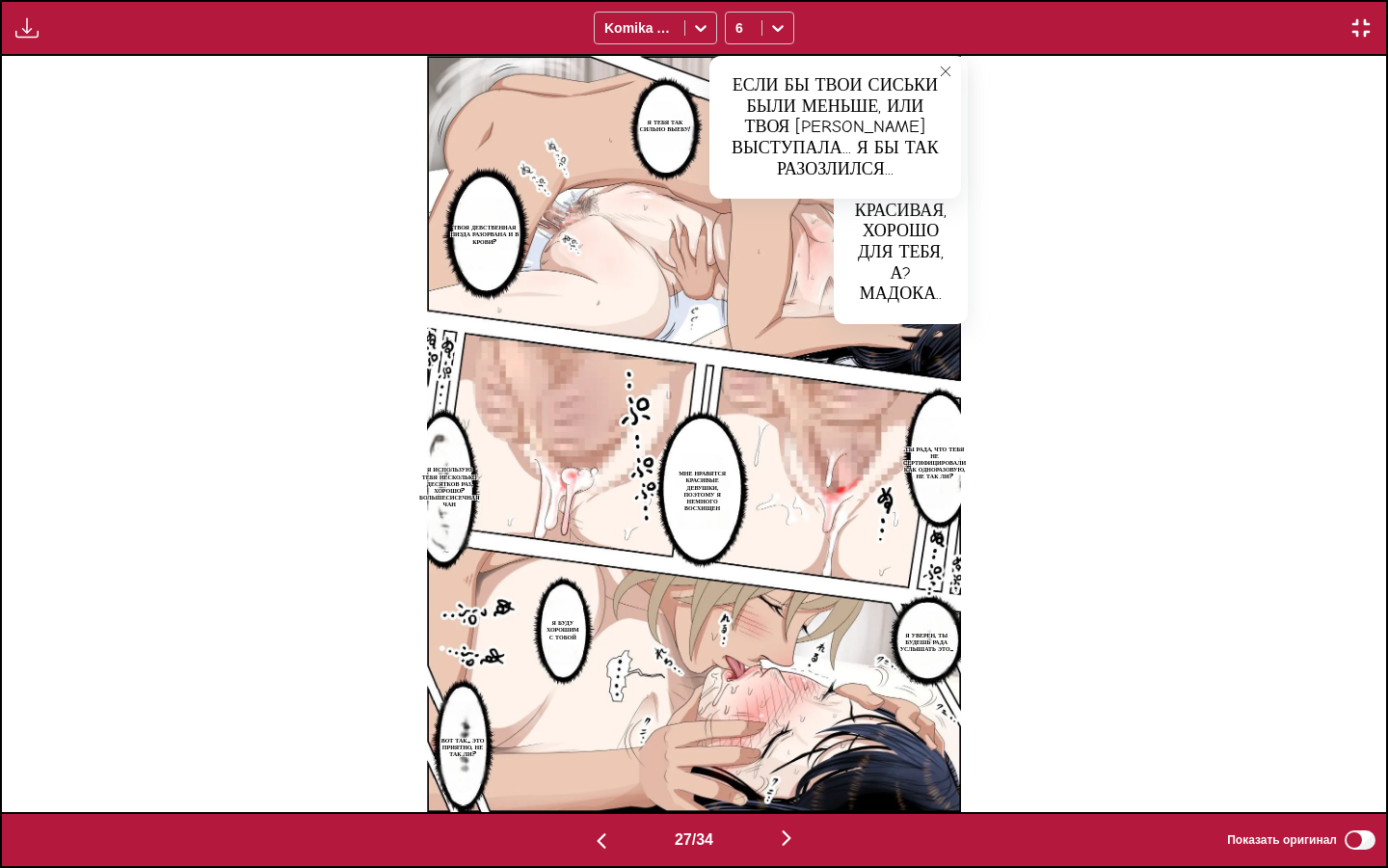
click at [673, 123] on p "Я ТЕБЯ ТАК СИЛЬНО ВЫЕБУ!" at bounding box center [666, 125] width 69 height 21
click at [476, 230] on p "ТВОЯ ДЕВСТВЕННАЯ ПИЗДА РАЗОРВАНА И В КРОВИ?" at bounding box center [485, 234] width 77 height 29
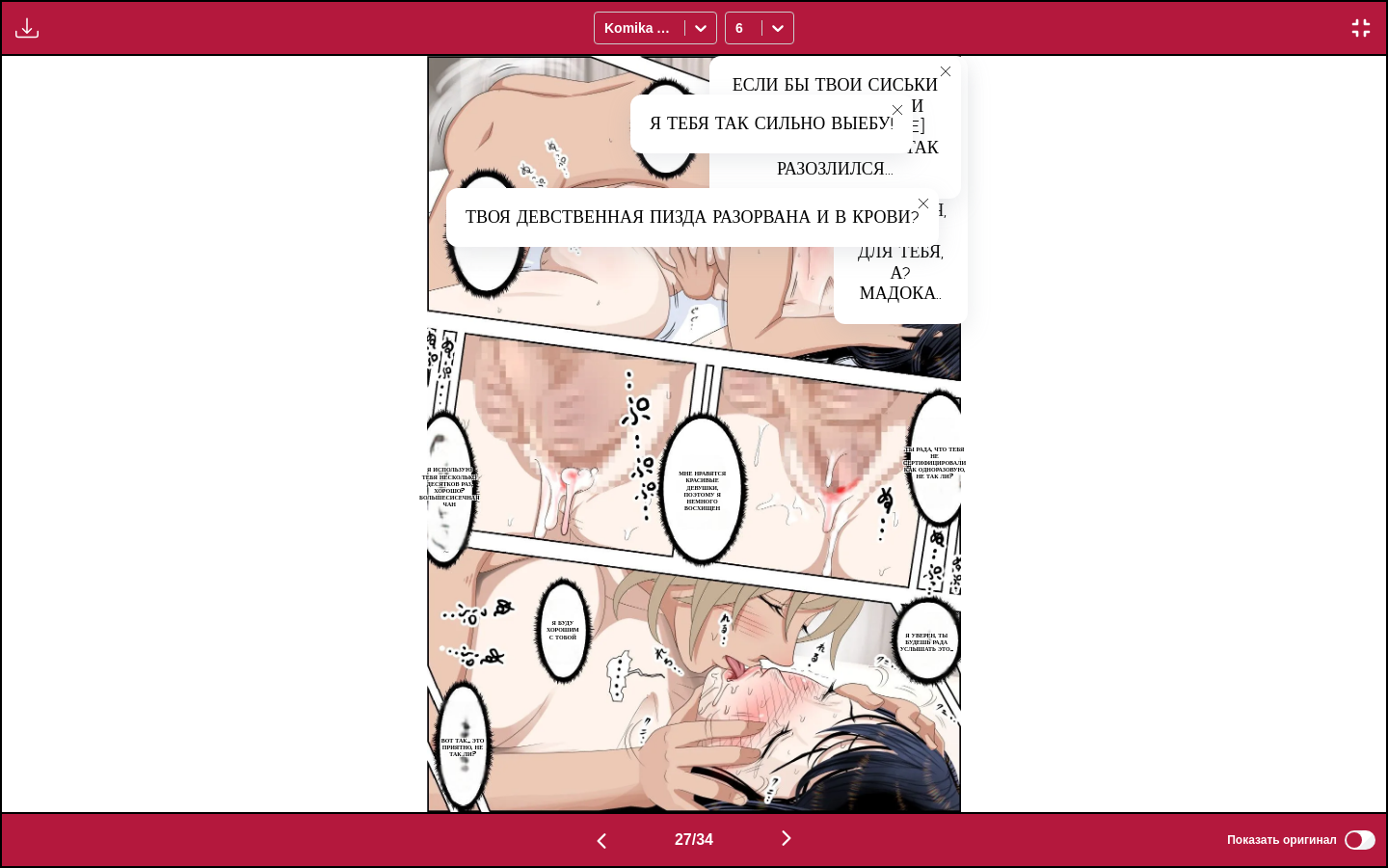
click at [944, 472] on p "ТЫ РАДА, ЧТО ТЕБЯ НЕ СЕРТИФИЦИРОВАЛИ КАК ОДНОРАЗОВУЮ, НЕ ТАК ЛИ?" at bounding box center [935, 463] width 70 height 42
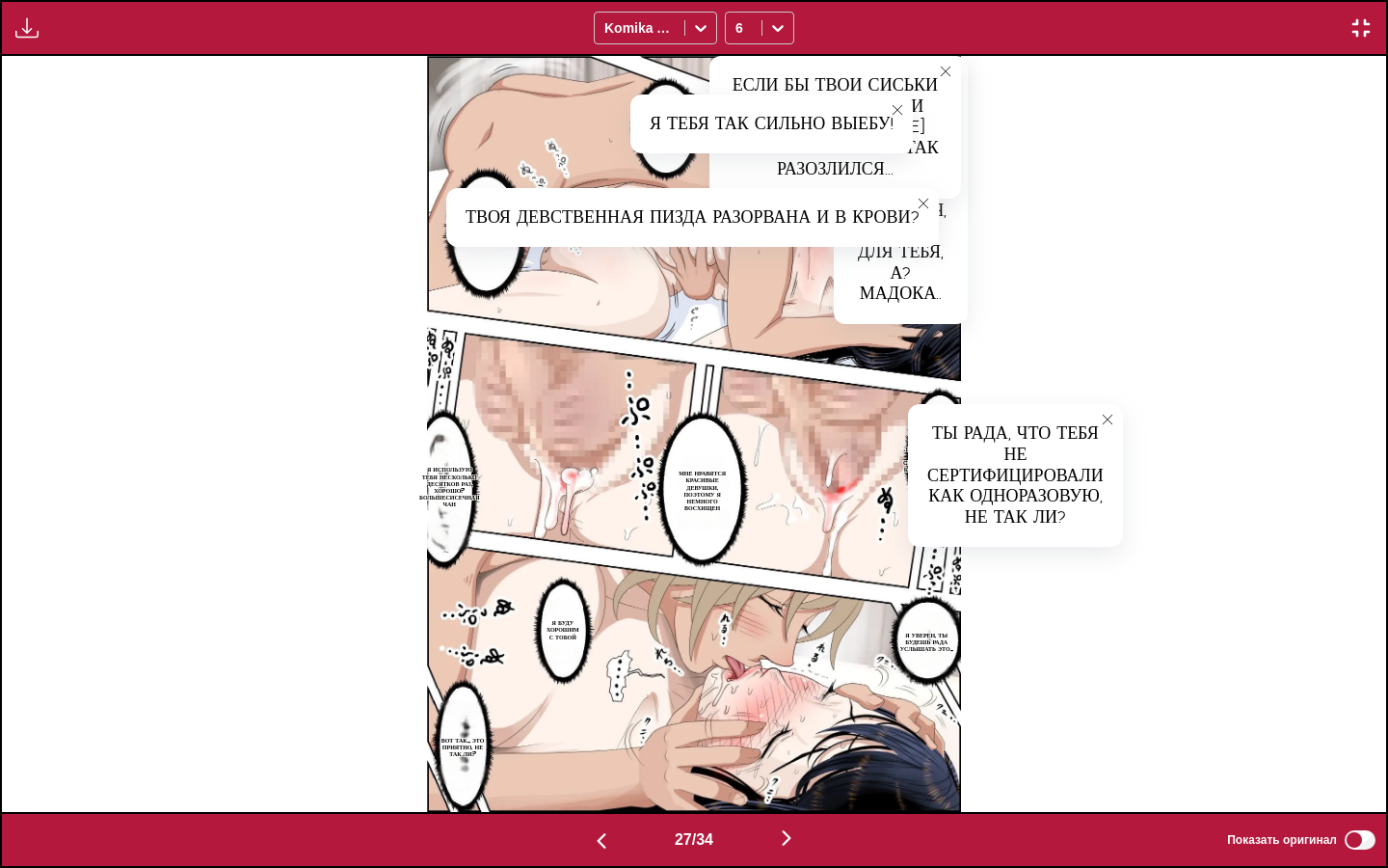
click at [697, 493] on p "МНЕ НРАВЯТСЯ КРАСИВЫЕ ДЕВУШКИ, ПОЭТОМУ Я НЕМНОГО ВОСХИЩЕН" at bounding box center [702, 490] width 67 height 49
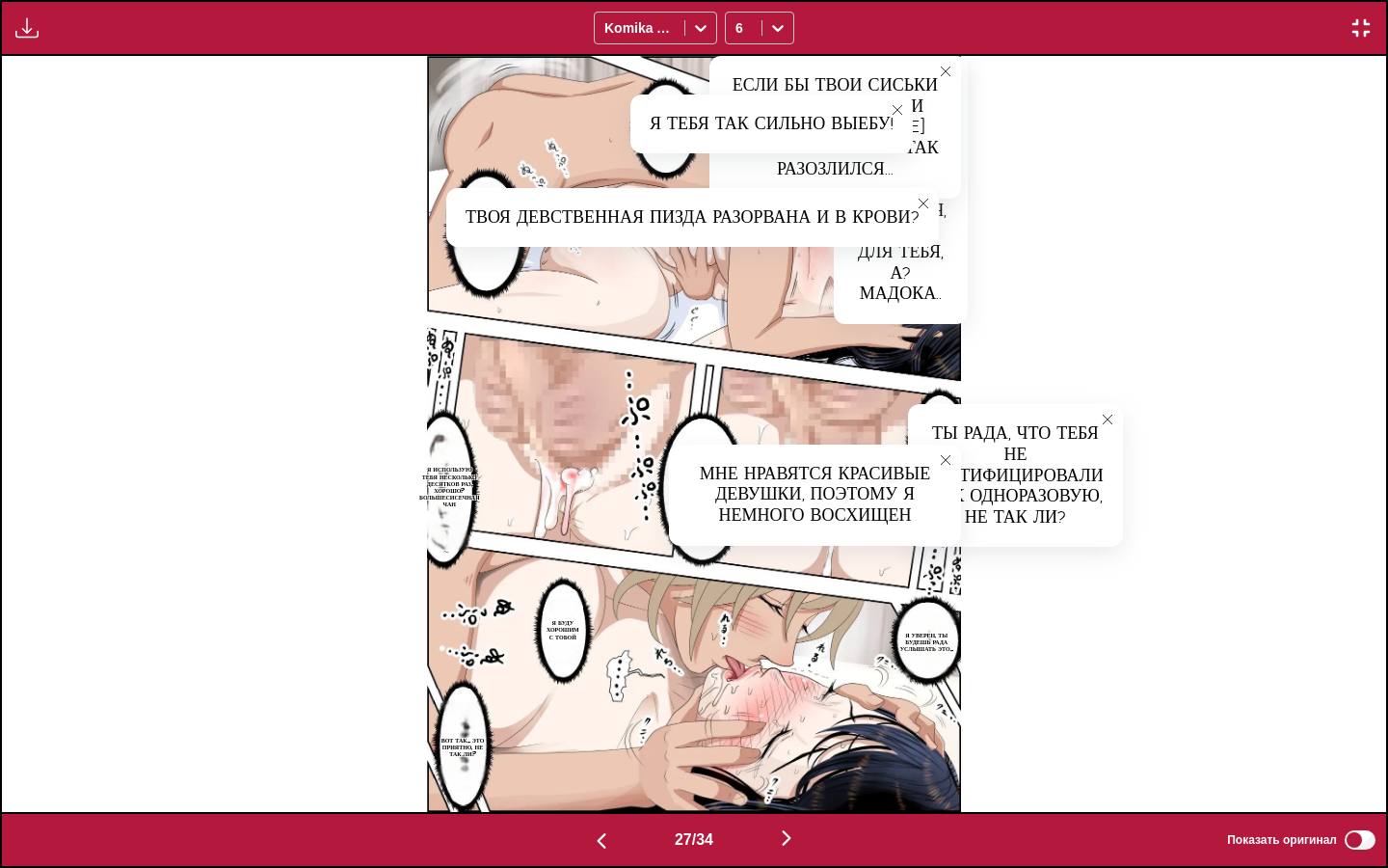
click at [463, 482] on p "Я ИСПОЛЬЗУЮ ТЕБЯ НЕСКОЛЬКО ДЕСЯТКОВ РАЗ, ХОРОШО? БОЛЬШЕСИСЕЧНАЯ ЧАН" at bounding box center [449, 486] width 68 height 49
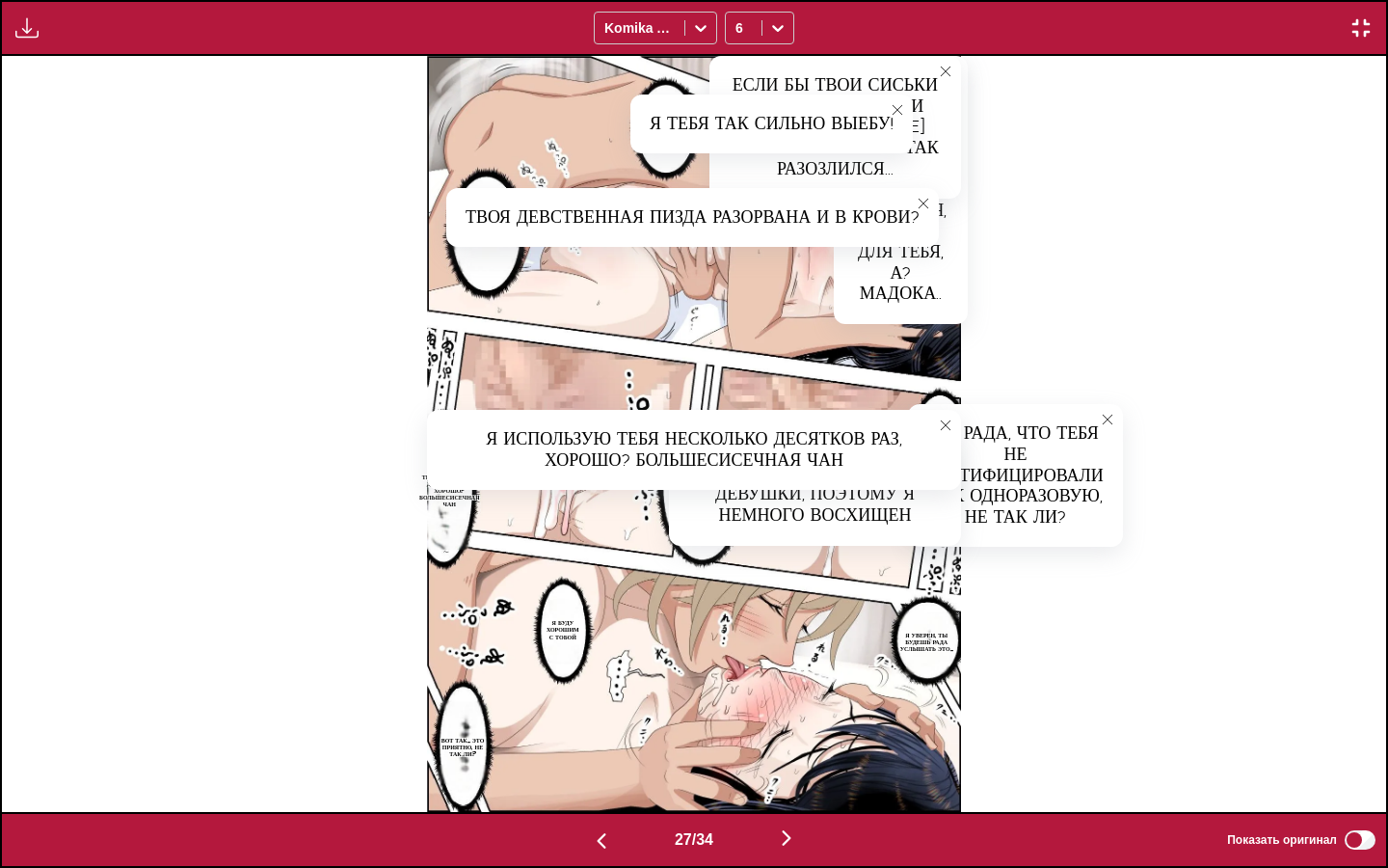
click at [923, 642] on p "Я УВЕРЕН, ТЫ БУДЕШЬ РАДА УСЛЫШАТЬ ЭТО..." at bounding box center [927, 642] width 69 height 29
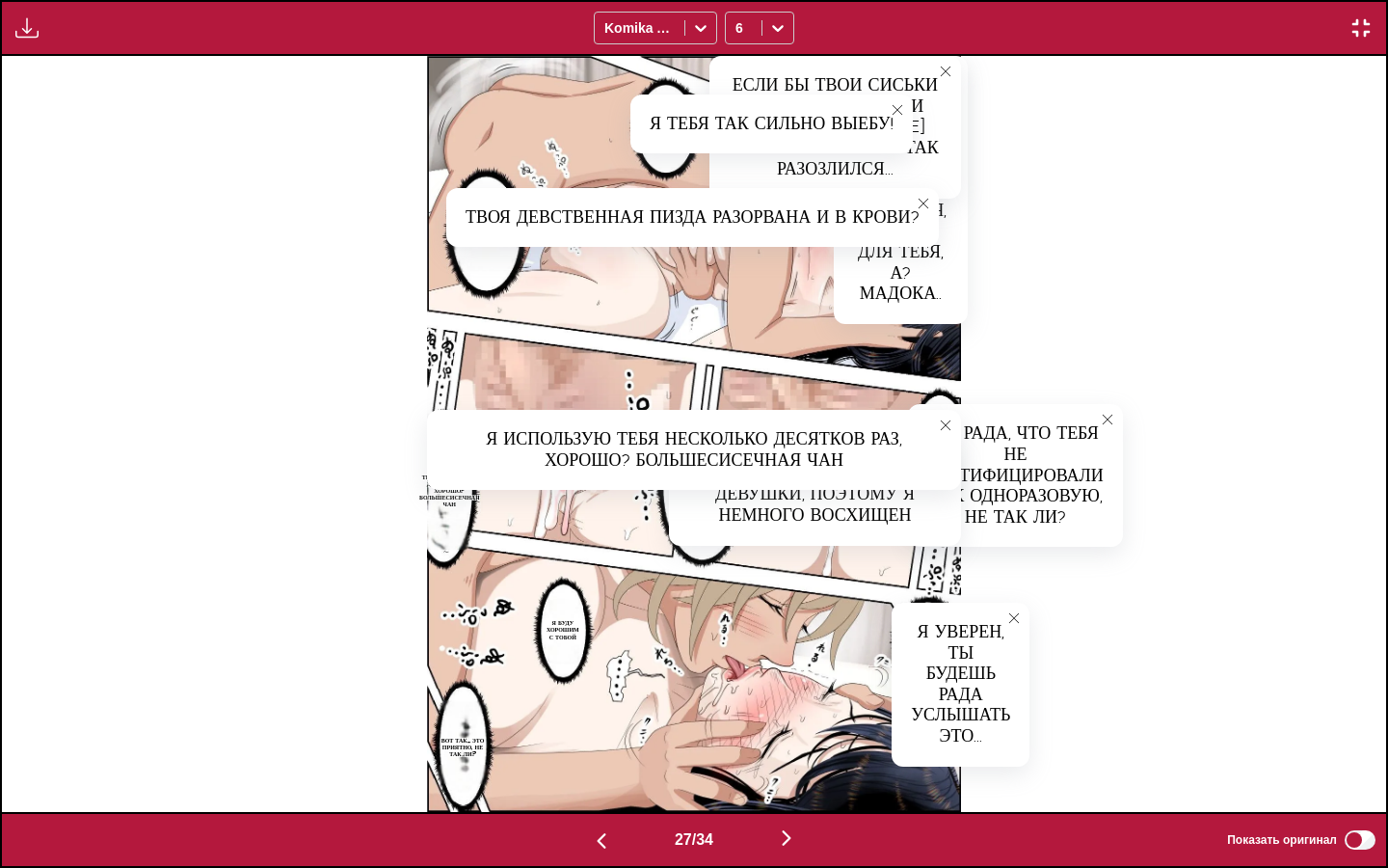
click at [550, 635] on p "Я БУДУ ХОРОШИМ С ТОБОЙ" at bounding box center [563, 630] width 41 height 29
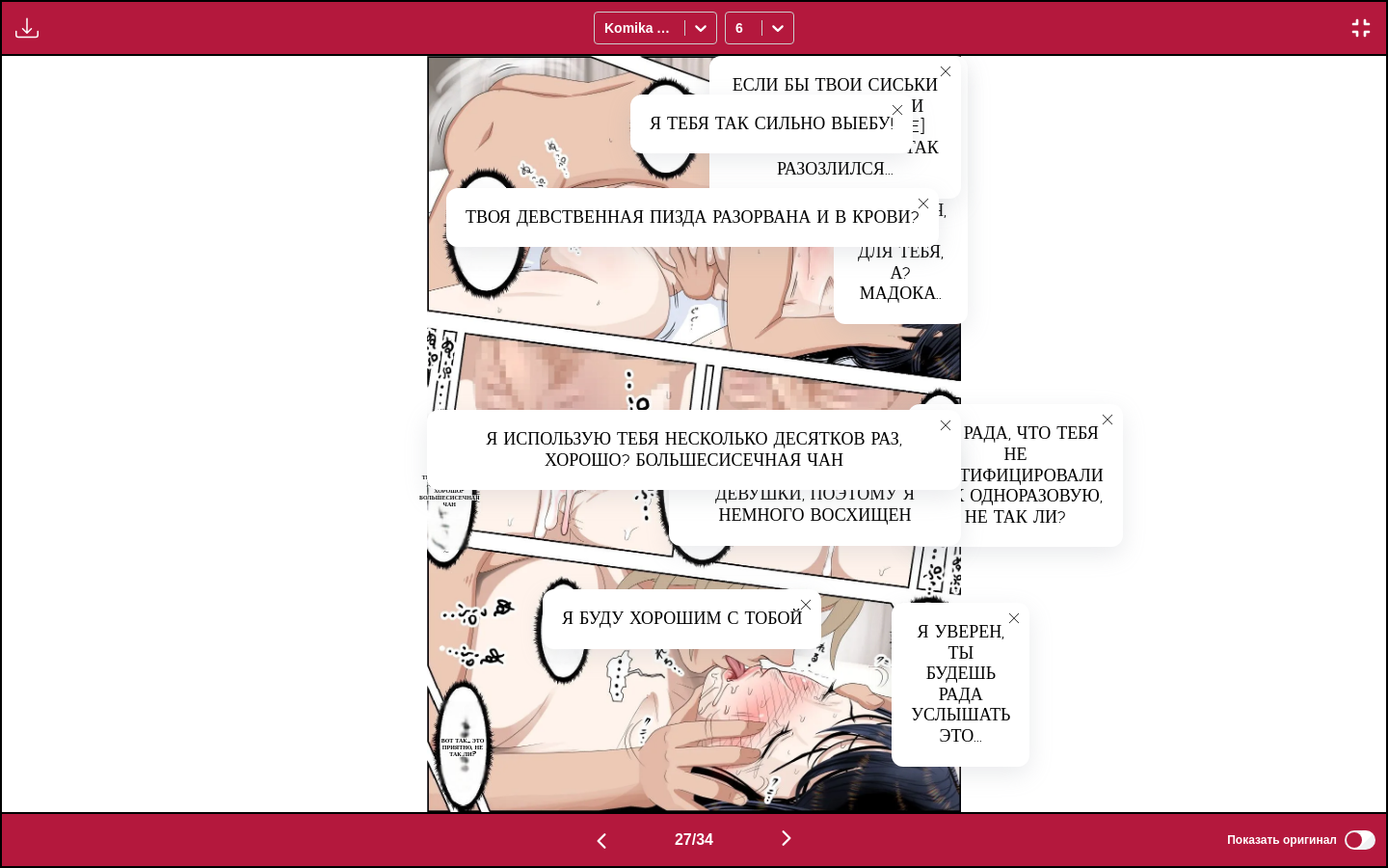
click at [479, 733] on p "ВОТ ТАК... ЭТО ПРИЯТНО, НЕ ТАК ЛИ?" at bounding box center [463, 747] width 58 height 29
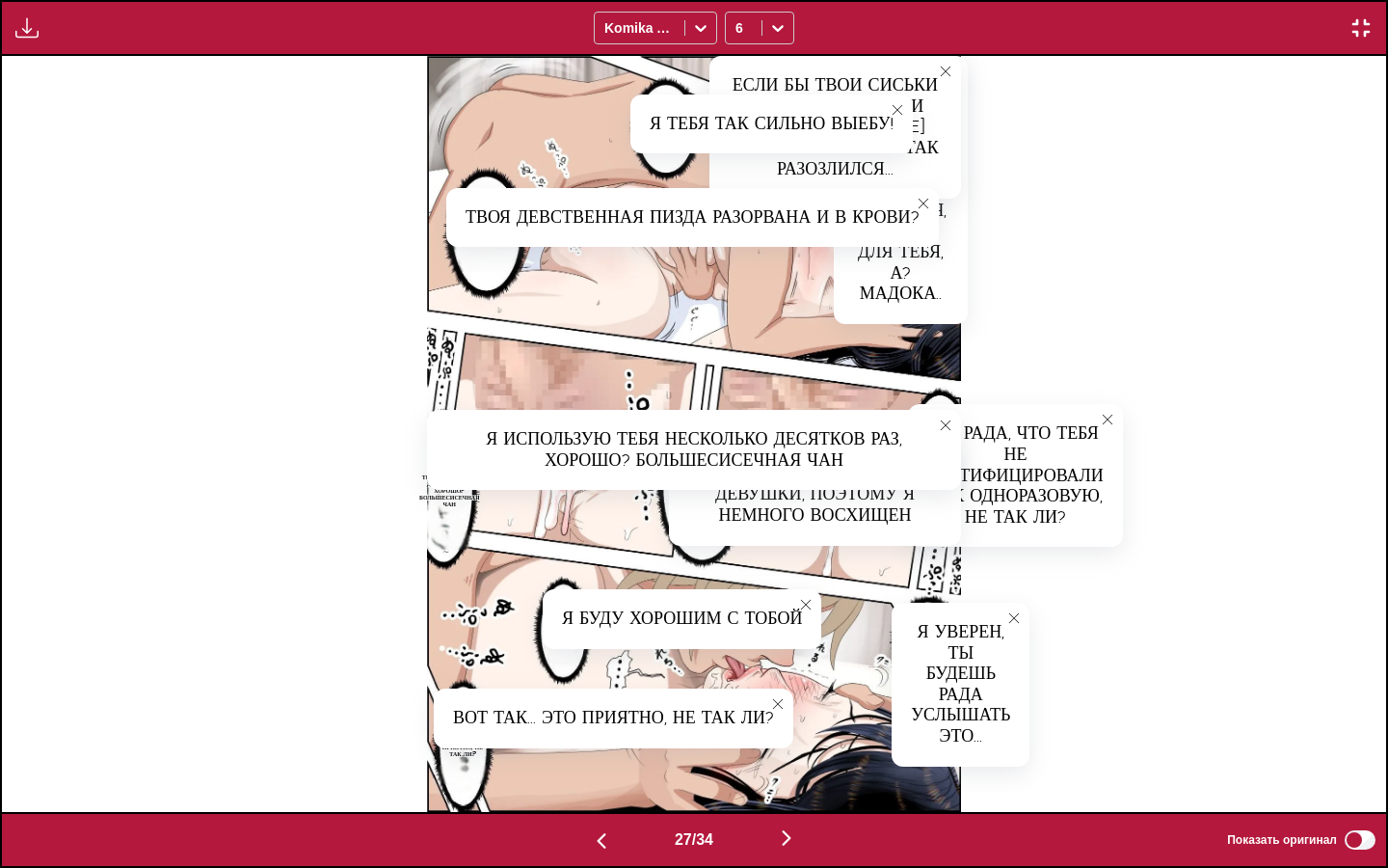
click at [787, 747] on img "button" at bounding box center [787, 838] width 23 height 23
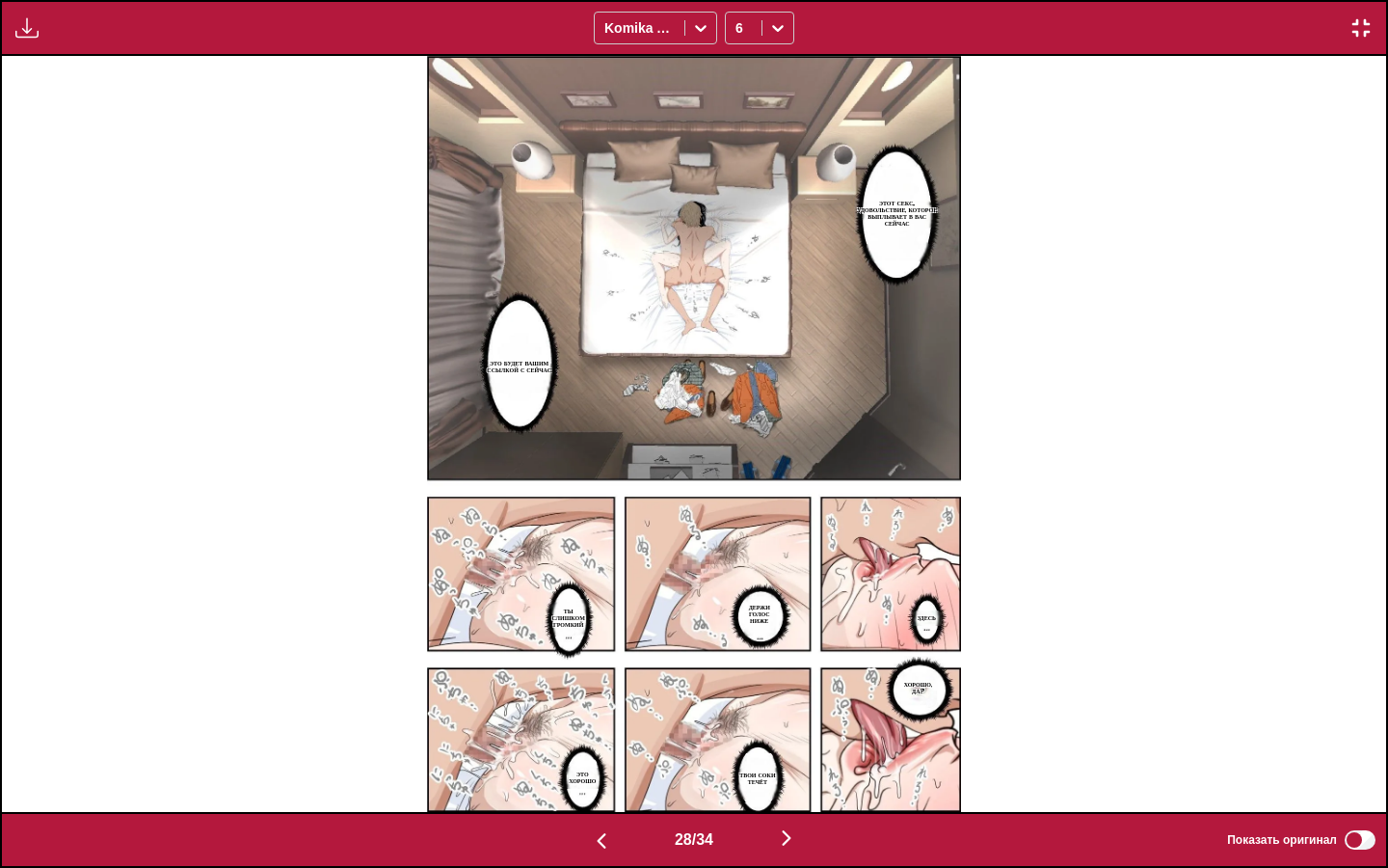
click at [907, 216] on p "ЭТОТ СЕКС.. УДОВОЛЬСТВИЕ, КОТОРОЕ ВЫПЛЫВАЕТ В ВАС СЕЙЧАС" at bounding box center [898, 213] width 89 height 36
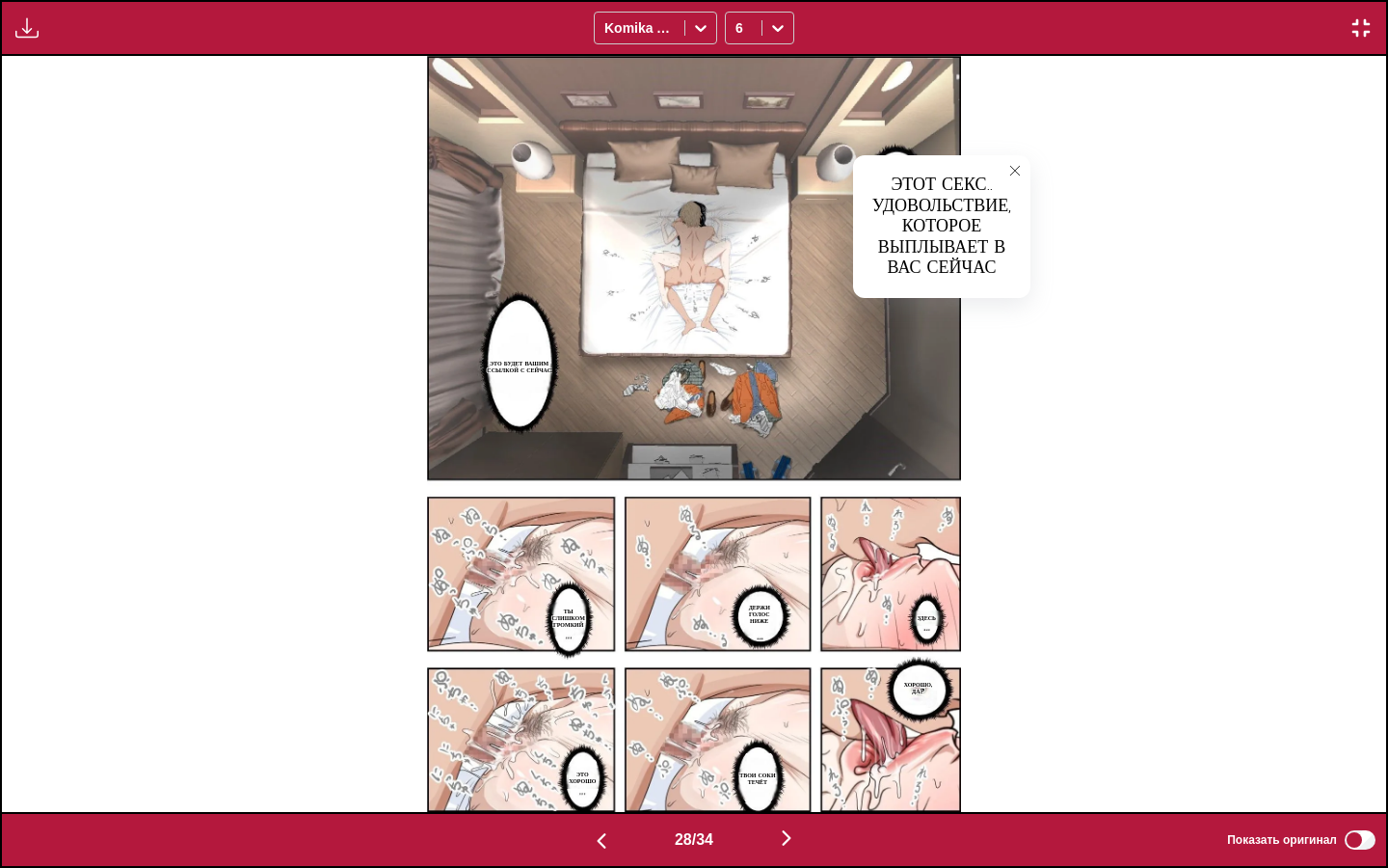
click at [516, 375] on p "ЭТО БУДЕТ ВАШИМ ССЫЛКОЙ С СЕЙЧАС" at bounding box center [520, 366] width 75 height 21
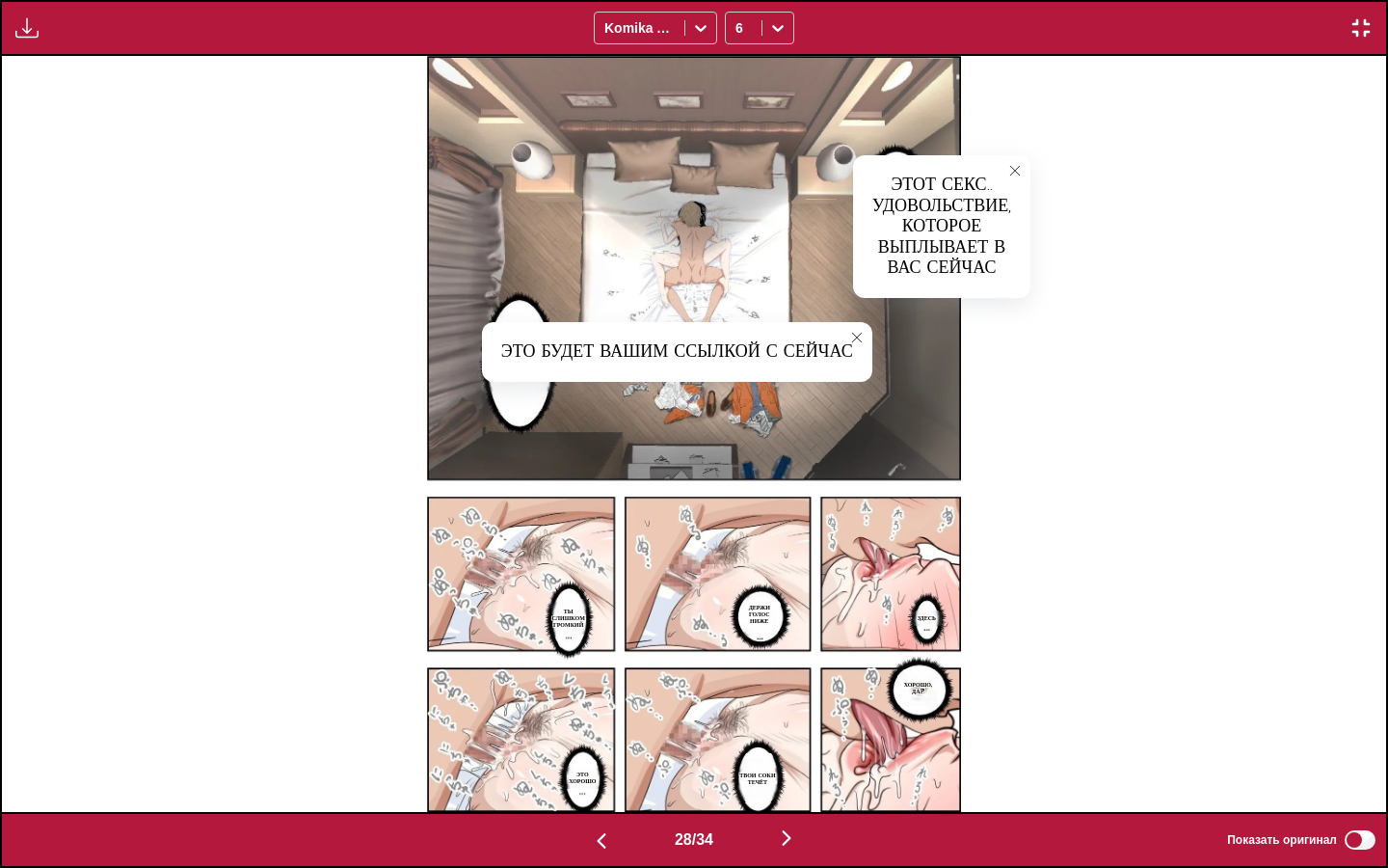
click at [770, 620] on p "ДЕРЖИ ГОЛОС НИЖЕ" at bounding box center [760, 614] width 37 height 29
click at [560, 616] on p "ТЫ СЛИШКОМ ГРОМКИЙ" at bounding box center [568, 618] width 41 height 29
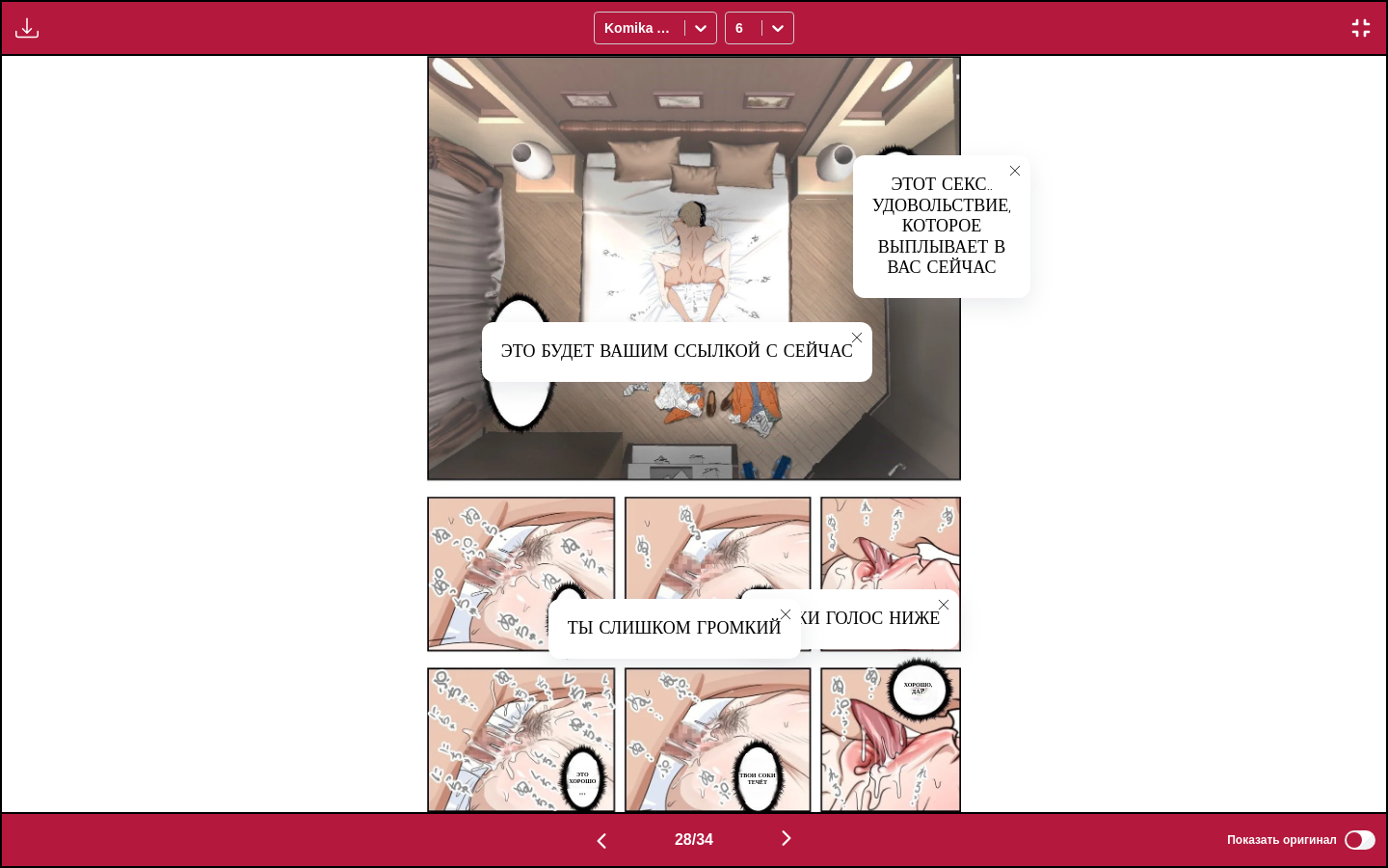
click at [895, 676] on img at bounding box center [694, 433] width 534 height 755
click at [906, 688] on p "ХОРОШО, ДА?" at bounding box center [918, 688] width 41 height 21
click at [759, 747] on p "ТВОИ СОКИ ТЕЧЁТ" at bounding box center [758, 778] width 50 height 21
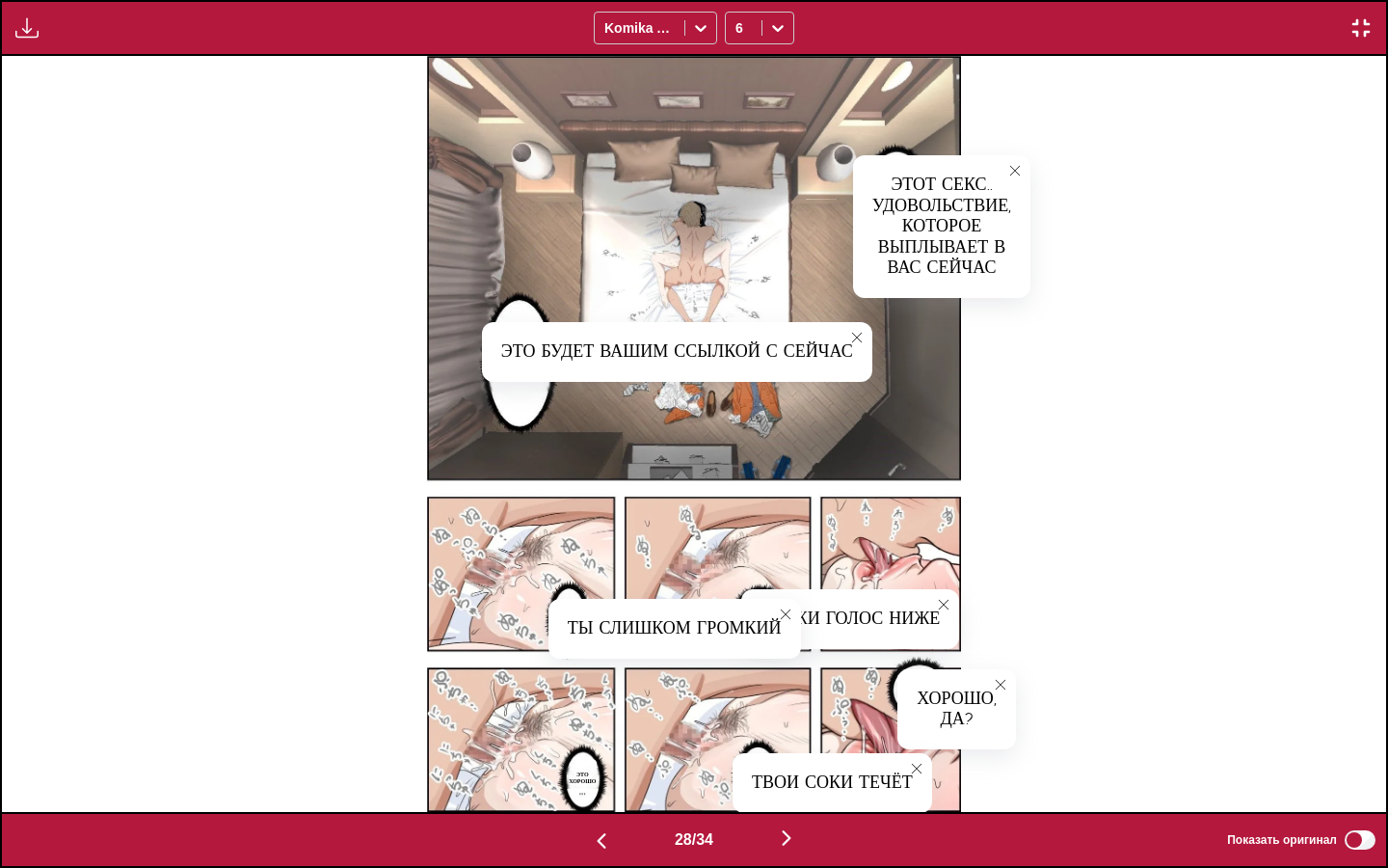
click at [591, 747] on section "ЭТО ХОРОШО" at bounding box center [583, 777] width 40 height 25
click at [780, 747] on button "button" at bounding box center [787, 839] width 116 height 28
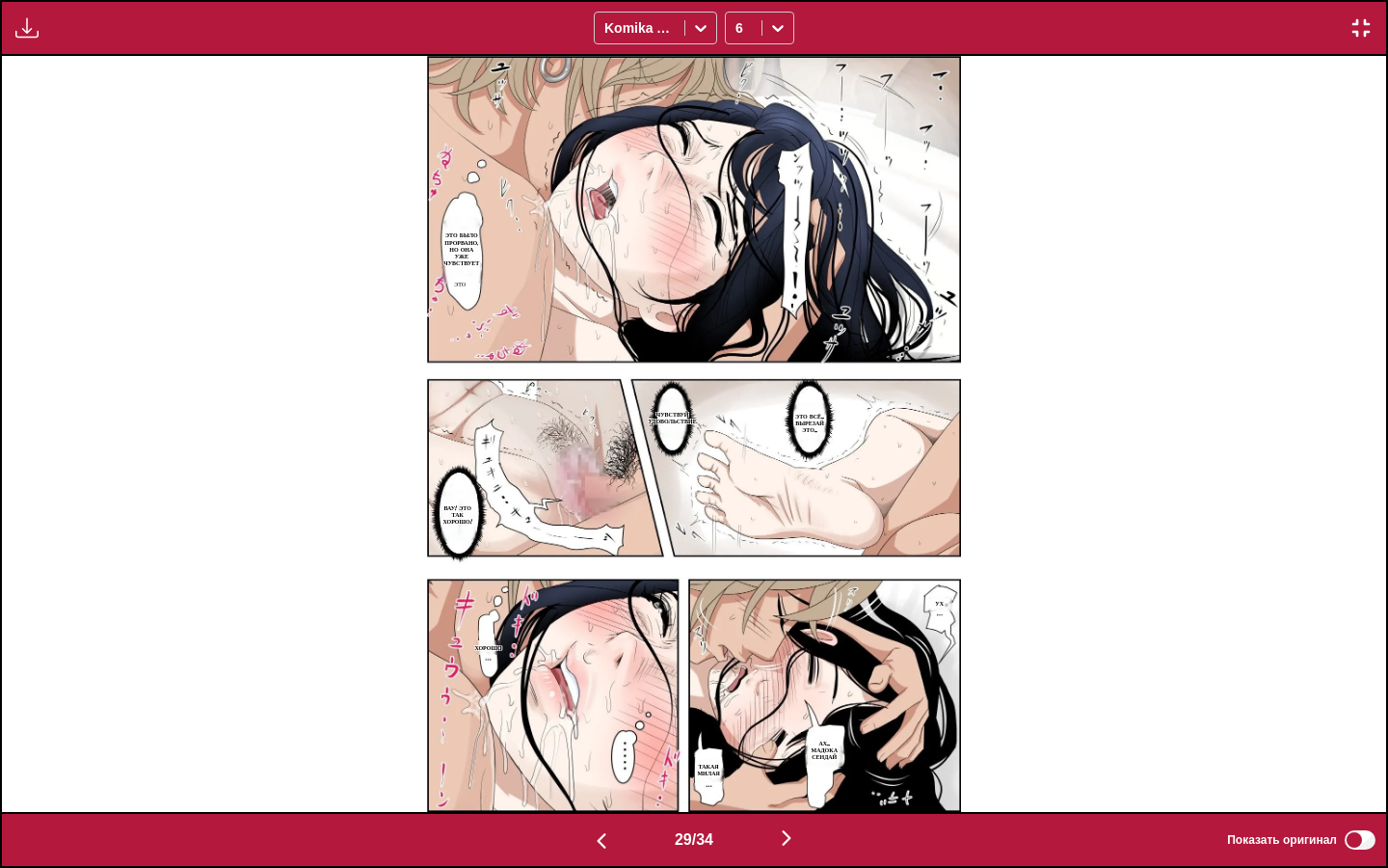
click at [785, 747] on img "button" at bounding box center [787, 838] width 23 height 23
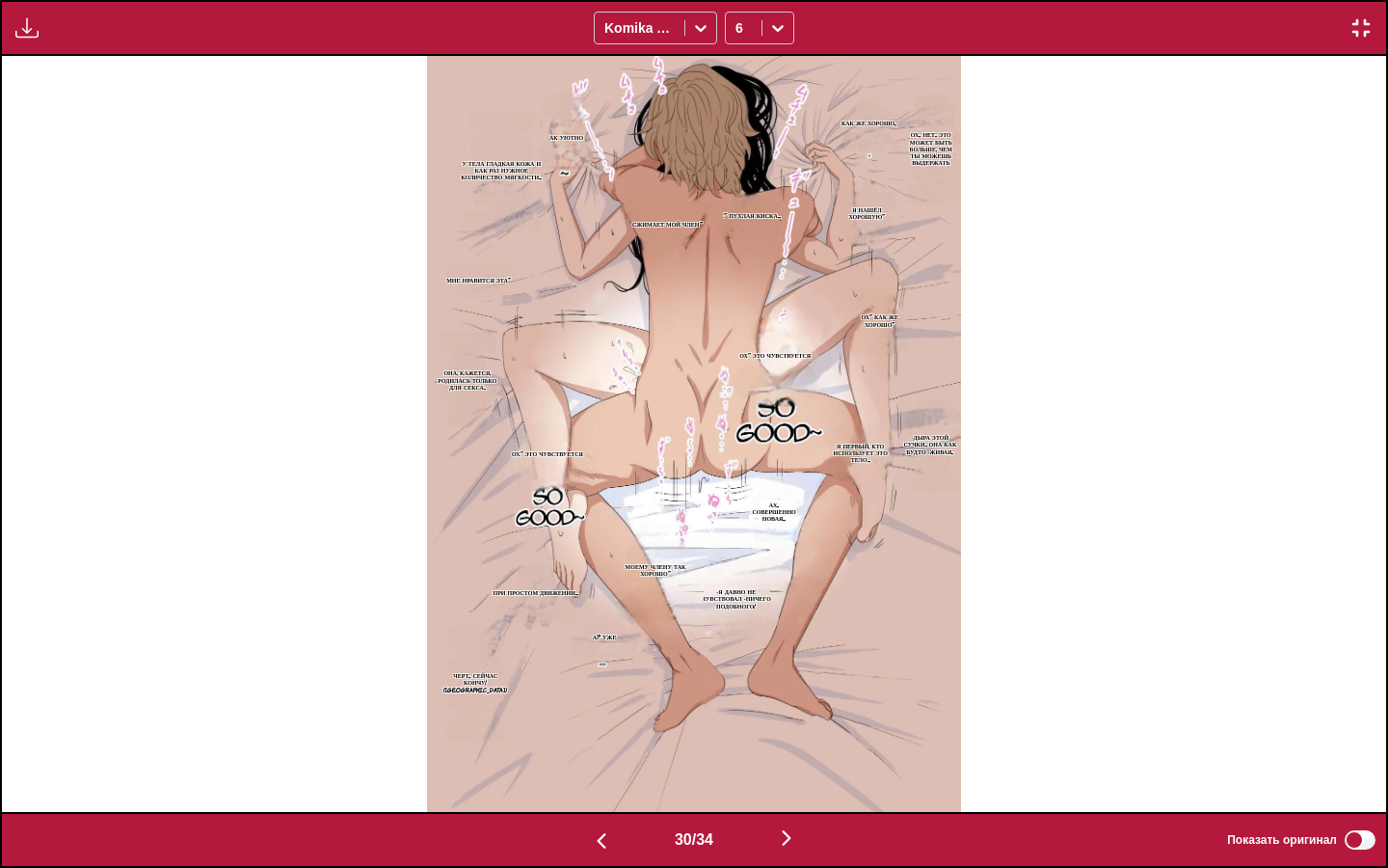
click at [932, 152] on p "Ох.. нет.. Это может быть больше, чем ты можешь выдержать" at bounding box center [932, 149] width 60 height 42
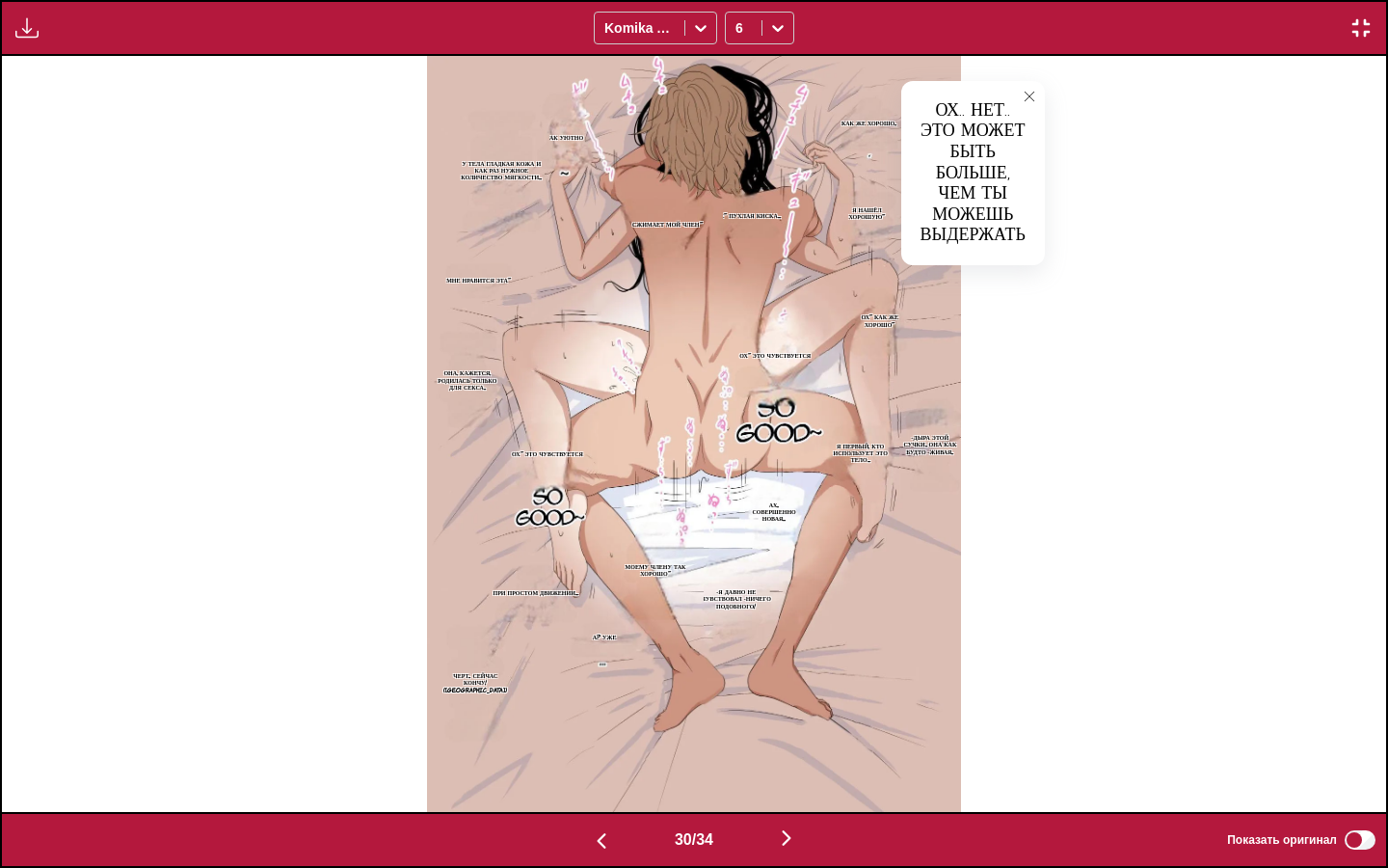
click at [865, 208] on p "Я нашёл хорошую~" at bounding box center [867, 213] width 66 height 21
click at [513, 173] on p "У тела гладкая кожа и как раз нужное количество мягкости..." at bounding box center [502, 171] width 96 height 29
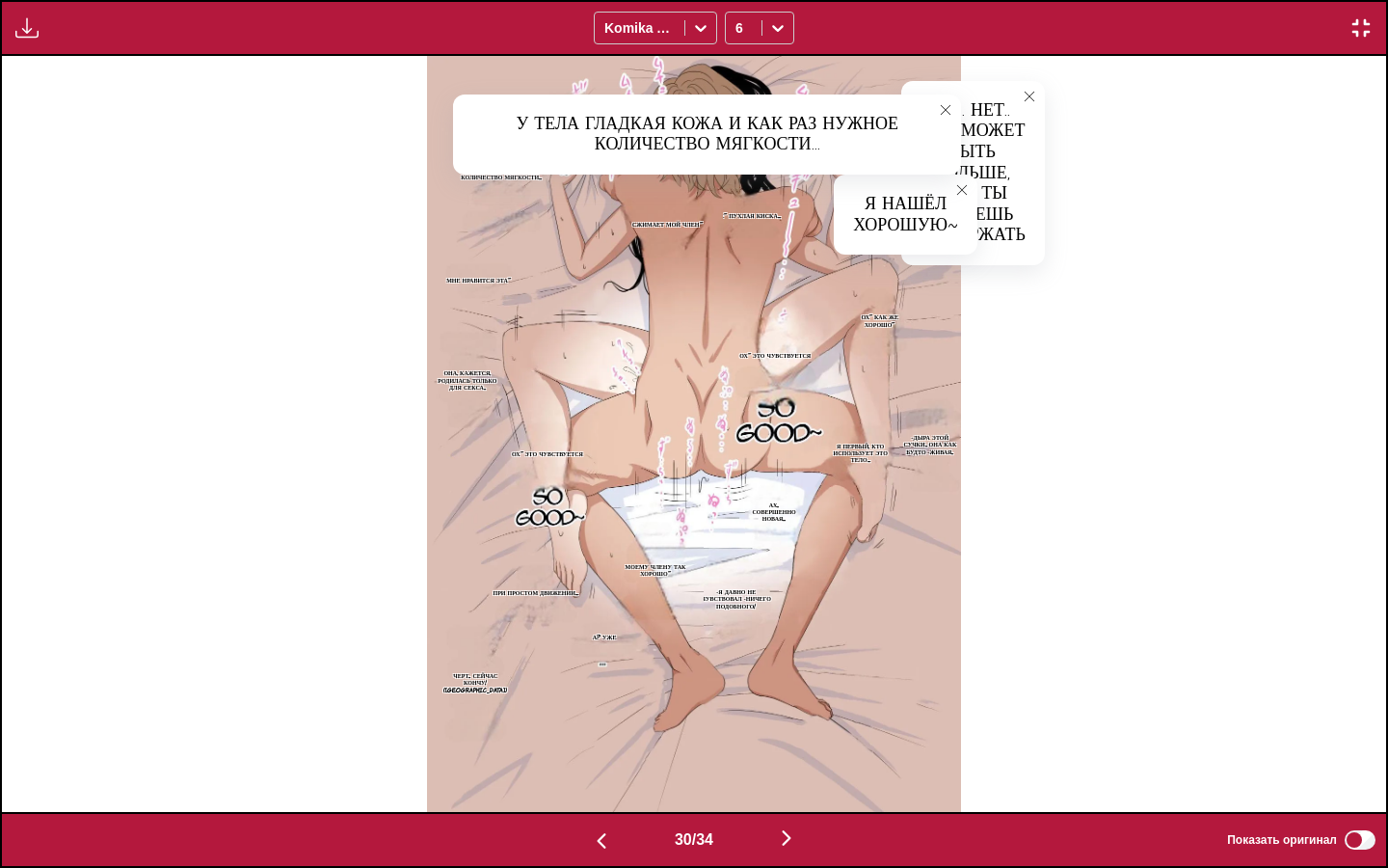
click at [929, 442] on p "-Дыра этой сучки.. Она как будто -живая.." at bounding box center [931, 445] width 62 height 29
click at [852, 447] on p "Я первый, кто использует это тело..." at bounding box center [860, 453] width 78 height 29
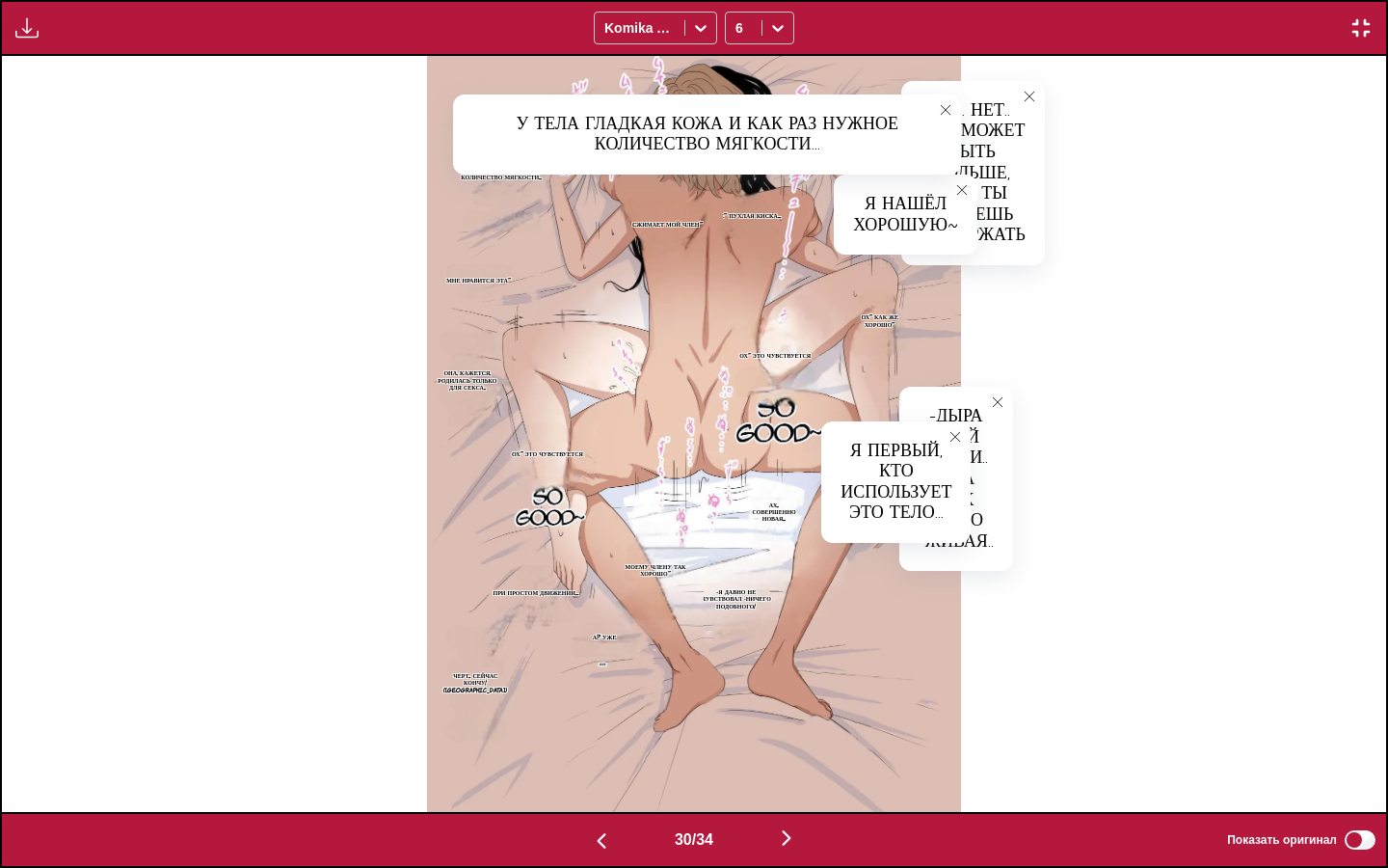
click at [758, 510] on p "Ах.. Совершенно новая..." at bounding box center [775, 512] width 58 height 29
click at [734, 602] on p "-Я давно не чувствовал -ничего подобного!" at bounding box center [737, 599] width 85 height 29
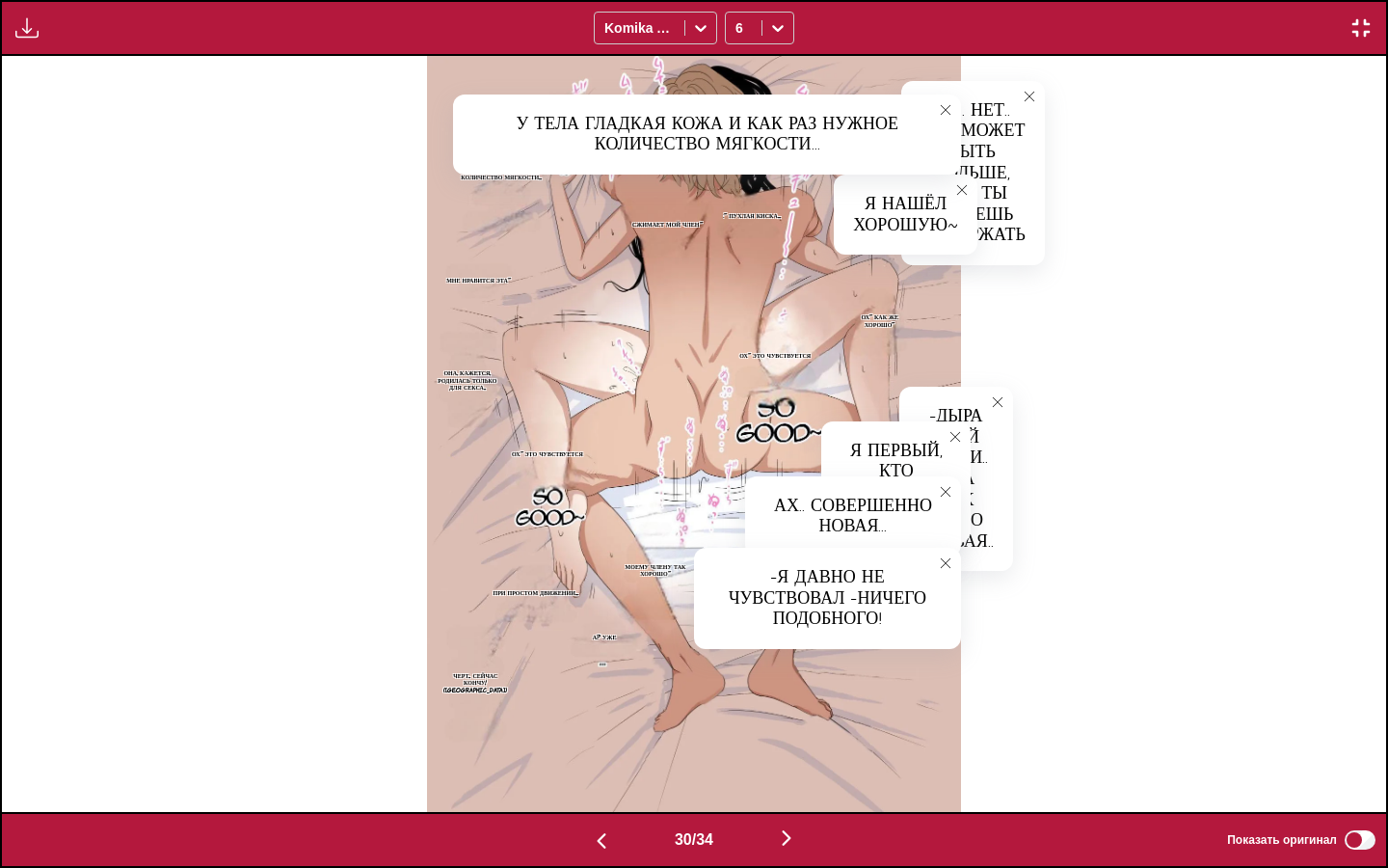
click at [666, 572] on p "Моему члену так хорошо~" at bounding box center [656, 570] width 96 height 21
click at [470, 371] on p "Она, кажется, родилась только для секса.." at bounding box center [468, 380] width 70 height 29
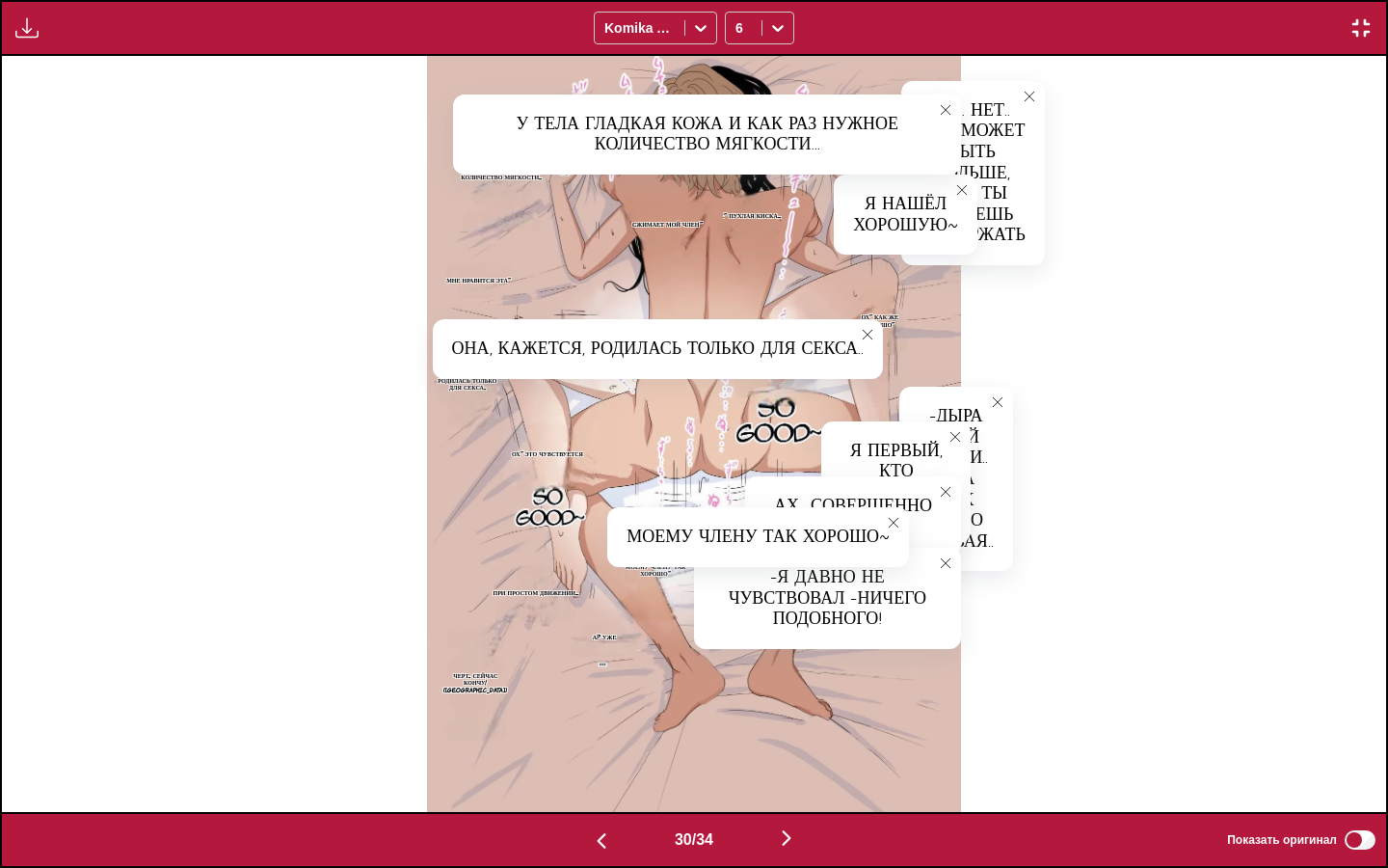
click at [485, 691] on p "Черт.. Сейчас кончу! ([GEOGRAPHIC_DATA])" at bounding box center [476, 683] width 73 height 29
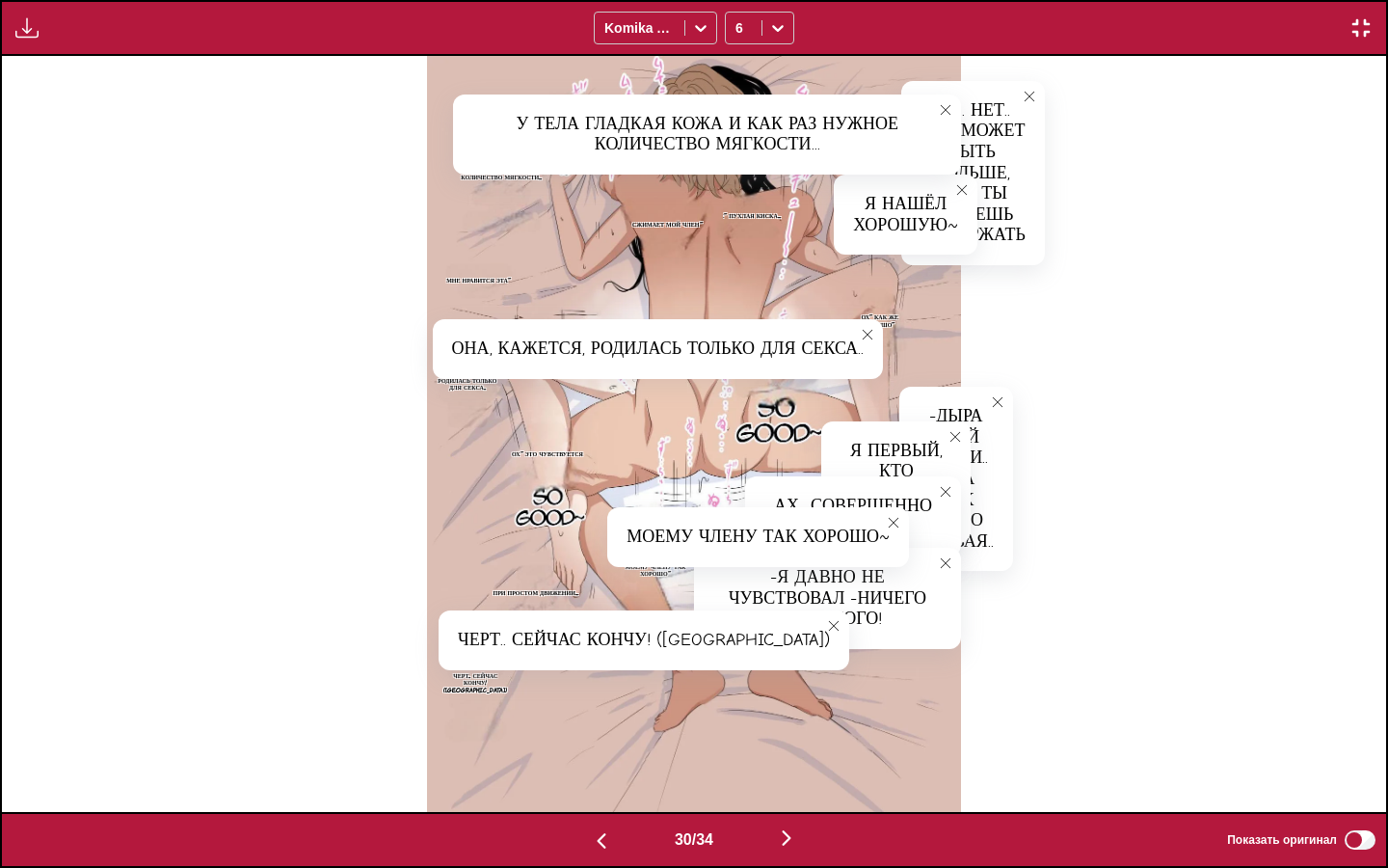
click at [799, 747] on img "button" at bounding box center [787, 838] width 23 height 23
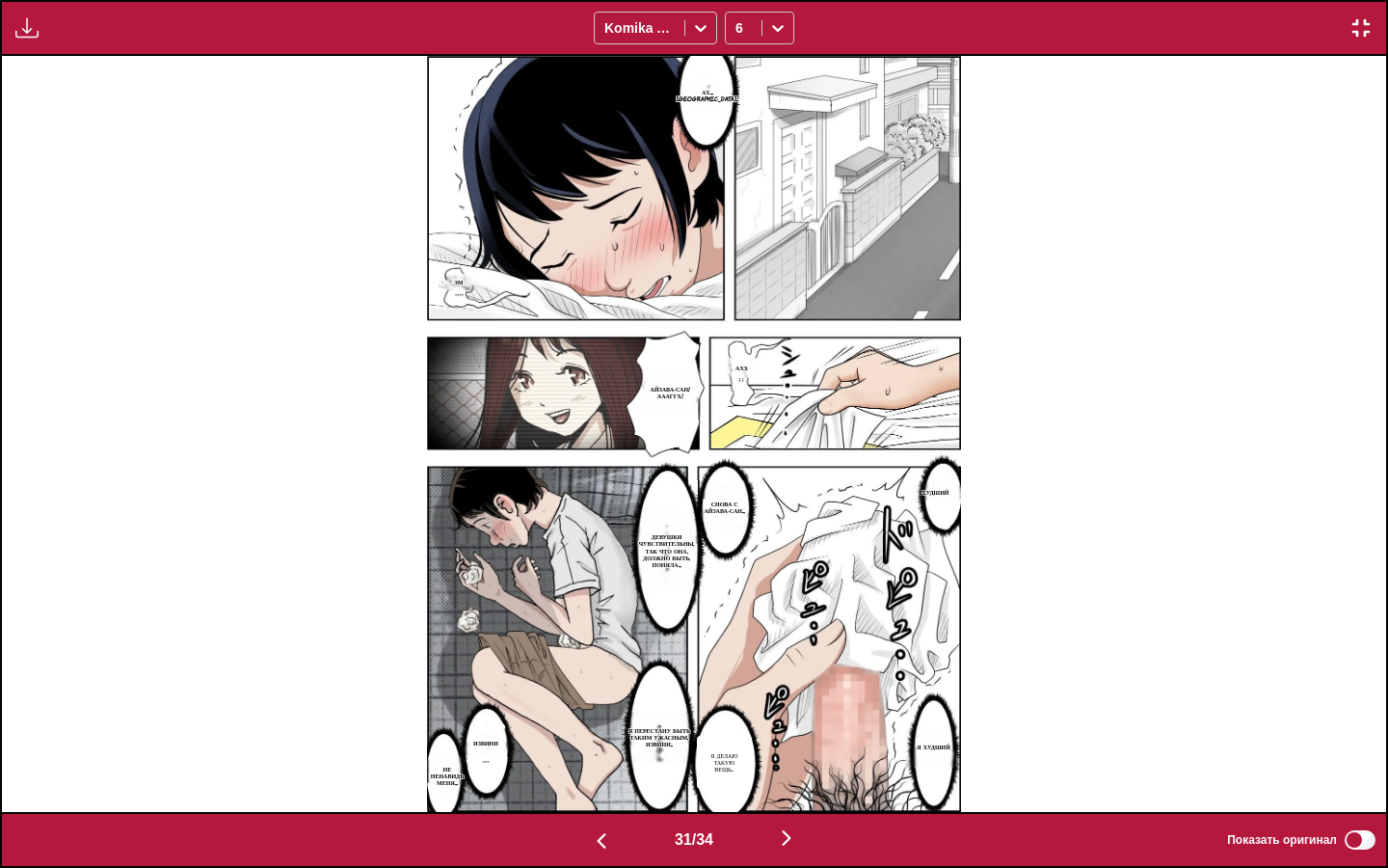
click at [781, 747] on img "button" at bounding box center [787, 838] width 23 height 23
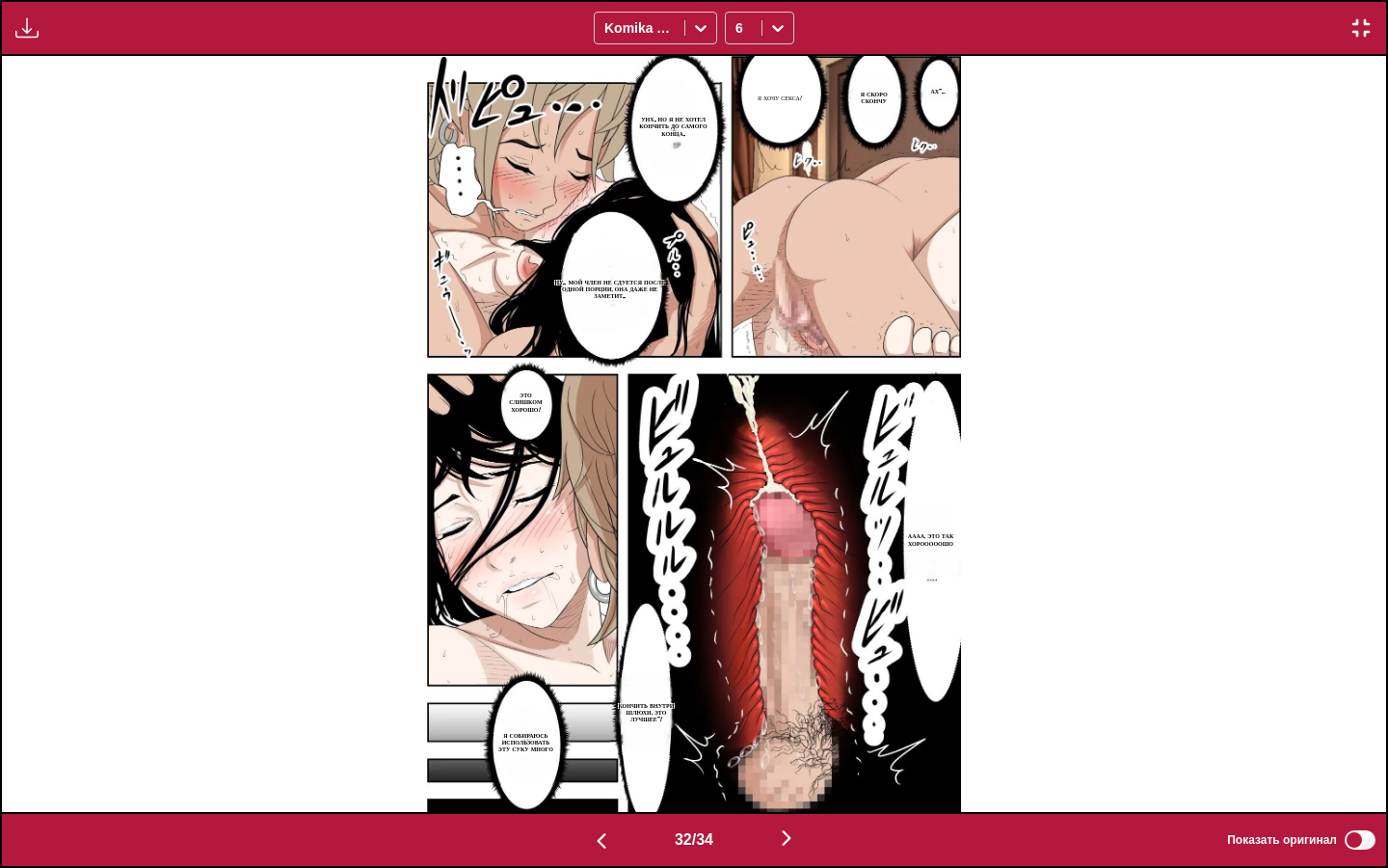
click at [792, 747] on img "button" at bounding box center [787, 838] width 23 height 23
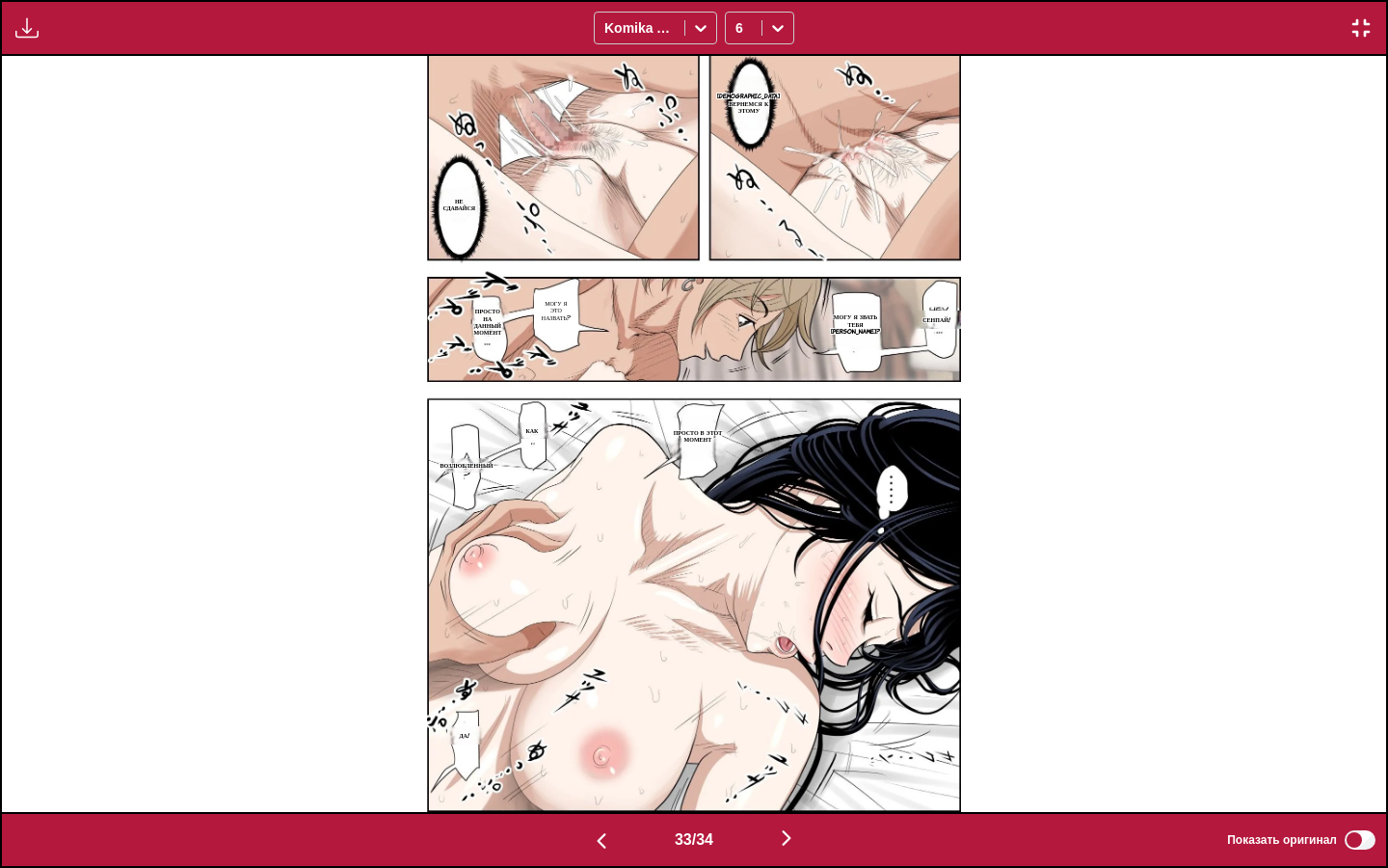
click at [792, 747] on img "button" at bounding box center [787, 838] width 23 height 23
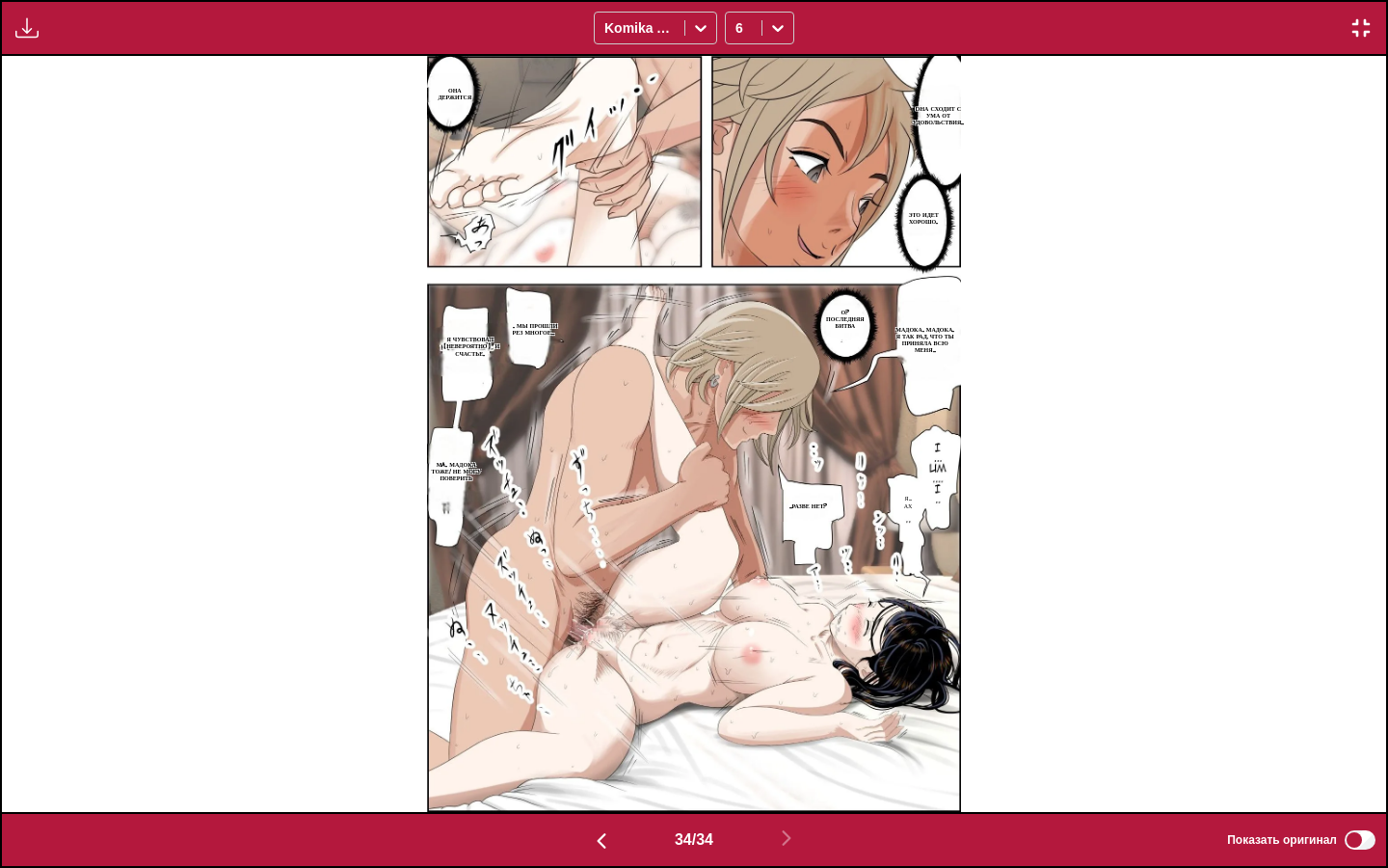
drag, startPoint x: 1356, startPoint y: 30, endPoint x: 1228, endPoint y: 29, distance: 128.0
click at [1357, 30] on img "button" at bounding box center [1361, 28] width 23 height 23
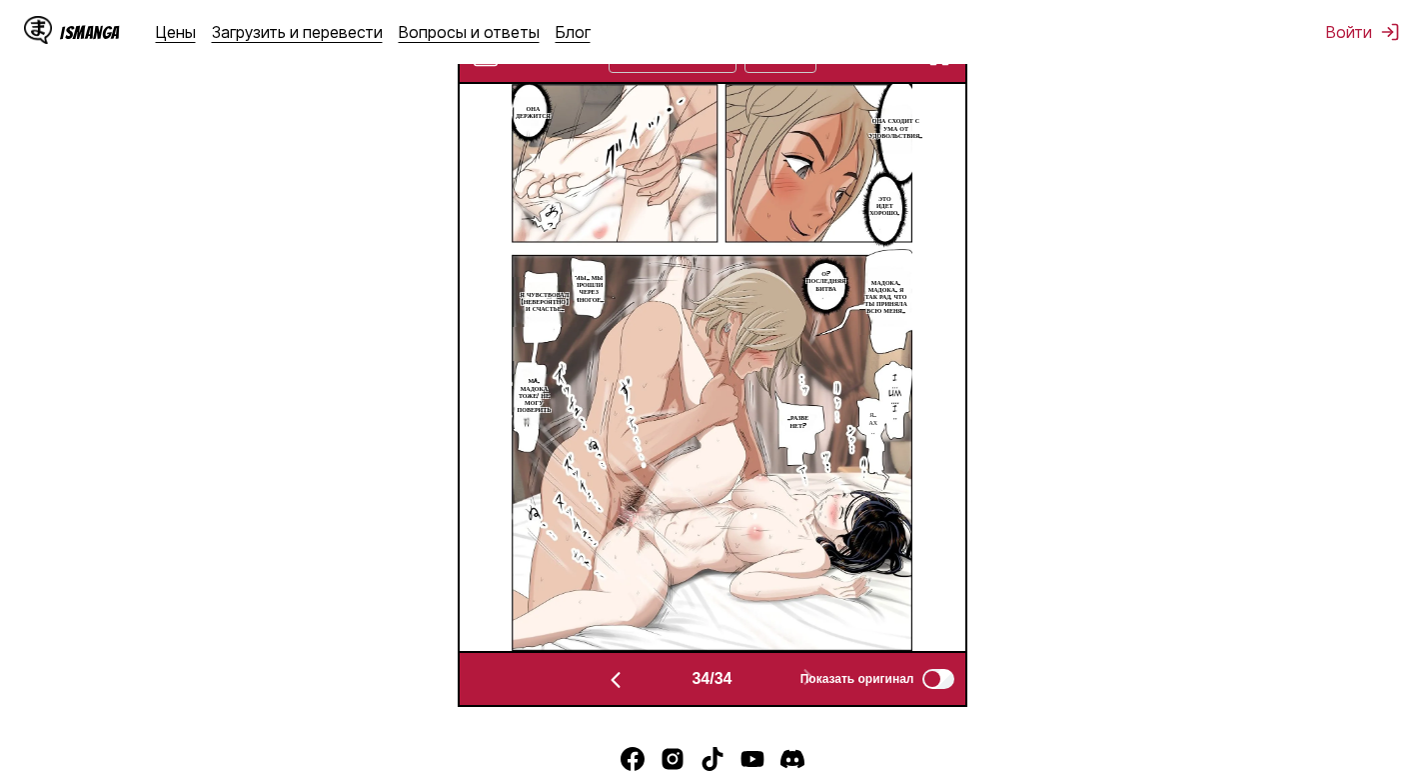
scroll to position [364, 0]
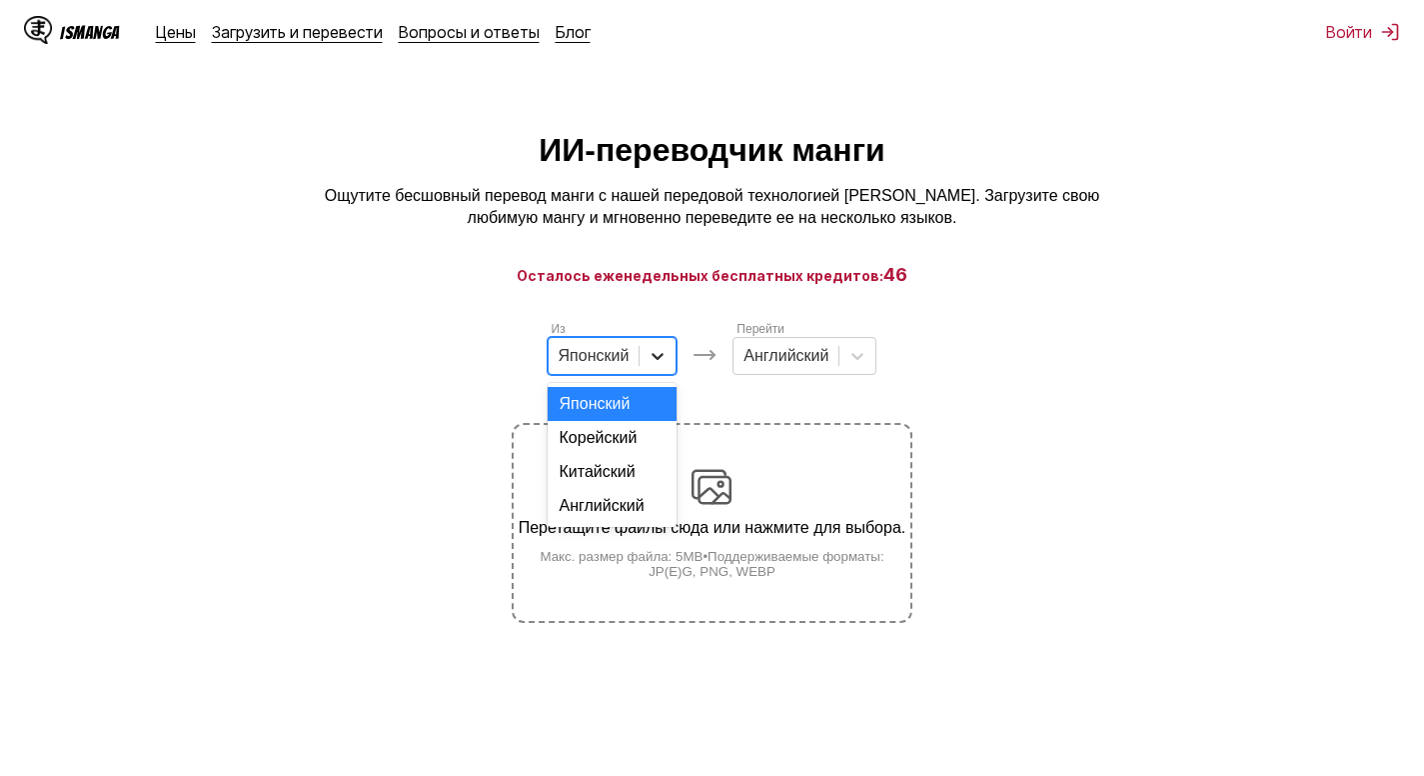
click at [648, 366] on icon at bounding box center [658, 356] width 20 height 20
click at [625, 523] on div "Английский" at bounding box center [613, 506] width 130 height 34
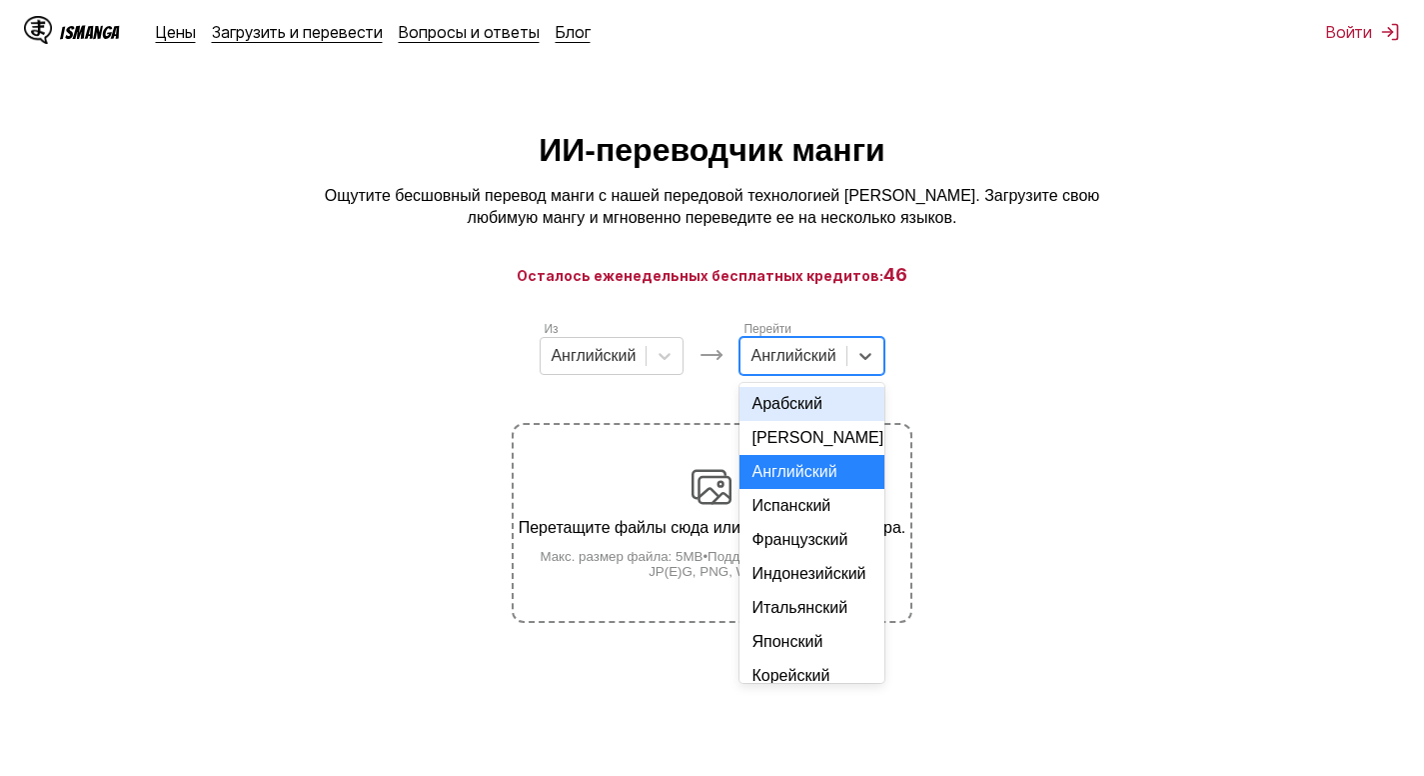
click at [825, 356] on div at bounding box center [793, 356] width 85 height 22
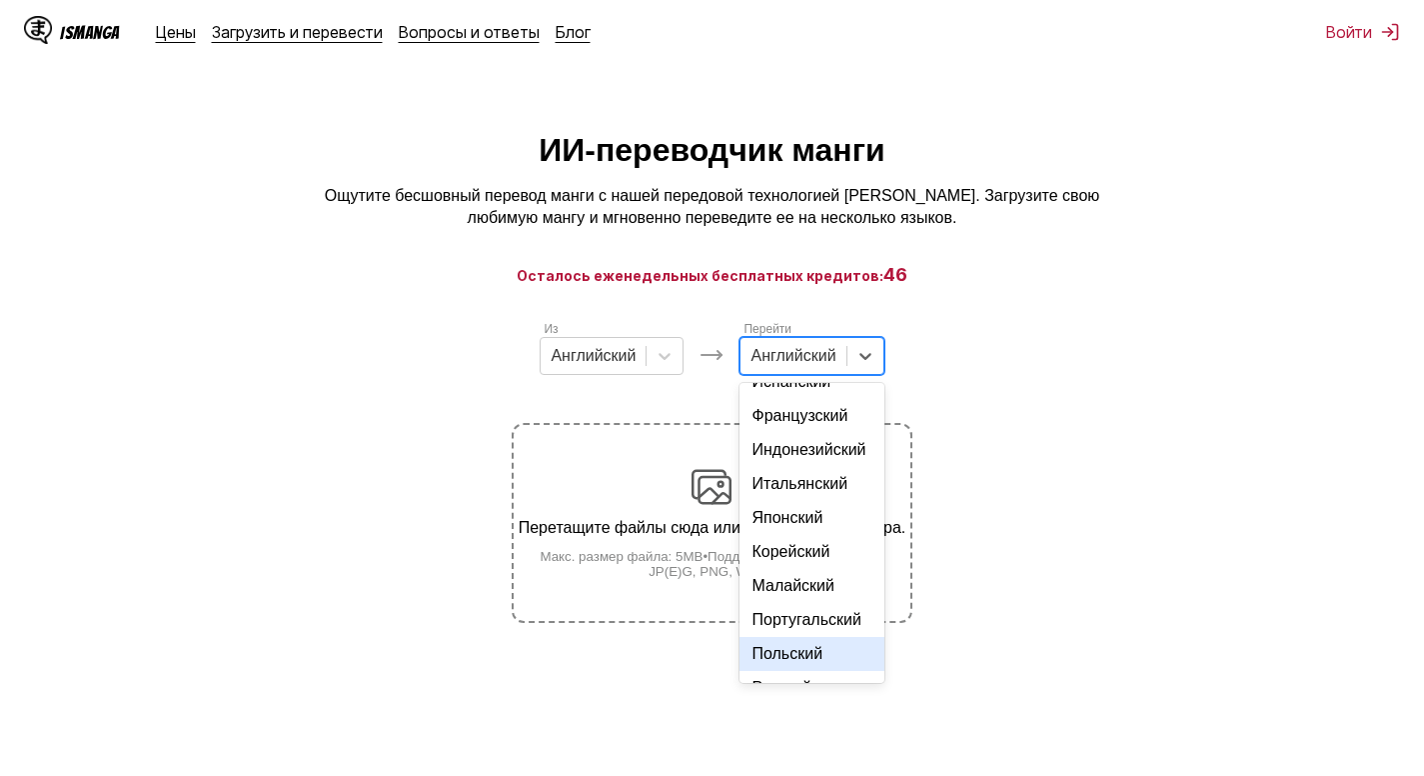
scroll to position [337, 0]
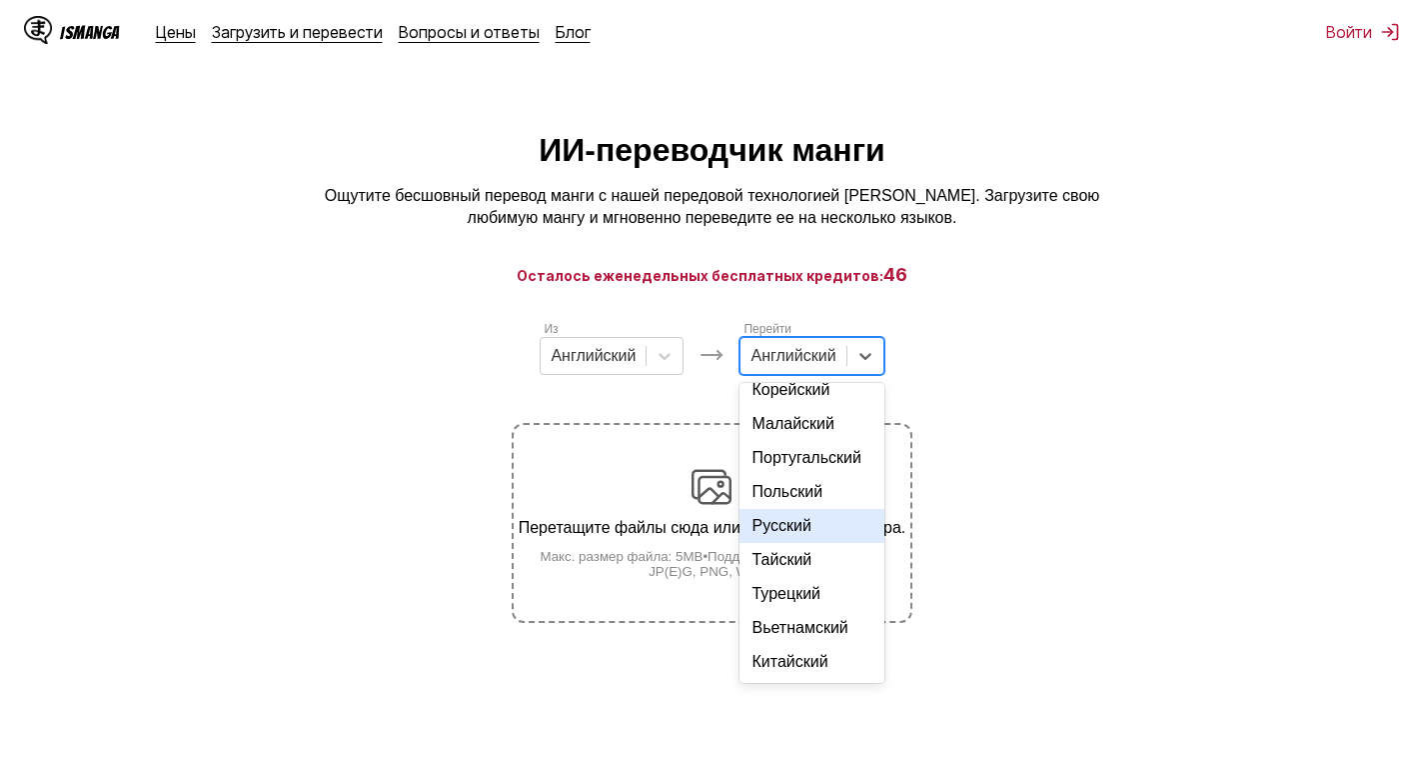
click at [808, 523] on div "Русский" at bounding box center [812, 526] width 144 height 34
